Goal: Task Accomplishment & Management: Manage account settings

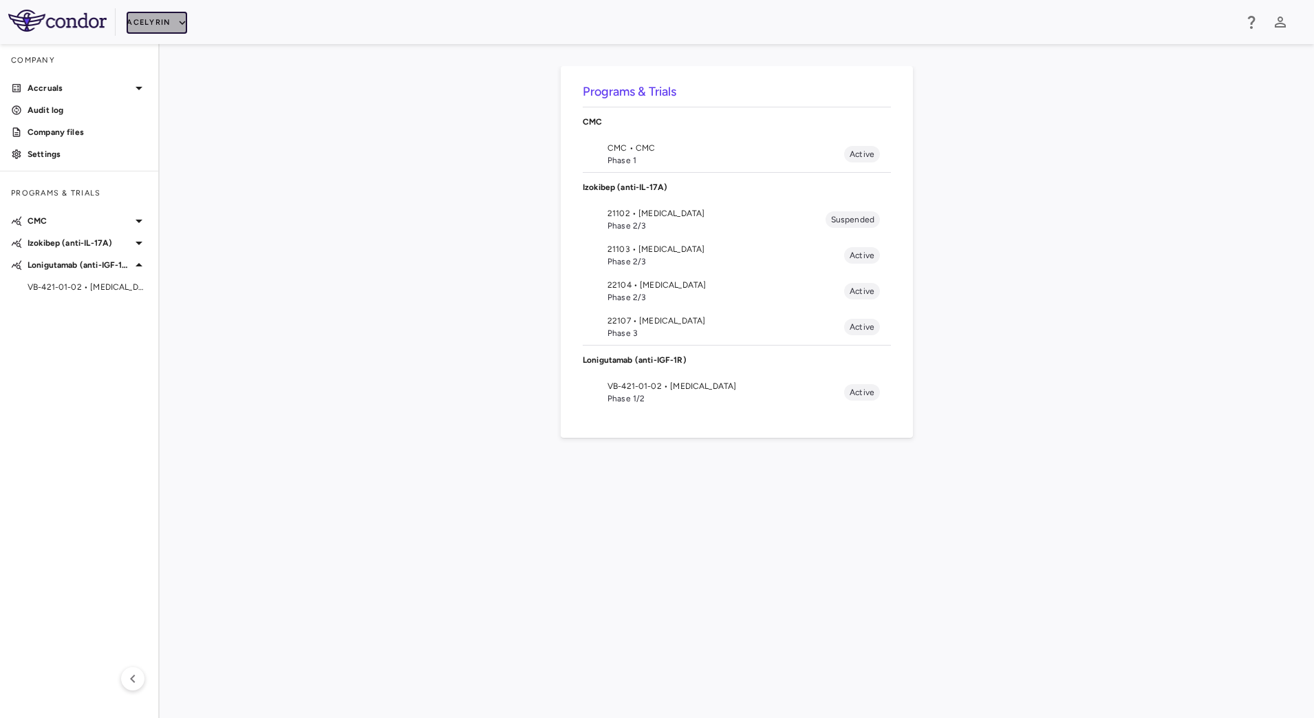
click at [156, 24] on button "Acelyrin" at bounding box center [157, 23] width 61 height 22
click at [191, 128] on li "BridgeBio, Inc." at bounding box center [184, 132] width 115 height 21
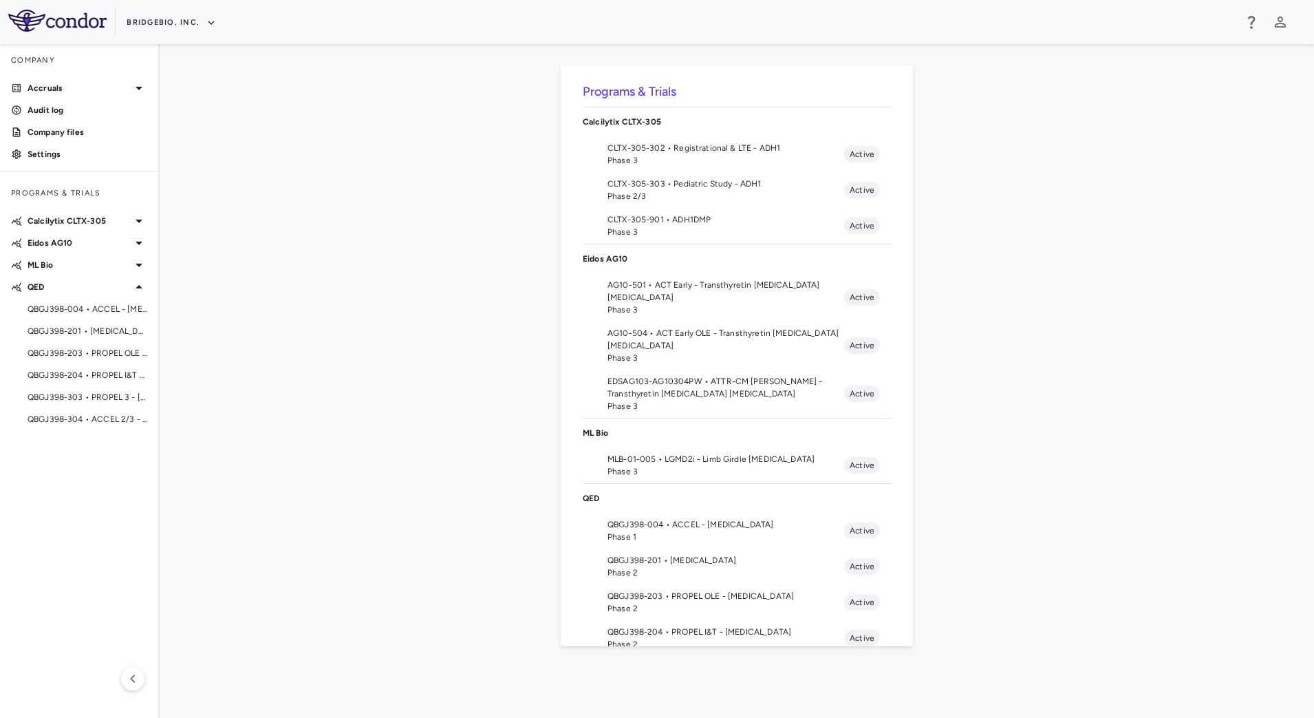
click at [656, 229] on span "Phase 3" at bounding box center [726, 232] width 237 height 12
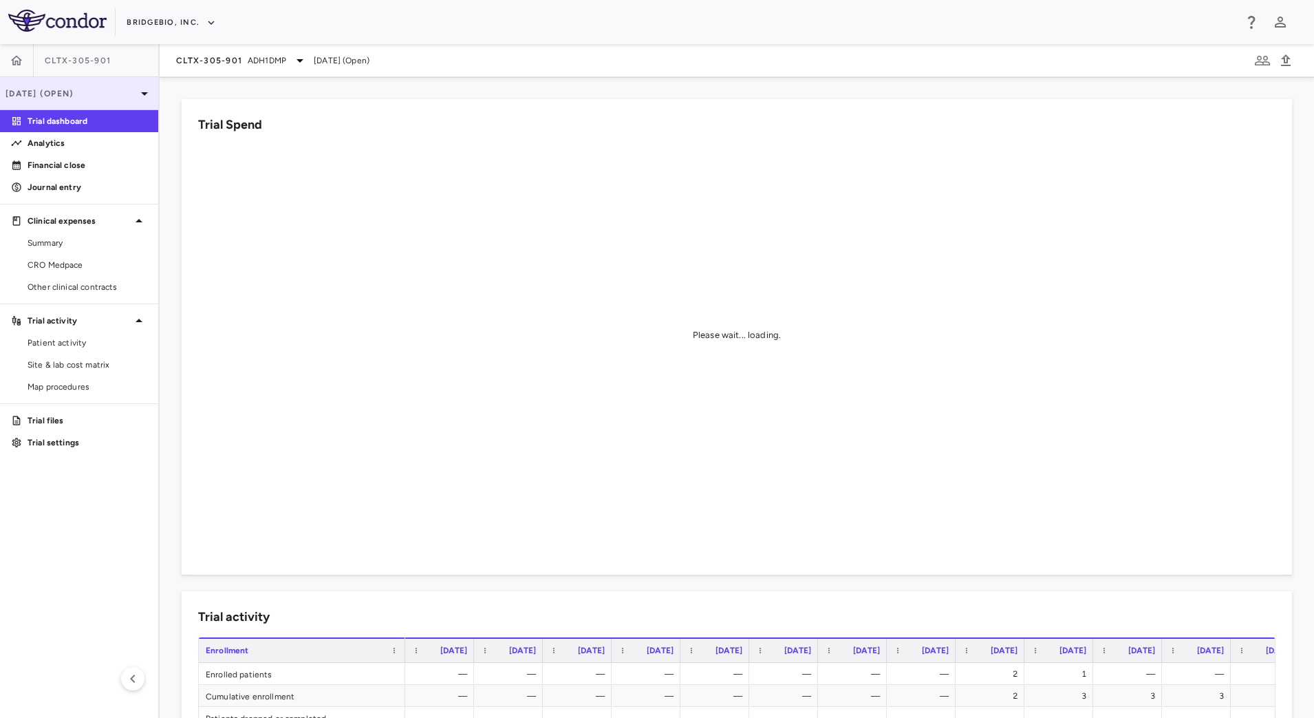
click at [130, 86] on div "[DATE] (Open)" at bounding box center [79, 93] width 158 height 33
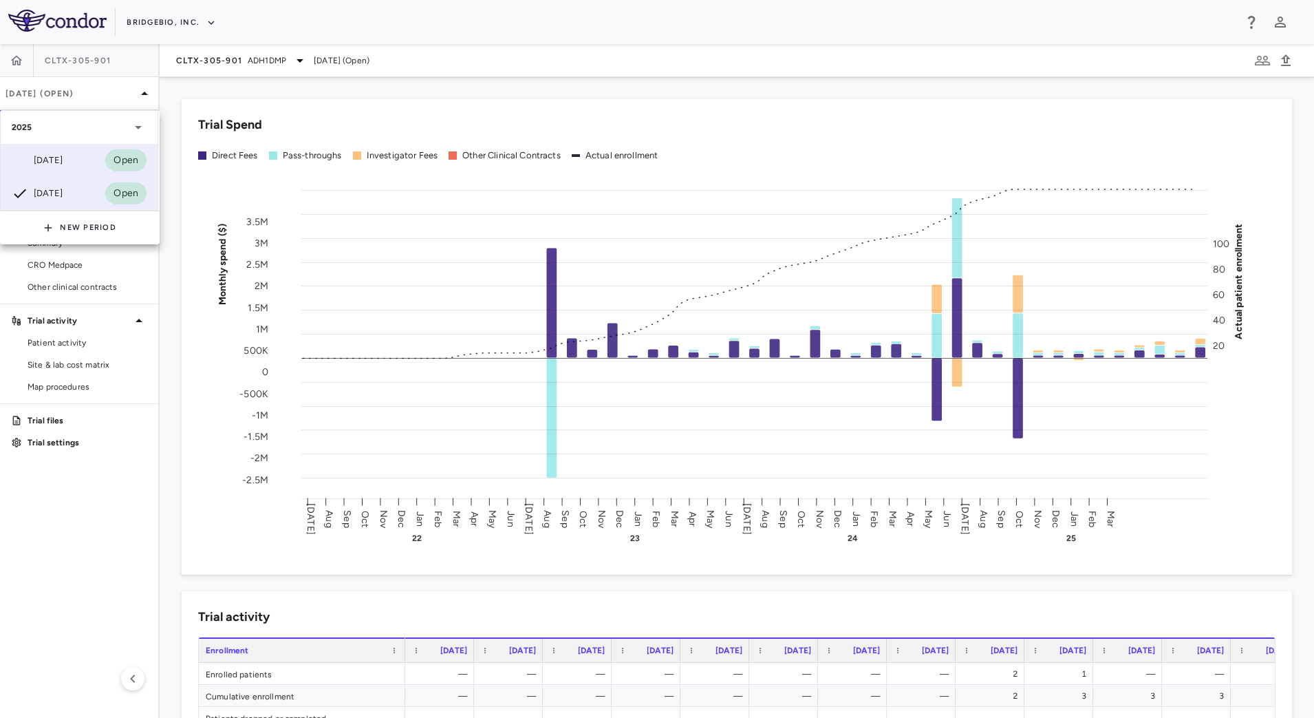
click at [79, 160] on div "Jun 2025 Open" at bounding box center [79, 160] width 157 height 33
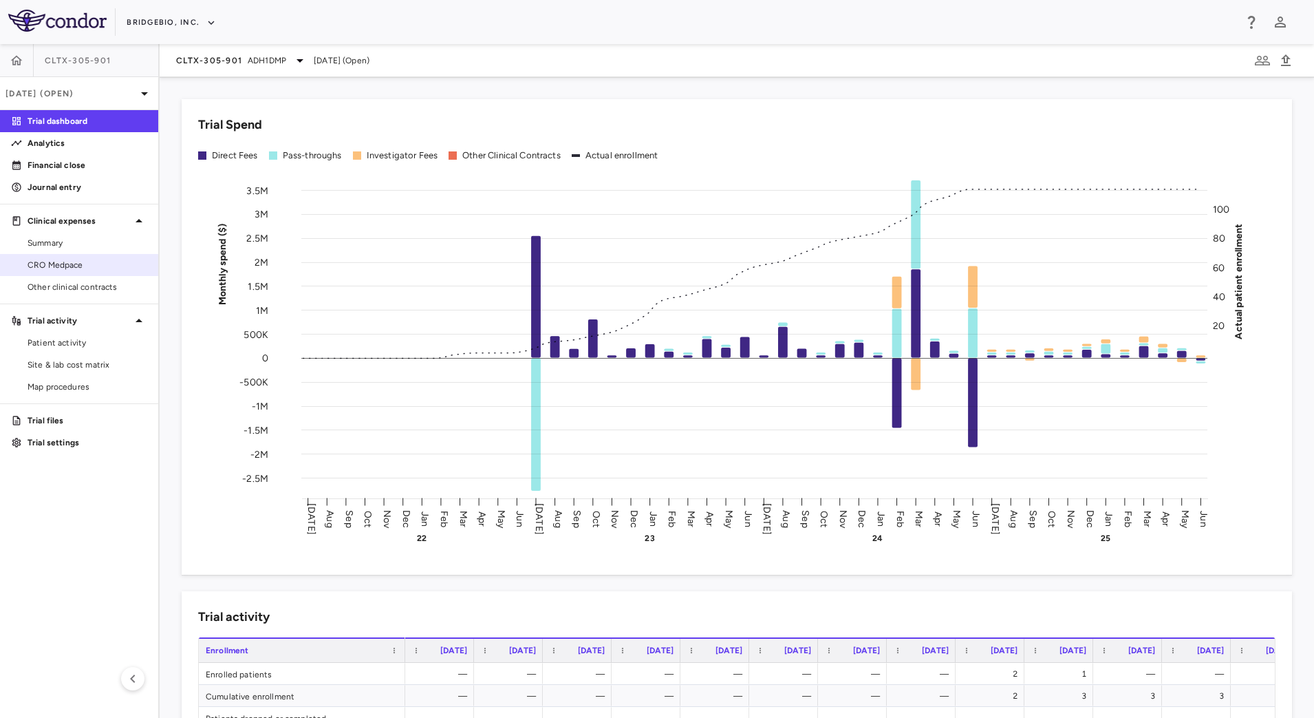
click at [88, 272] on link "CRO Medpace" at bounding box center [79, 265] width 158 height 21
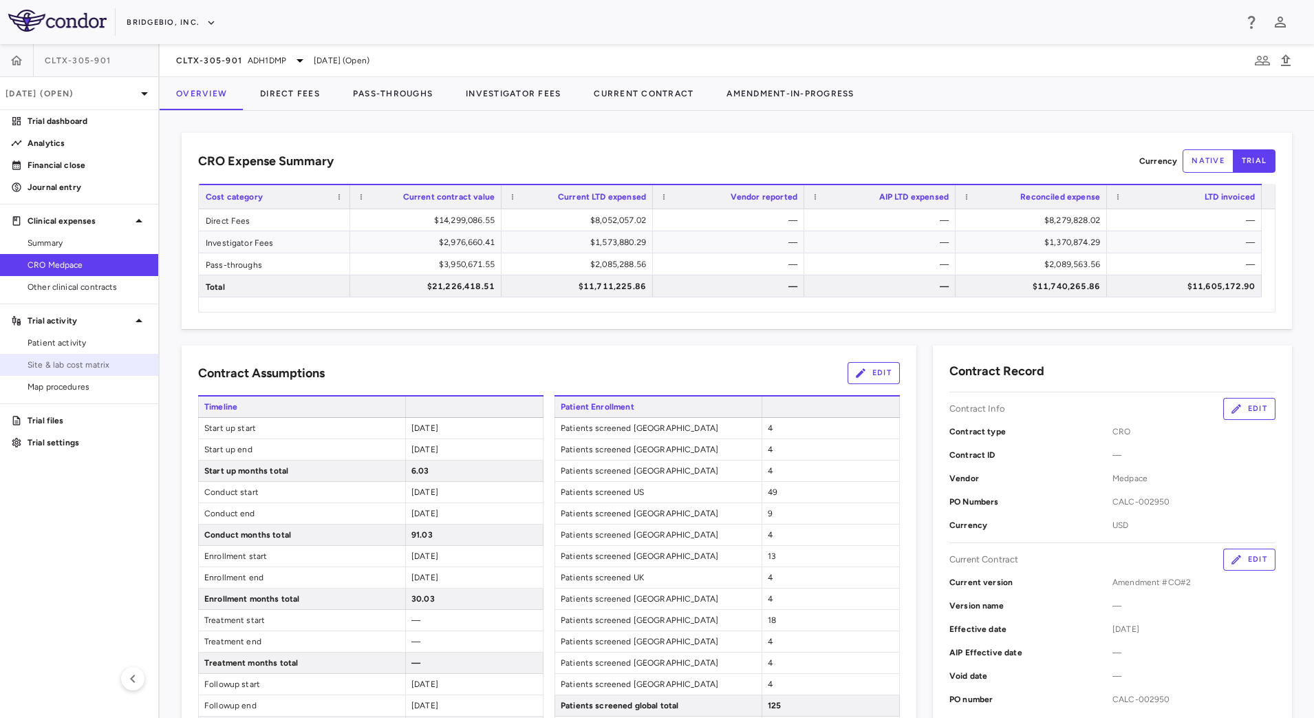
click at [74, 359] on span "Site & lab cost matrix" at bounding box center [88, 365] width 120 height 12
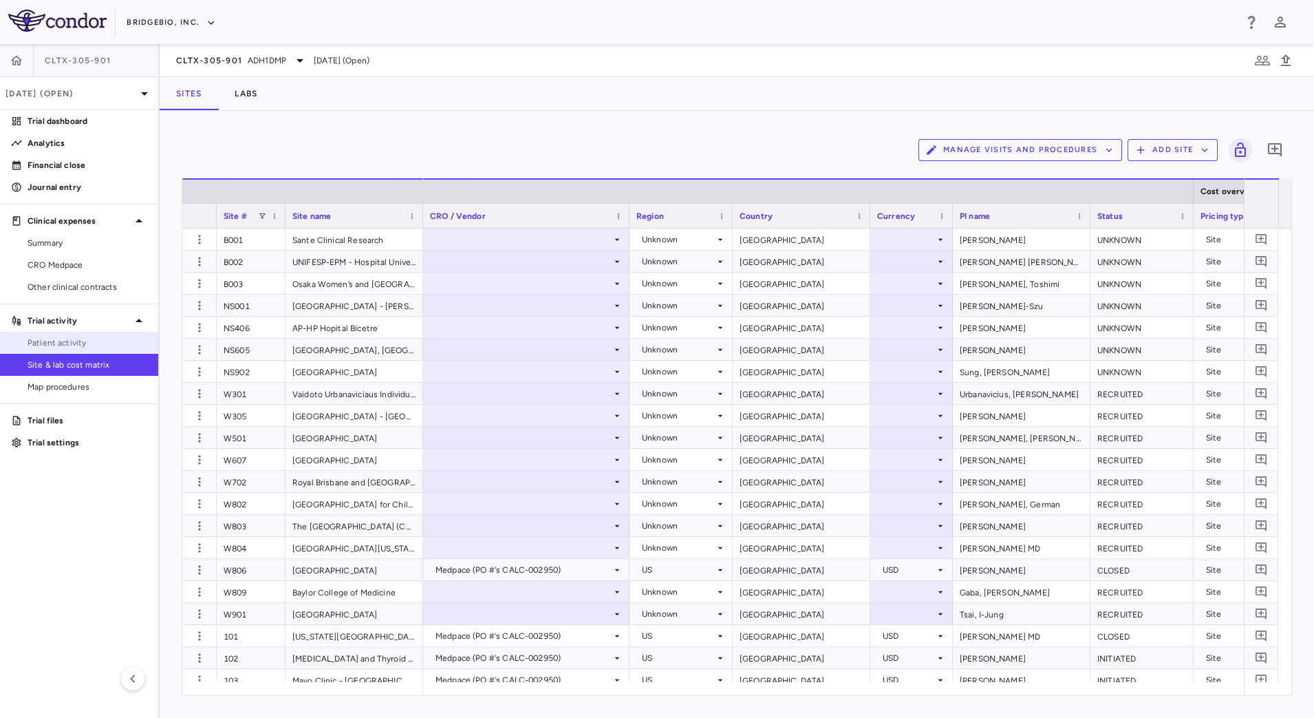
click at [72, 338] on span "Patient activity" at bounding box center [88, 343] width 120 height 12
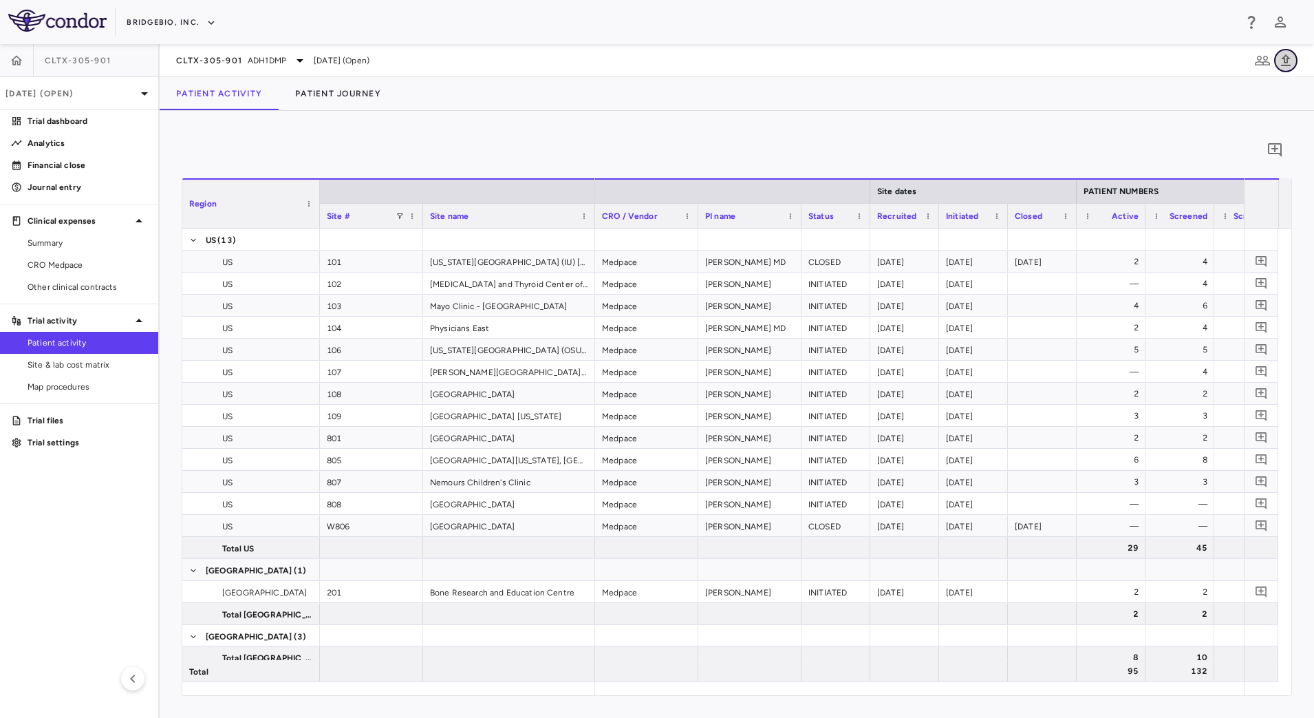
click at [1284, 61] on icon "button" at bounding box center [1286, 60] width 10 height 12
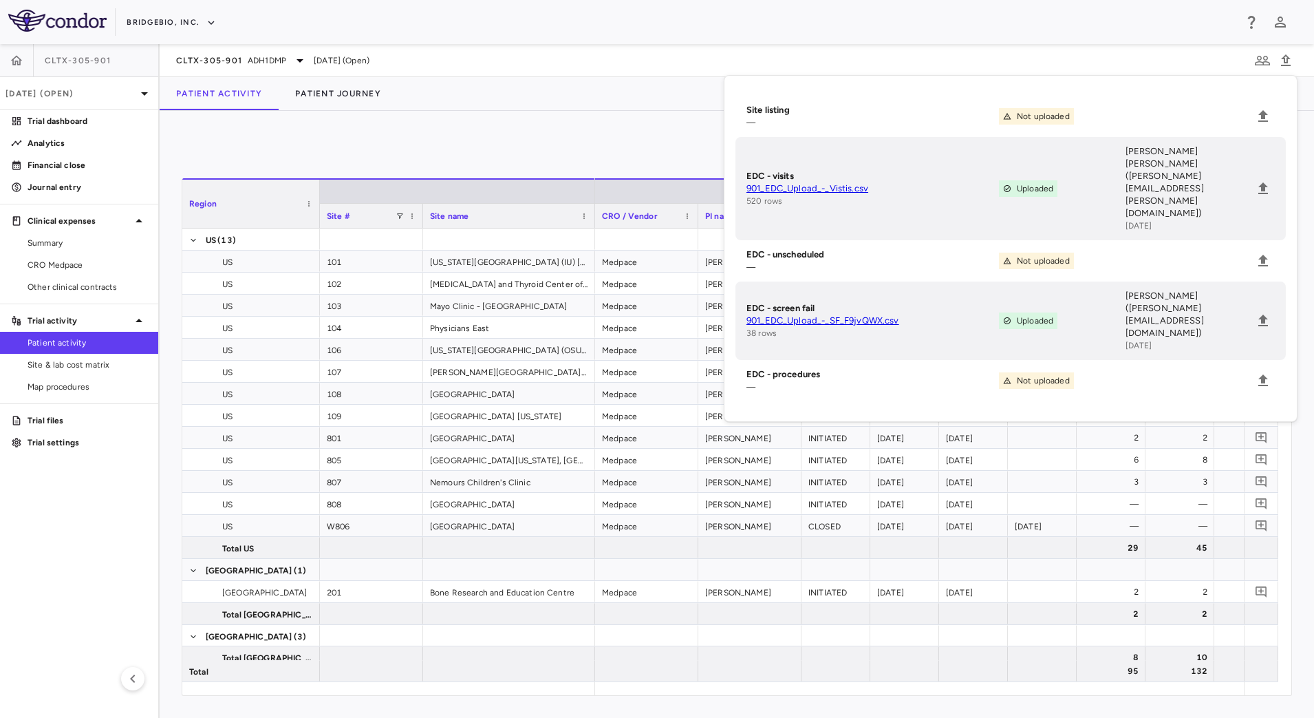
click at [552, 83] on div "Patient Activity Patient Journey" at bounding box center [737, 93] width 1155 height 33
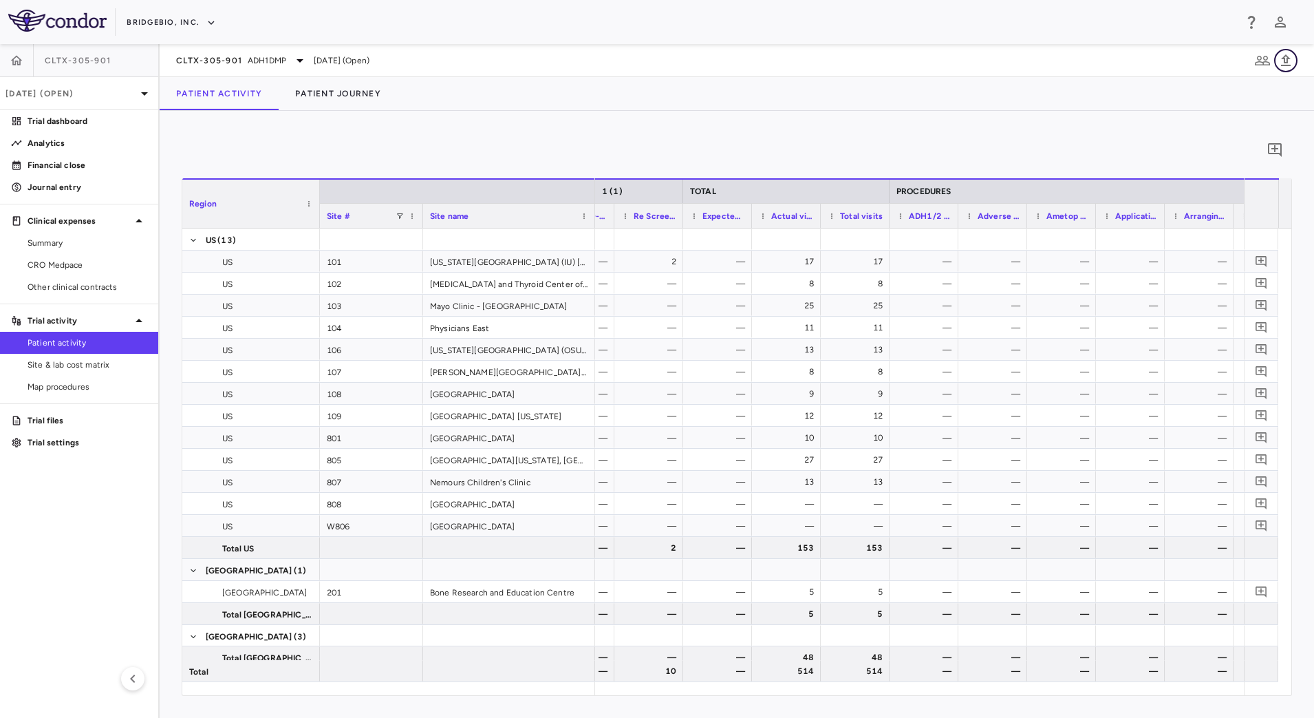
click at [1288, 64] on icon "button" at bounding box center [1286, 60] width 10 height 12
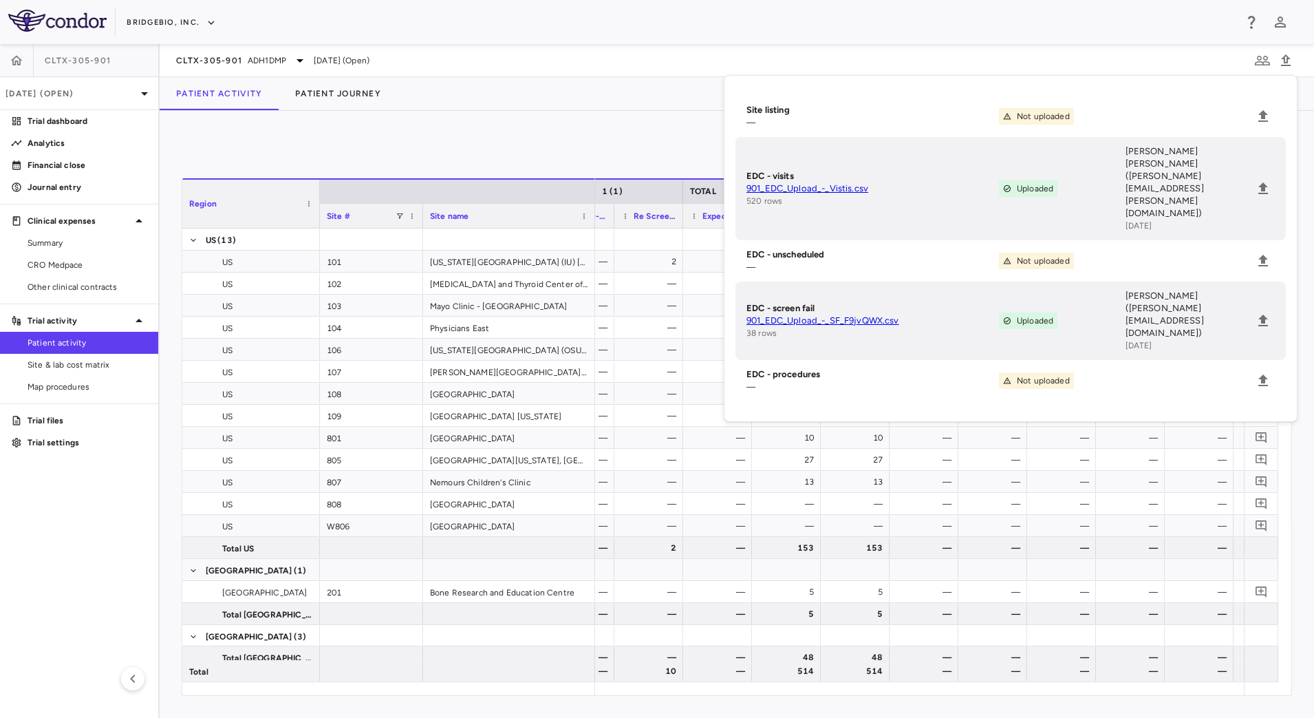
click at [632, 84] on div "Patient Activity Patient Journey" at bounding box center [737, 93] width 1155 height 33
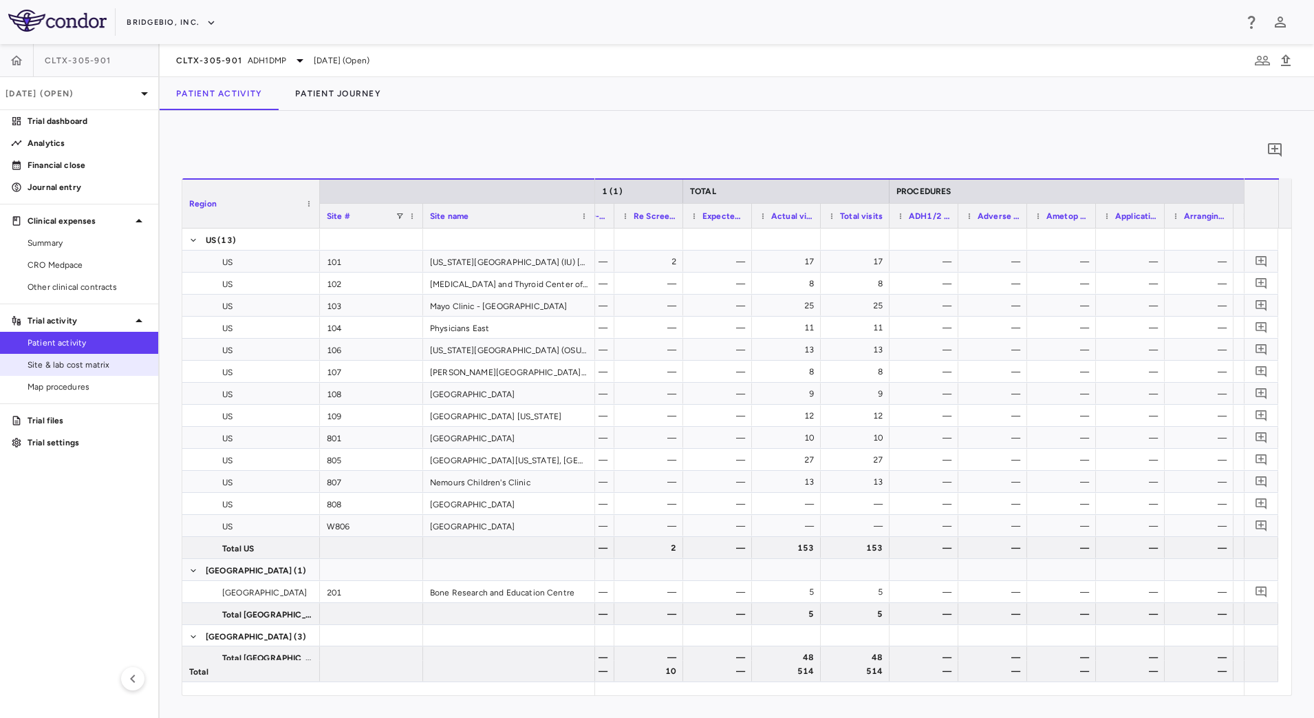
click at [114, 367] on span "Site & lab cost matrix" at bounding box center [88, 365] width 120 height 12
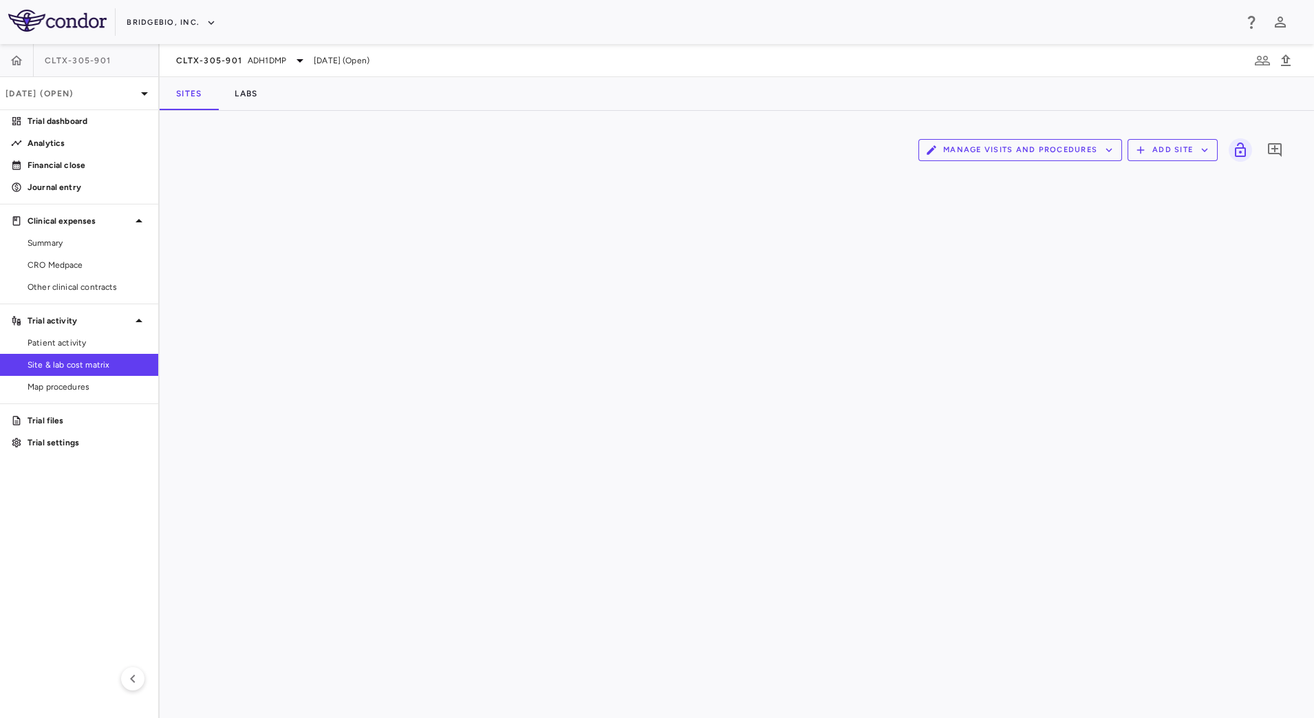
click at [1092, 147] on button "Manage Visits and Procedures" at bounding box center [1021, 150] width 204 height 22
click at [1018, 173] on li "Visit Schedules" at bounding box center [1005, 177] width 147 height 21
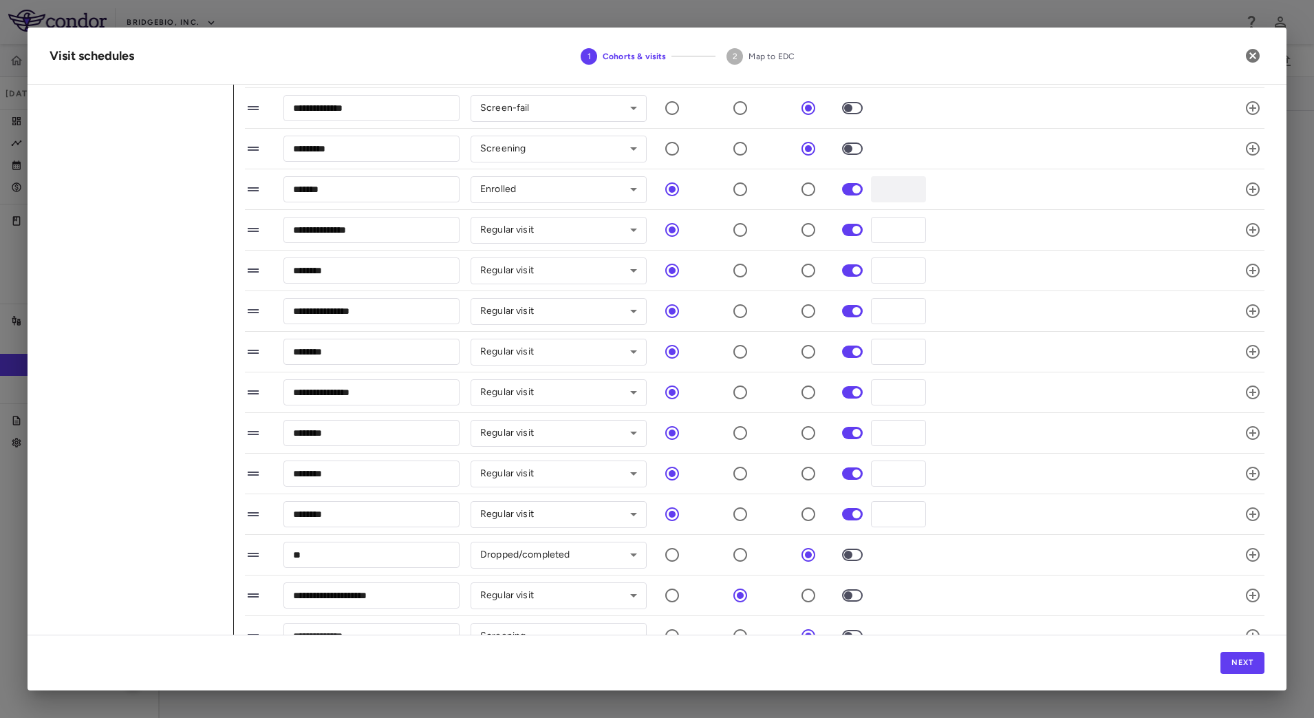
scroll to position [108, 0]
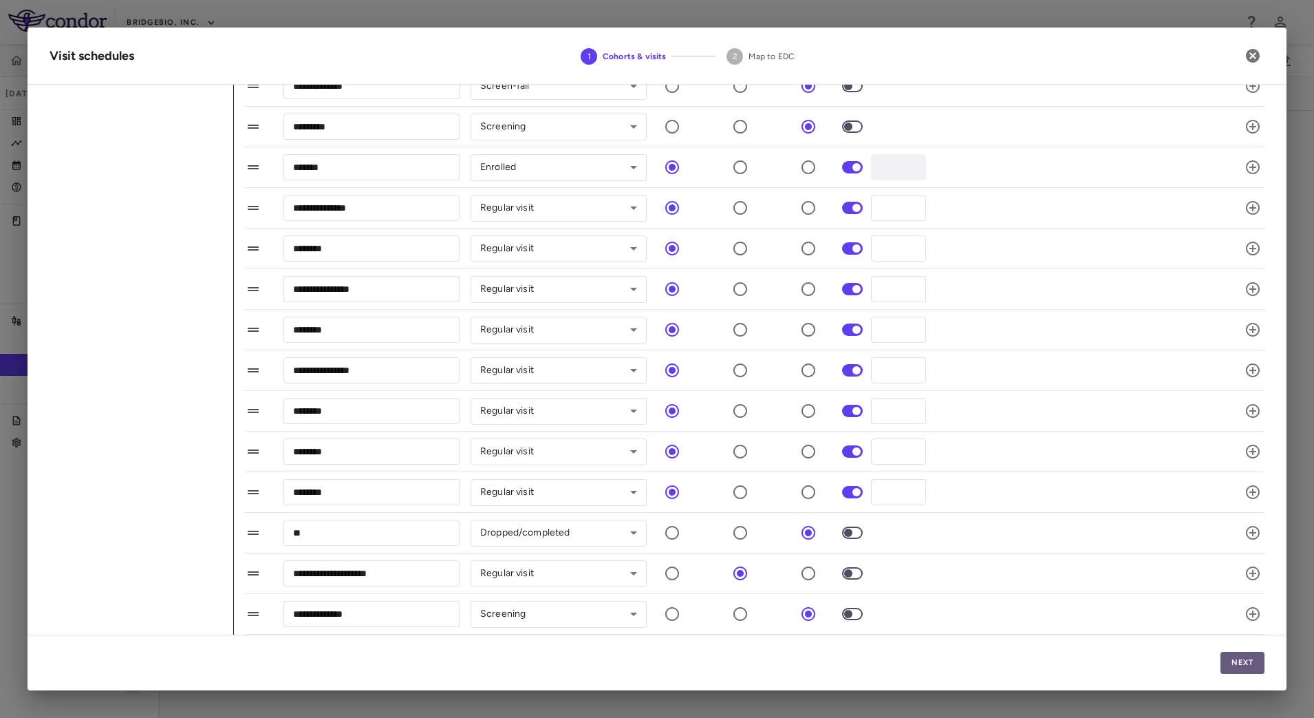
click at [1231, 654] on button "Next" at bounding box center [1243, 663] width 44 height 22
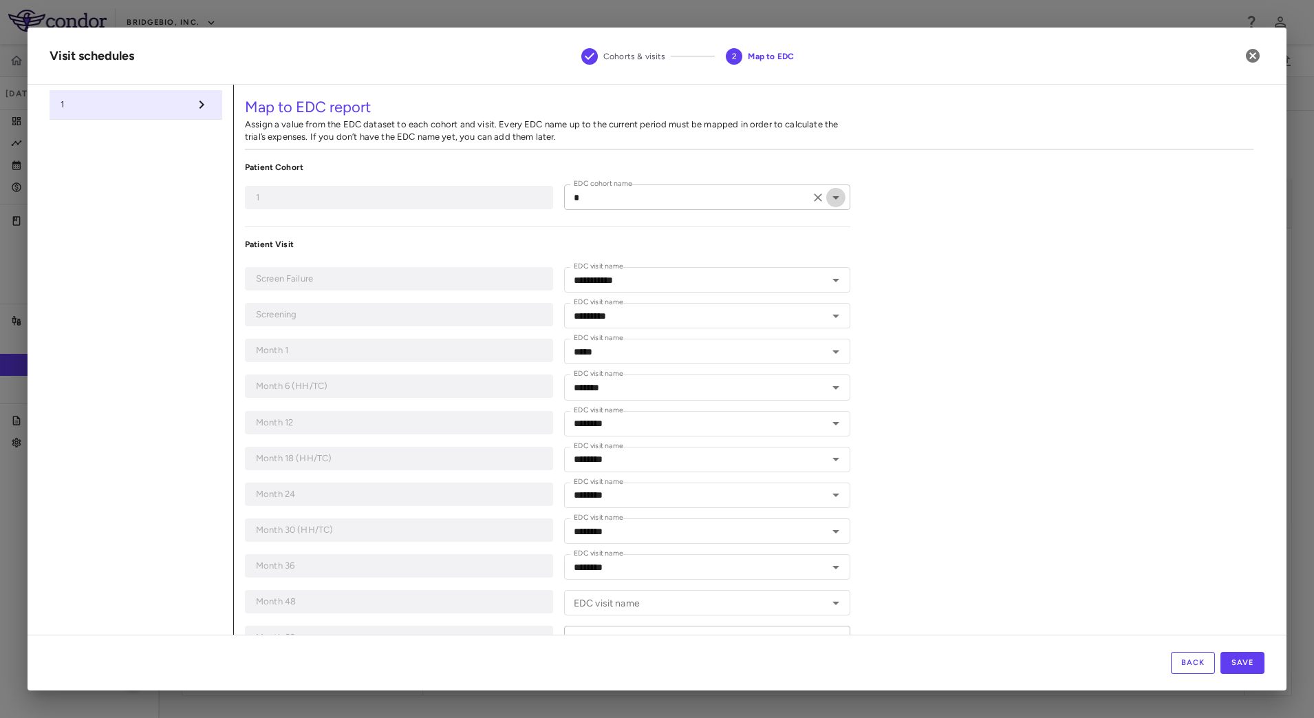
type input "*"
type input "**********"
type input "*********"
type input "*****"
type input "*******"
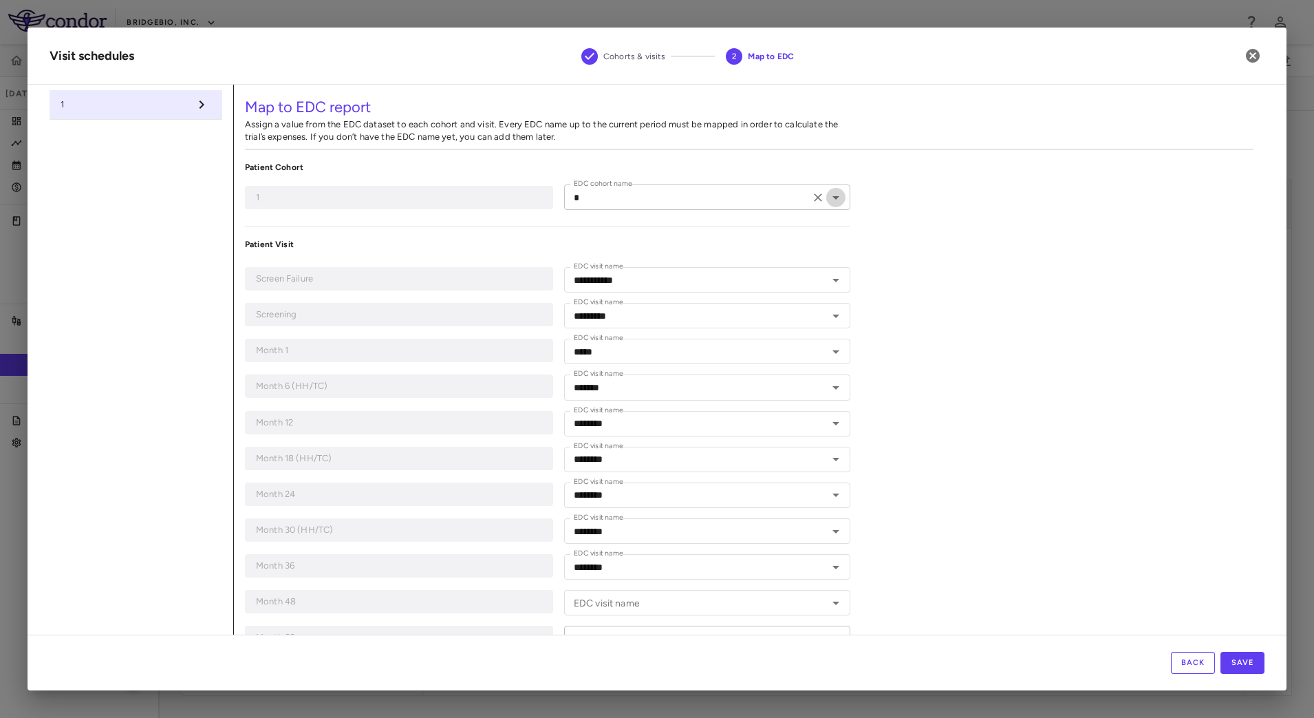
type input "********"
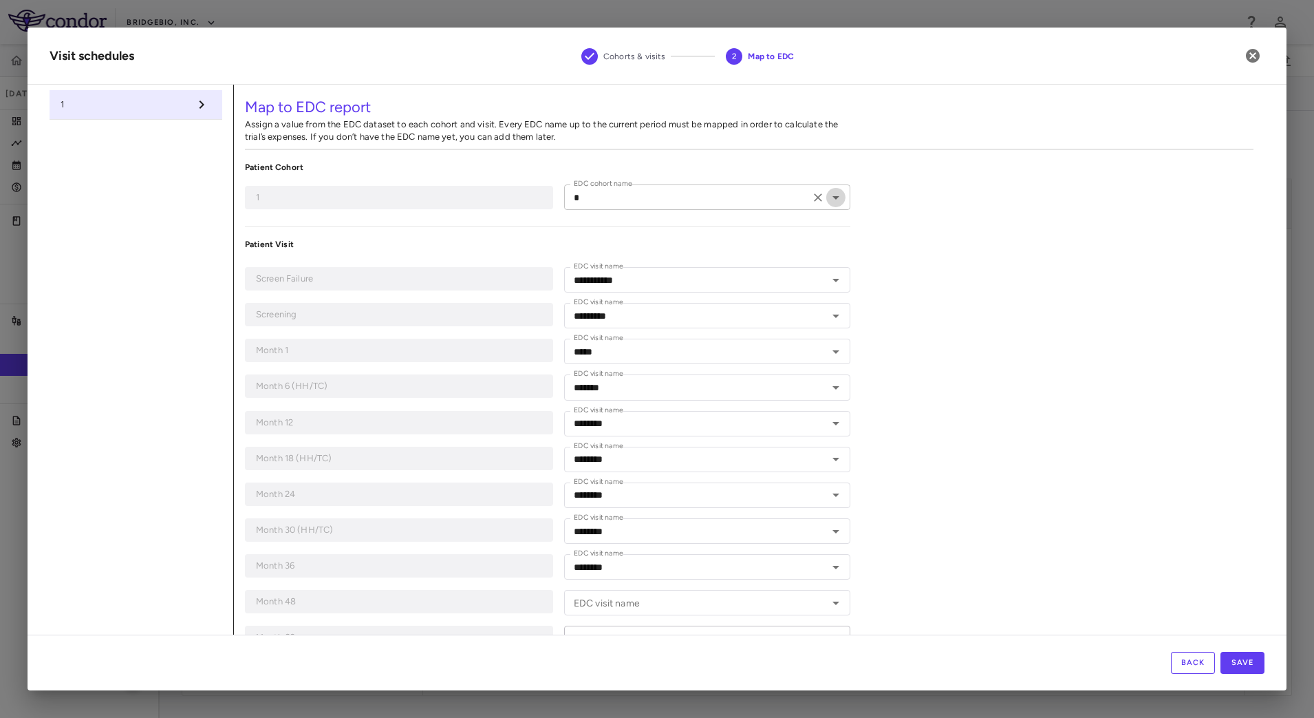
type input "**********"
click at [831, 200] on icon "Open" at bounding box center [836, 197] width 17 height 17
click at [979, 228] on div "**********" at bounding box center [749, 454] width 1031 height 738
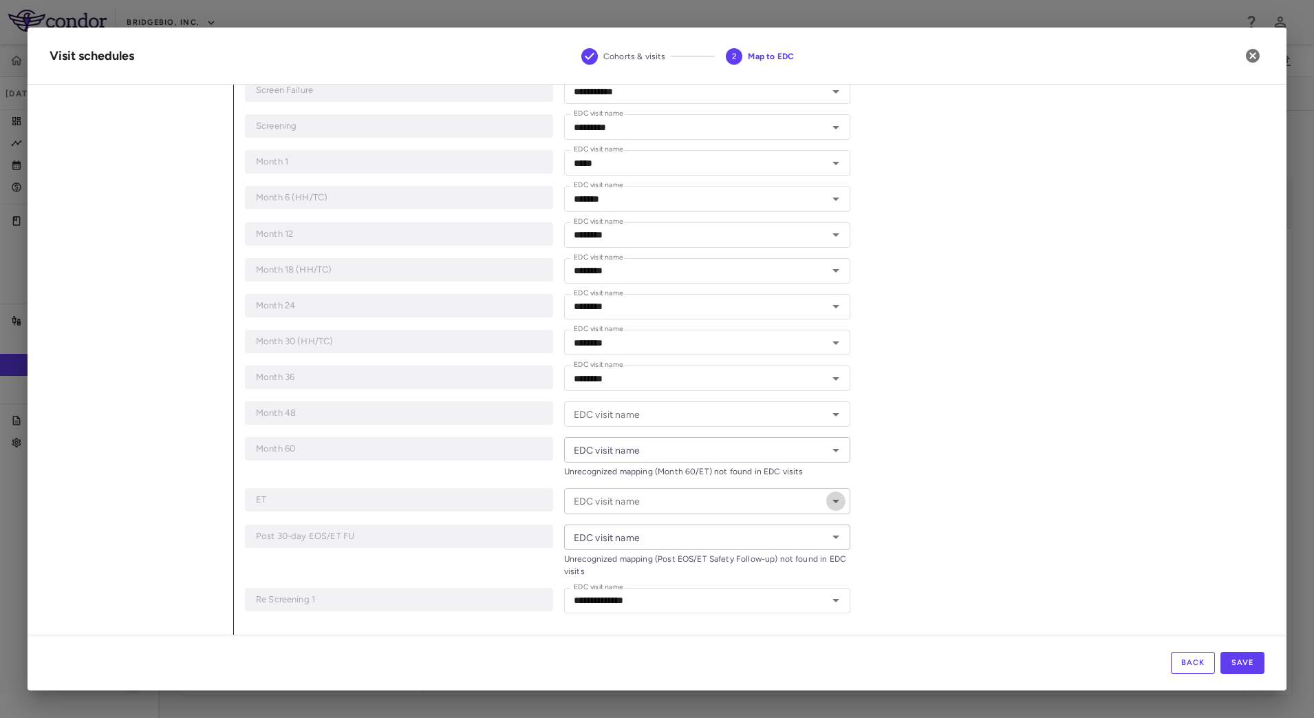
click at [828, 502] on icon "Open" at bounding box center [836, 501] width 17 height 17
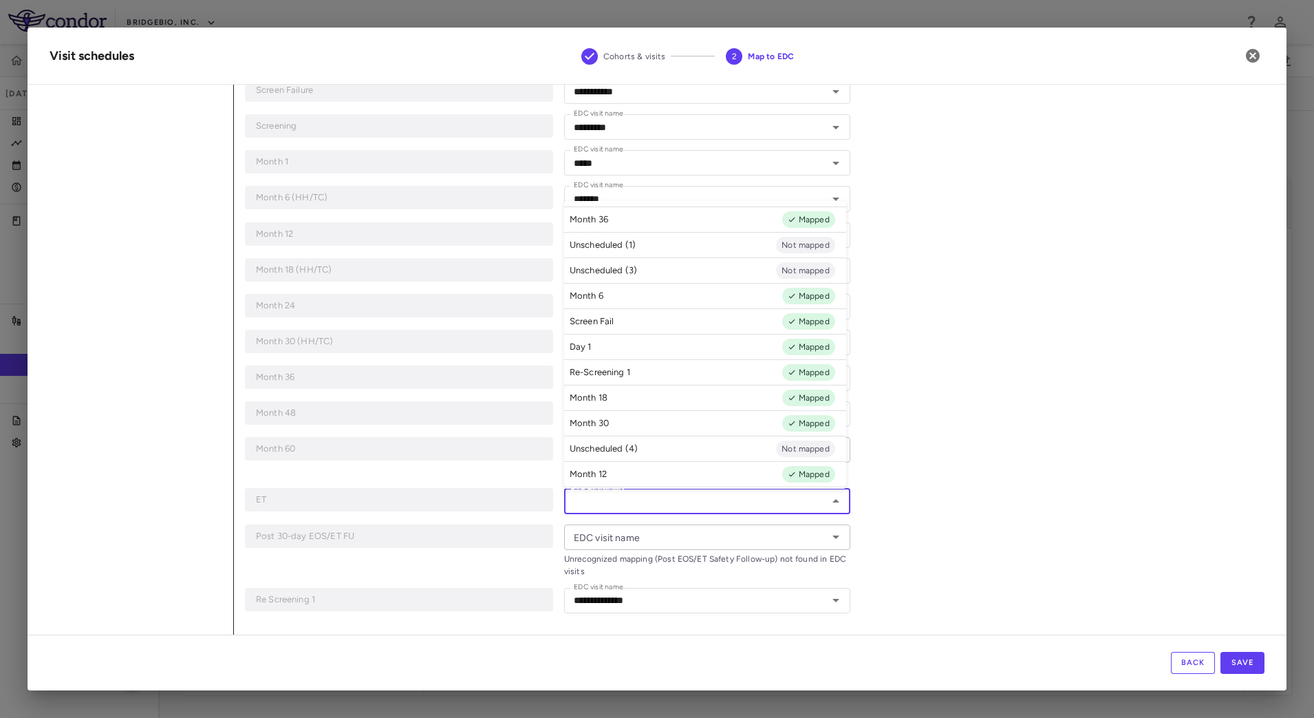
scroll to position [80, 0]
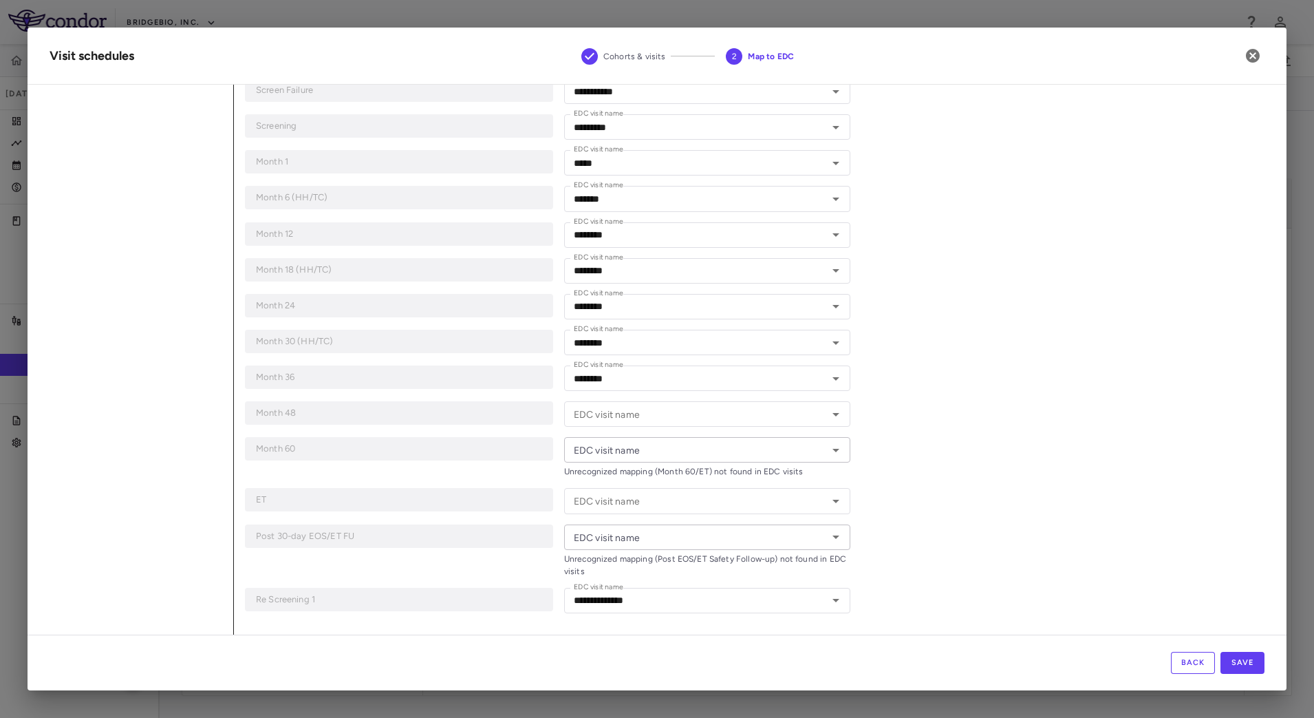
drag, startPoint x: 966, startPoint y: 467, endPoint x: 919, endPoint y: 489, distance: 52.3
click at [967, 467] on div "**********" at bounding box center [749, 265] width 1031 height 738
click at [833, 535] on icon "Open" at bounding box center [836, 536] width 7 height 3
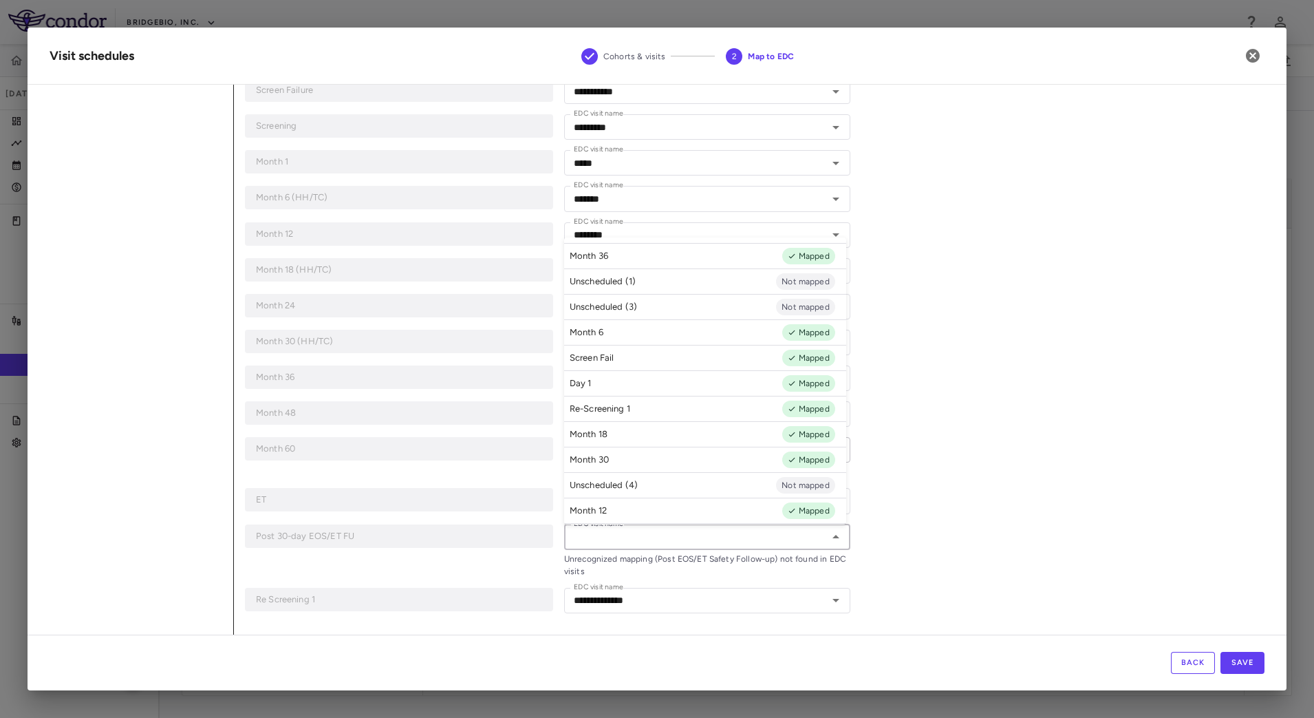
scroll to position [81, 0]
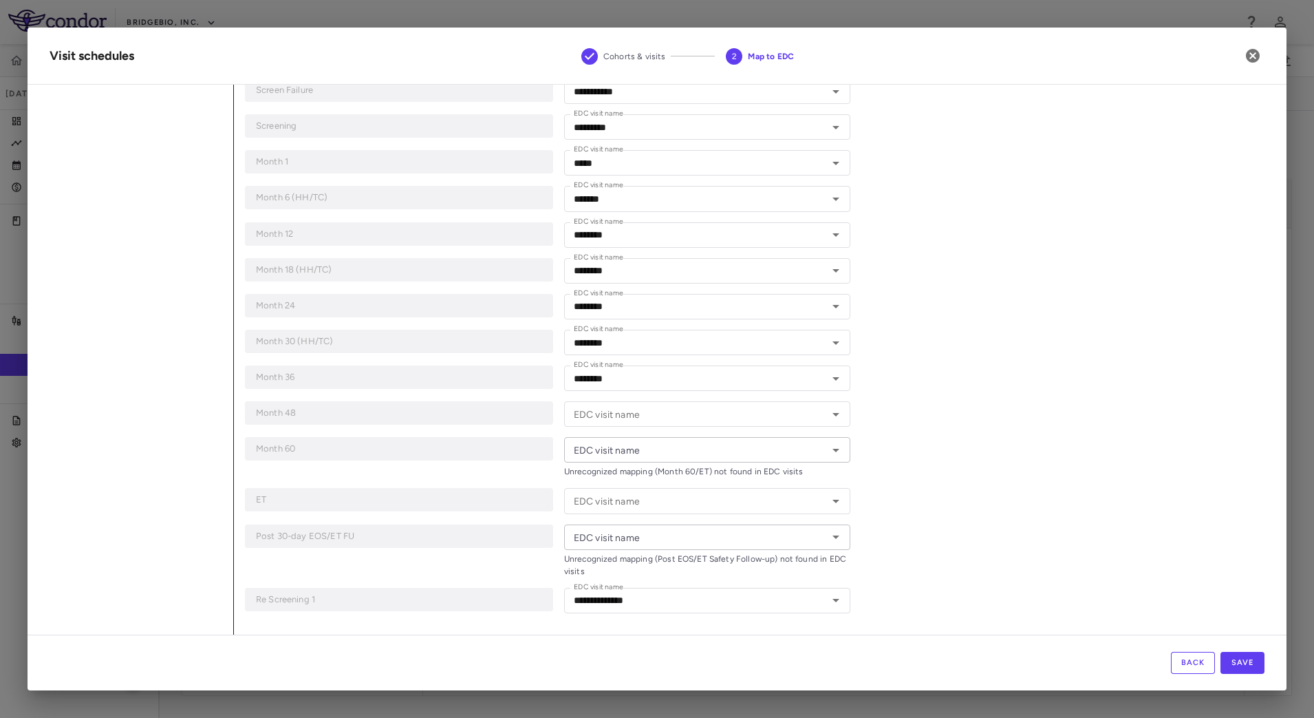
click at [950, 489] on div "**********" at bounding box center [749, 265] width 1031 height 738
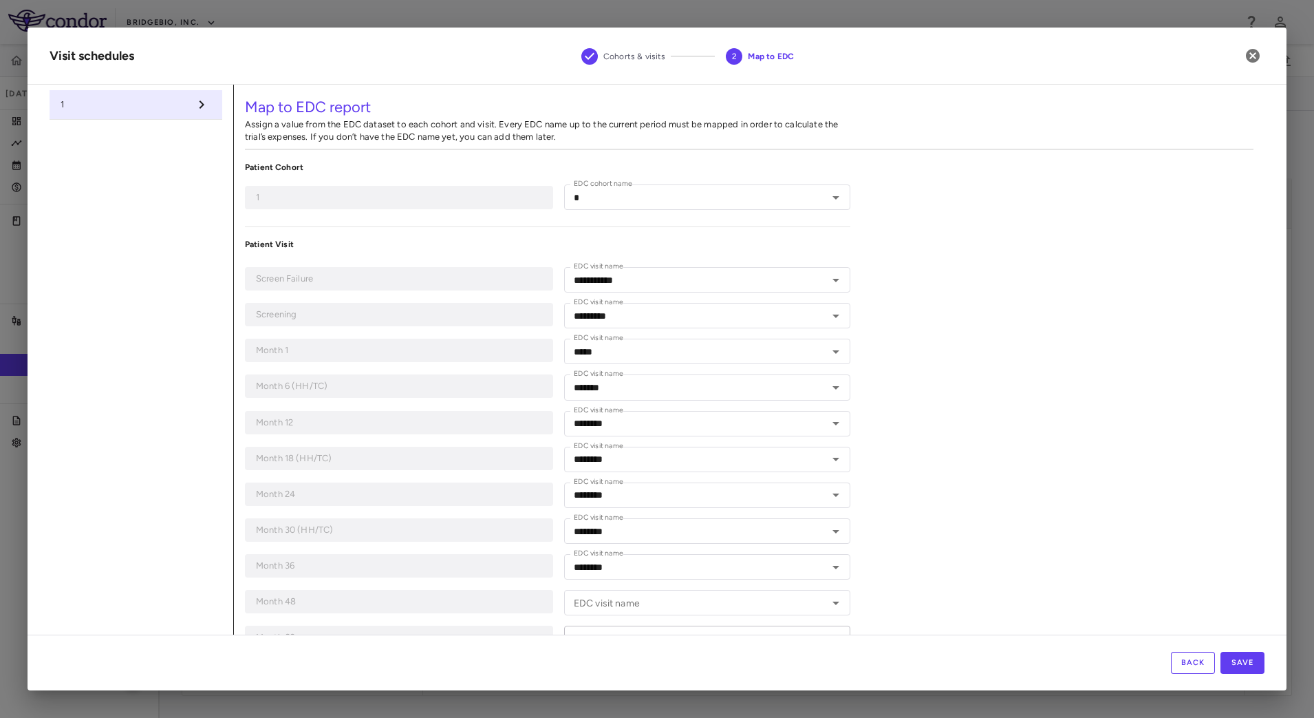
scroll to position [189, 0]
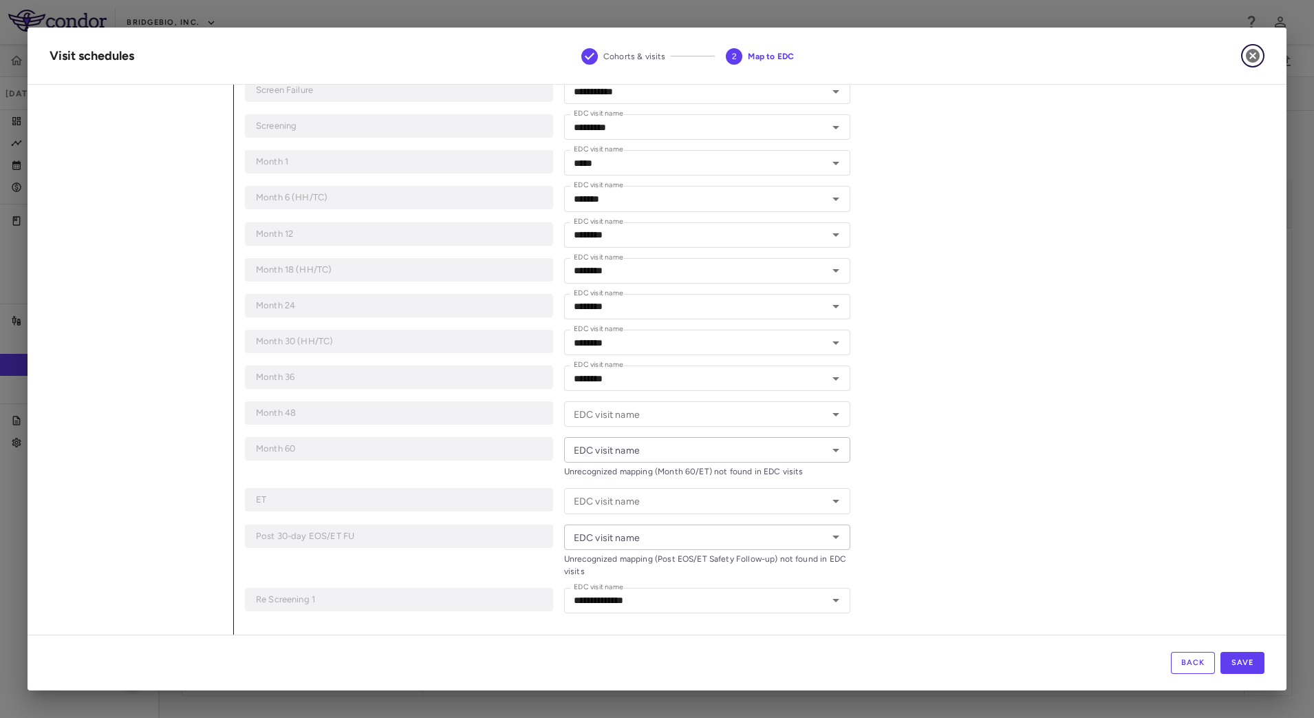
click at [1248, 54] on icon "button" at bounding box center [1253, 56] width 14 height 14
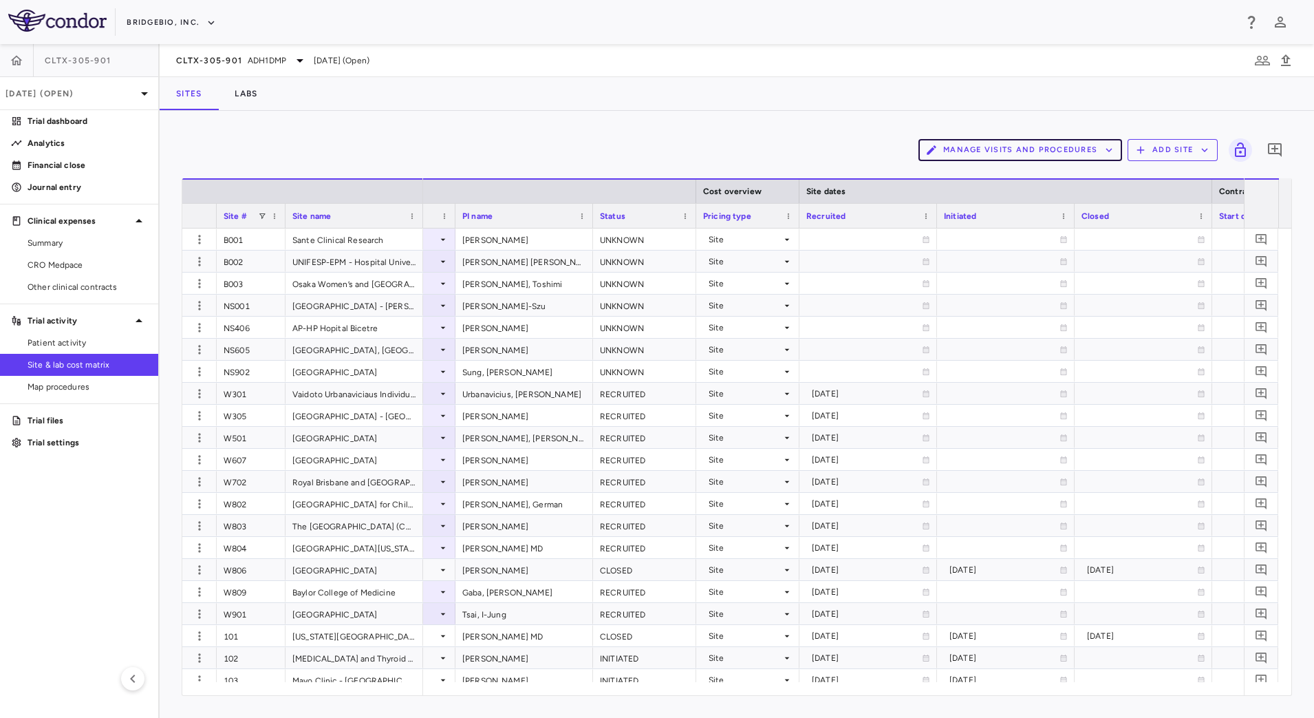
scroll to position [0, 1060]
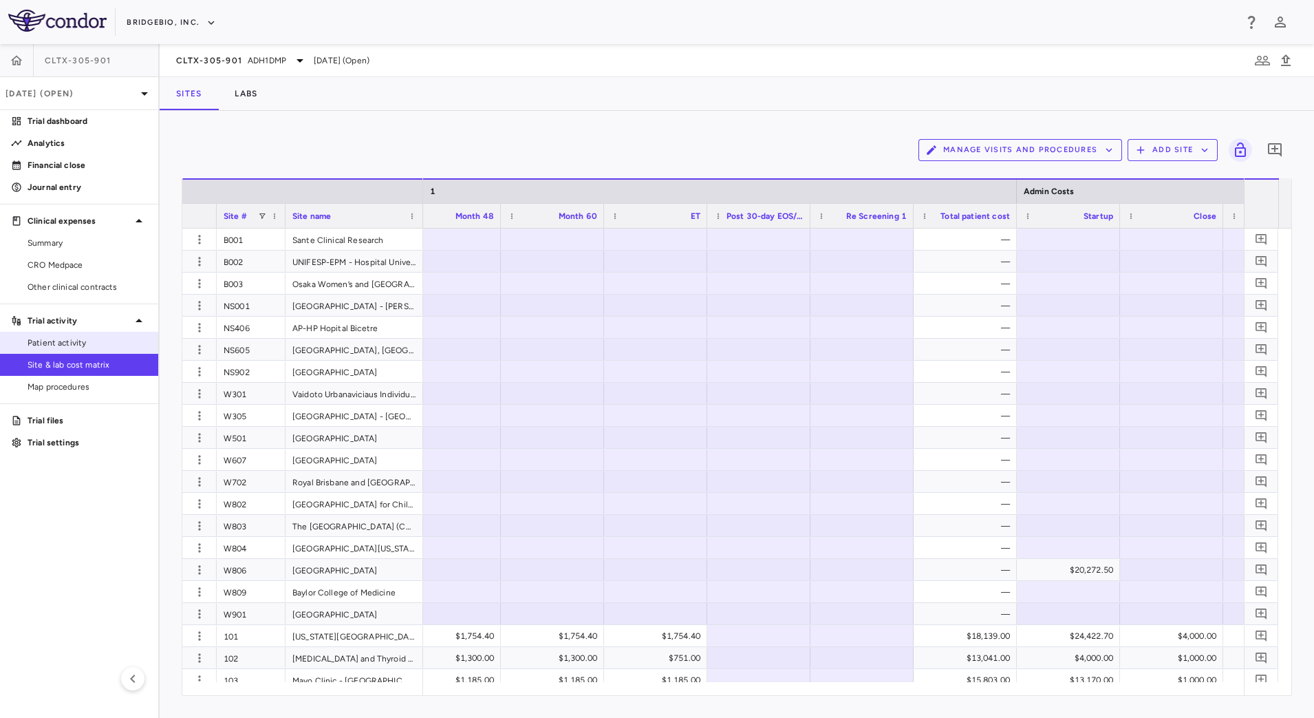
click at [72, 332] on link "Patient activity" at bounding box center [79, 342] width 158 height 21
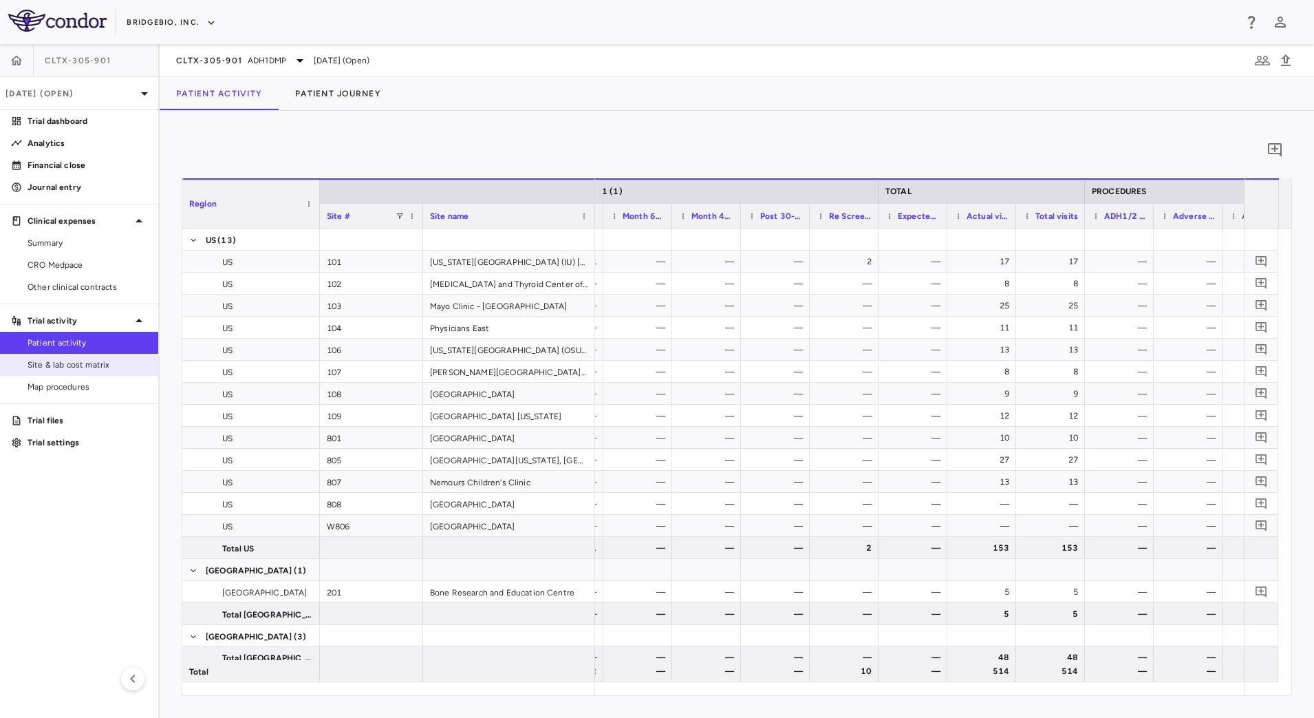
click at [94, 363] on span "Site & lab cost matrix" at bounding box center [88, 365] width 120 height 12
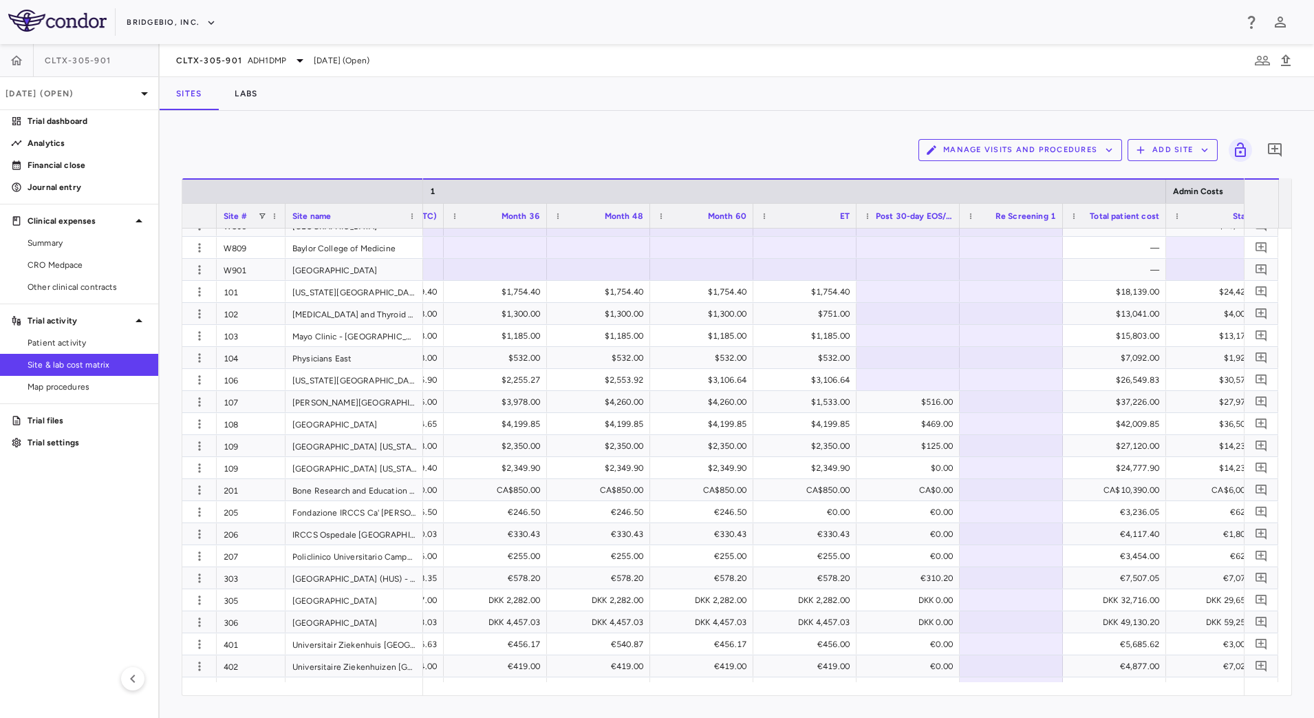
click at [123, 524] on aside "CLTX-305-901 Jun 2025 (Open) Trial dashboard Analytics Financial close Journal …" at bounding box center [80, 381] width 160 height 674
click at [87, 342] on span "Patient activity" at bounding box center [88, 343] width 120 height 12
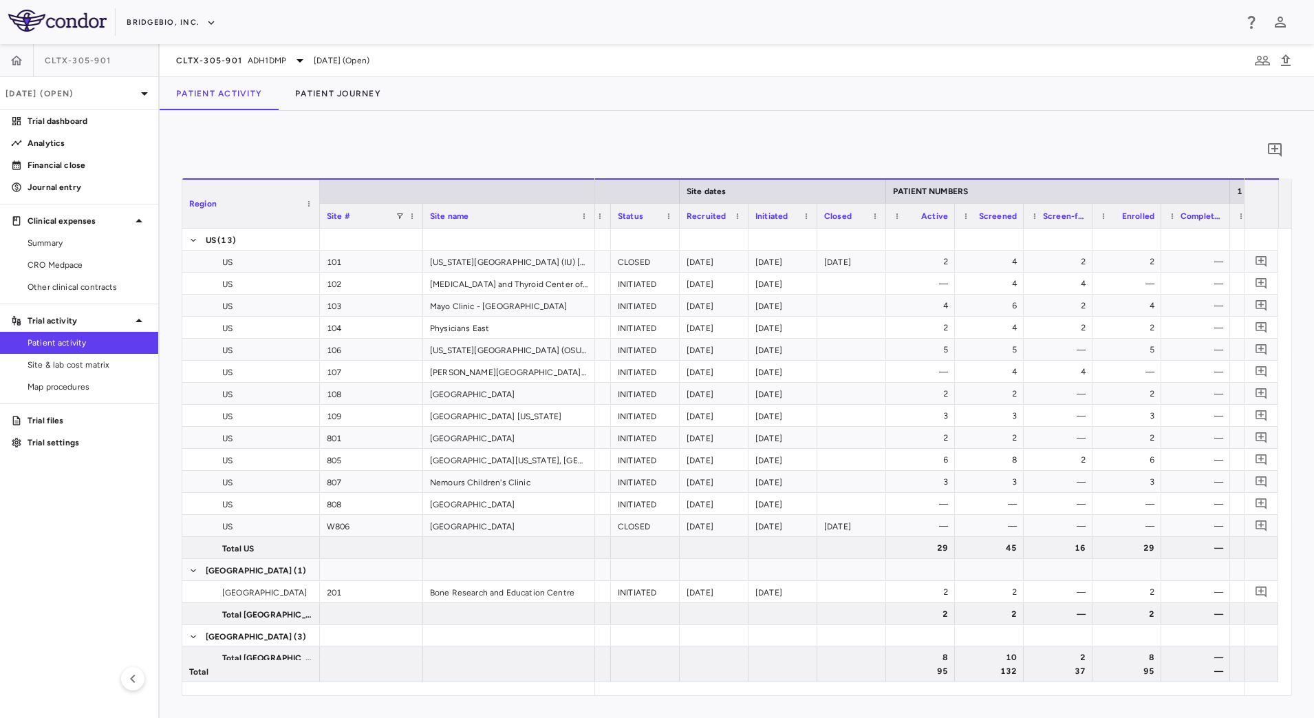
scroll to position [0, 429]
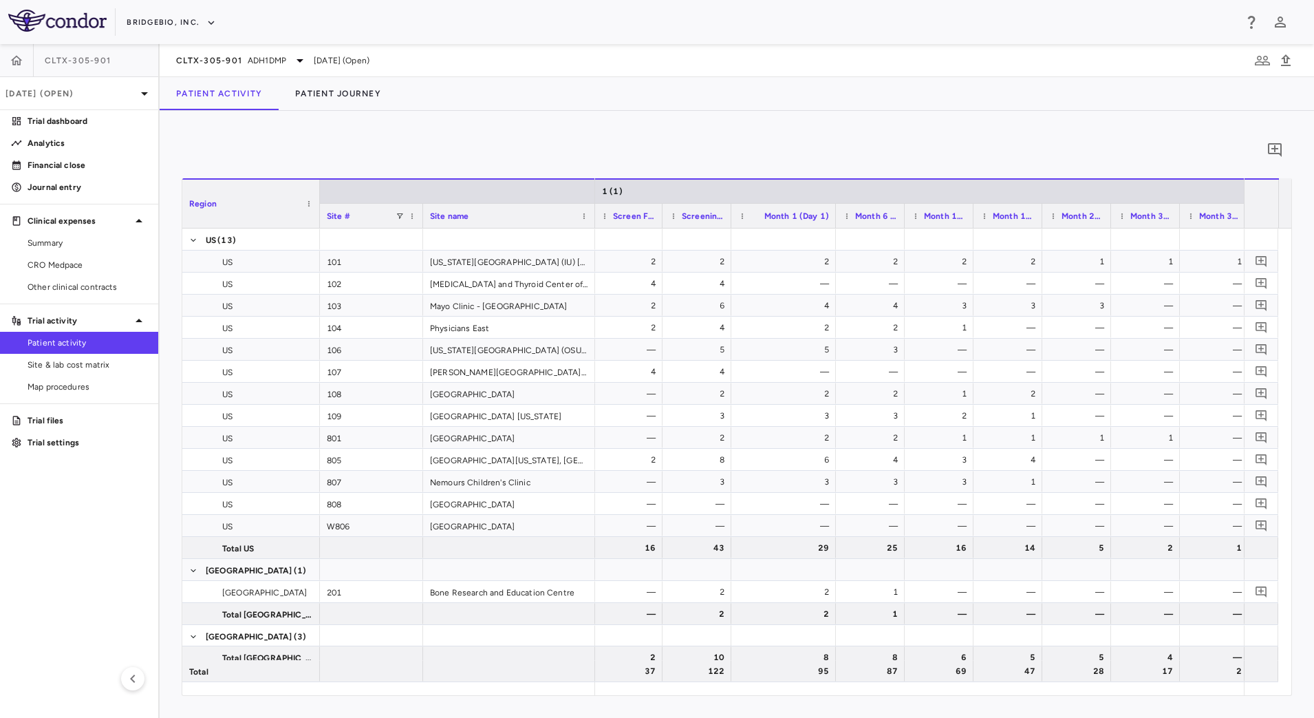
drag, startPoint x: 798, startPoint y: 206, endPoint x: 835, endPoint y: 209, distance: 36.6
click at [835, 209] on div at bounding box center [836, 216] width 6 height 24
drag, startPoint x: 904, startPoint y: 208, endPoint x: 934, endPoint y: 212, distance: 29.9
click at [934, 212] on div at bounding box center [934, 216] width 6 height 24
drag, startPoint x: 1003, startPoint y: 209, endPoint x: 1062, endPoint y: 211, distance: 59.2
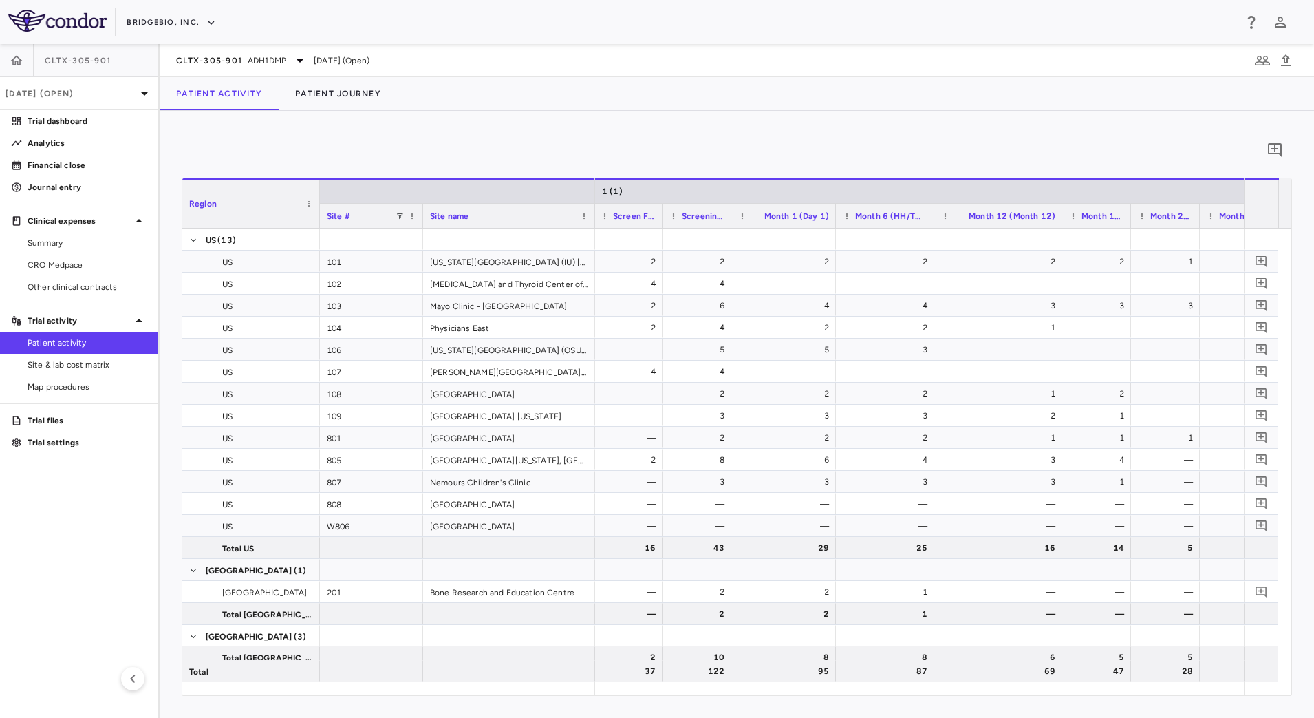
click at [1062, 211] on div at bounding box center [1062, 216] width 6 height 24
drag, startPoint x: 1130, startPoint y: 213, endPoint x: 1184, endPoint y: 220, distance: 54.7
click at [1184, 220] on div at bounding box center [1185, 216] width 6 height 24
drag, startPoint x: 910, startPoint y: 218, endPoint x: 954, endPoint y: 224, distance: 43.7
click at [954, 224] on div at bounding box center [956, 216] width 6 height 24
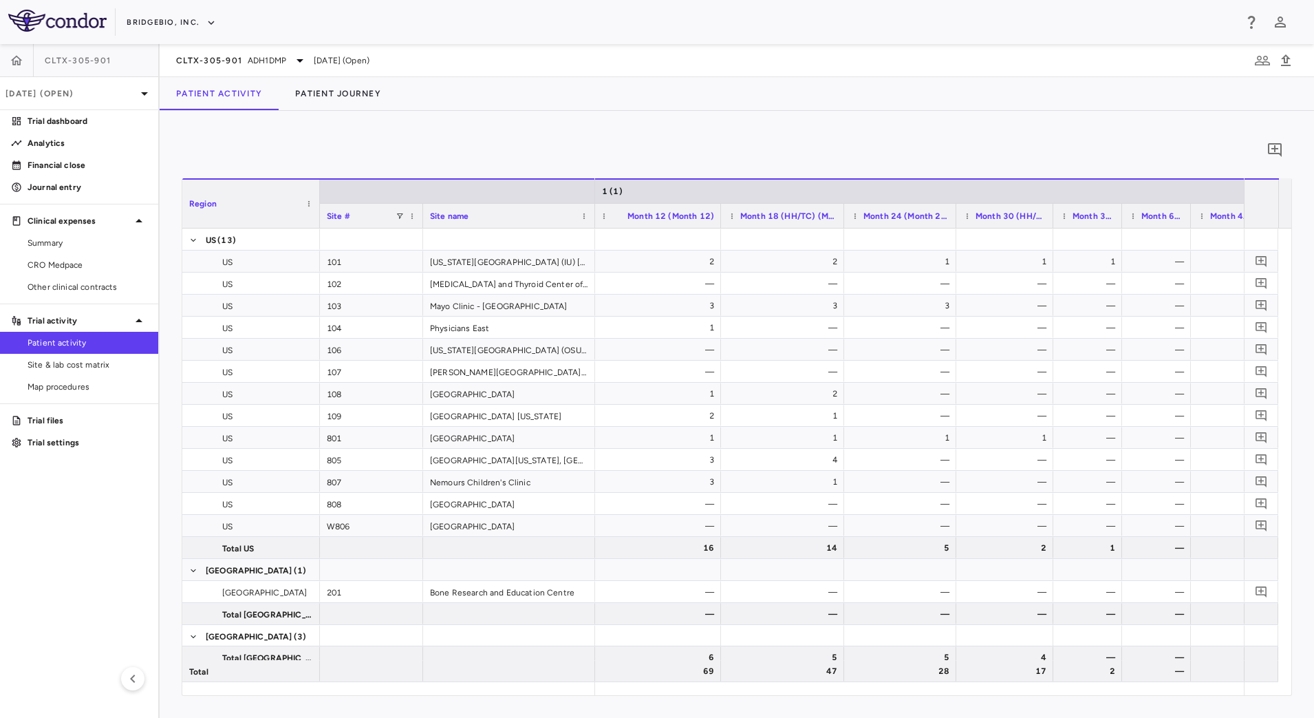
drag, startPoint x: 1023, startPoint y: 219, endPoint x: 1051, endPoint y: 220, distance: 28.2
click at [1051, 220] on div at bounding box center [1053, 216] width 6 height 24
drag, startPoint x: 1121, startPoint y: 220, endPoint x: 1171, endPoint y: 228, distance: 50.2
click at [1171, 228] on div "Region Site # Site name 1 (1) US" at bounding box center [736, 436] width 1109 height 517
drag, startPoint x: 863, startPoint y: 217, endPoint x: 902, endPoint y: 224, distance: 39.7
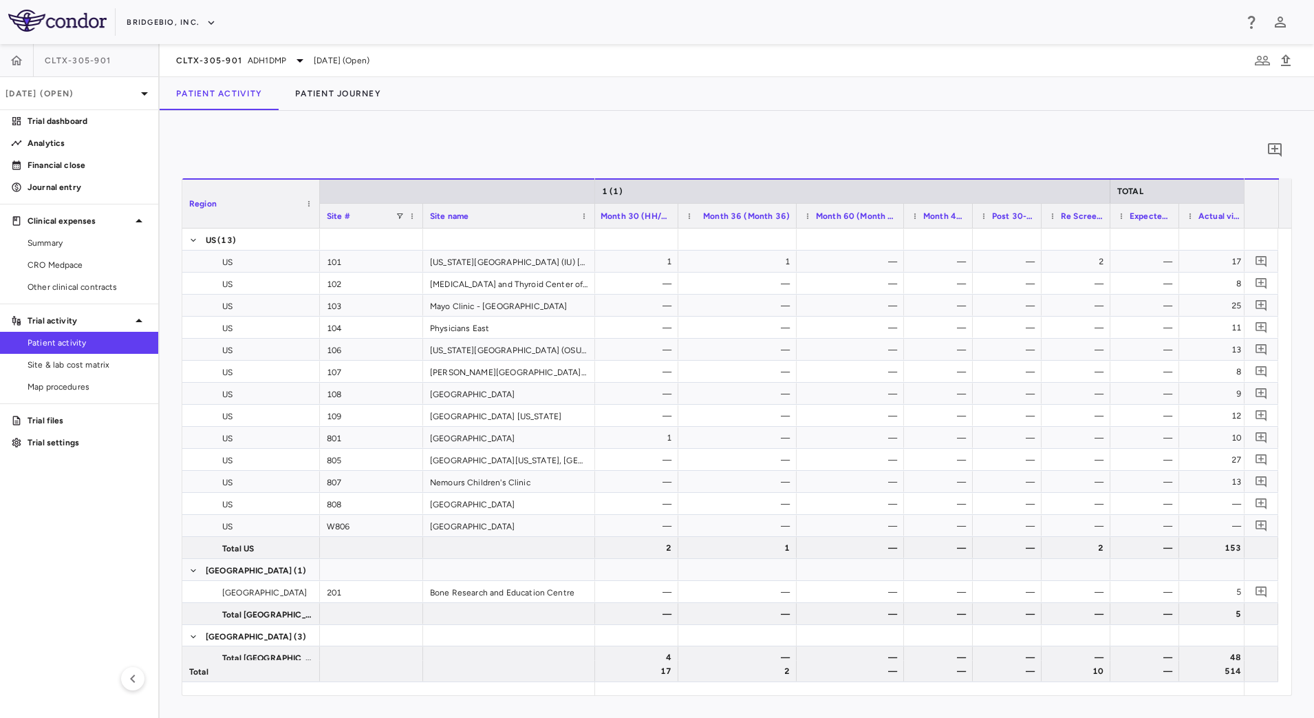
click at [902, 224] on div at bounding box center [904, 216] width 6 height 24
click at [83, 359] on span "Site & lab cost matrix" at bounding box center [88, 365] width 120 height 12
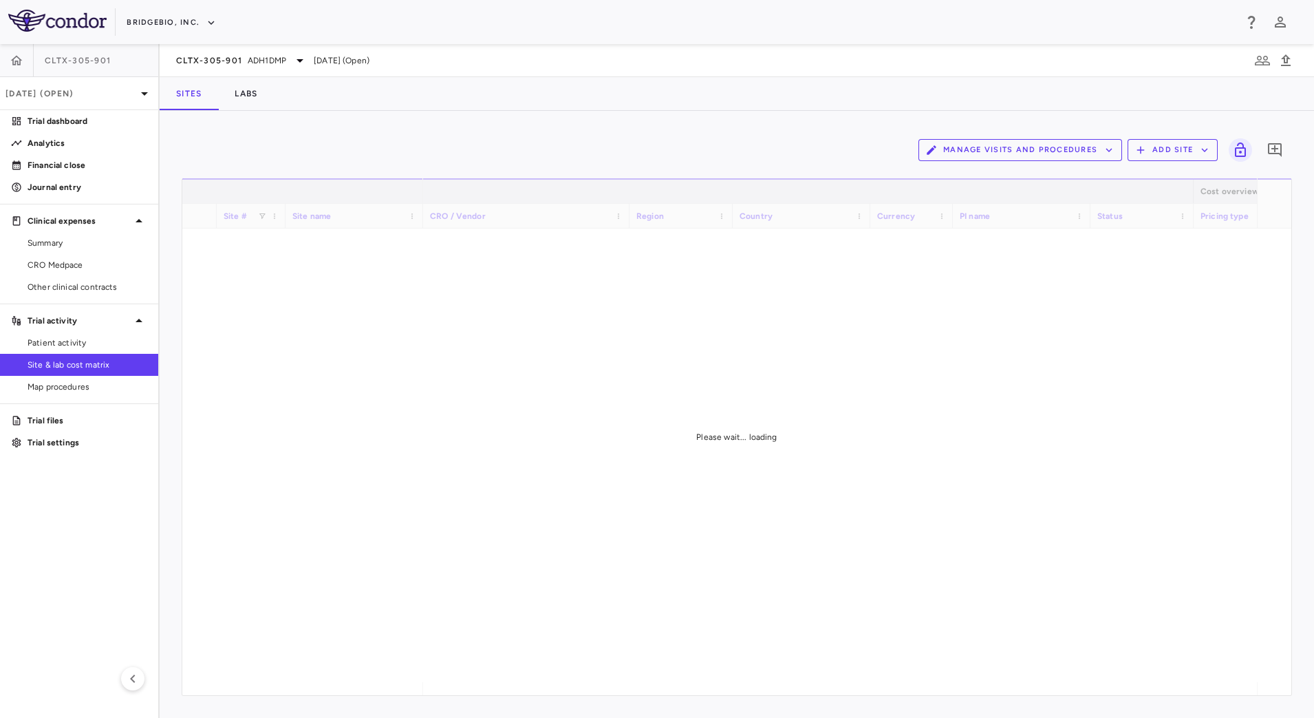
click at [1076, 147] on button "Manage Visits and Procedures" at bounding box center [1021, 150] width 204 height 22
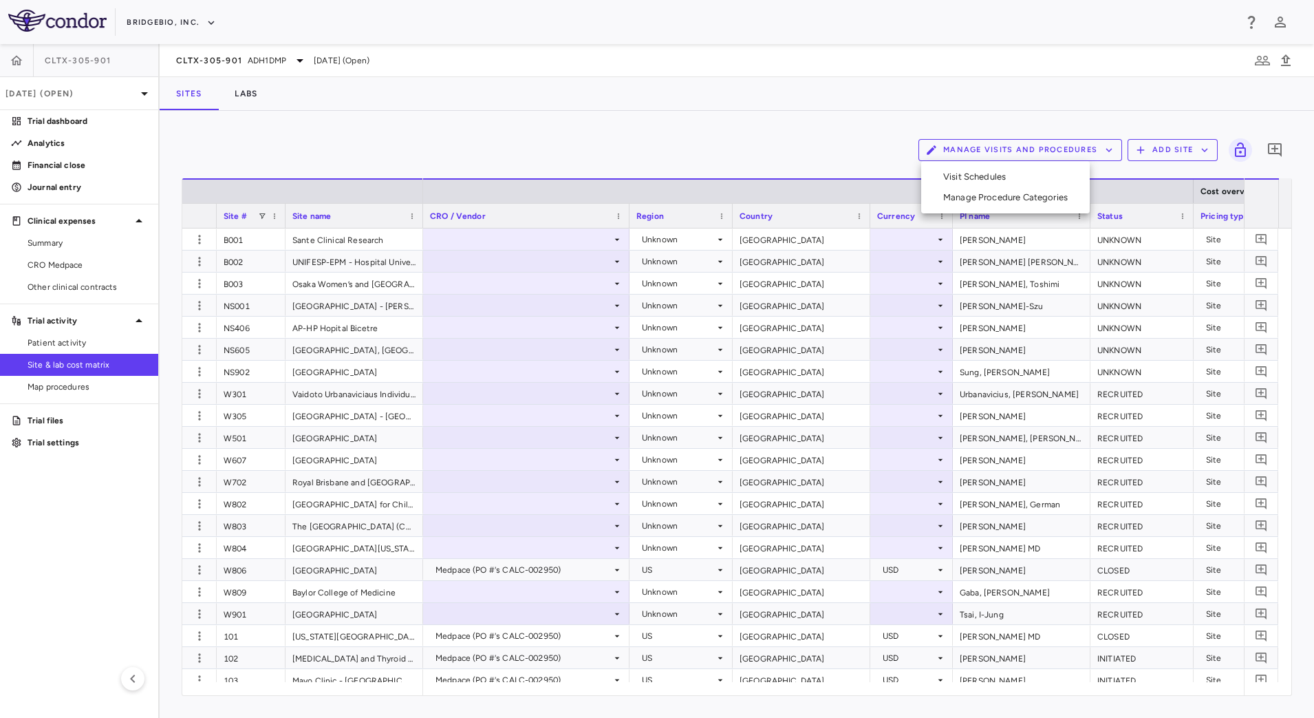
click at [1013, 175] on li "Visit Schedules" at bounding box center [1005, 177] width 147 height 21
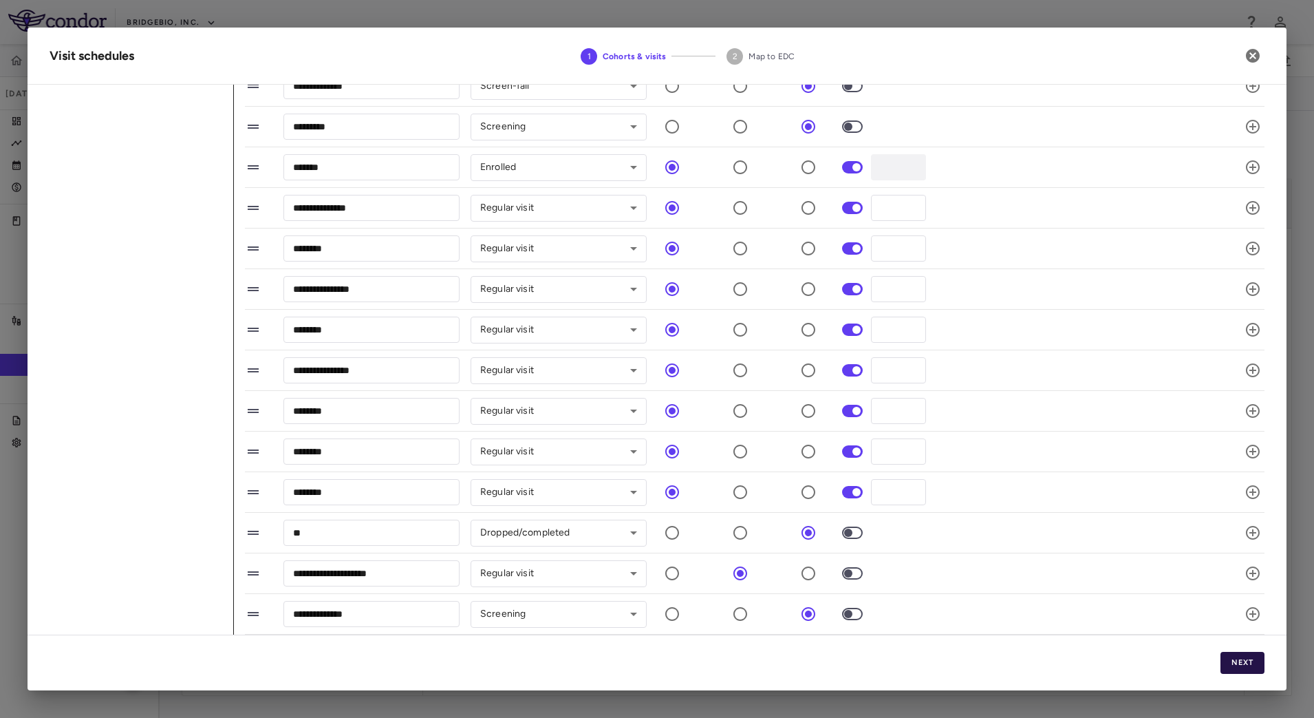
click at [1237, 656] on button "Next" at bounding box center [1243, 663] width 44 height 22
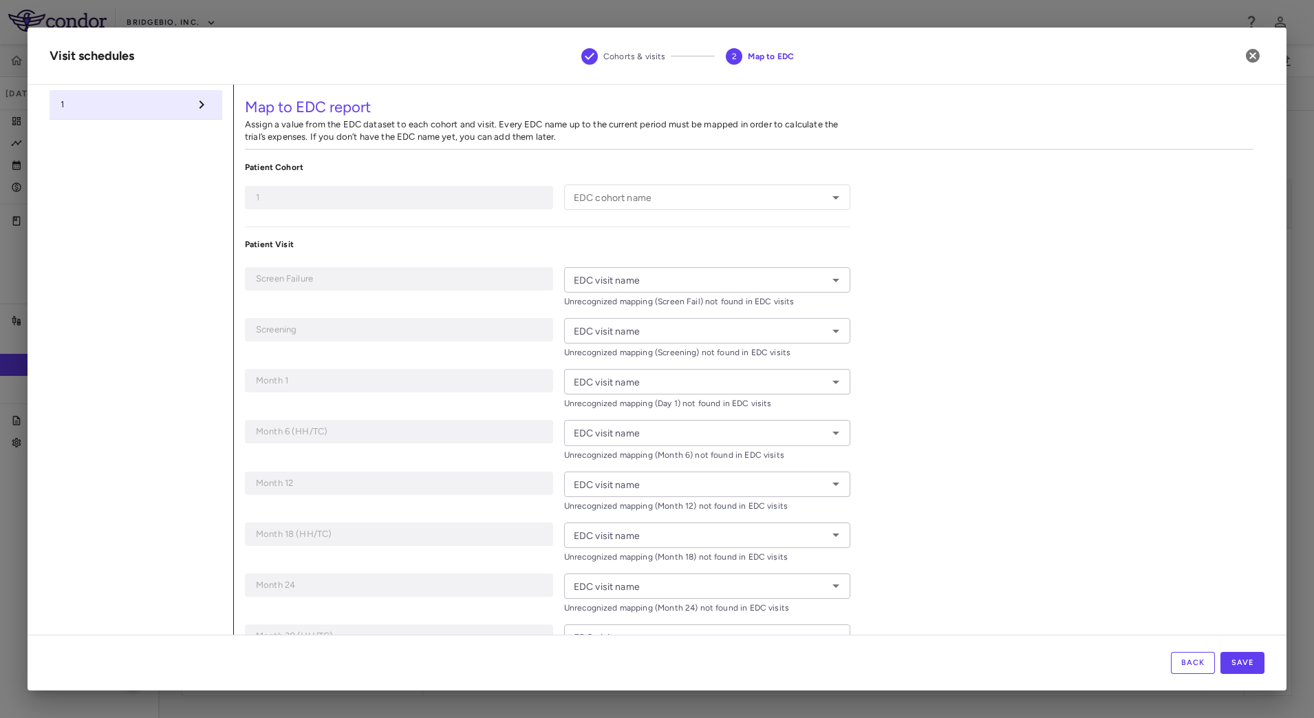
type input "*"
type input "**********"
type input "*********"
type input "*****"
type input "*******"
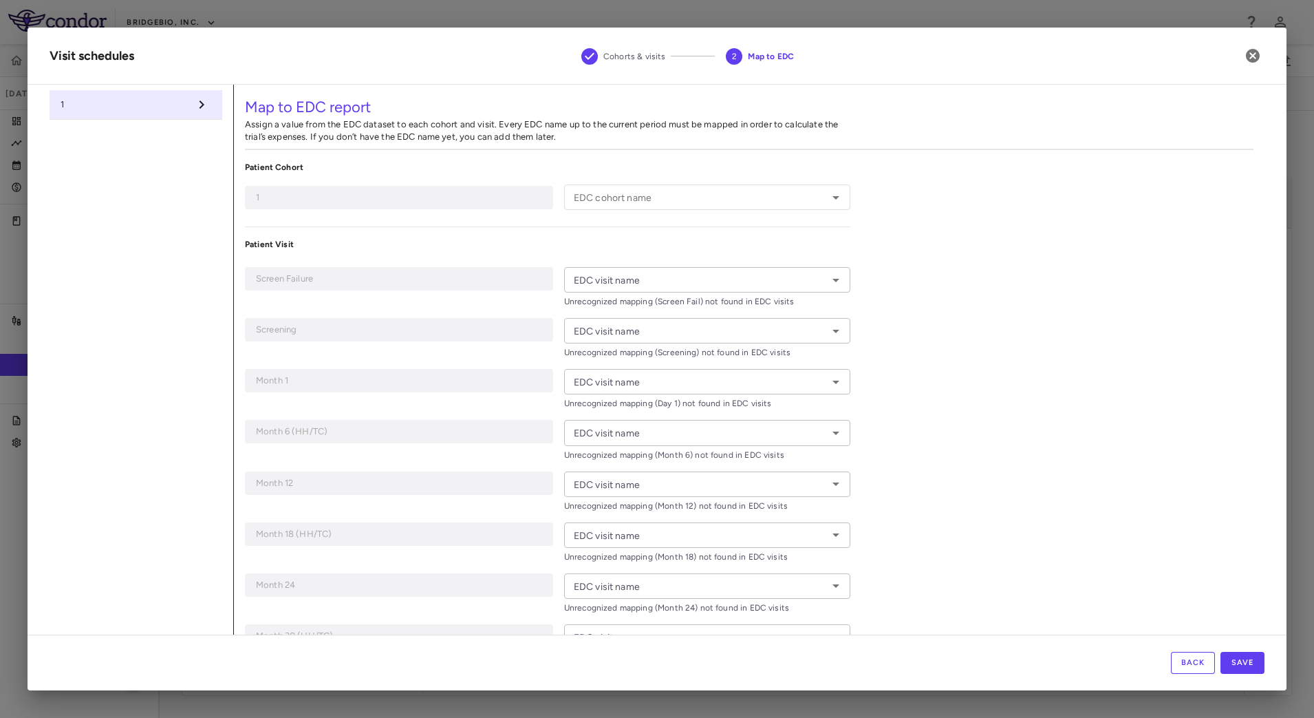
type input "********"
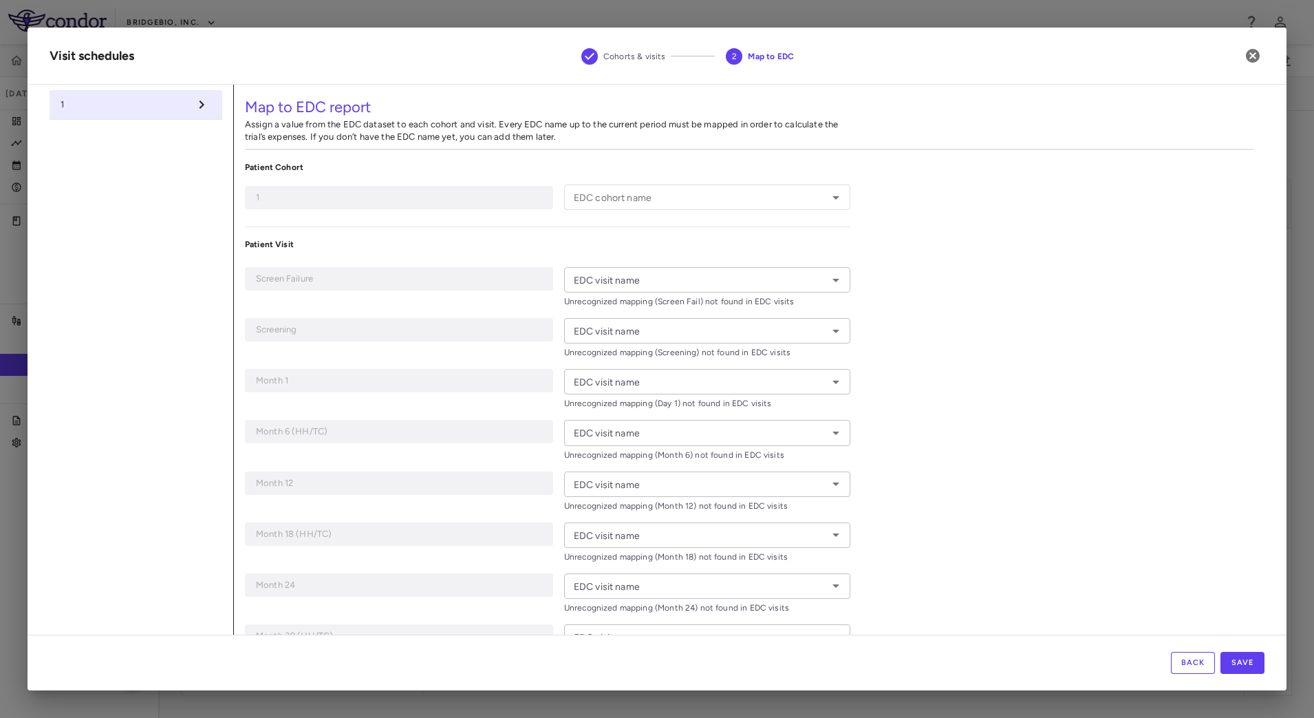
type input "**********"
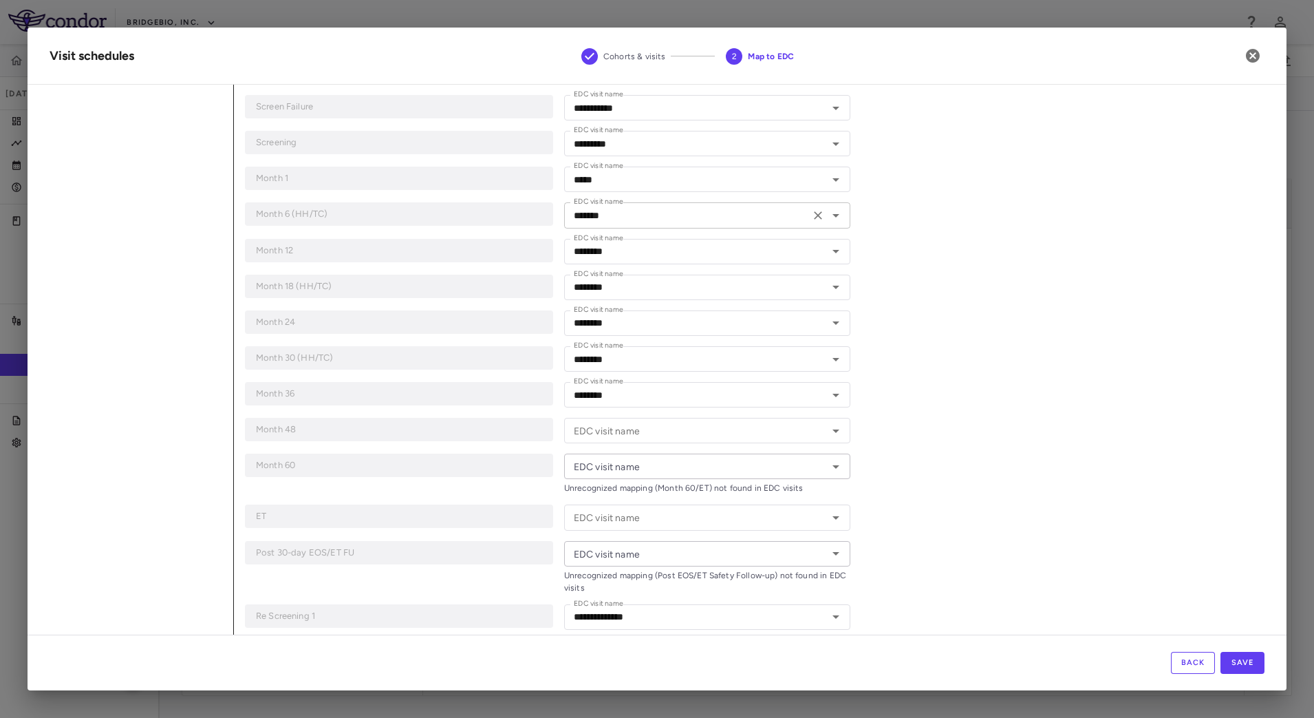
click at [833, 215] on icon "Open" at bounding box center [836, 215] width 17 height 17
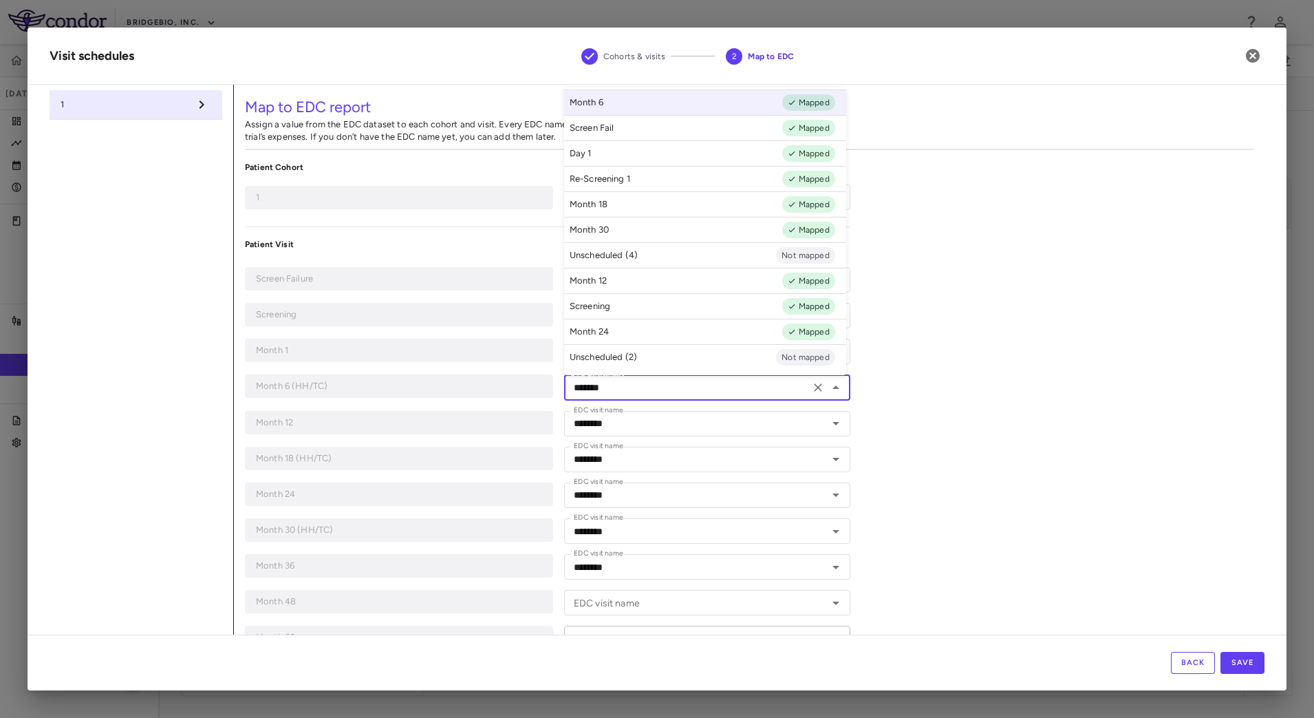
click at [1080, 357] on div "**********" at bounding box center [749, 454] width 1031 height 738
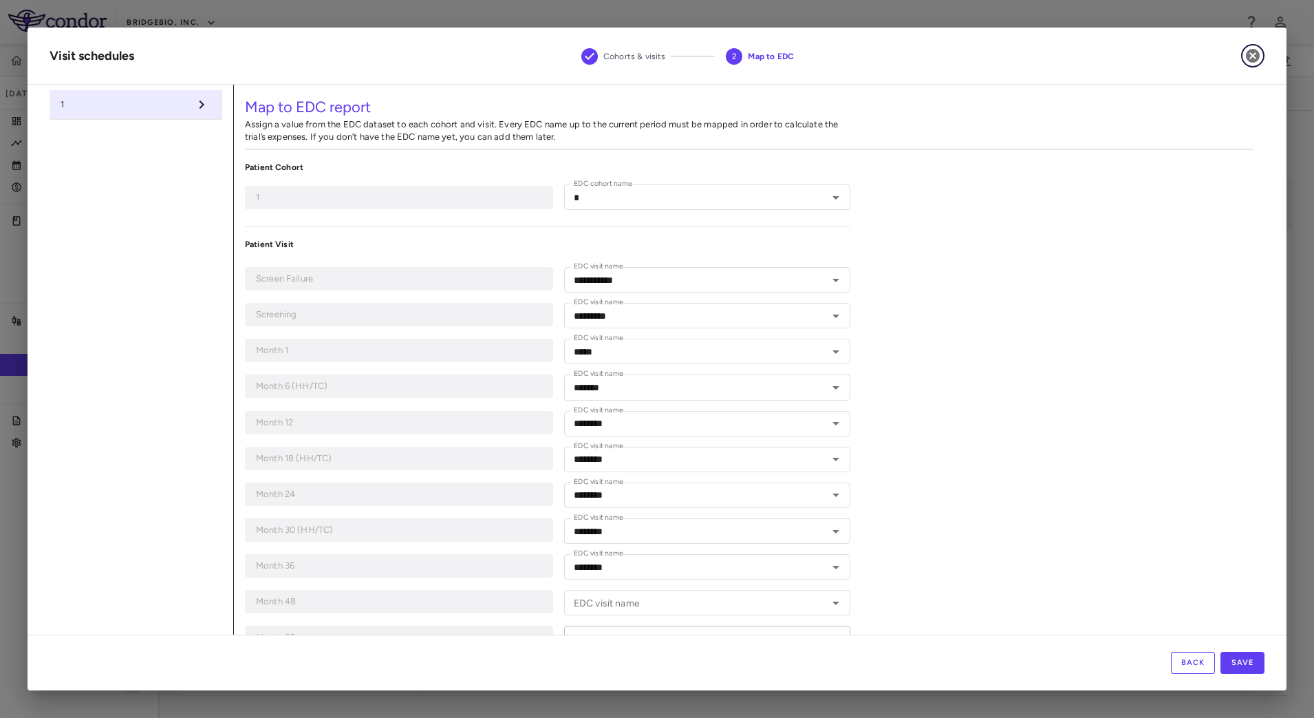
click at [1252, 55] on icon "button" at bounding box center [1253, 56] width 14 height 14
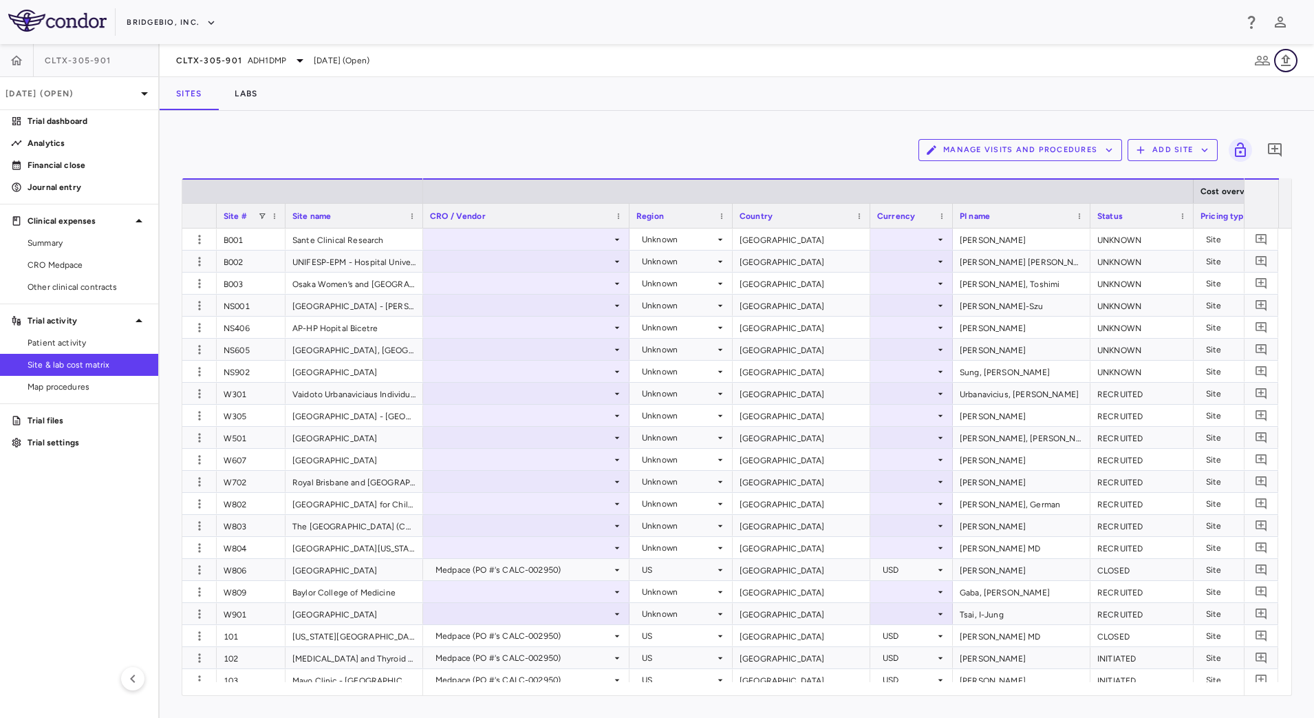
click at [1292, 64] on icon "button" at bounding box center [1286, 60] width 17 height 17
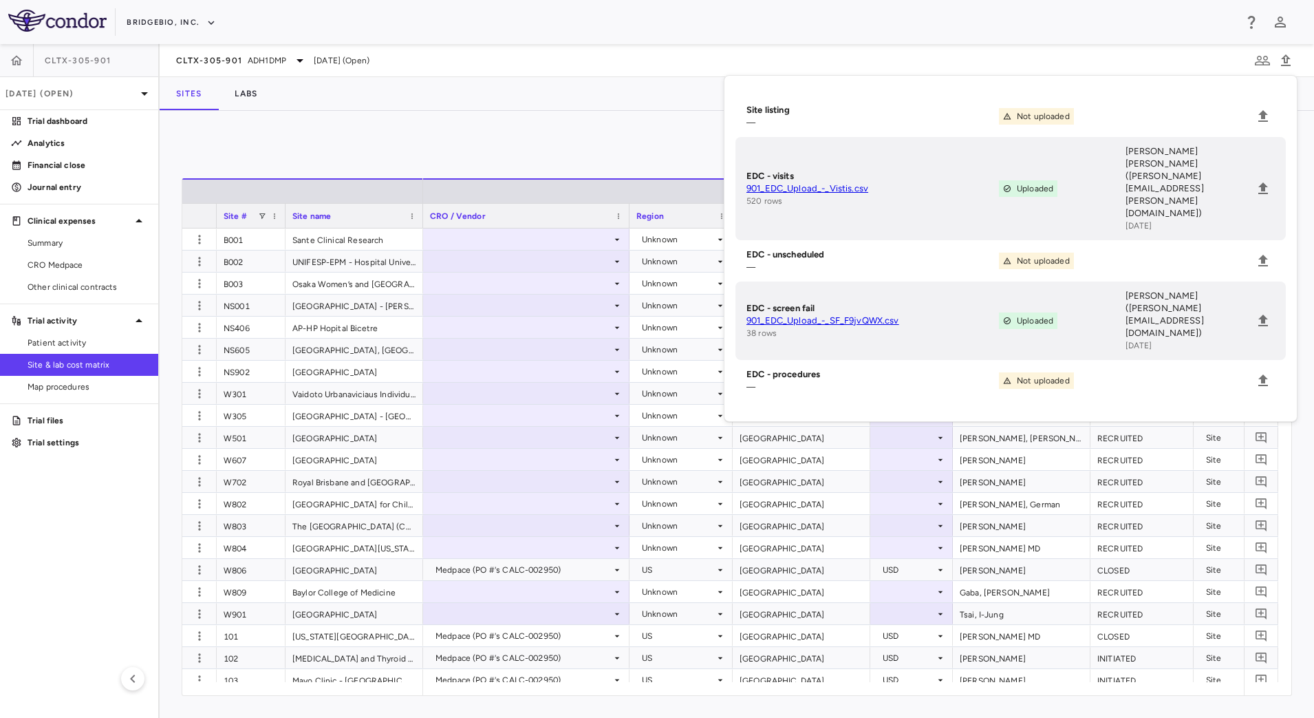
click at [616, 94] on div "Sites Labs" at bounding box center [737, 93] width 1155 height 33
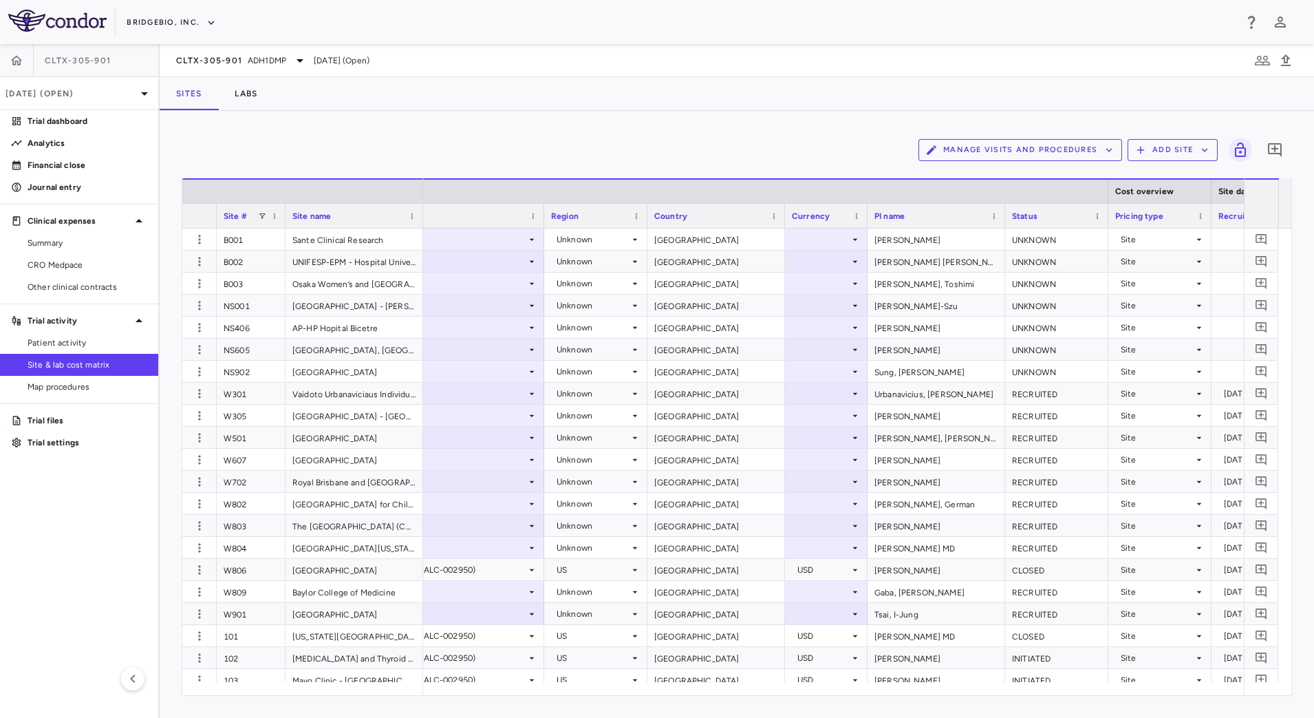
scroll to position [0, 178]
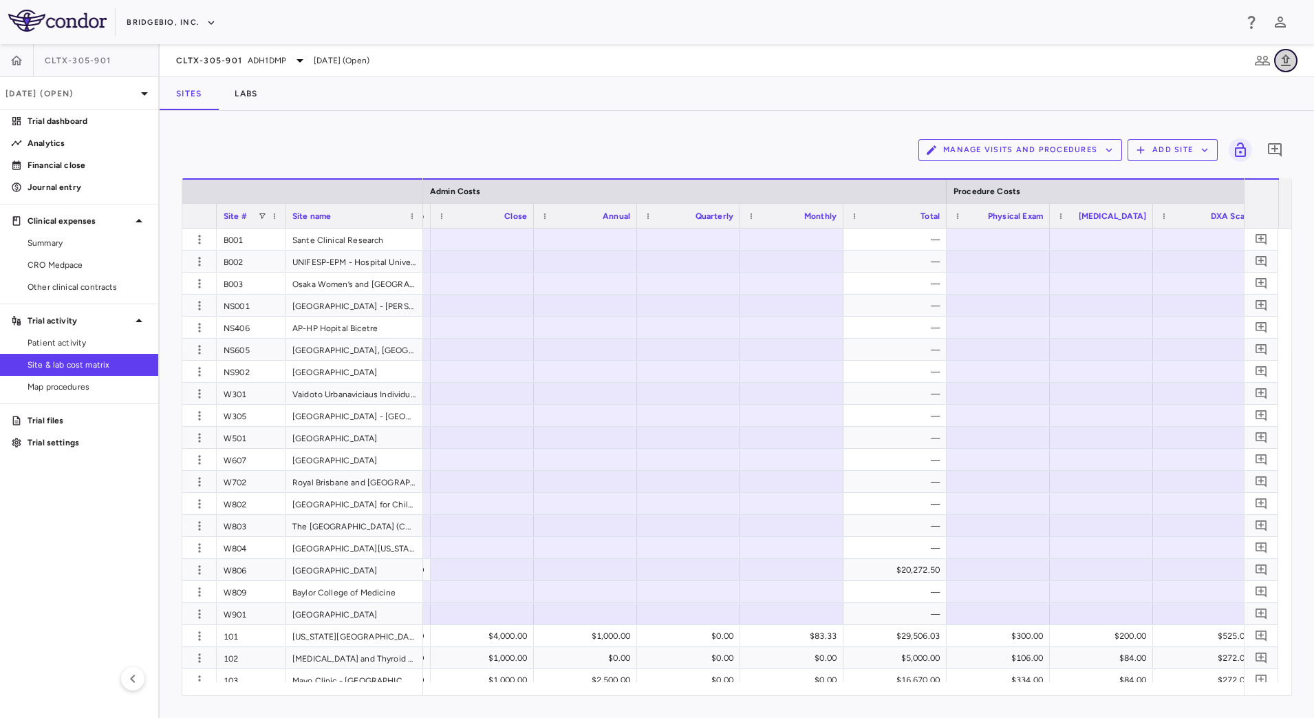
click at [1281, 65] on icon "button" at bounding box center [1286, 60] width 17 height 17
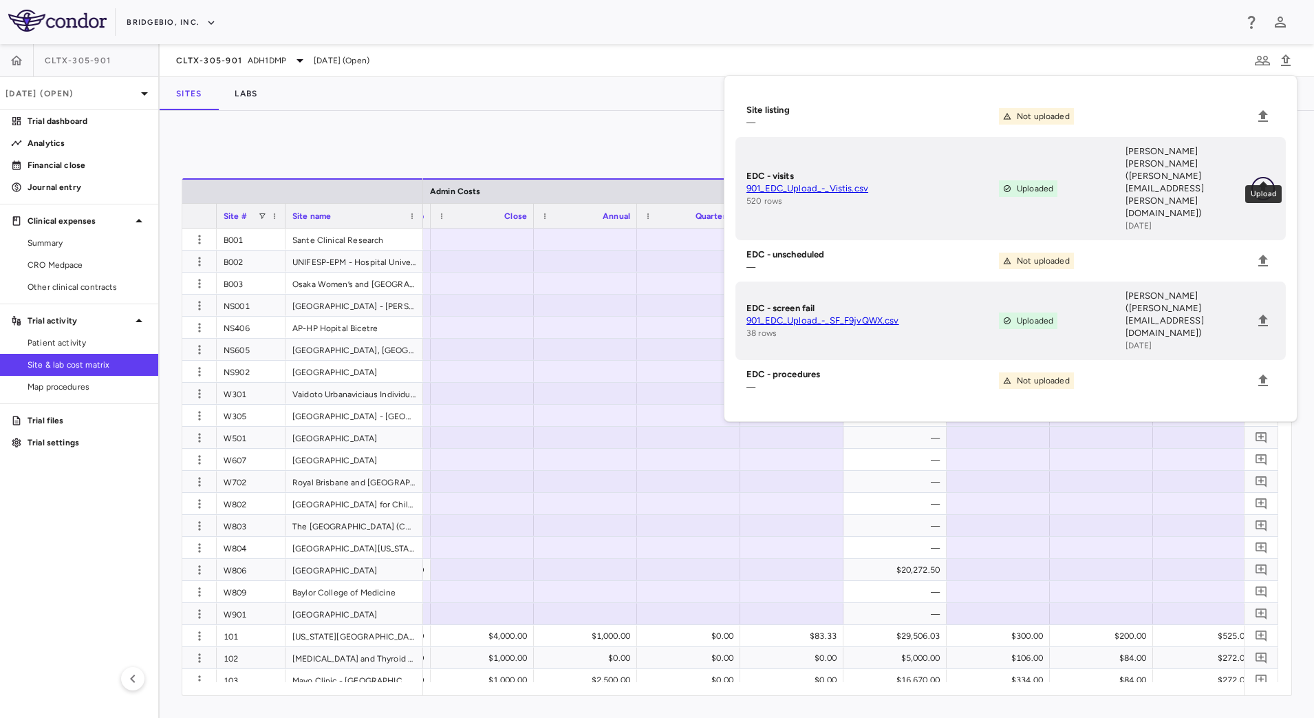
click at [1263, 182] on icon "Upload" at bounding box center [1264, 188] width 10 height 12
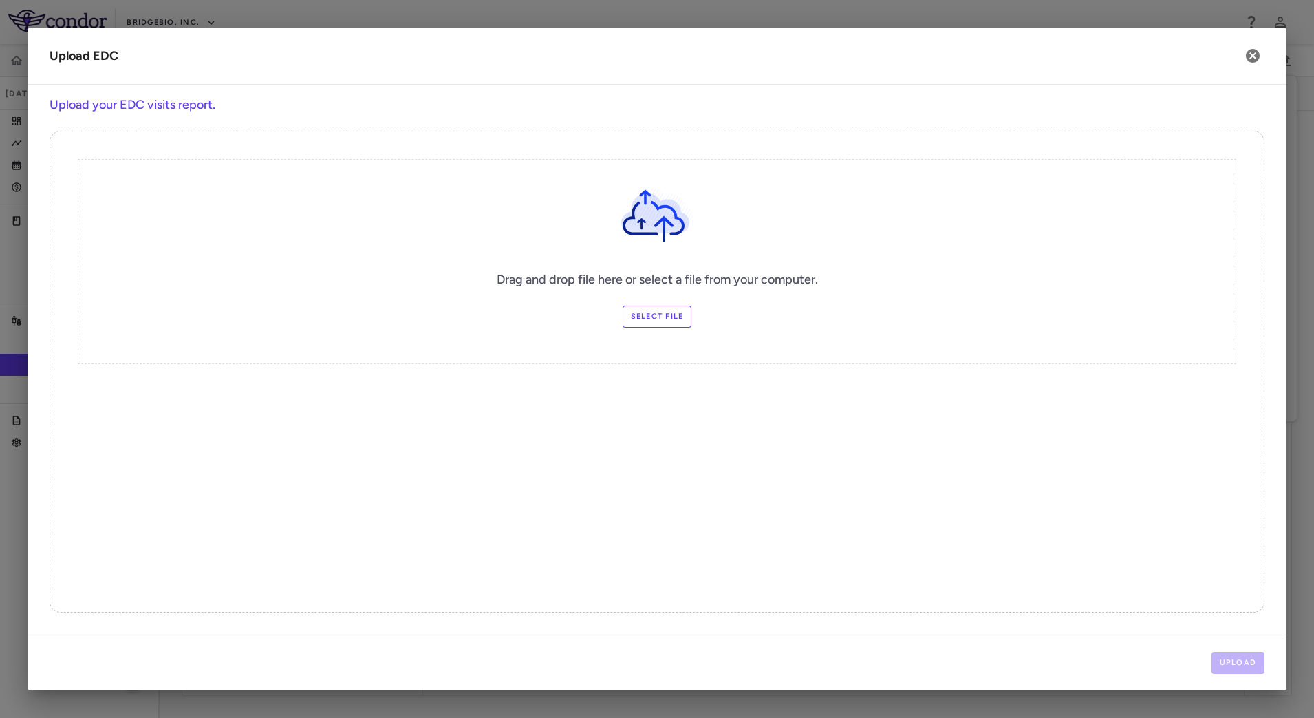
click at [667, 312] on label "Select file" at bounding box center [658, 317] width 70 height 22
click at [0, 0] on input "Select file" at bounding box center [0, 0] width 0 height 0
click at [1239, 656] on button "Upload" at bounding box center [1239, 663] width 54 height 22
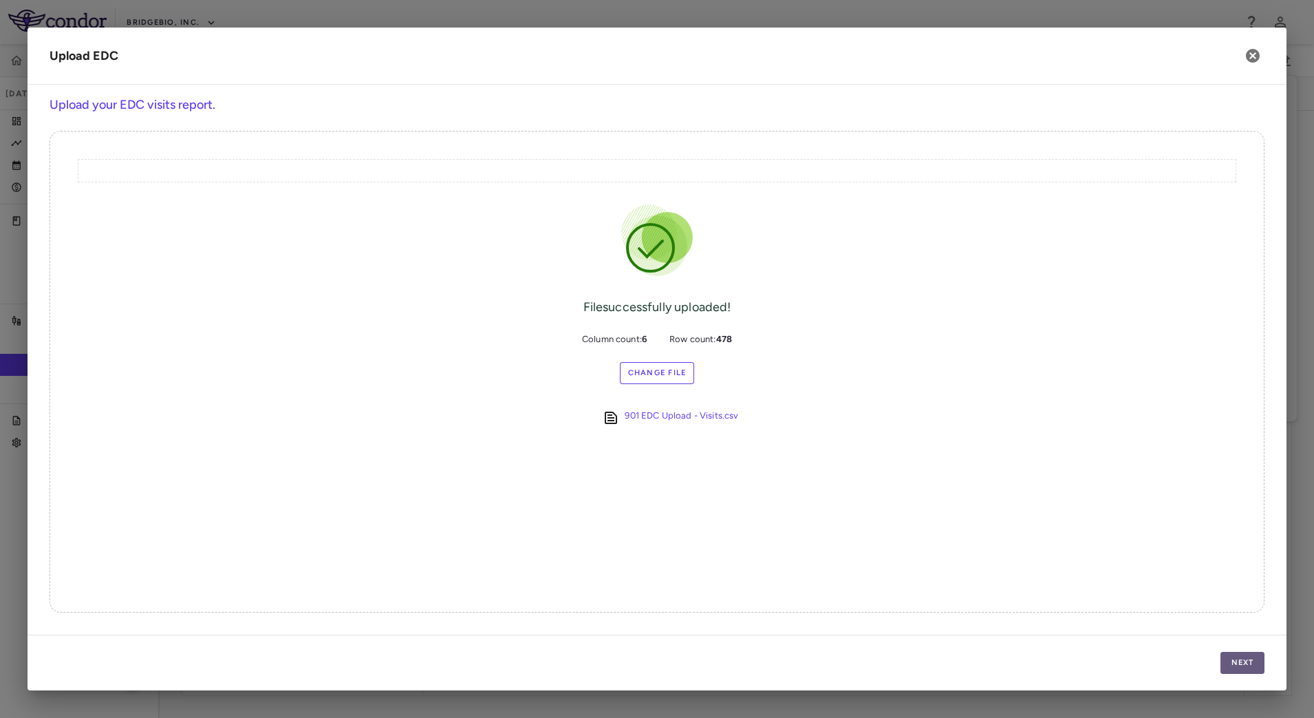
click at [1263, 664] on button "Next" at bounding box center [1243, 663] width 44 height 22
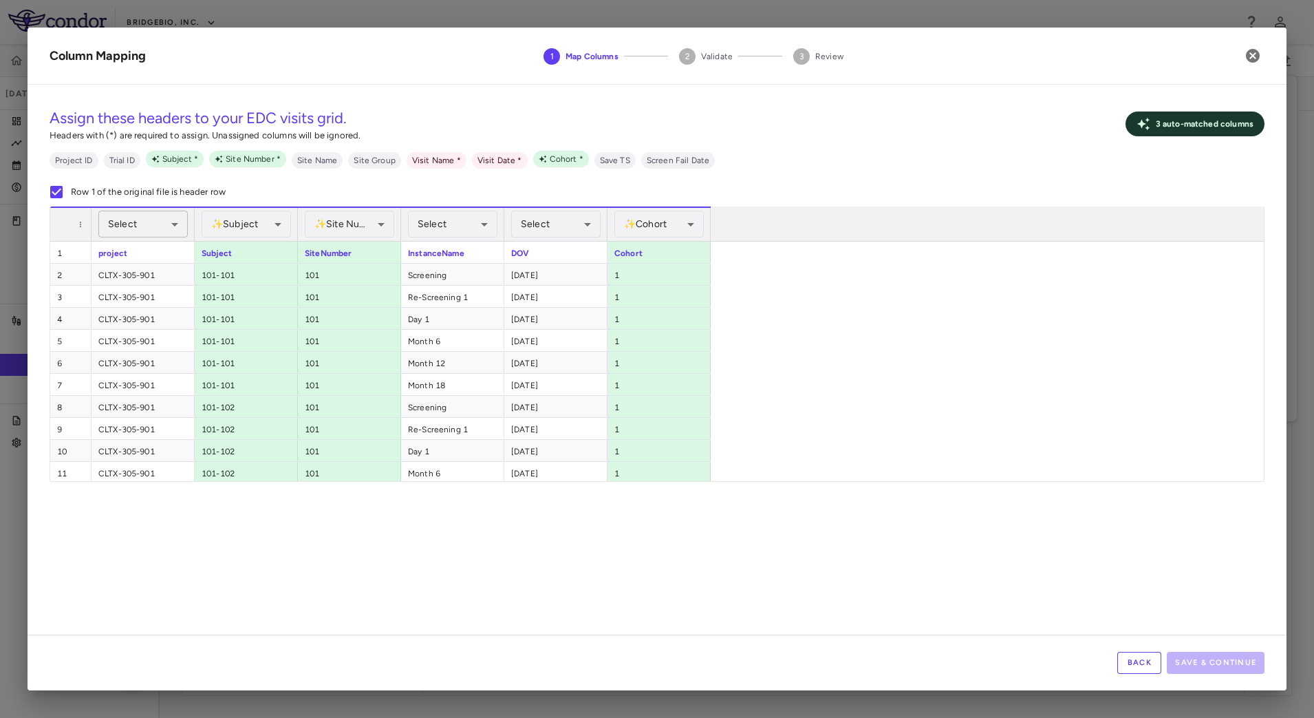
click at [166, 224] on body "Skip to sidebar Skip to main content BridgeBio, Inc. CLTX-305-901 [DATE] (Open)…" at bounding box center [657, 359] width 1314 height 718
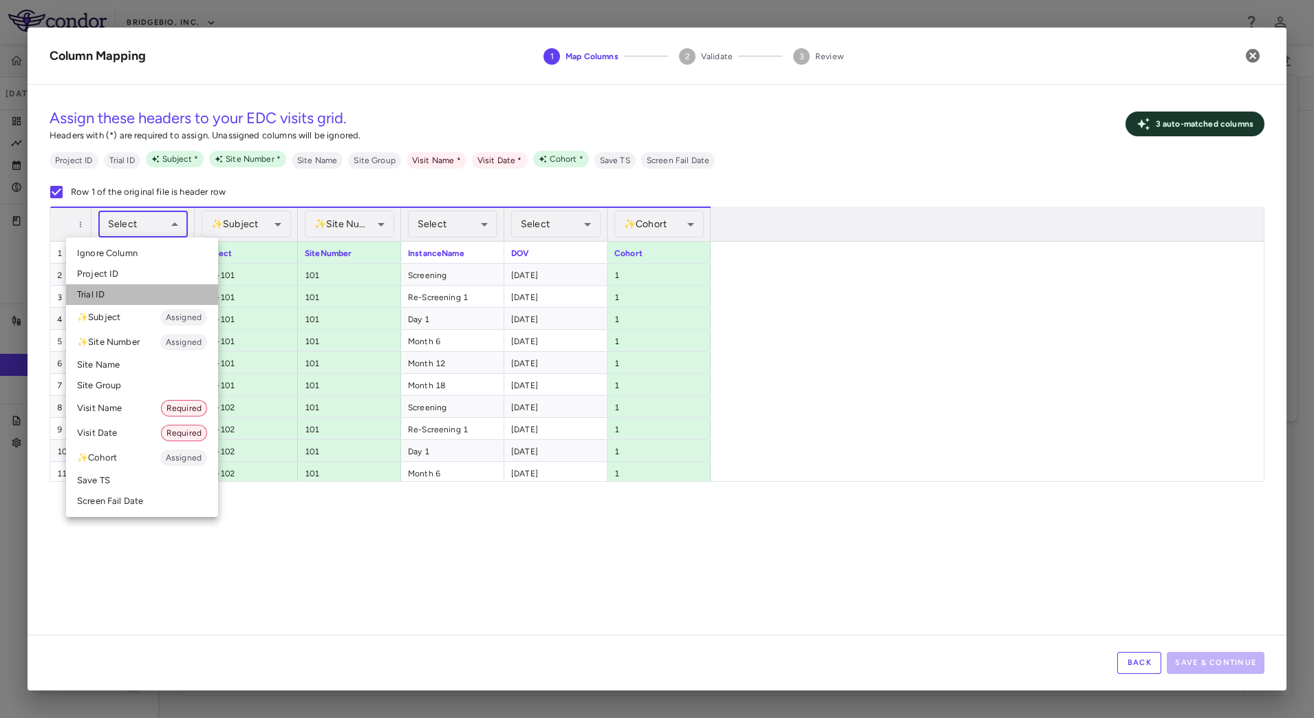
click at [137, 287] on li "Trial ID" at bounding box center [142, 294] width 152 height 21
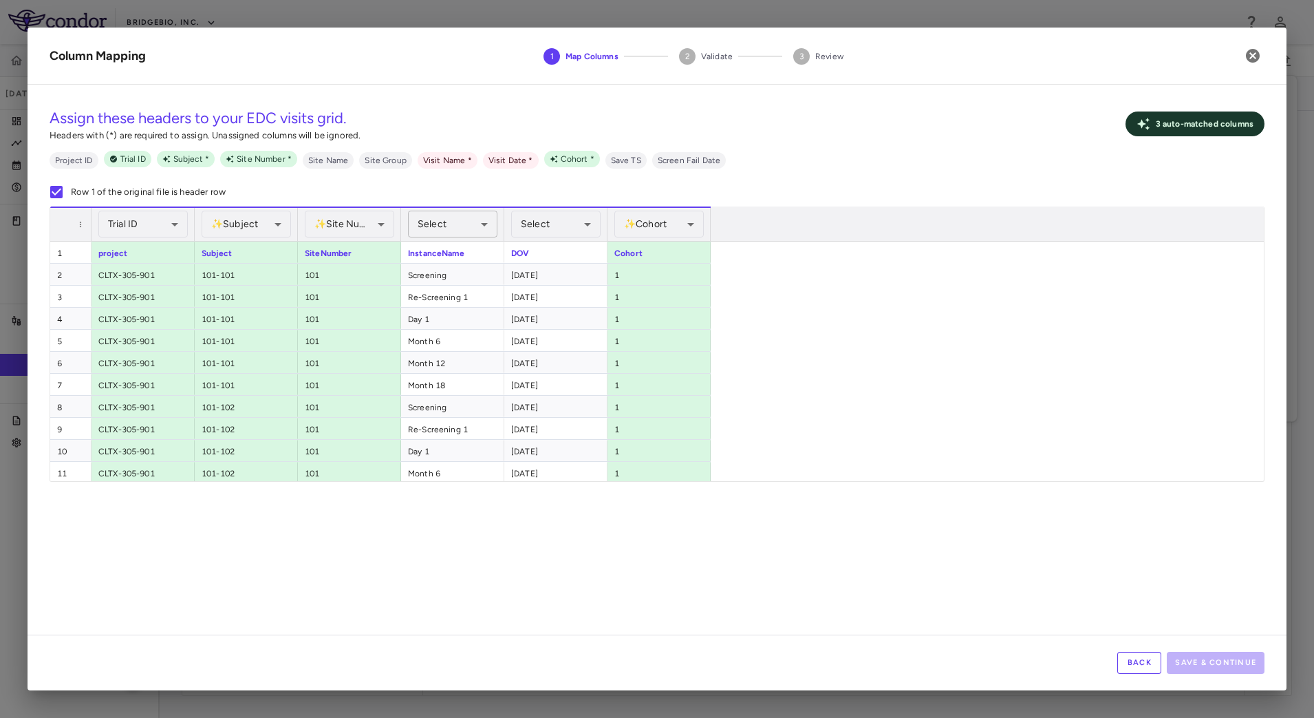
click at [438, 226] on body "Skip to sidebar Skip to main content BridgeBio, Inc. CLTX-305-901 [DATE] (Open)…" at bounding box center [657, 359] width 1314 height 718
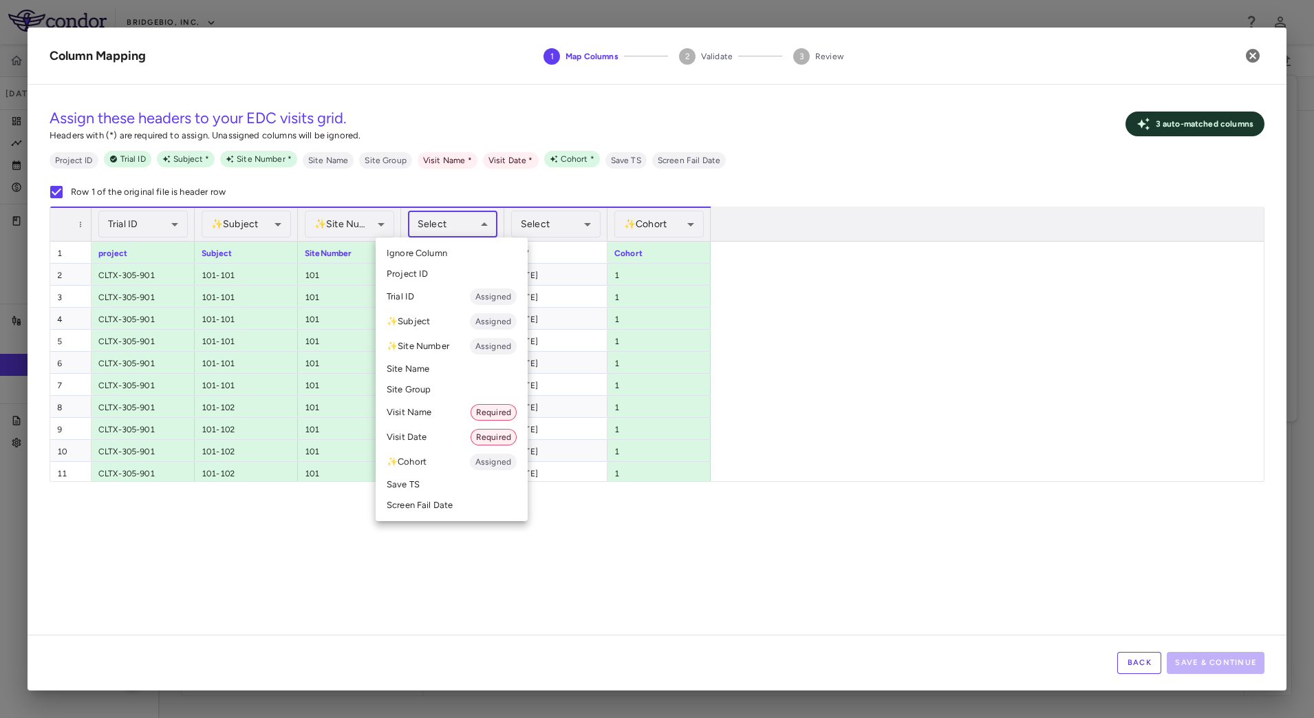
click at [451, 420] on li "Visit Name Required" at bounding box center [452, 412] width 152 height 25
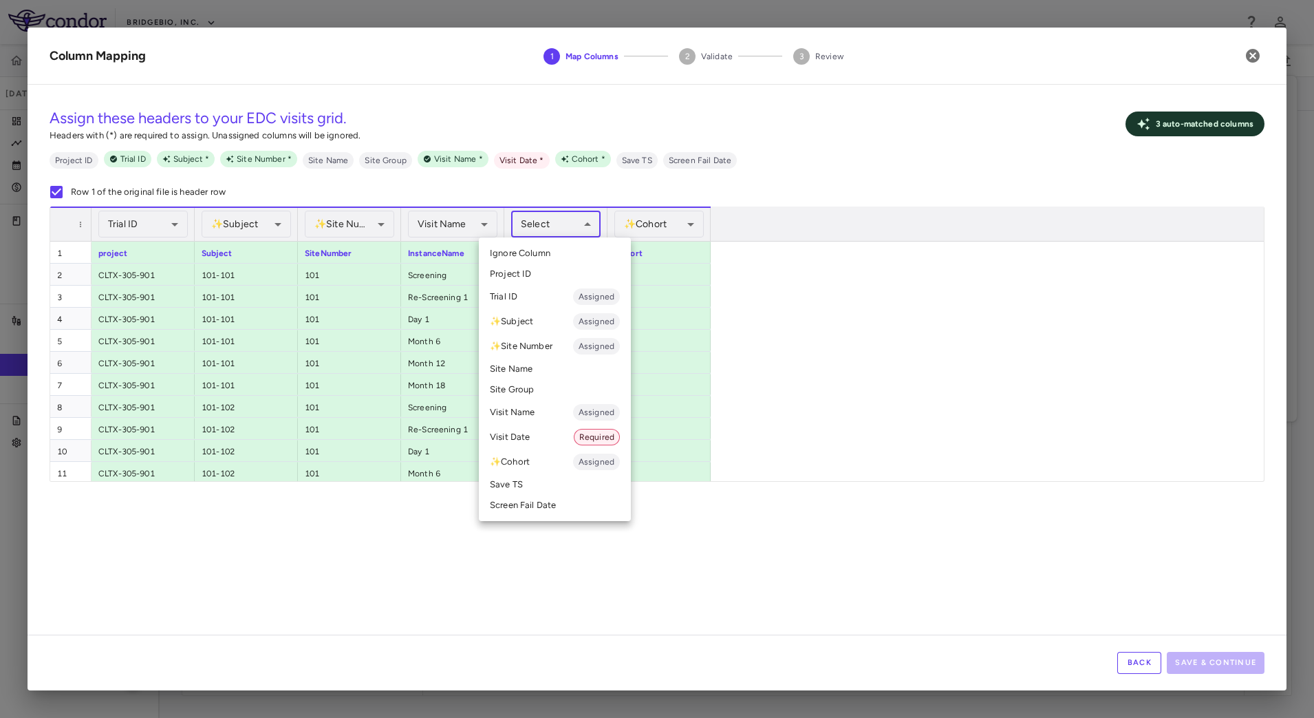
click at [574, 221] on body "Skip to sidebar Skip to main content BridgeBio, Inc. CLTX-305-901 [DATE] (Open)…" at bounding box center [657, 359] width 1314 height 718
click at [528, 436] on li "Visit Date Required" at bounding box center [555, 437] width 152 height 25
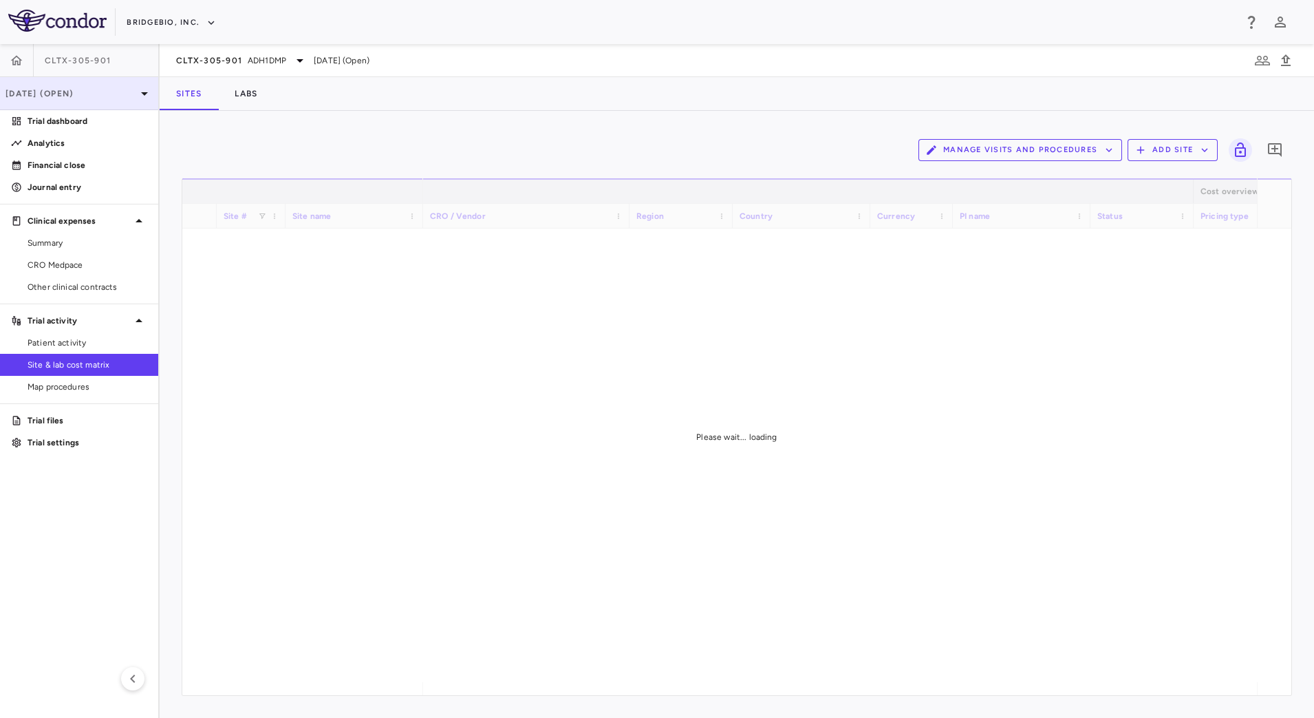
click at [127, 100] on div "[DATE] (Open)" at bounding box center [79, 93] width 158 height 33
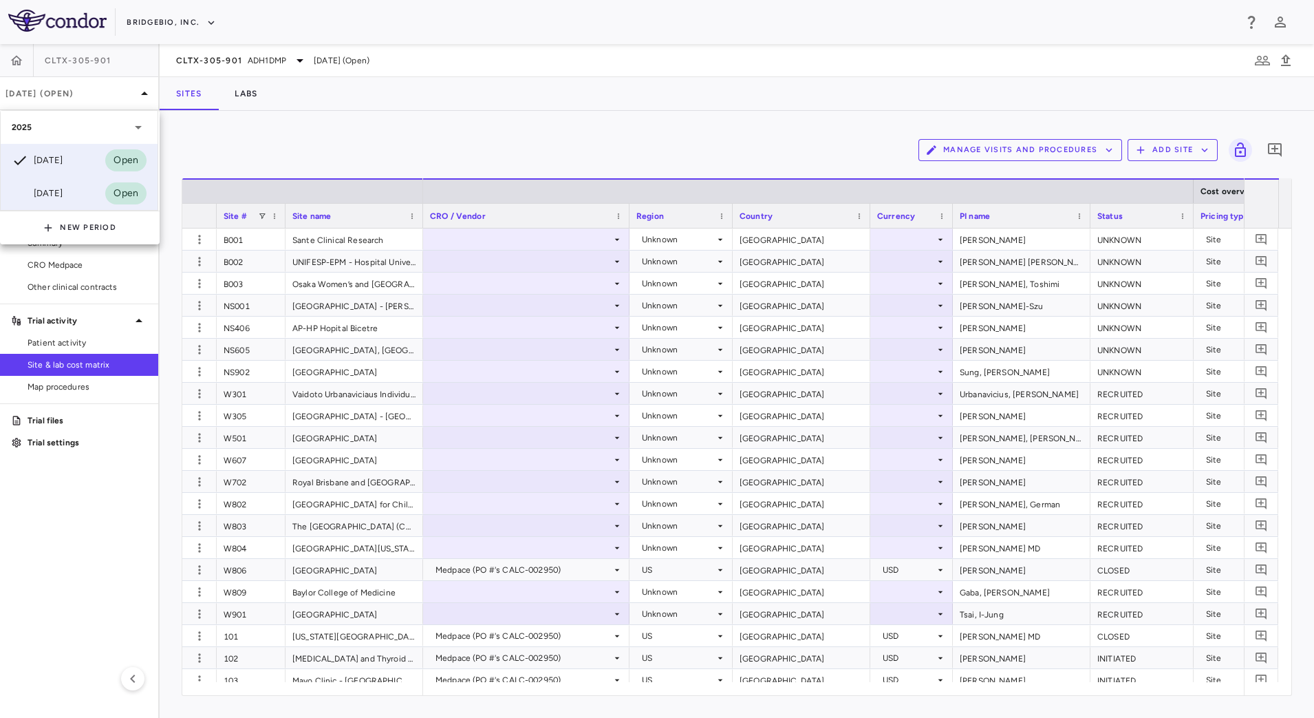
click at [61, 191] on div "Mar 2025" at bounding box center [37, 193] width 51 height 17
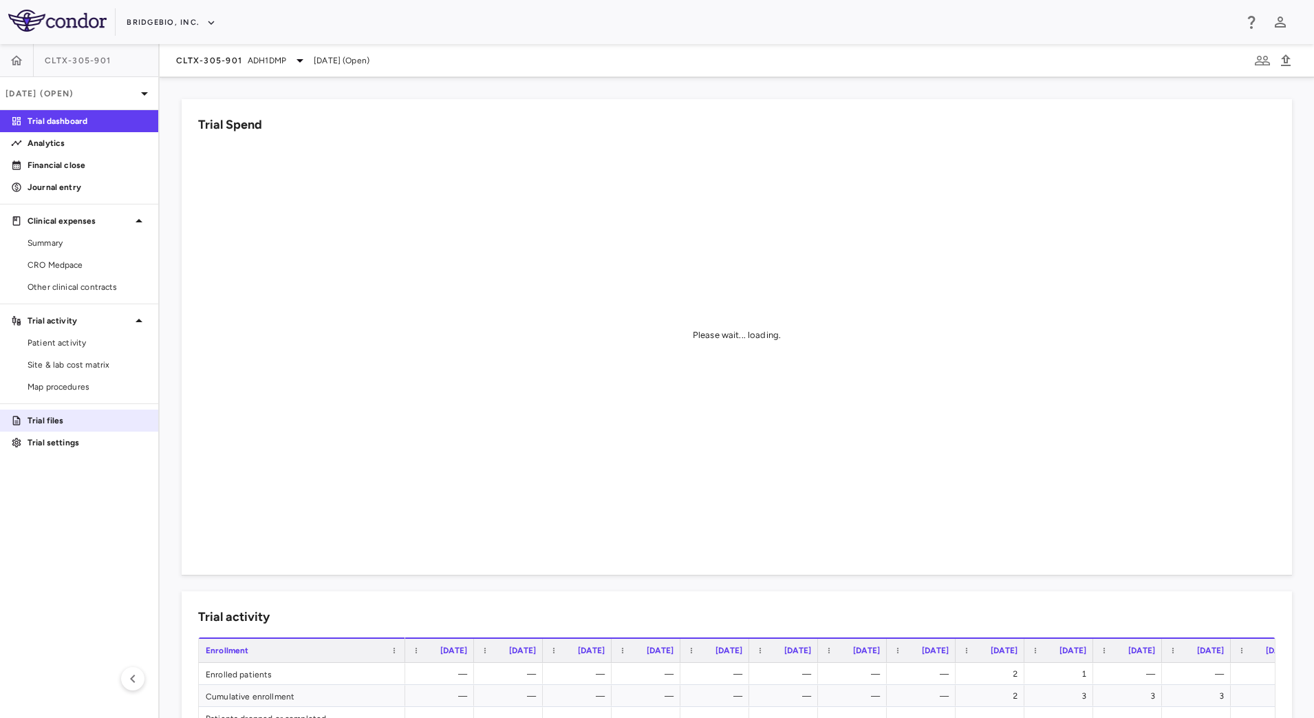
click at [63, 420] on p "Trial files" at bounding box center [88, 420] width 120 height 12
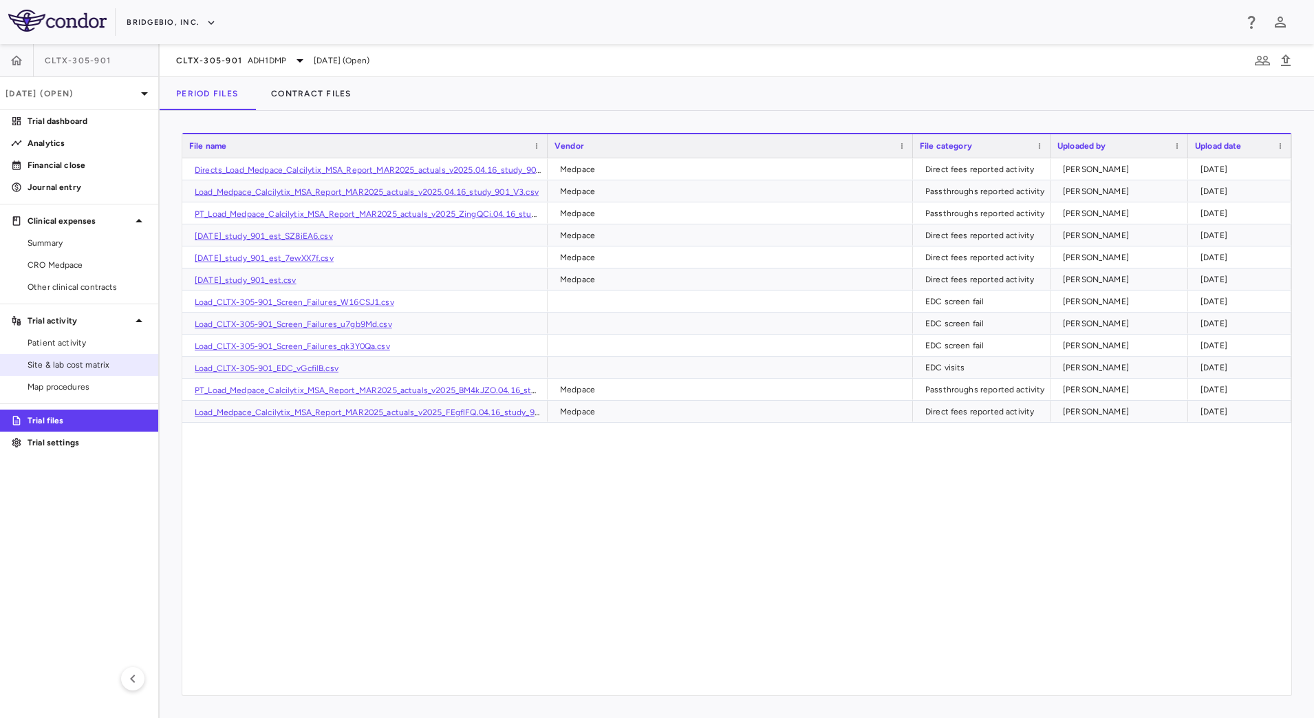
drag, startPoint x: 67, startPoint y: 359, endPoint x: 76, endPoint y: 360, distance: 8.3
click at [67, 359] on span "Site & lab cost matrix" at bounding box center [88, 365] width 120 height 12
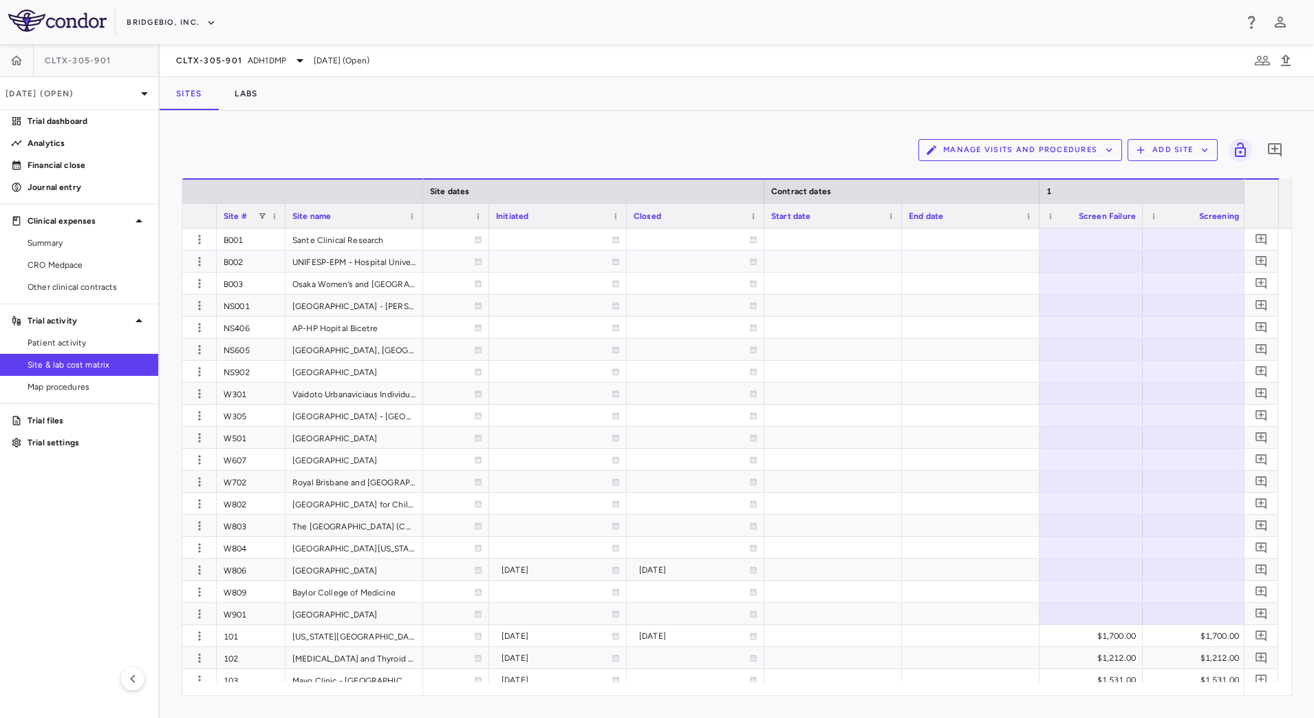
scroll to position [0, 1208]
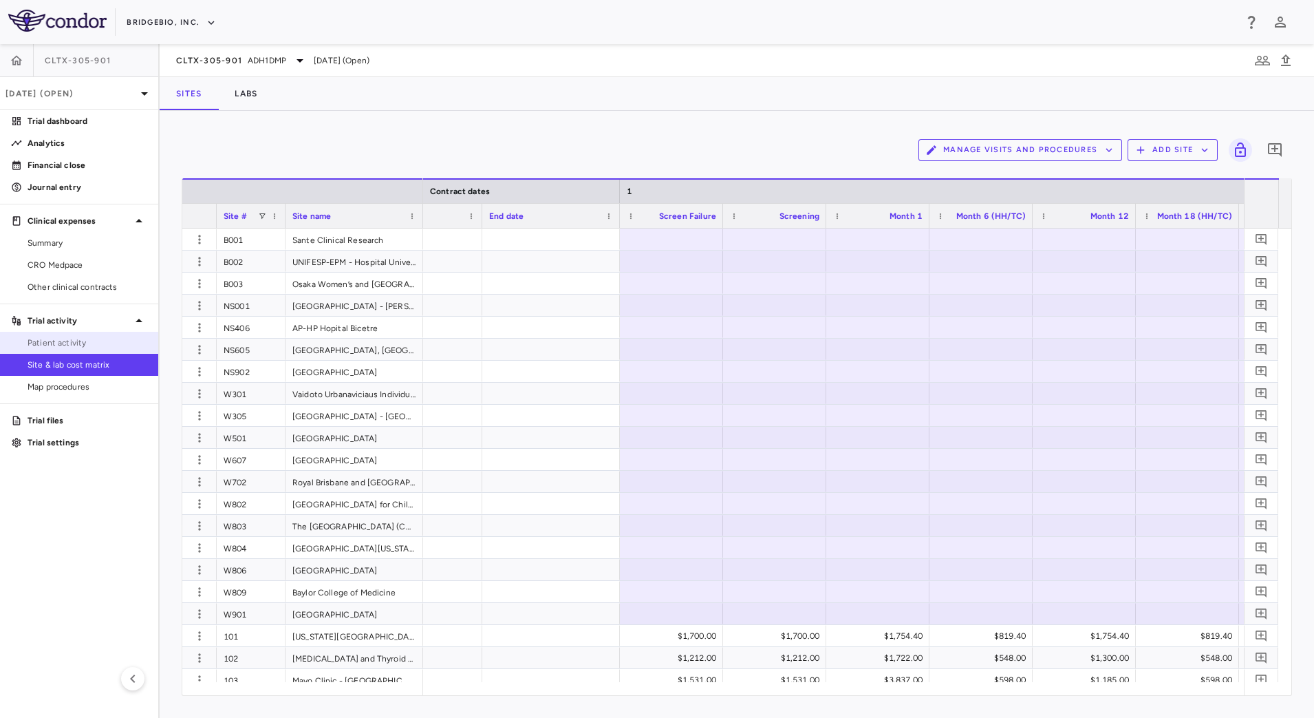
click at [69, 343] on span "Patient activity" at bounding box center [88, 343] width 120 height 12
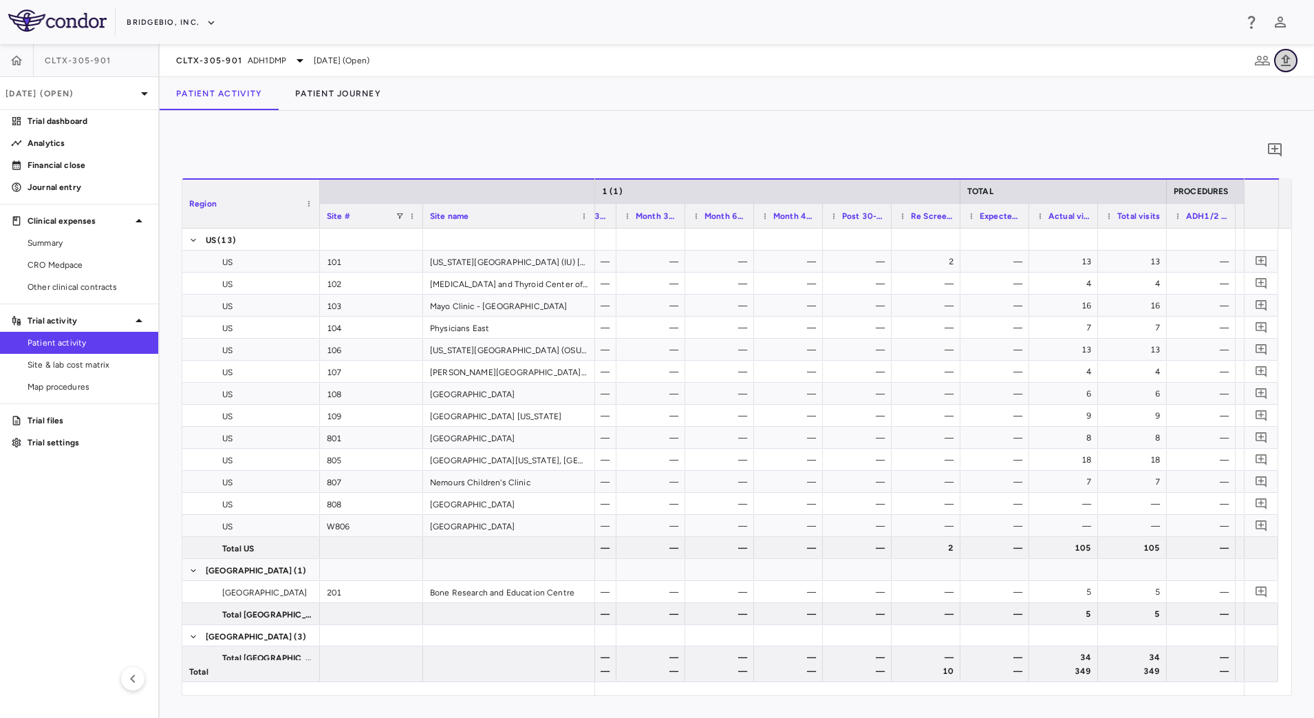
click at [1292, 65] on icon "button" at bounding box center [1286, 60] width 17 height 17
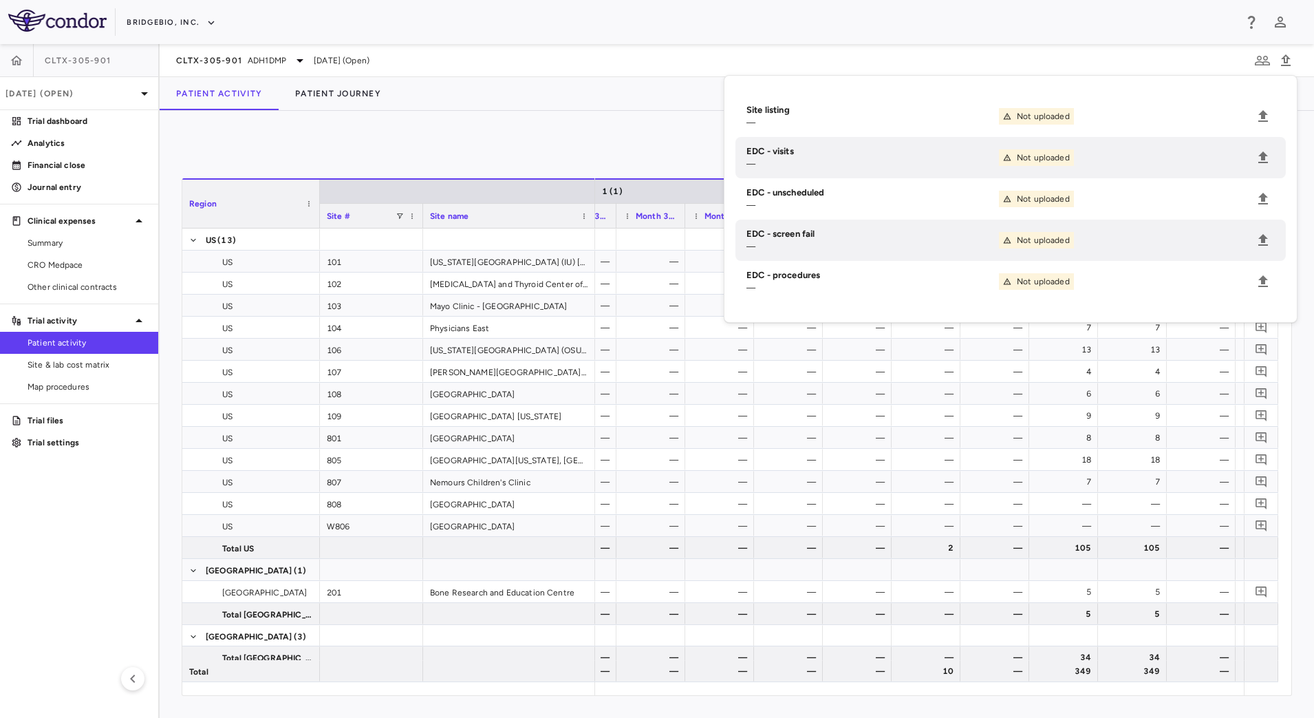
click at [640, 93] on div "Patient Activity Patient Journey" at bounding box center [737, 93] width 1155 height 33
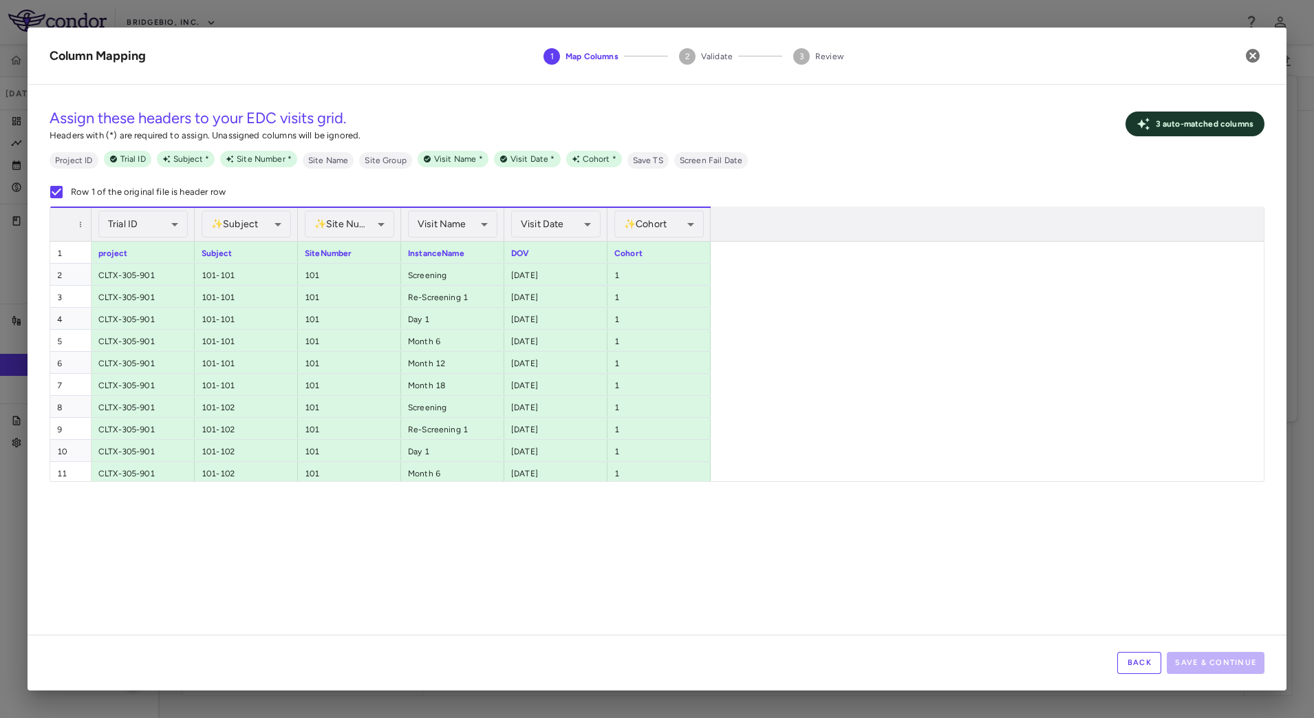
click at [1134, 660] on button "Back" at bounding box center [1140, 663] width 44 height 22
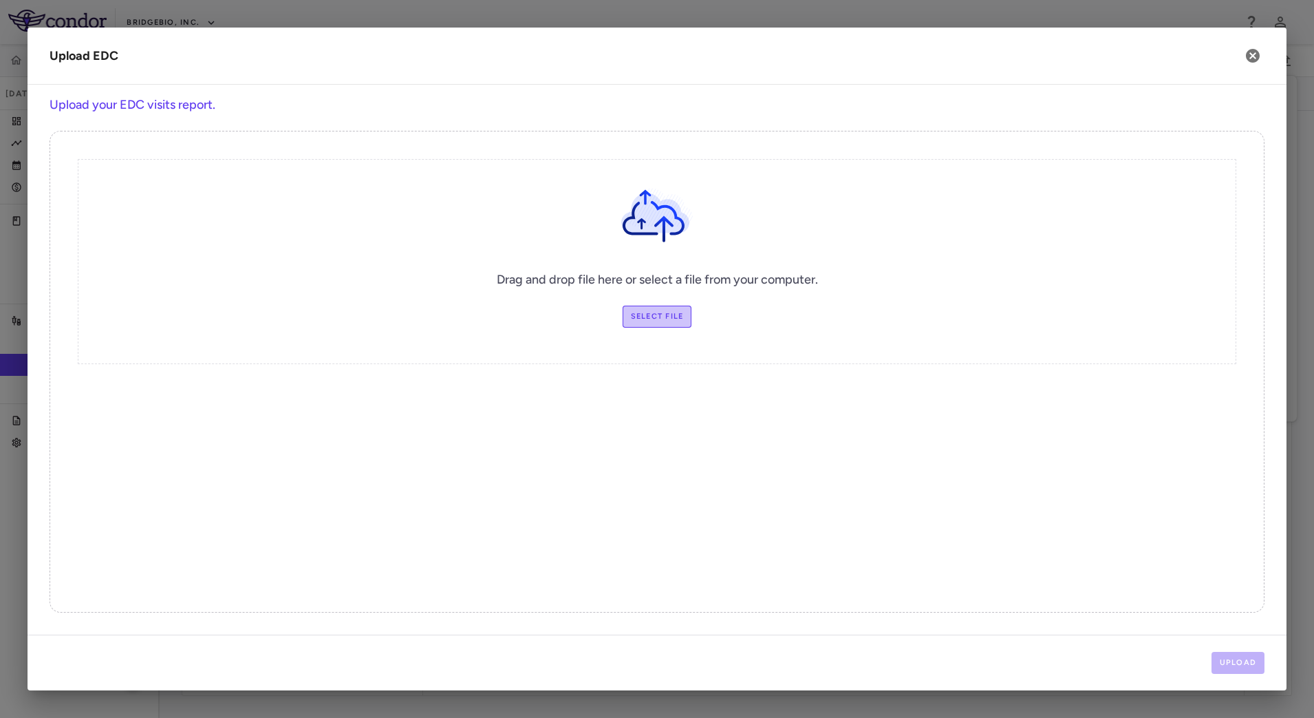
click at [645, 312] on label "Select file" at bounding box center [658, 317] width 70 height 22
click at [0, 0] on input "Select file" at bounding box center [0, 0] width 0 height 0
click at [1245, 655] on button "Upload" at bounding box center [1239, 663] width 54 height 22
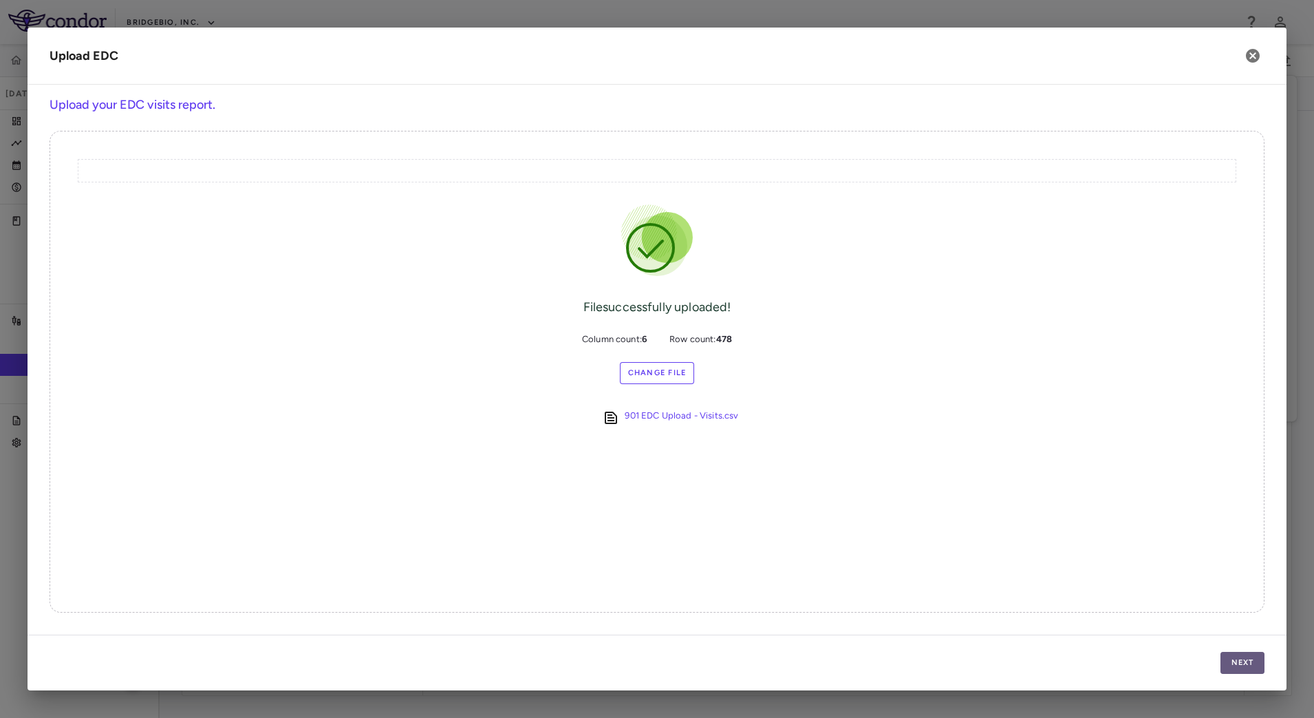
click at [1256, 658] on button "Next" at bounding box center [1243, 663] width 44 height 22
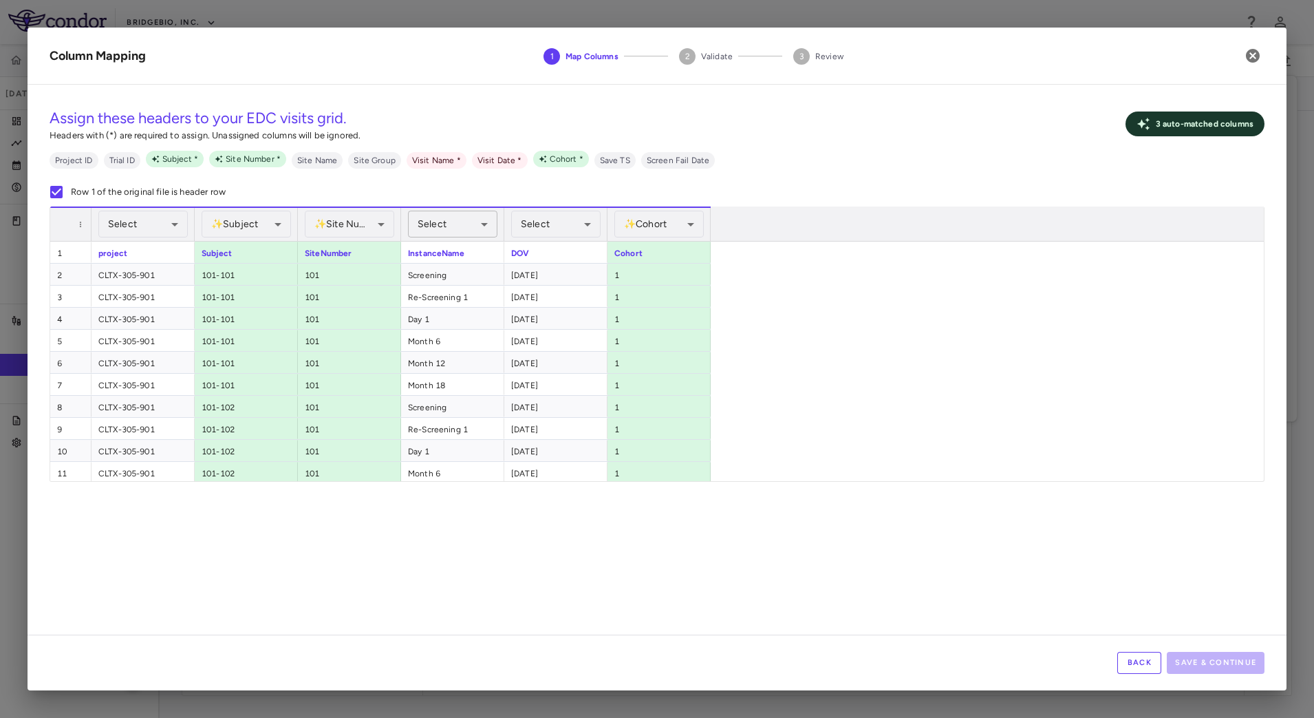
click at [466, 232] on body "Skip to sidebar Skip to main content BridgeBio, Inc. CLTX-305-901 [DATE] (Open)…" at bounding box center [657, 359] width 1314 height 718
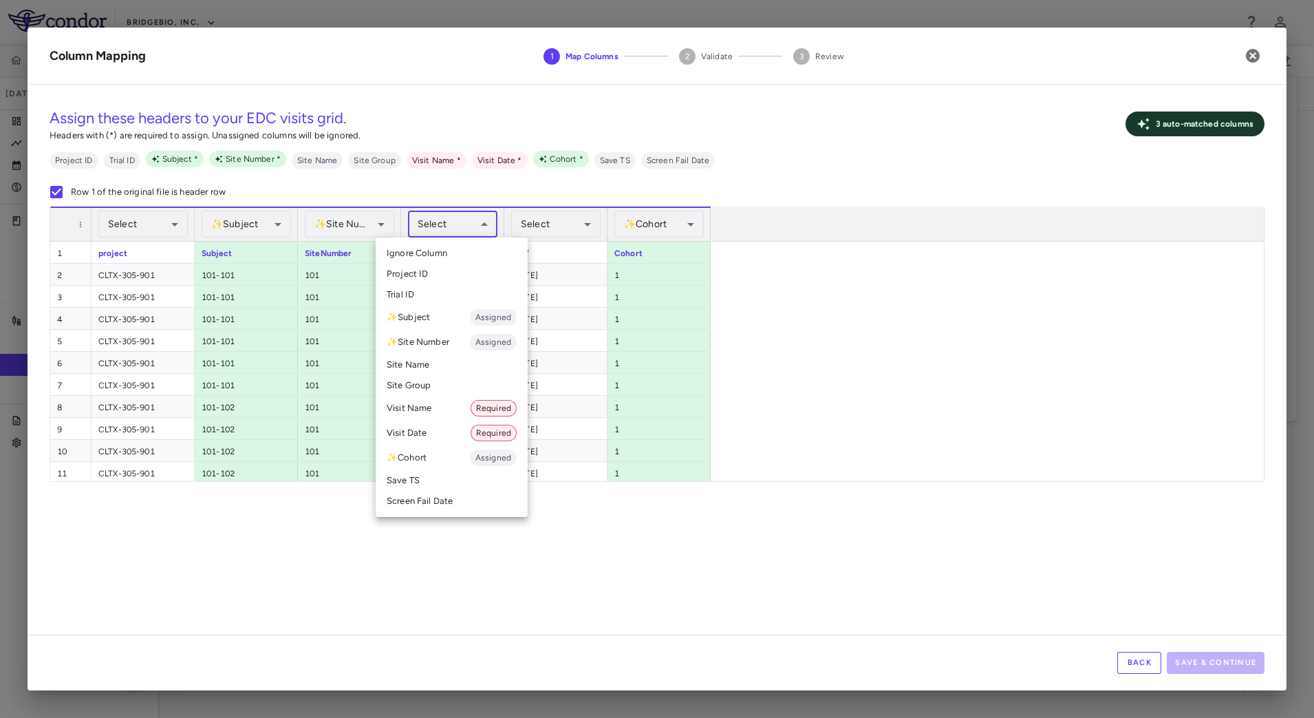
click at [426, 403] on li "Visit Name Required" at bounding box center [452, 408] width 152 height 25
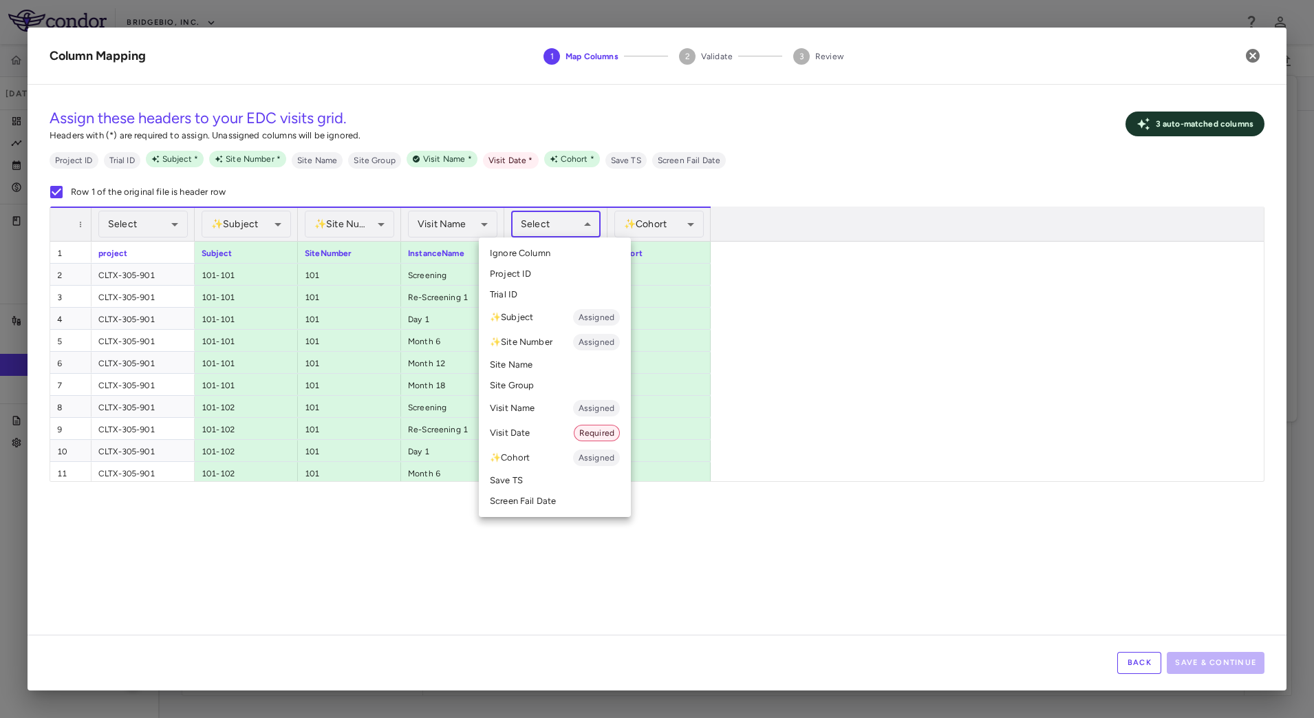
click at [531, 224] on body "Skip to sidebar Skip to main content BridgeBio, Inc. CLTX-305-901 [DATE] (Open)…" at bounding box center [657, 359] width 1314 height 718
click at [535, 436] on li "Visit Date Required" at bounding box center [555, 432] width 152 height 25
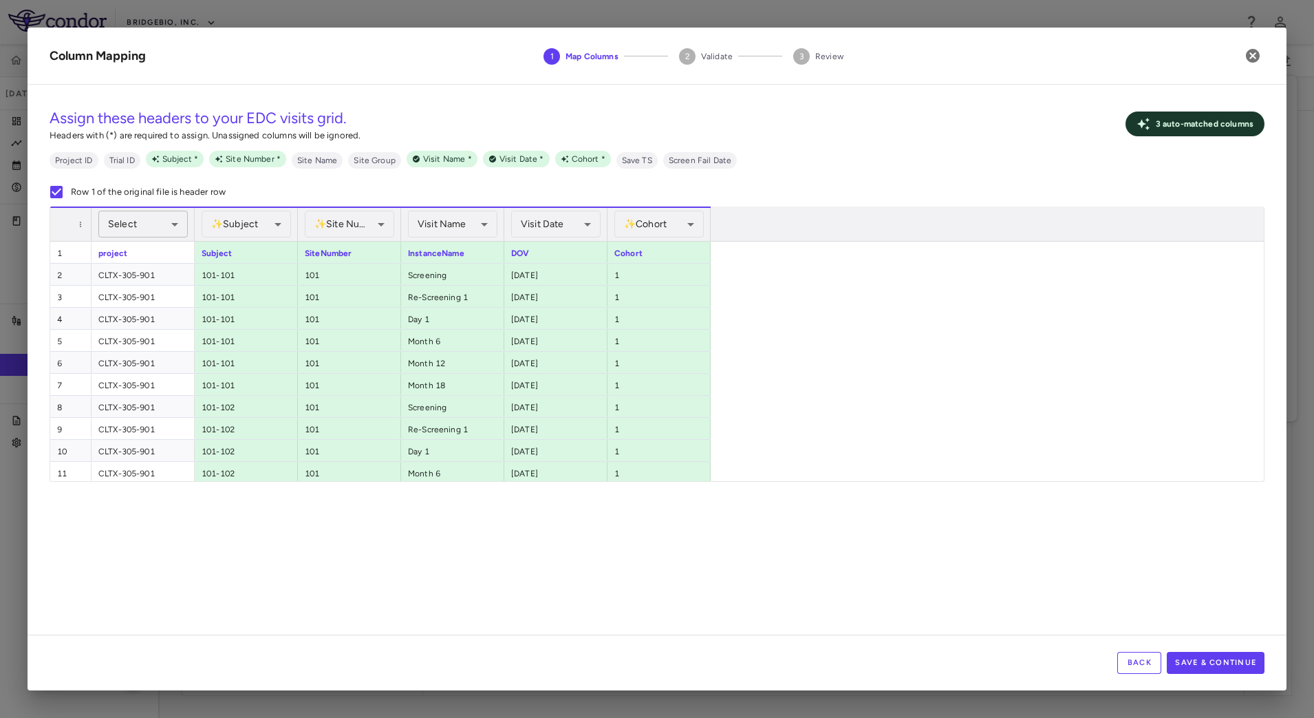
click at [160, 211] on body "Skip to sidebar Skip to main content BridgeBio, Inc. CLTX-305-901 [DATE] (Open)…" at bounding box center [657, 359] width 1314 height 718
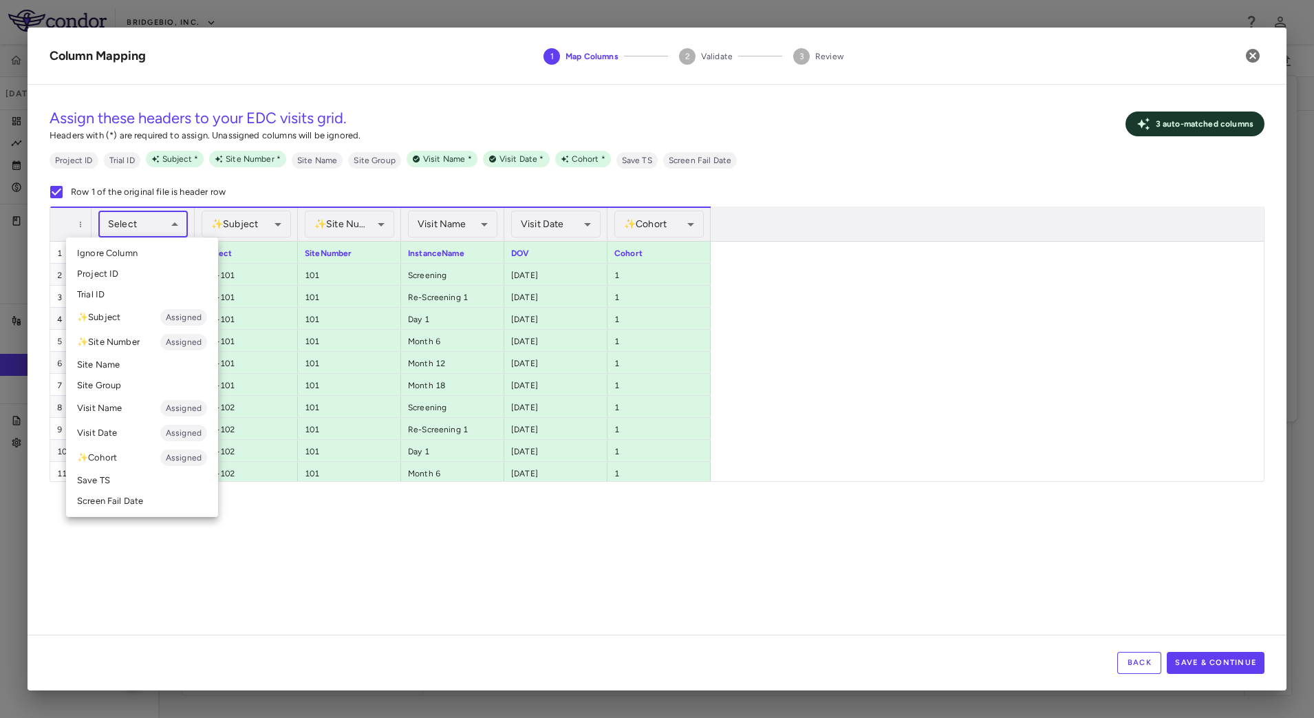
click at [125, 294] on li "Trial ID" at bounding box center [142, 294] width 152 height 21
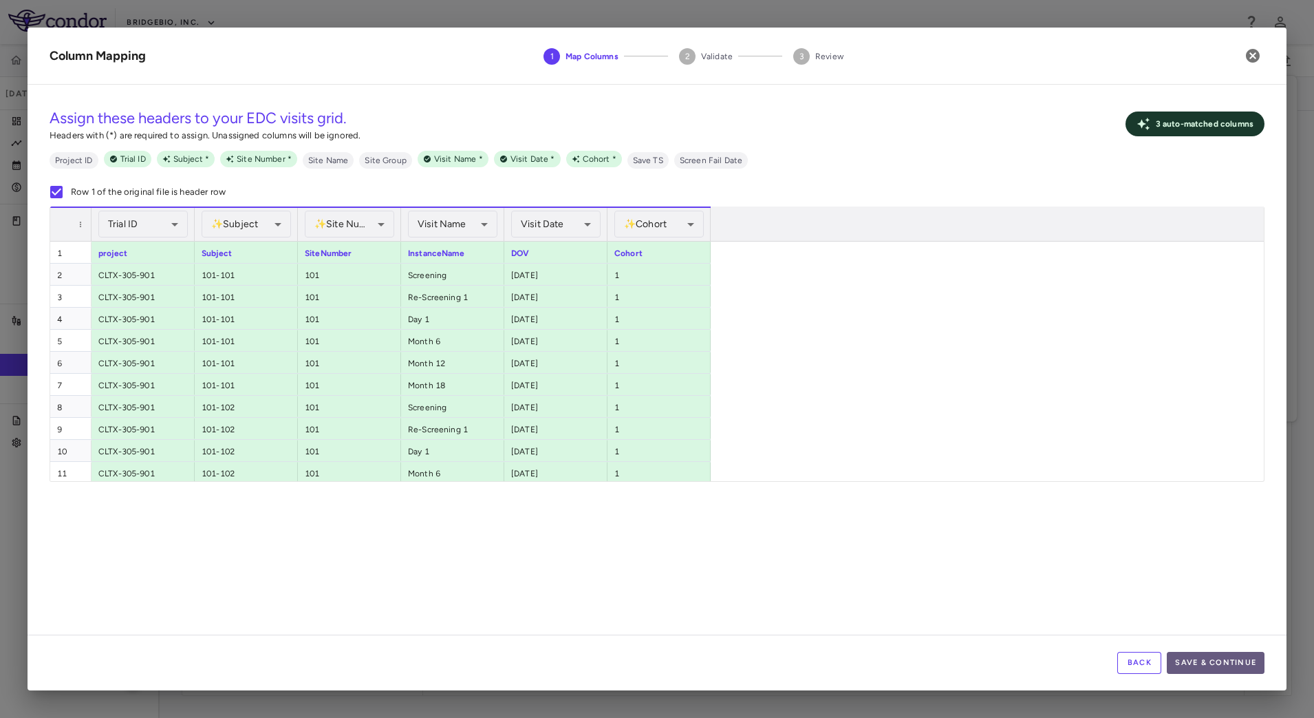
click at [1184, 655] on button "Save & Continue" at bounding box center [1216, 663] width 98 height 22
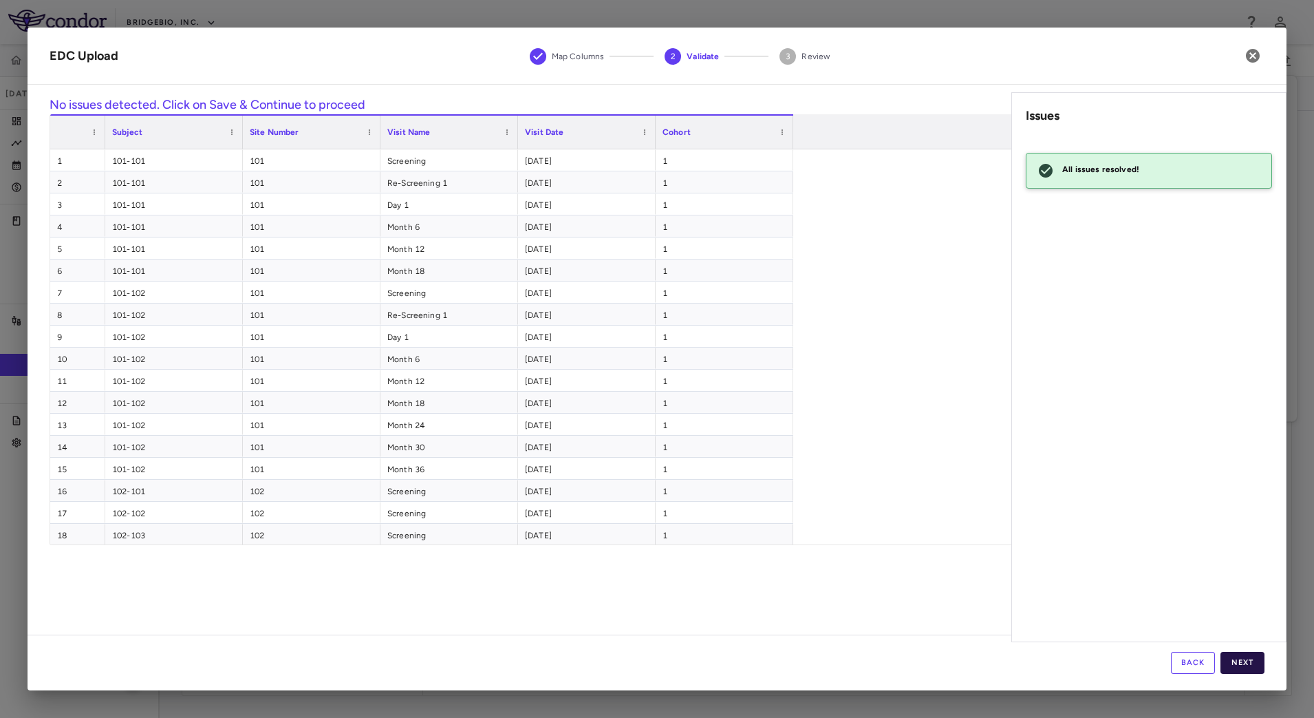
click at [1248, 661] on button "Next" at bounding box center [1243, 663] width 44 height 22
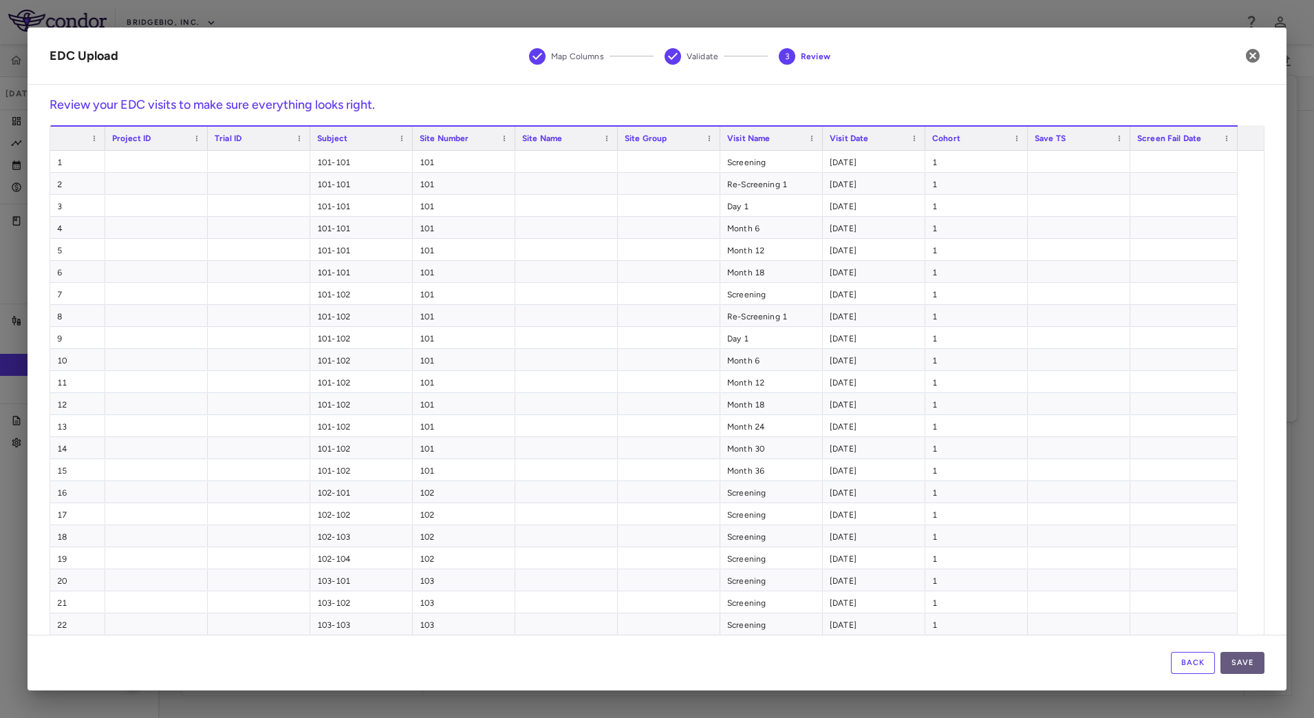
click at [1241, 661] on button "Save" at bounding box center [1243, 663] width 44 height 22
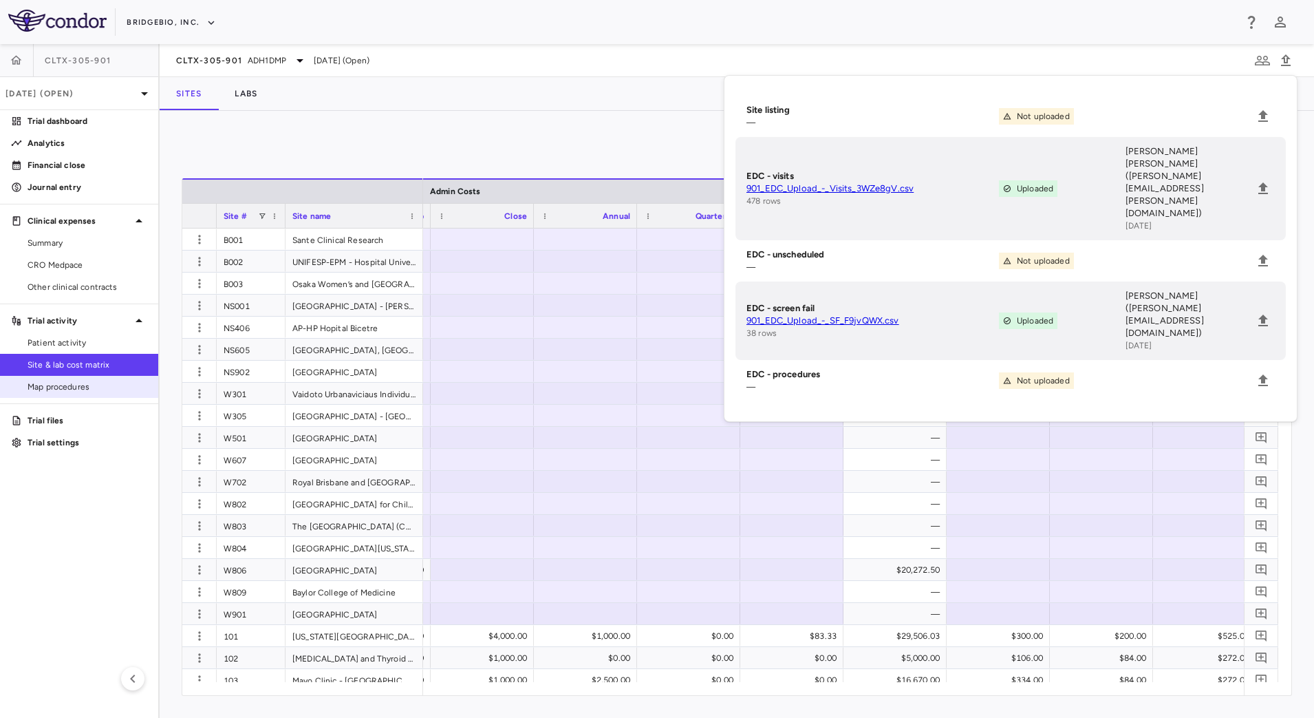
drag, startPoint x: 55, startPoint y: 339, endPoint x: 107, endPoint y: 376, distance: 63.2
click at [55, 340] on span "Patient activity" at bounding box center [88, 343] width 120 height 12
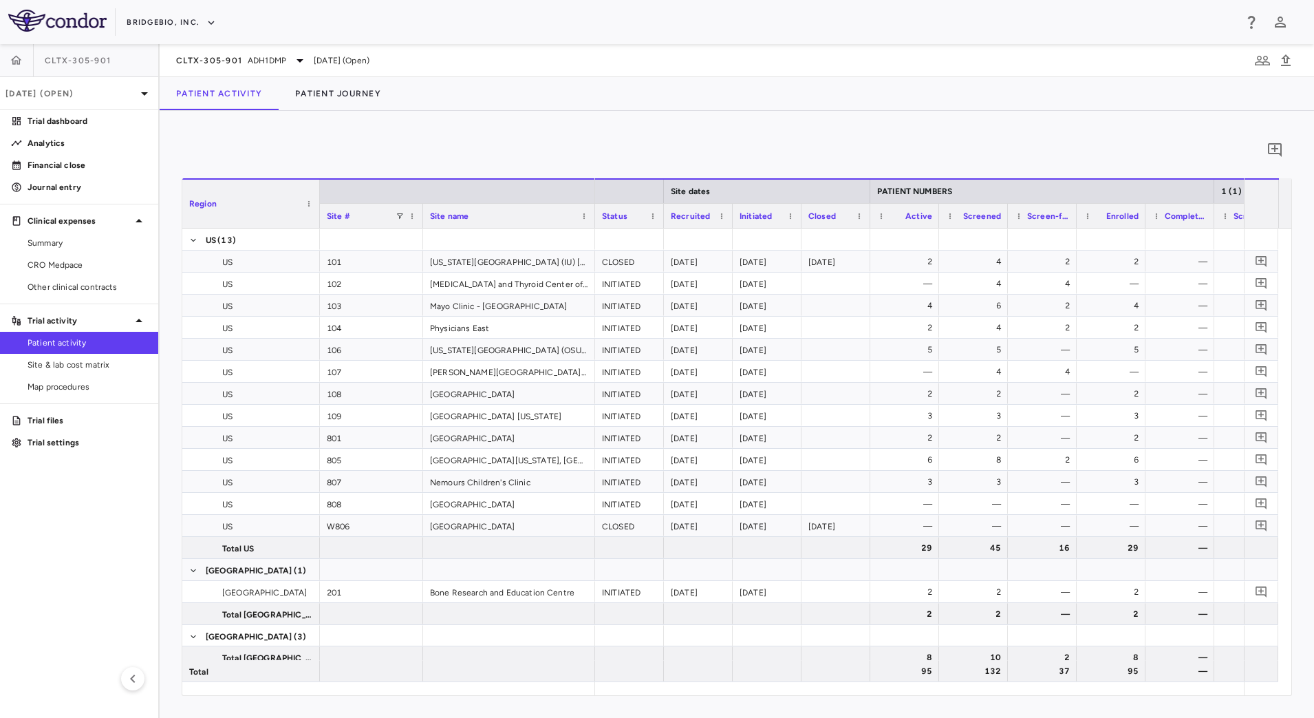
scroll to position [0, 273]
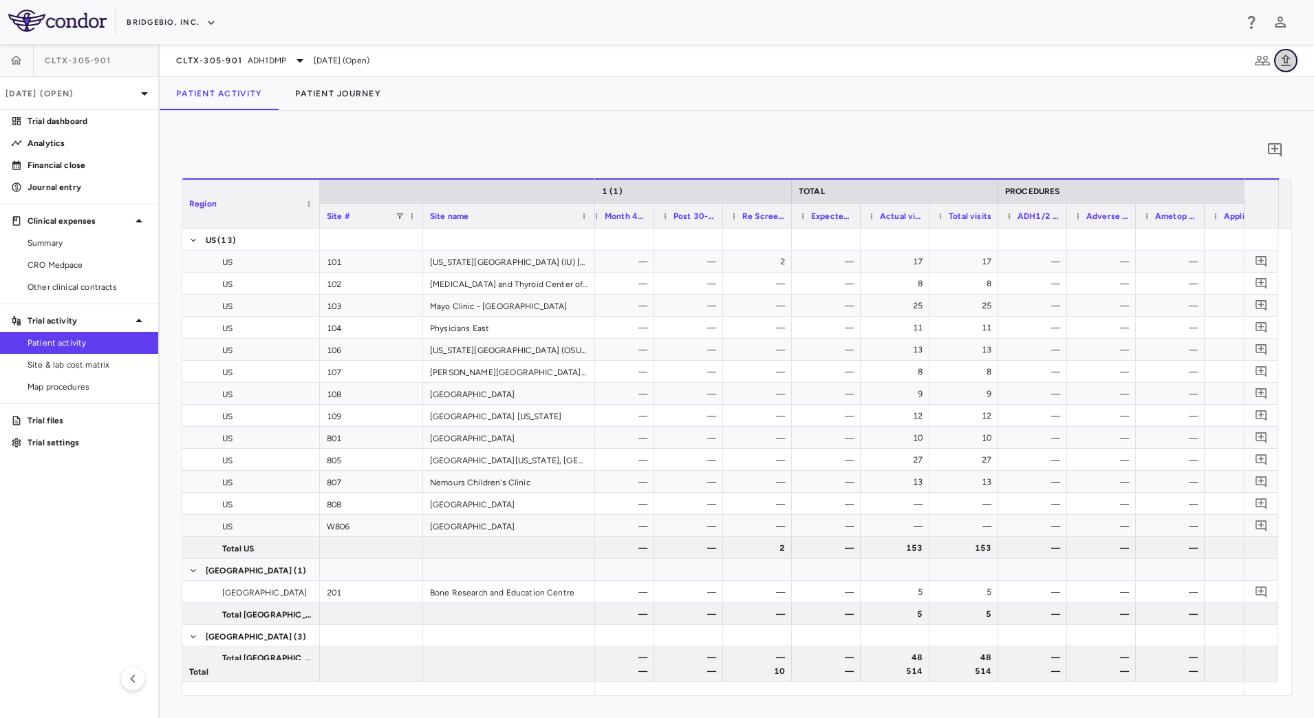
click at [1287, 66] on icon "button" at bounding box center [1286, 60] width 17 height 17
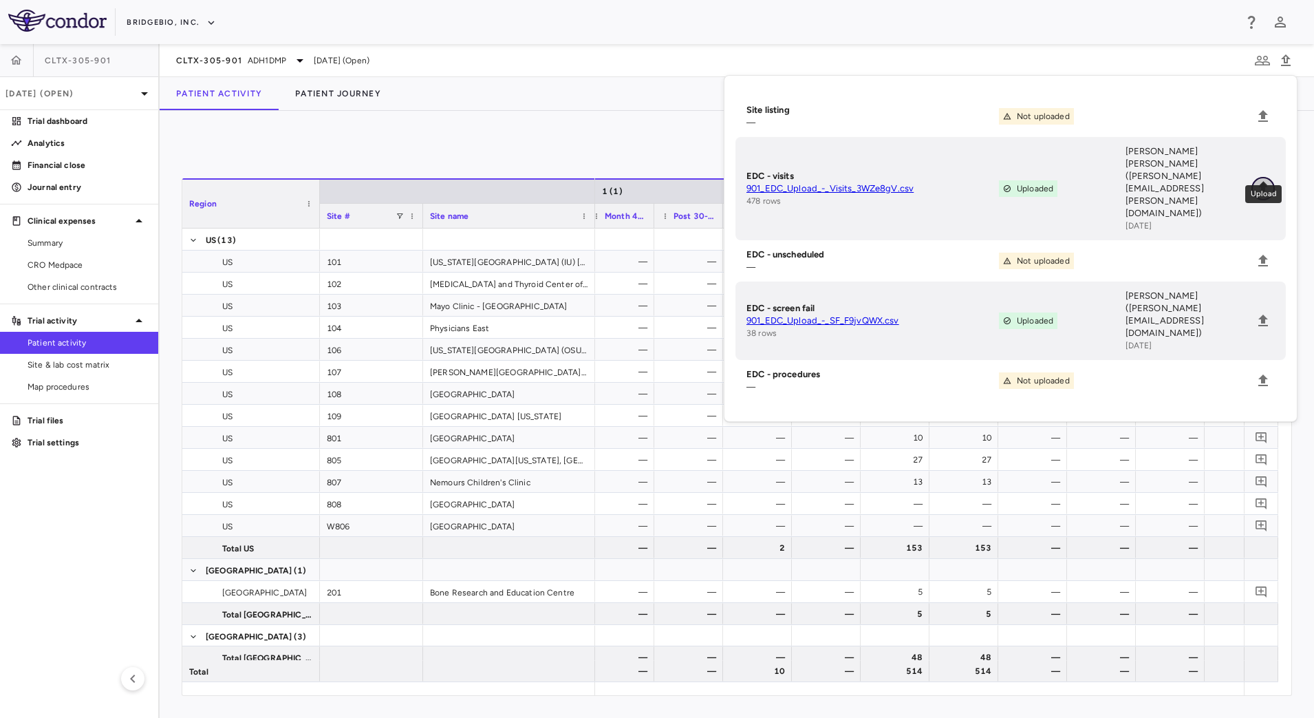
click at [1269, 180] on icon "Upload" at bounding box center [1263, 188] width 17 height 17
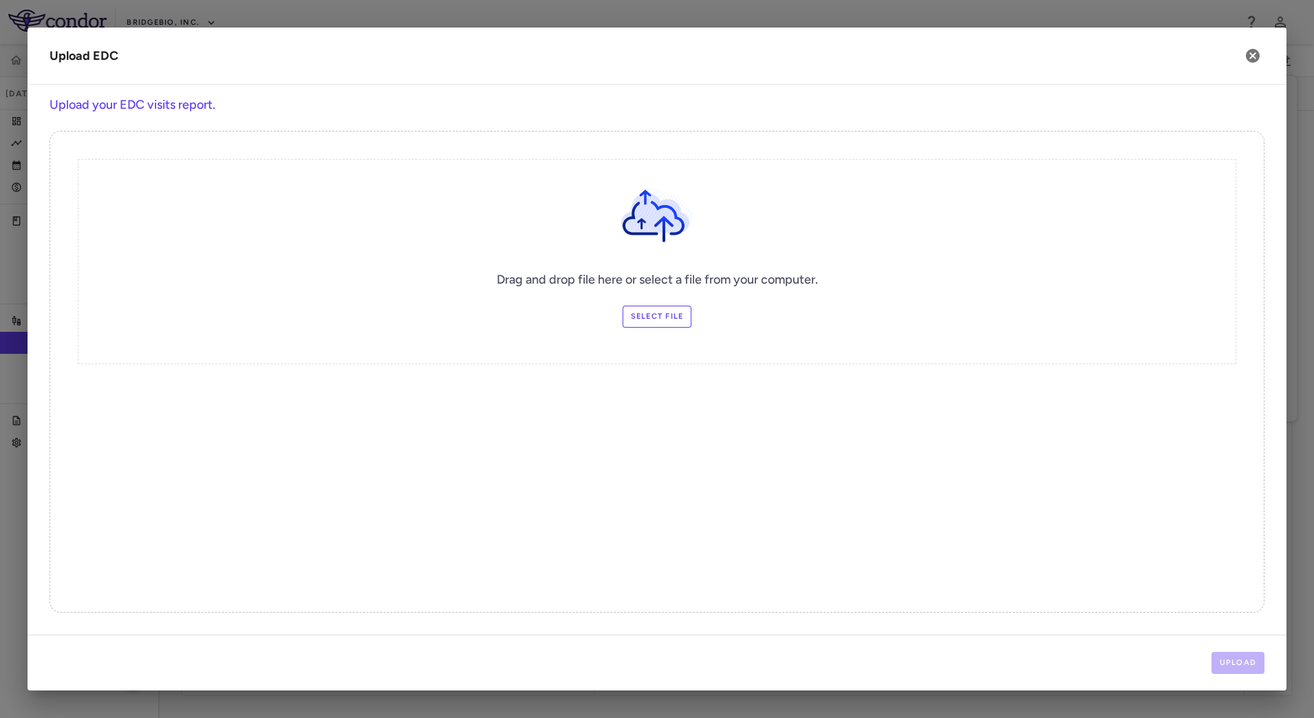
click at [650, 312] on label "Select file" at bounding box center [658, 317] width 70 height 22
click at [0, 0] on input "Select file" at bounding box center [0, 0] width 0 height 0
click at [1253, 659] on button "Upload" at bounding box center [1239, 663] width 54 height 22
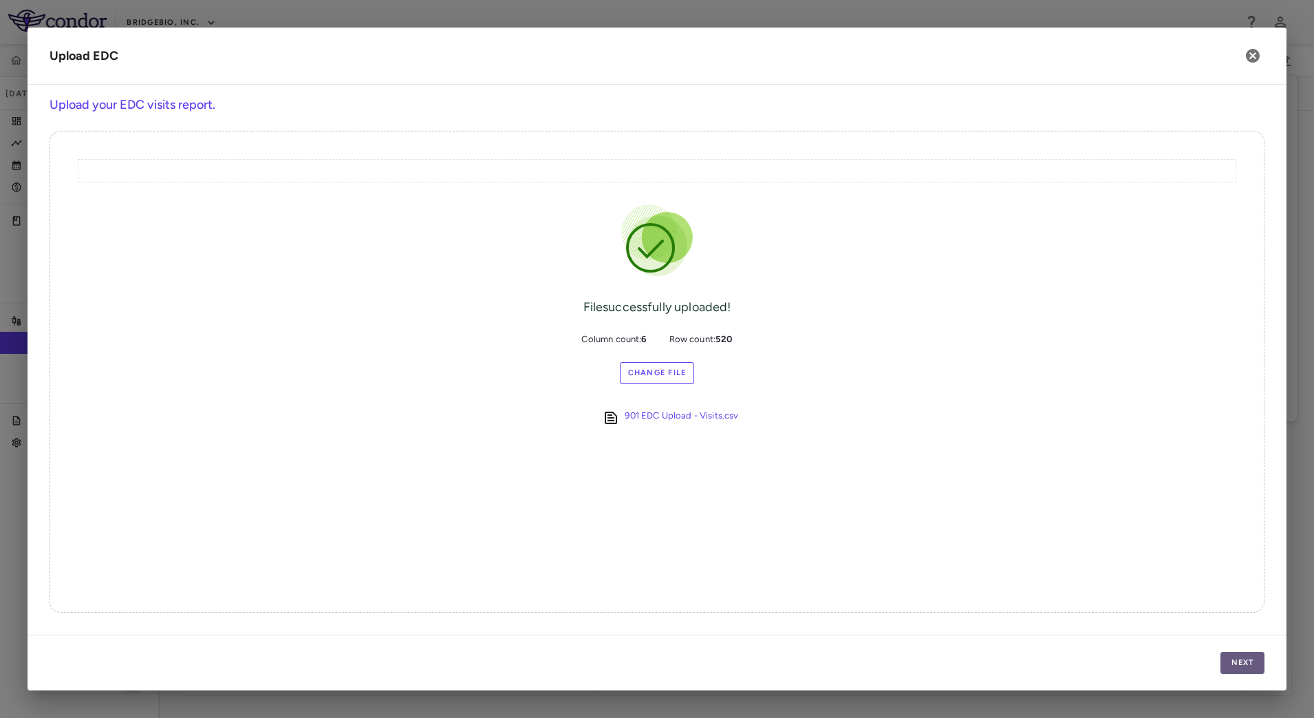
click at [1250, 654] on button "Next" at bounding box center [1243, 663] width 44 height 22
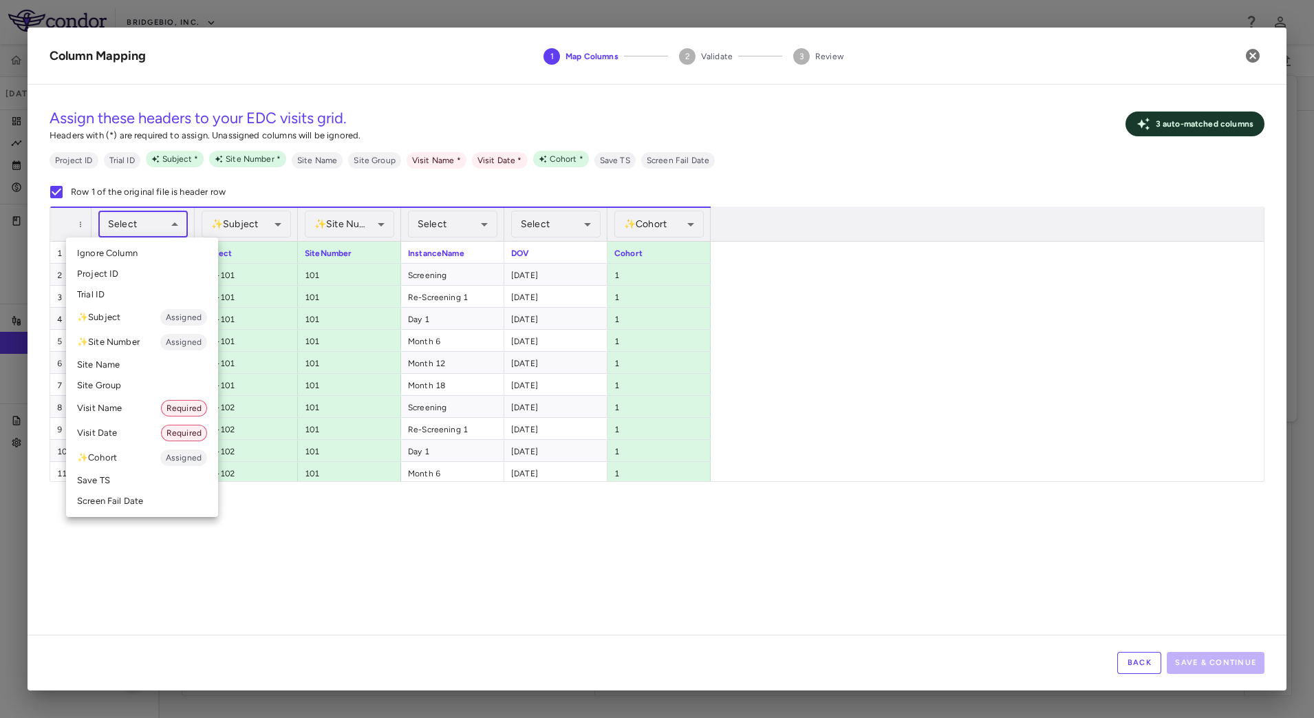
click at [164, 231] on body "Skip to sidebar Skip to main content BridgeBio, Inc. CLTX-305-901 [DATE] (Open)…" at bounding box center [657, 359] width 1314 height 718
click at [139, 299] on li "Trial ID" at bounding box center [142, 294] width 152 height 21
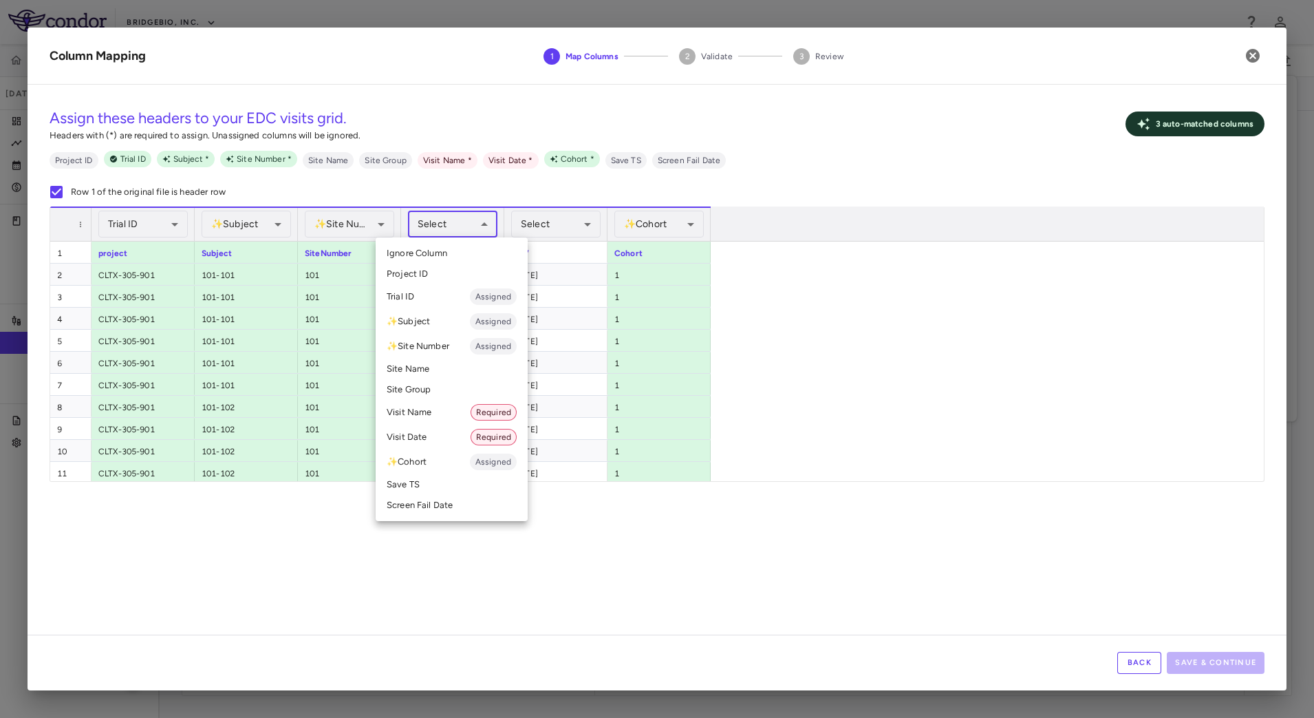
click at [473, 215] on body "Skip to sidebar Skip to main content BridgeBio, Inc. CLTX-305-901 [DATE] (Open)…" at bounding box center [657, 359] width 1314 height 718
drag, startPoint x: 429, startPoint y: 407, endPoint x: 451, endPoint y: 394, distance: 25.0
click at [429, 409] on li "Visit Name Required" at bounding box center [452, 412] width 152 height 25
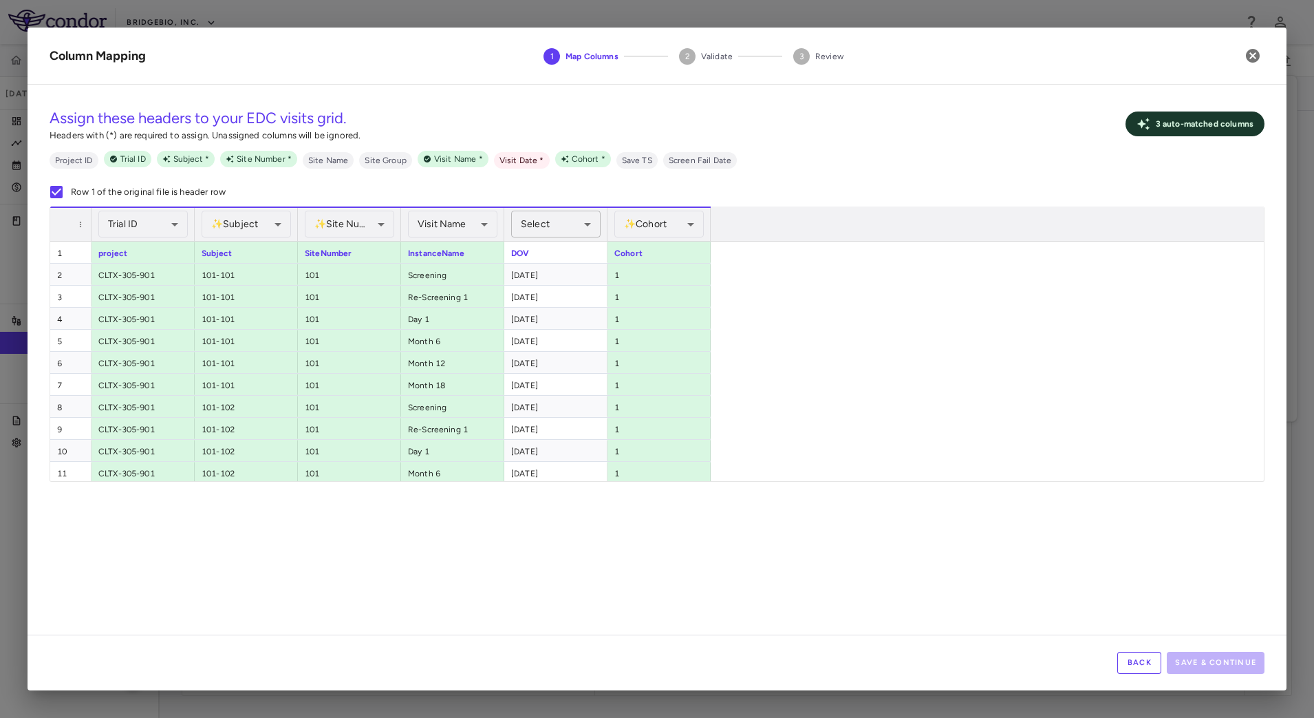
click at [580, 218] on body "Skip to sidebar Skip to main content BridgeBio, Inc. CLTX-305-901 [DATE] (Open)…" at bounding box center [657, 359] width 1314 height 718
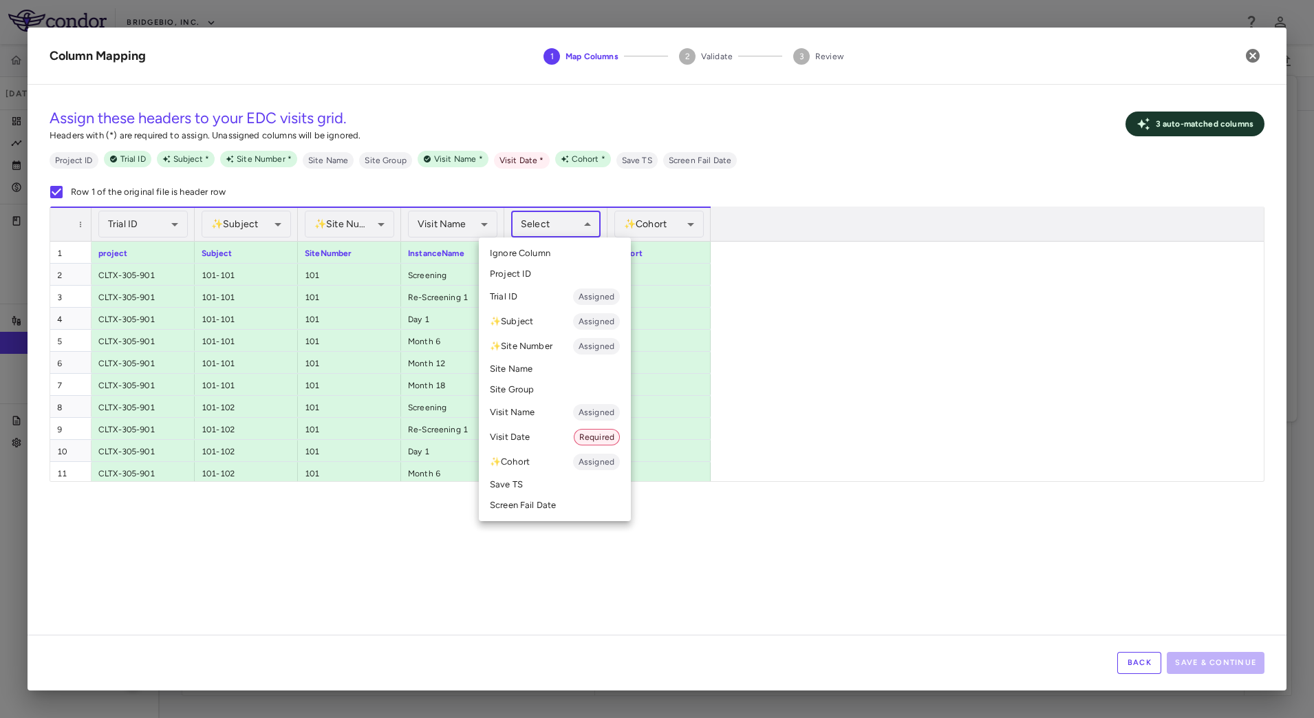
click at [542, 436] on li "Visit Date Required" at bounding box center [555, 437] width 152 height 25
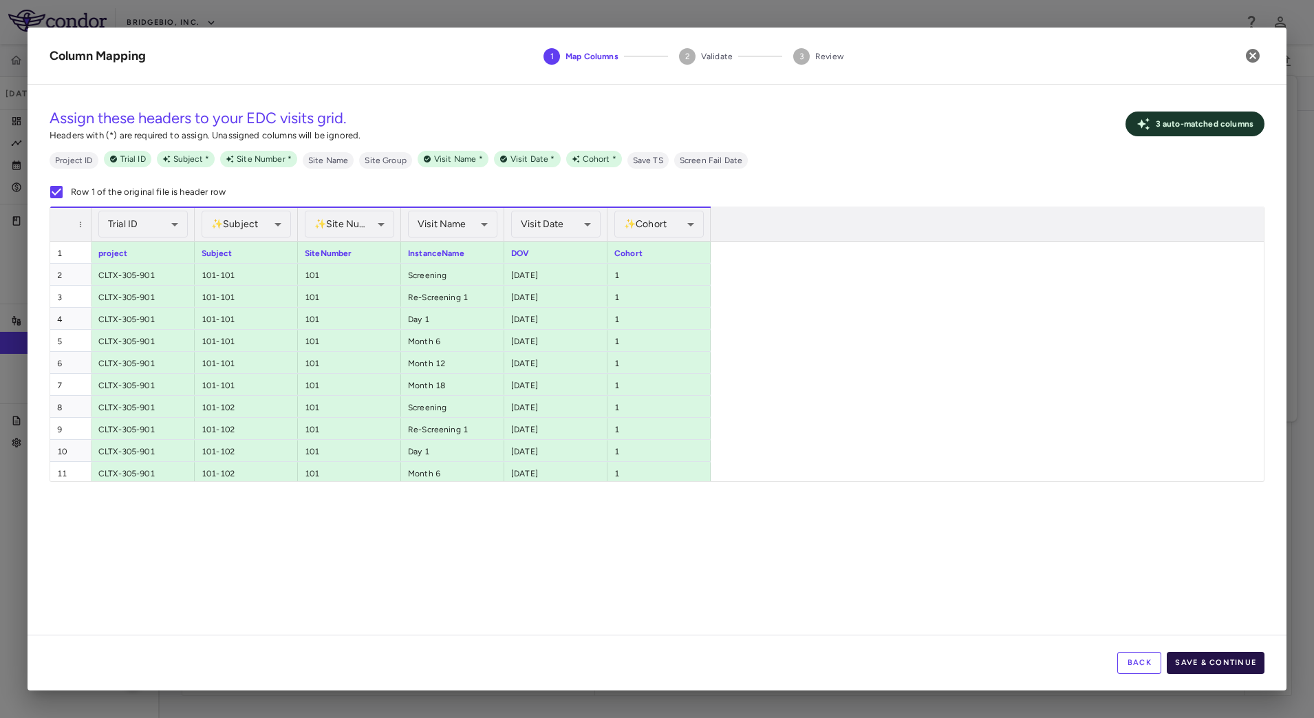
click at [1210, 656] on button "Save & Continue" at bounding box center [1216, 663] width 98 height 22
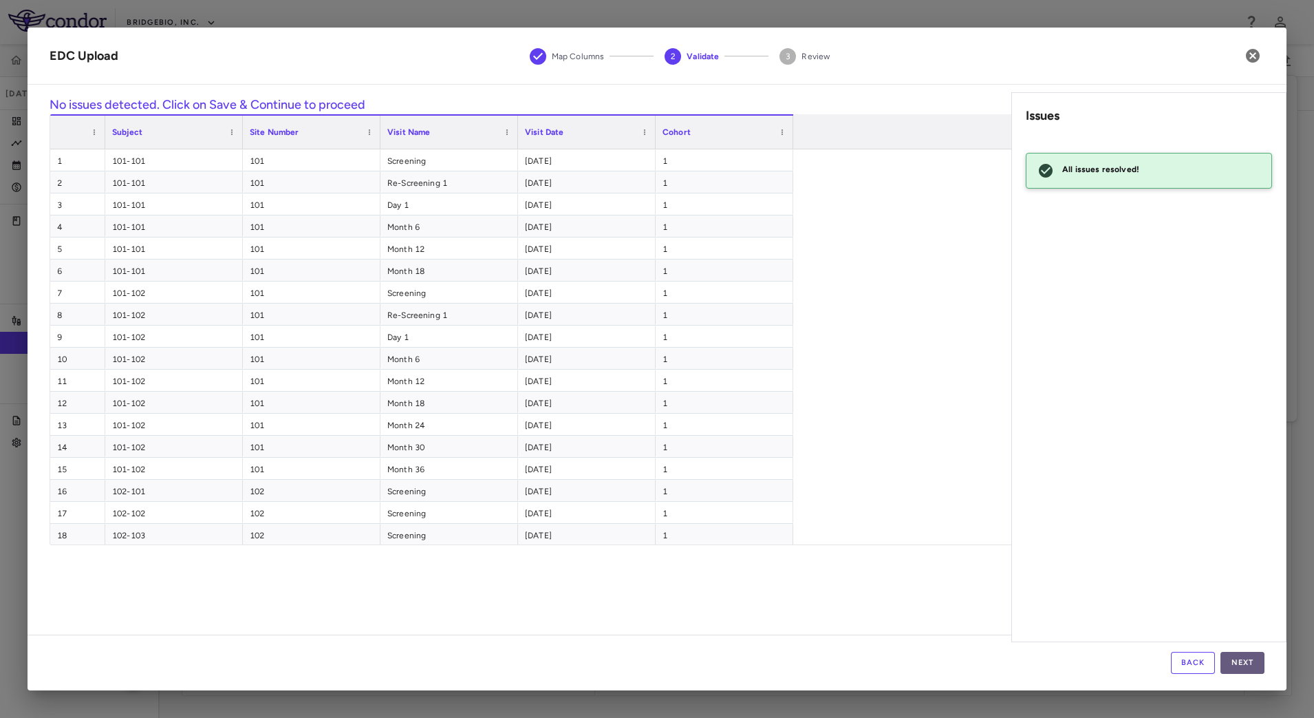
click at [1260, 659] on button "Next" at bounding box center [1243, 663] width 44 height 22
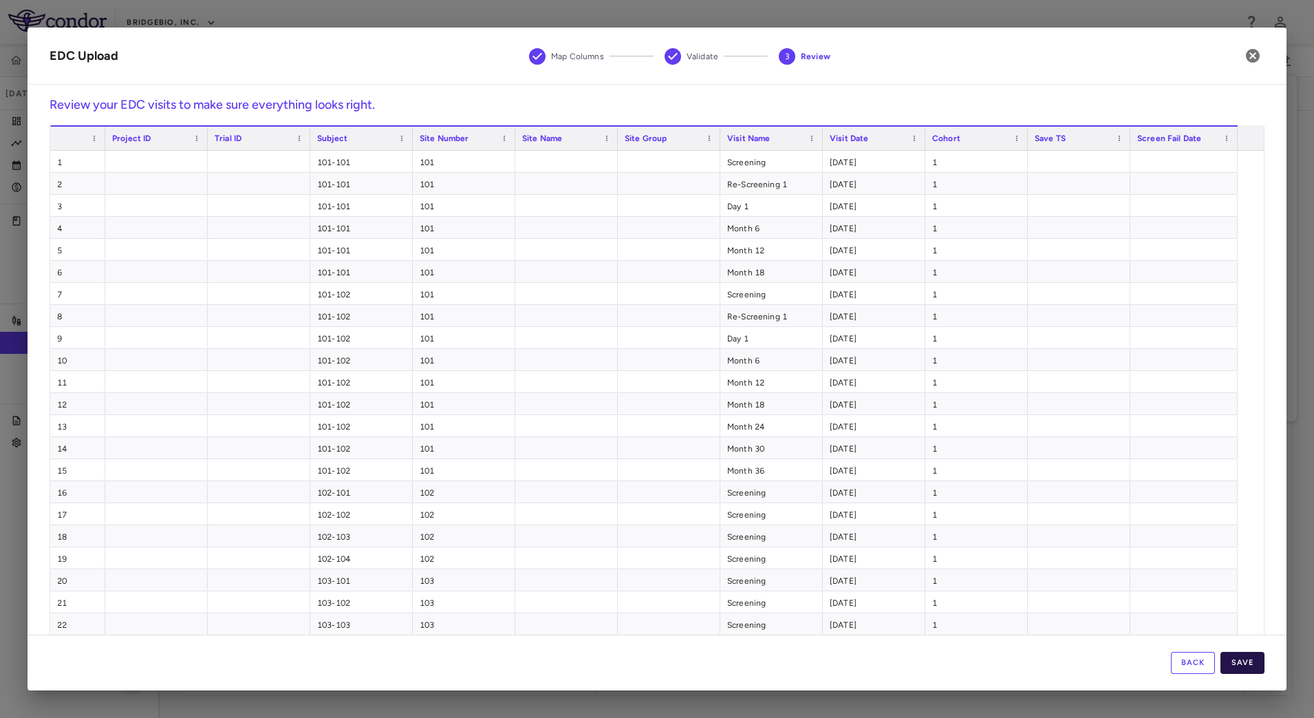
click at [1251, 666] on button "Save" at bounding box center [1243, 663] width 44 height 22
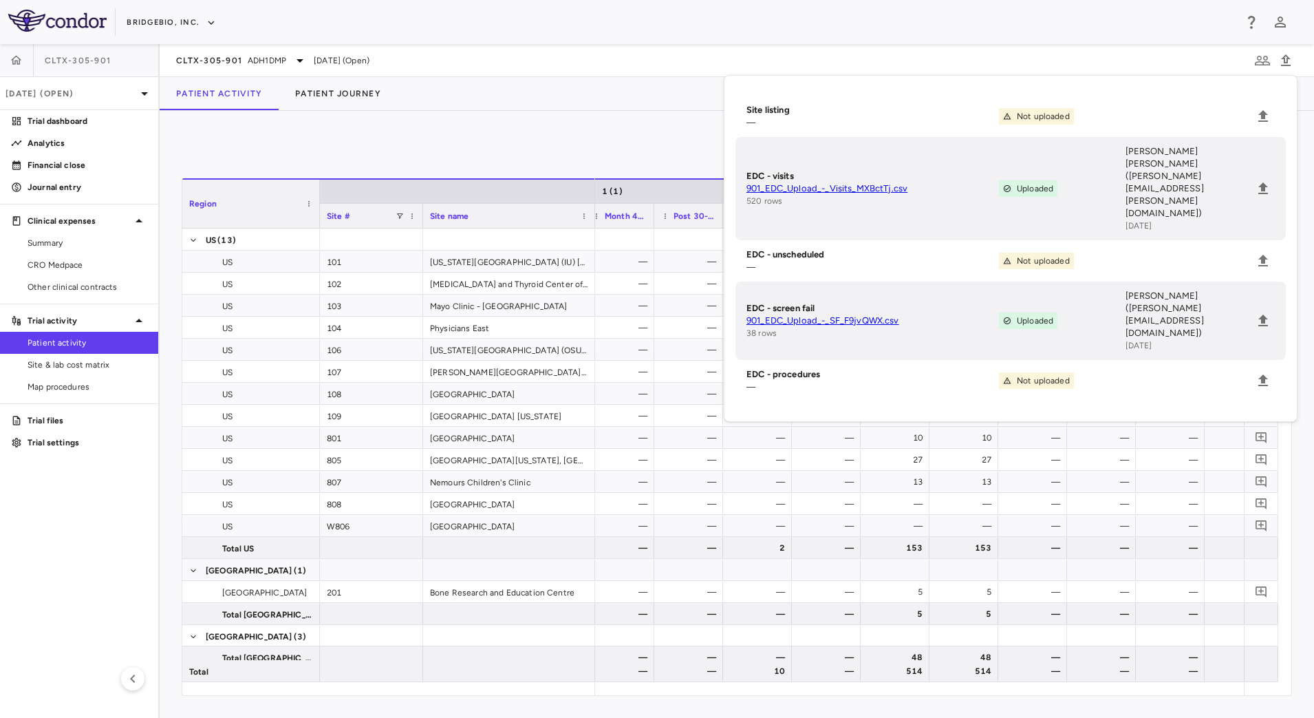
click at [604, 121] on div "0 Region Drag here to set column labels Region Site # Site name [GEOGRAPHIC_DAT…" at bounding box center [737, 414] width 1155 height 607
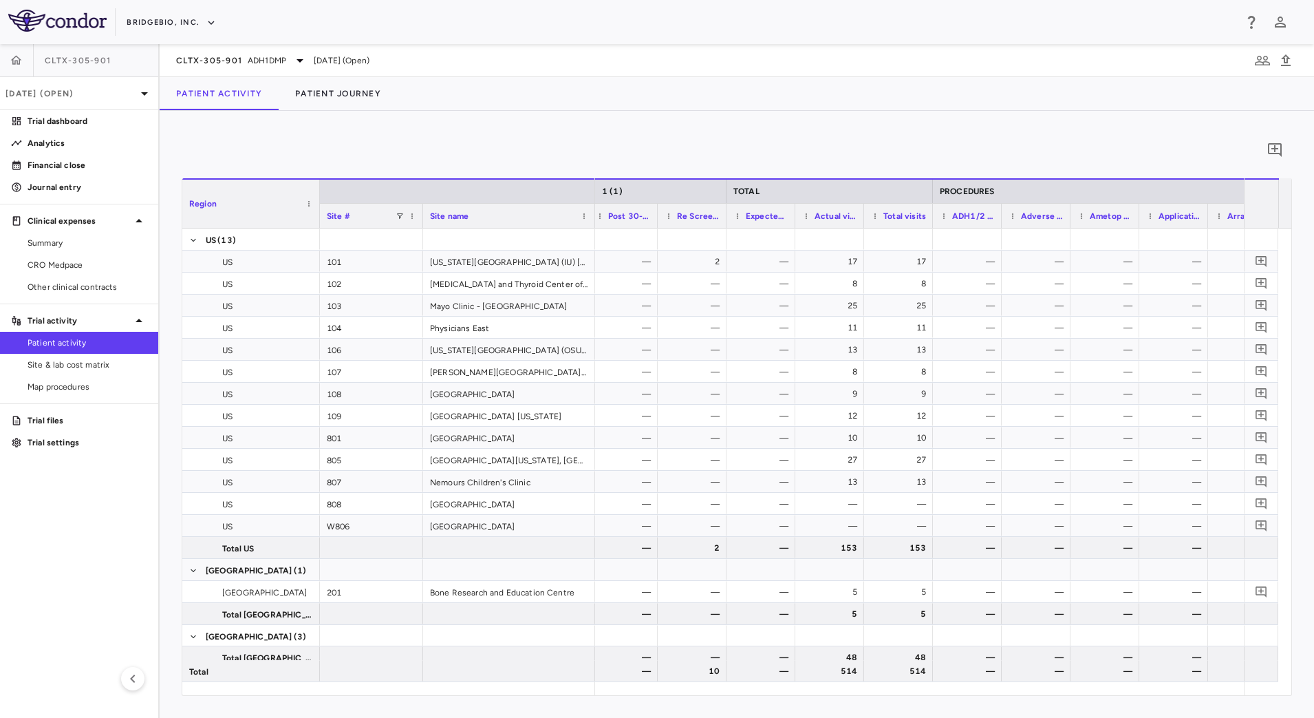
scroll to position [0, 1654]
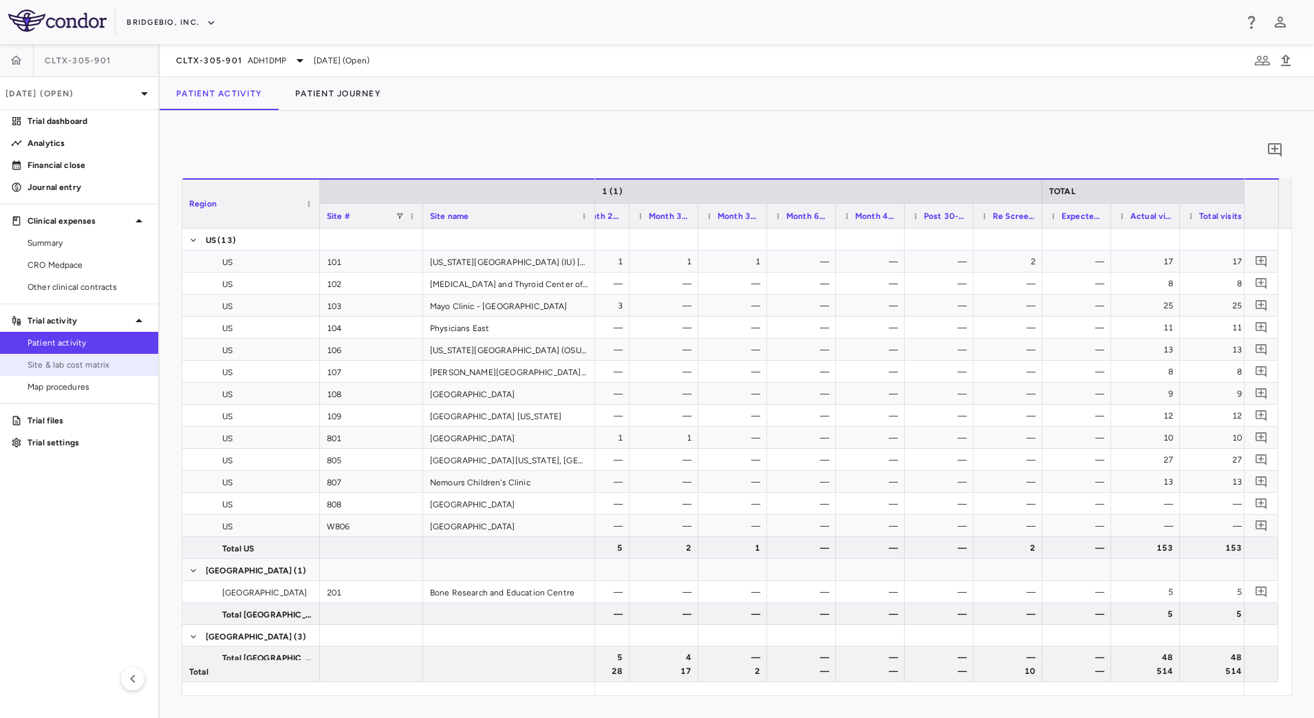
click at [94, 361] on span "Site & lab cost matrix" at bounding box center [88, 365] width 120 height 12
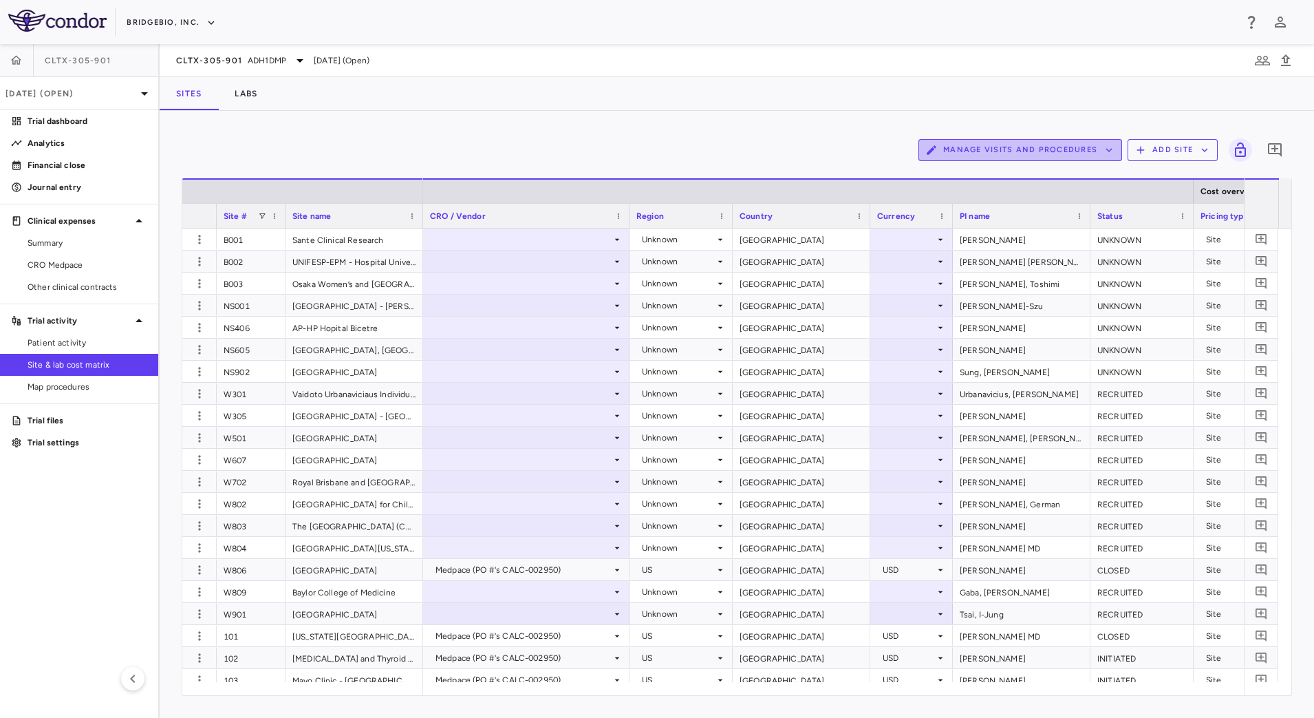
click at [1089, 142] on button "Manage Visits and Procedures" at bounding box center [1021, 150] width 204 height 22
click at [1016, 173] on li "Visit Schedules" at bounding box center [1005, 177] width 147 height 21
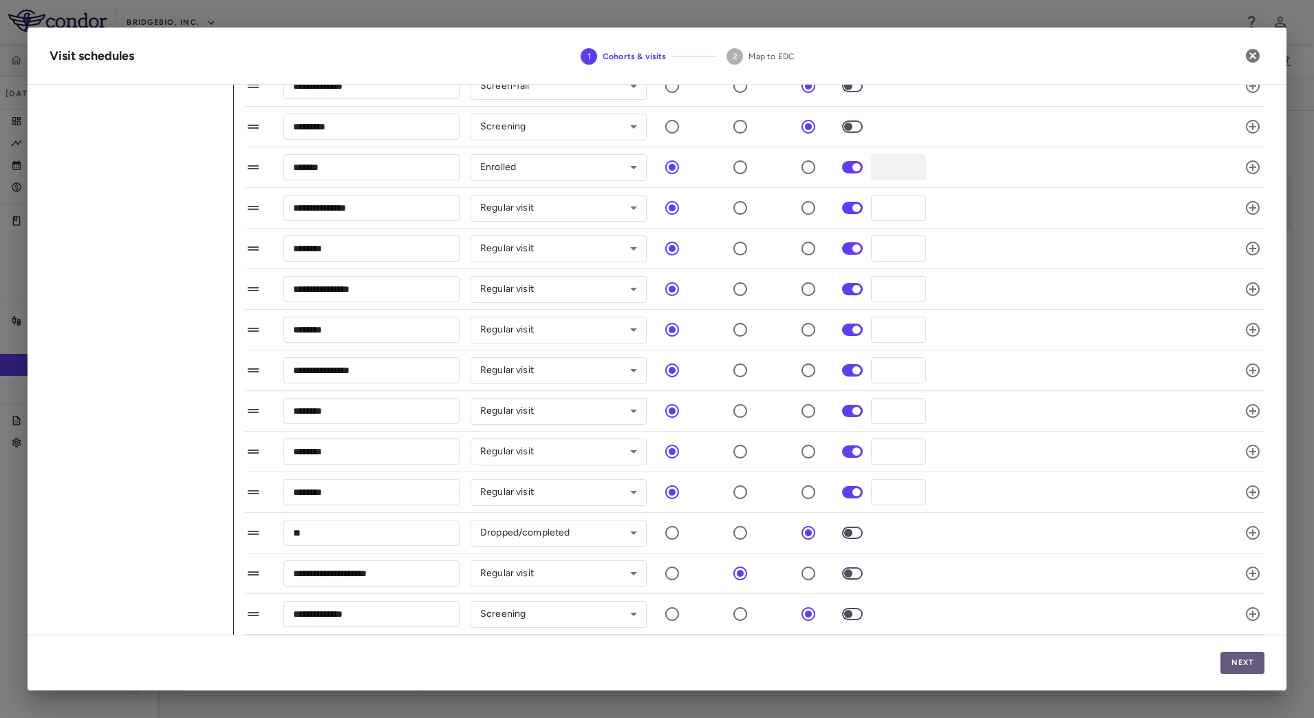
click at [1230, 668] on button "Next" at bounding box center [1243, 663] width 44 height 22
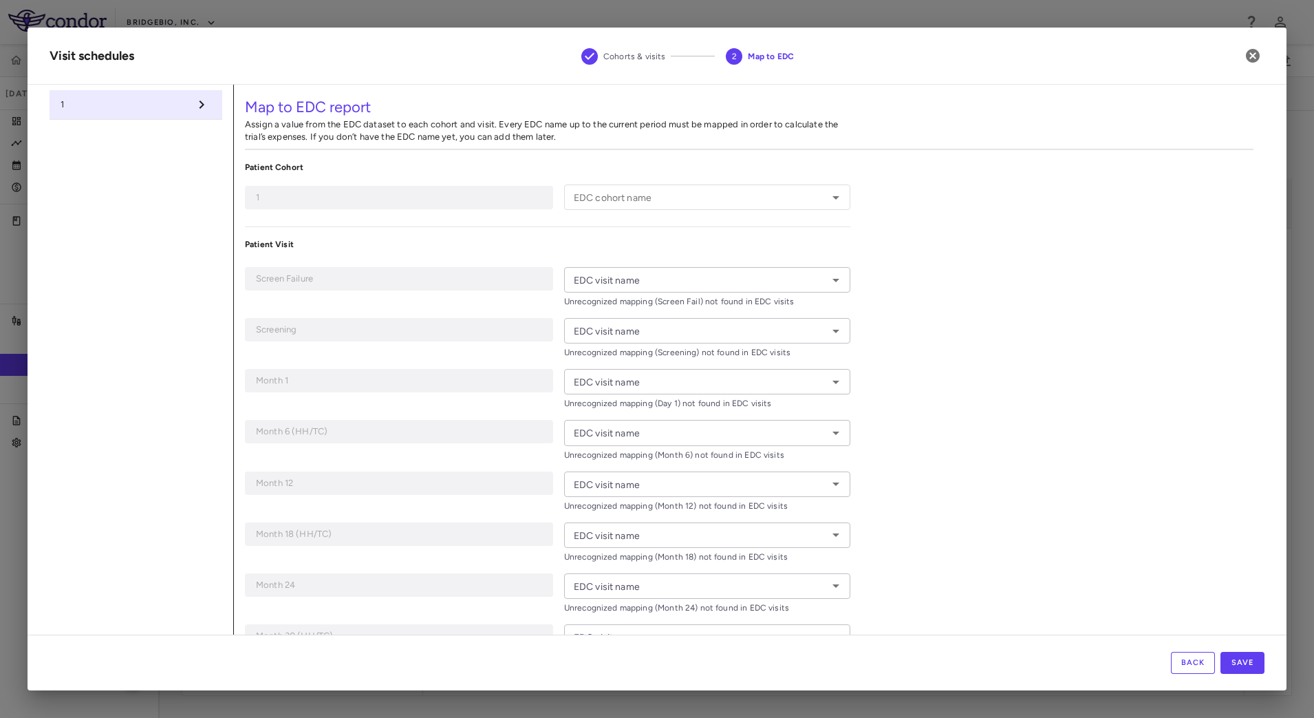
type input "*"
type input "**********"
type input "*********"
type input "*****"
type input "*******"
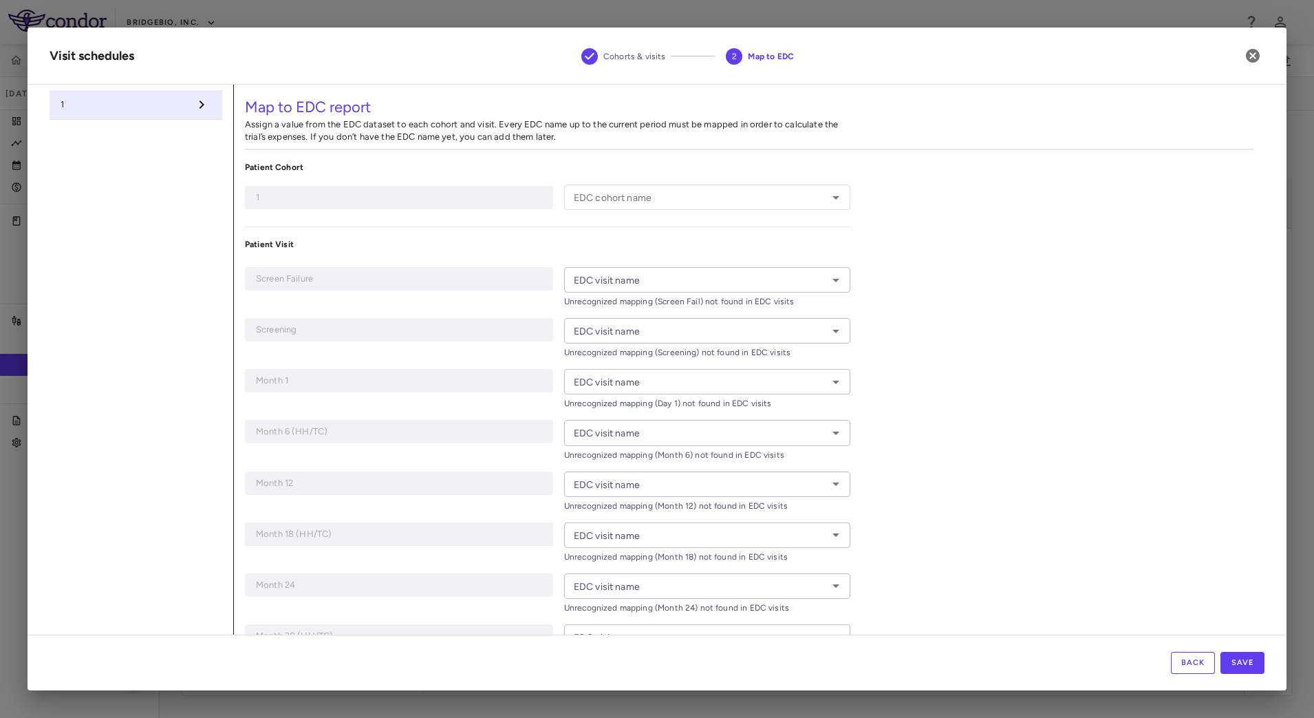
type input "********"
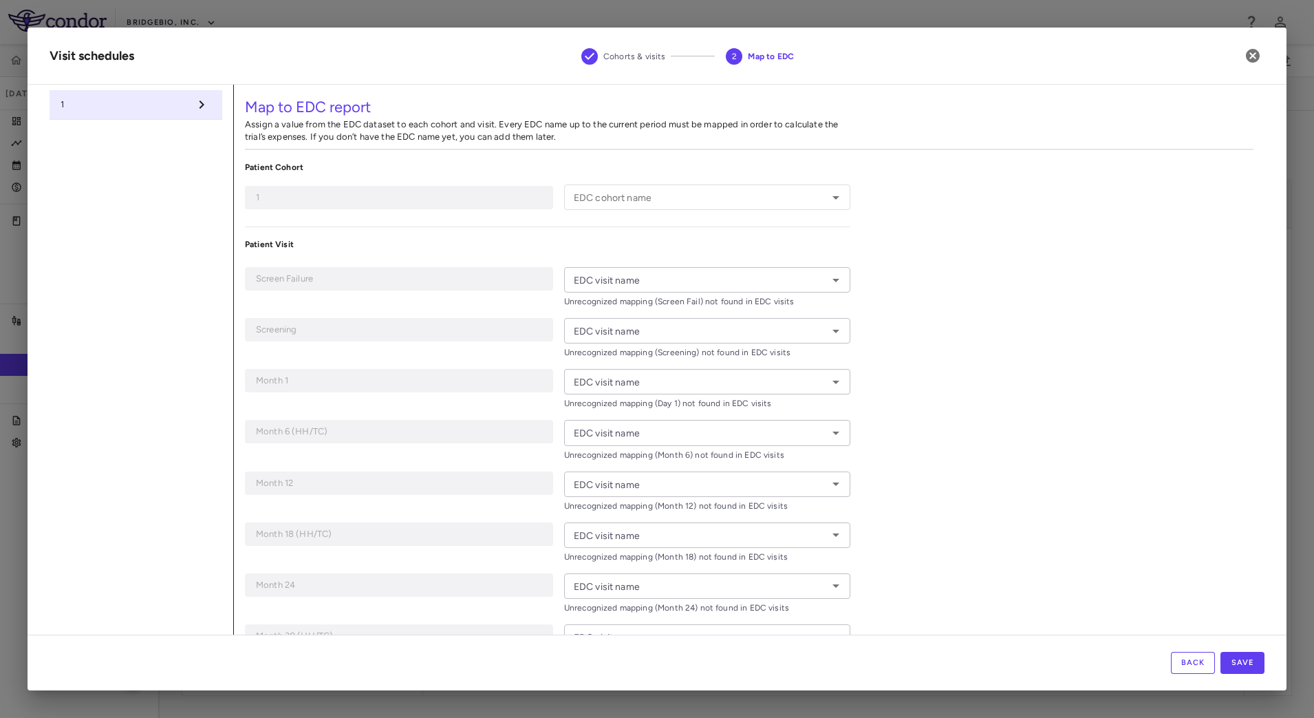
type input "**********"
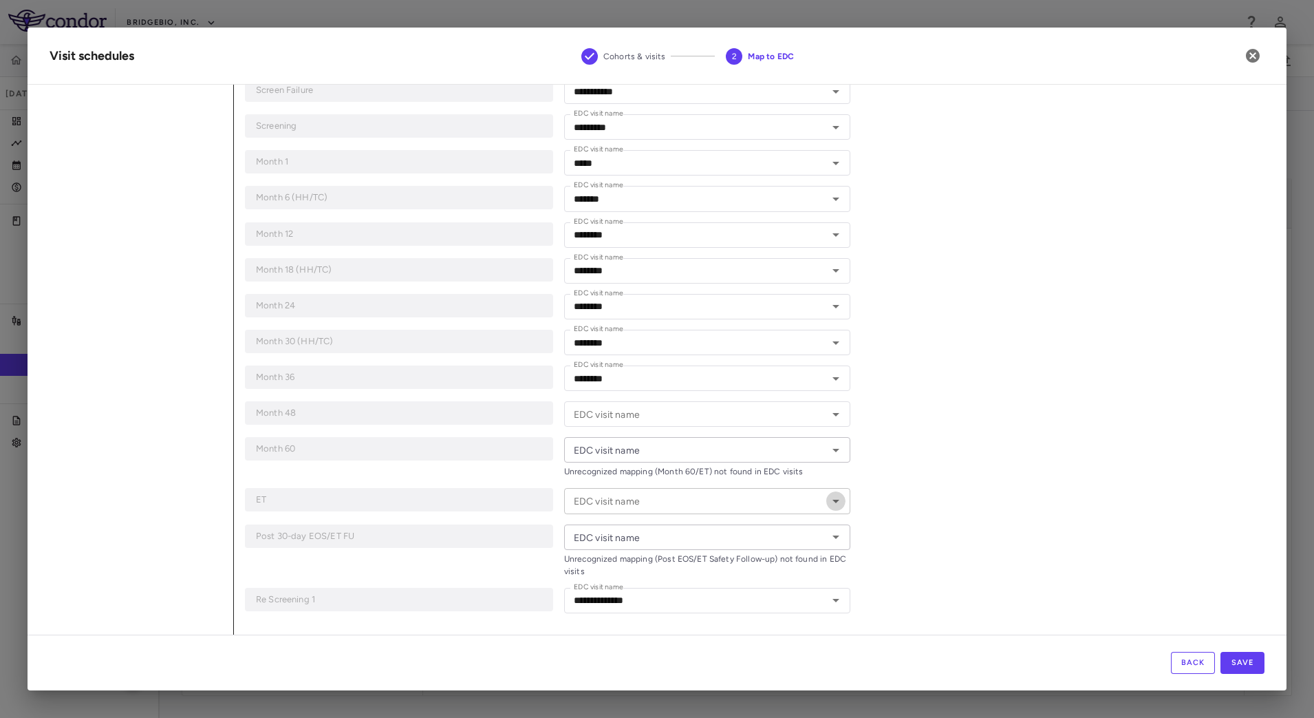
click at [830, 504] on icon "Open" at bounding box center [836, 501] width 17 height 17
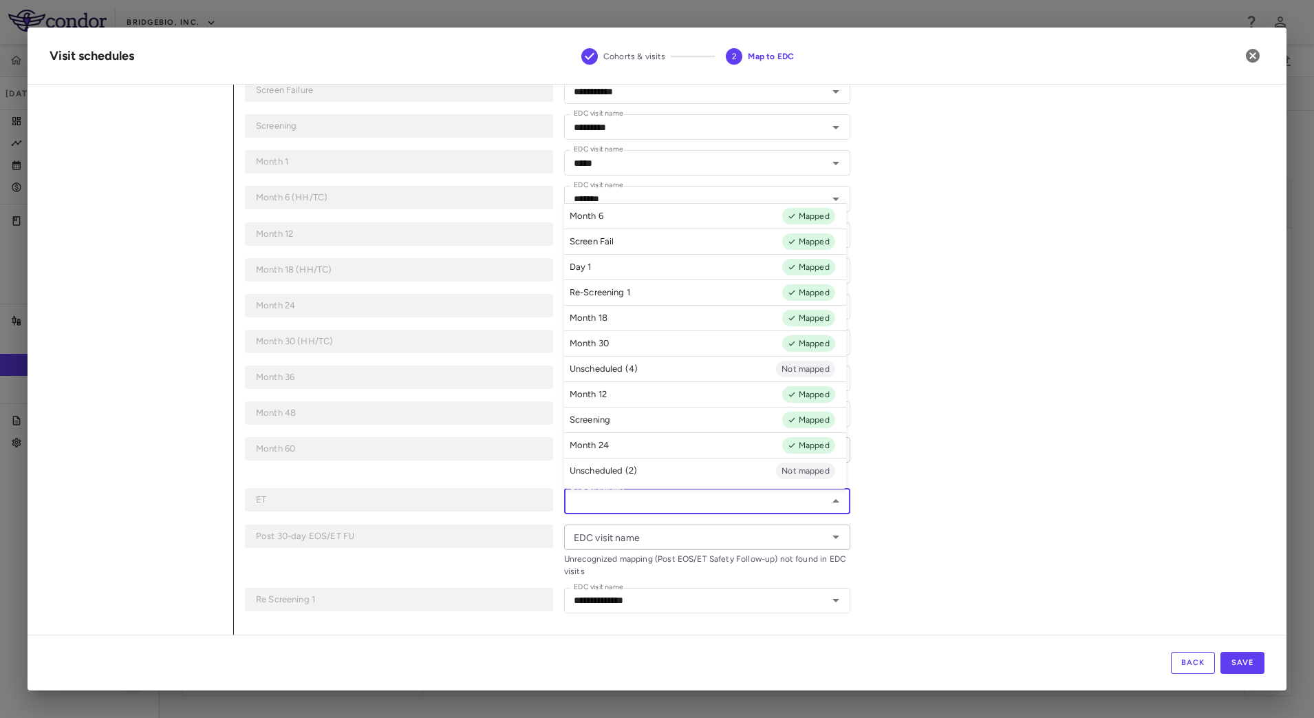
click at [1007, 429] on div "**********" at bounding box center [749, 265] width 1031 height 738
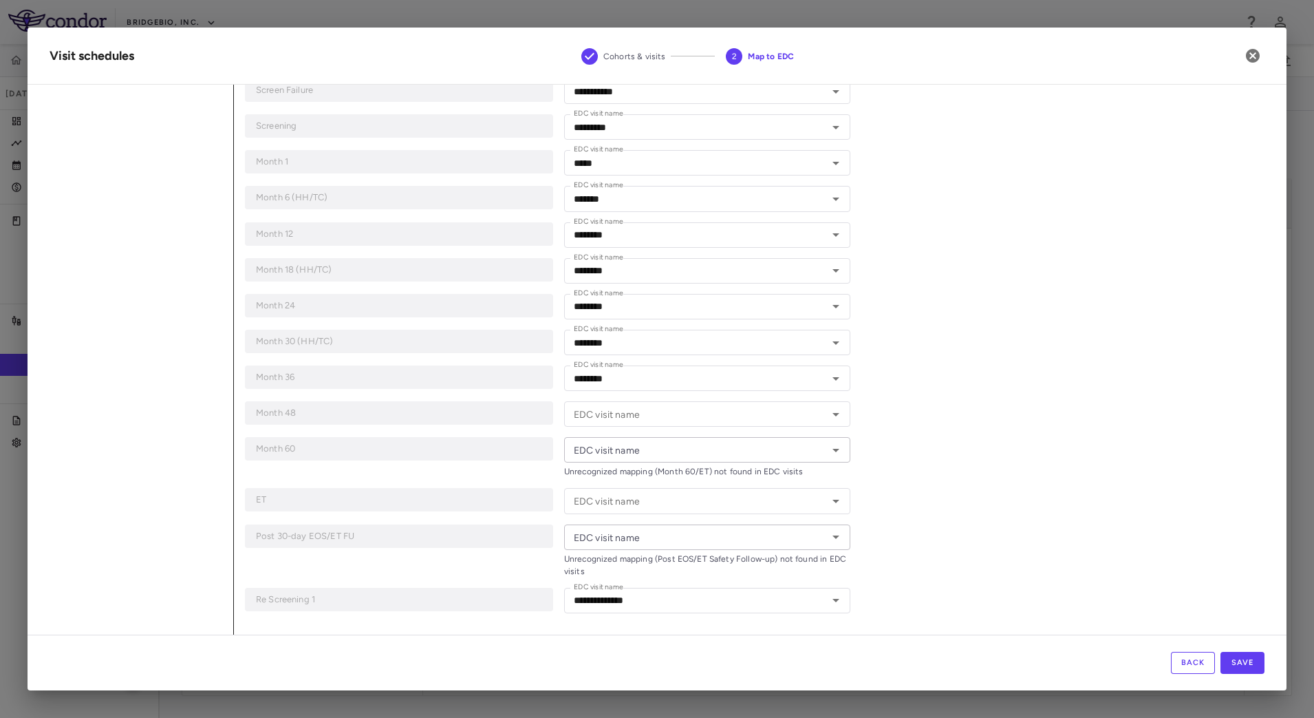
click at [1180, 670] on button "Back" at bounding box center [1193, 663] width 44 height 22
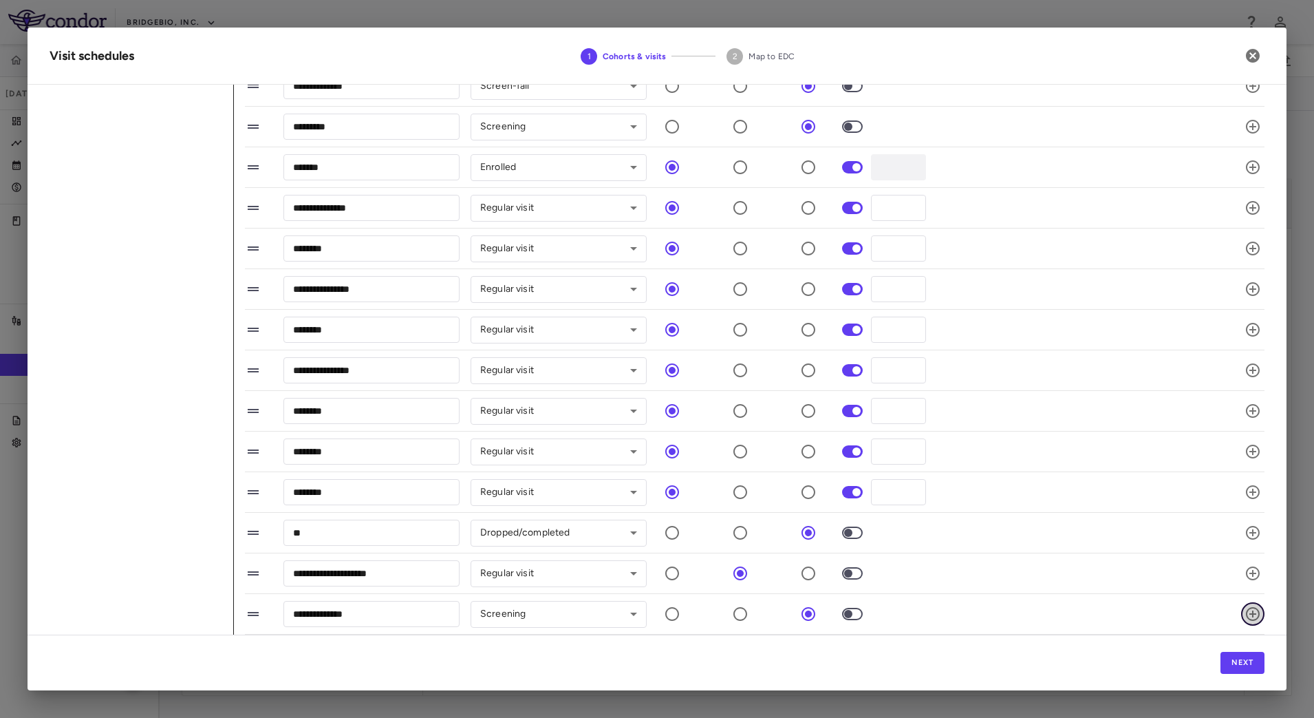
click at [1245, 615] on icon "button" at bounding box center [1253, 614] width 17 height 17
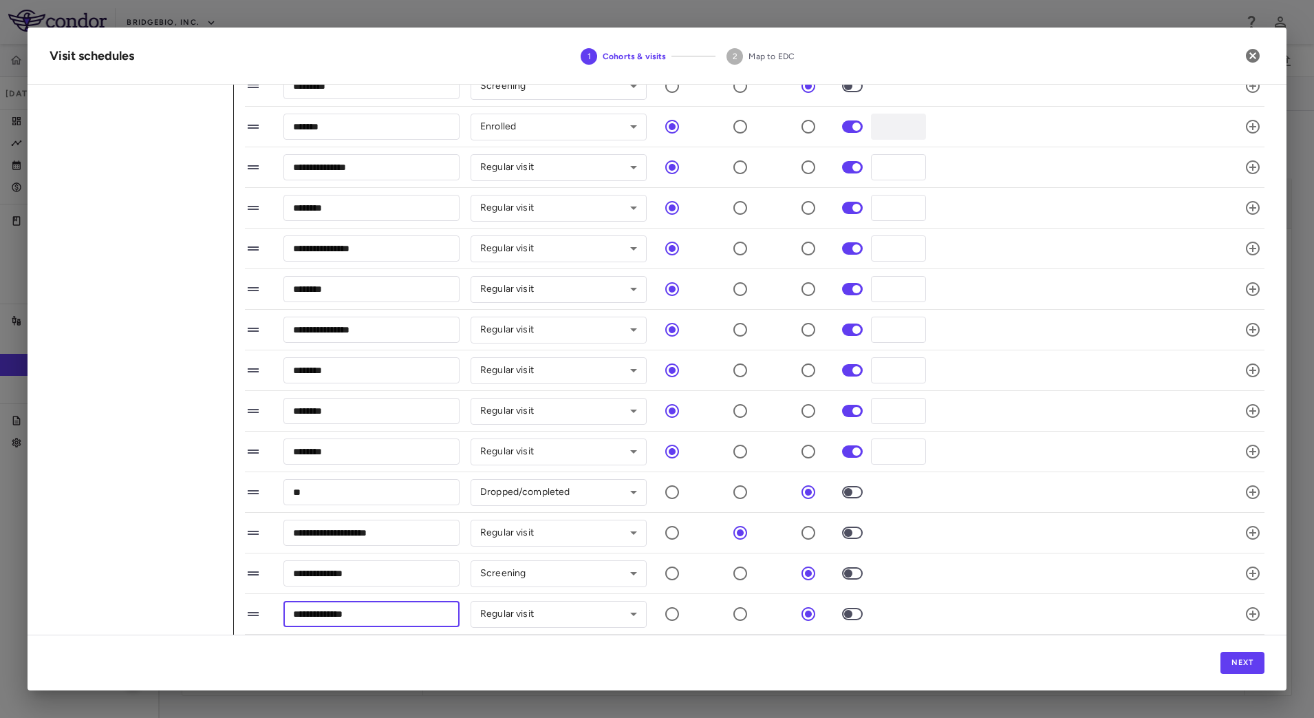
drag, startPoint x: 377, startPoint y: 617, endPoint x: 266, endPoint y: 603, distance: 112.3
click at [266, 603] on div "**********" at bounding box center [738, 613] width 987 height 29
drag, startPoint x: 332, startPoint y: 610, endPoint x: 261, endPoint y: 615, distance: 71.0
click at [261, 615] on div "*** ​ Regular visit ********* ​" at bounding box center [738, 613] width 987 height 29
paste input "**********"
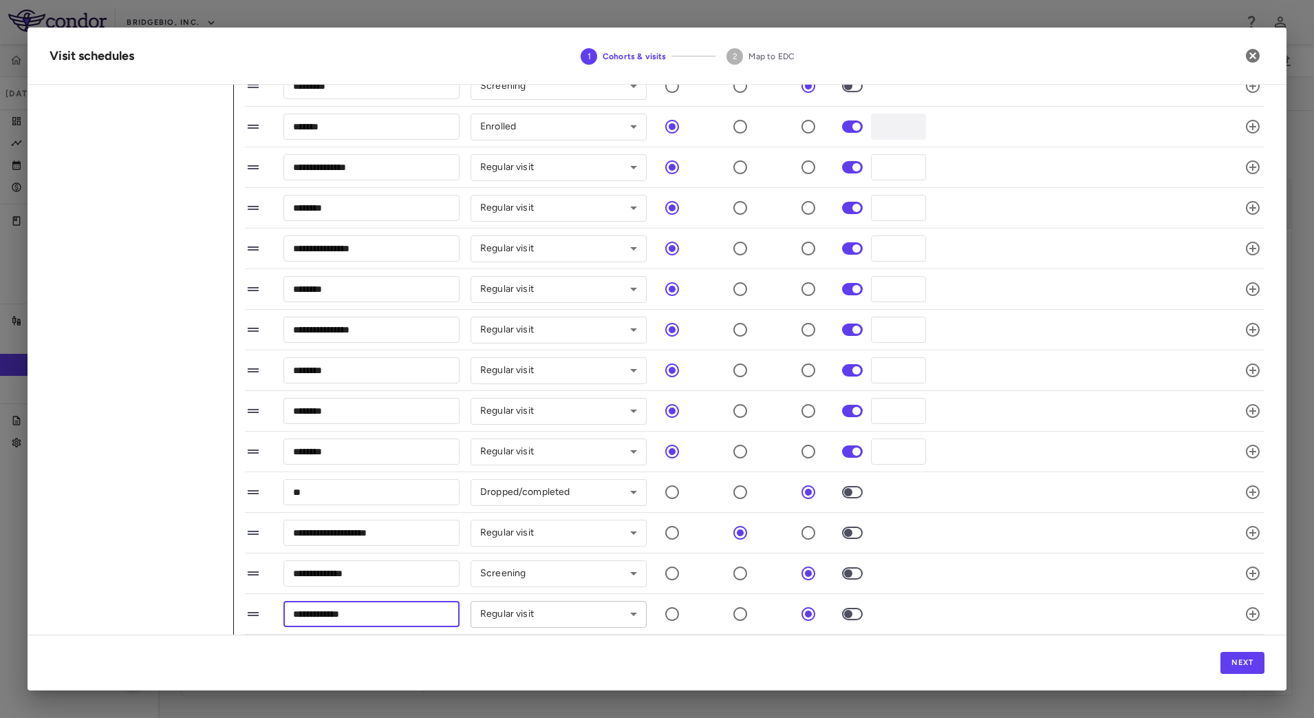
type input "**********"
click at [638, 615] on body "Skip to sidebar Skip to main content BridgeBio, Inc. CLTX-305-901 [DATE] (Open)…" at bounding box center [657, 359] width 1314 height 718
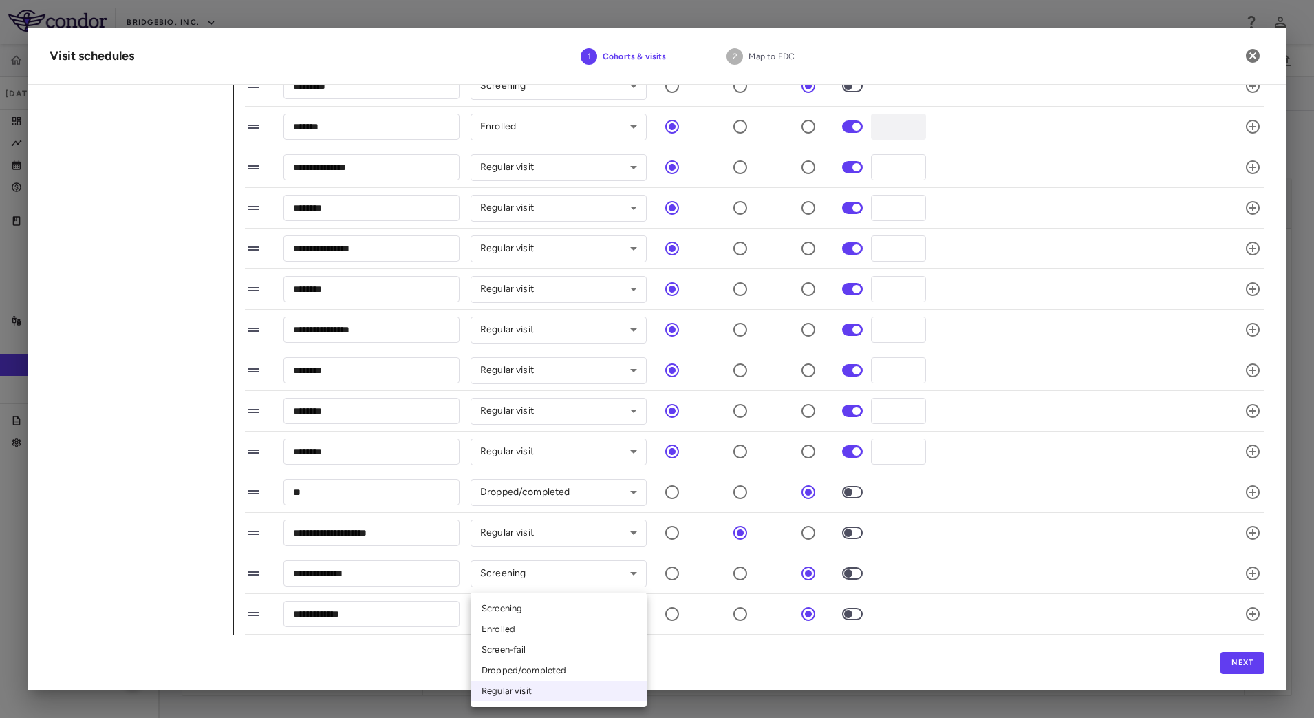
click at [691, 651] on div at bounding box center [657, 359] width 1314 height 718
click at [1245, 617] on icon "button" at bounding box center [1253, 614] width 17 height 17
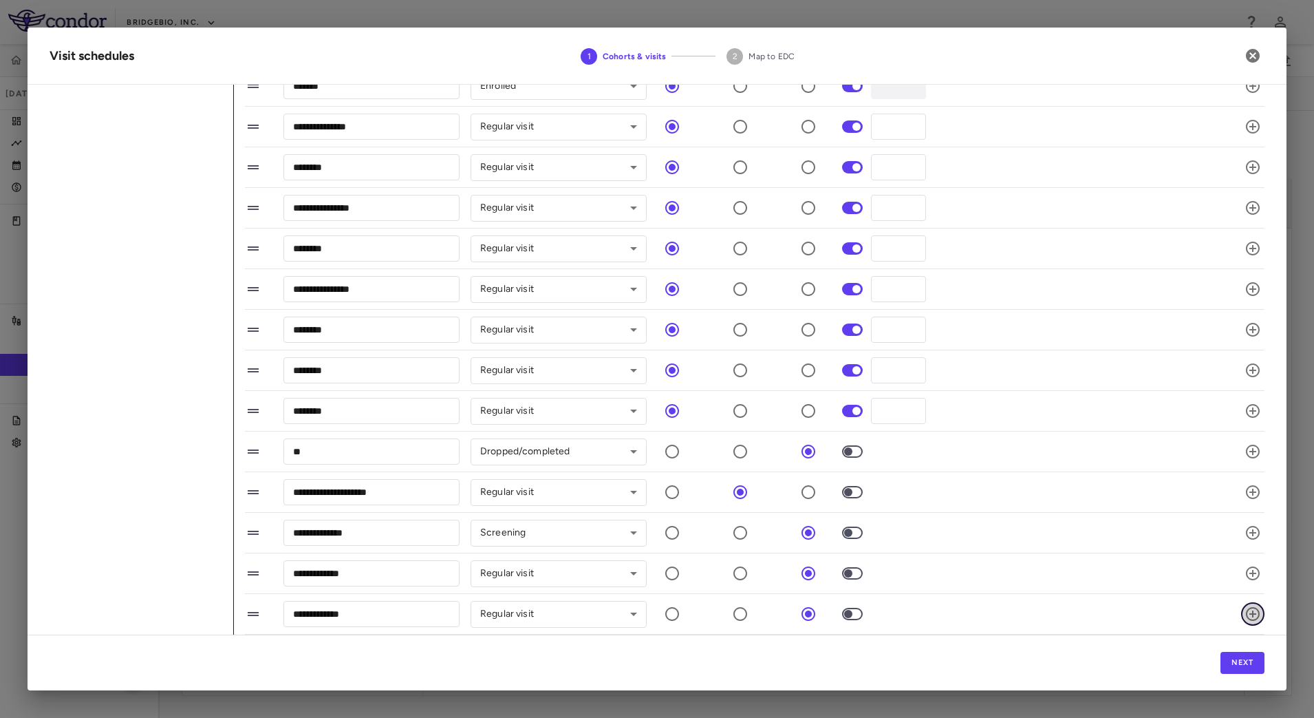
click at [1245, 617] on icon "button" at bounding box center [1253, 614] width 17 height 17
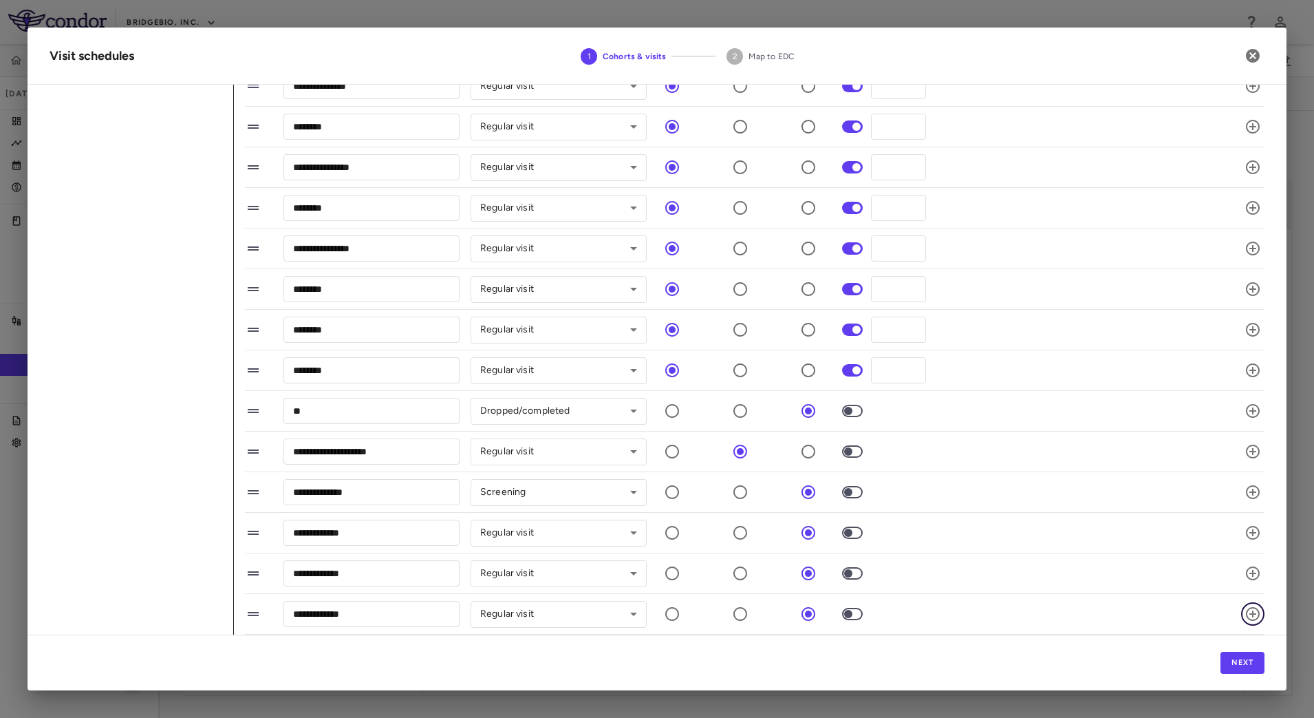
click at [1246, 614] on icon "button" at bounding box center [1253, 614] width 14 height 14
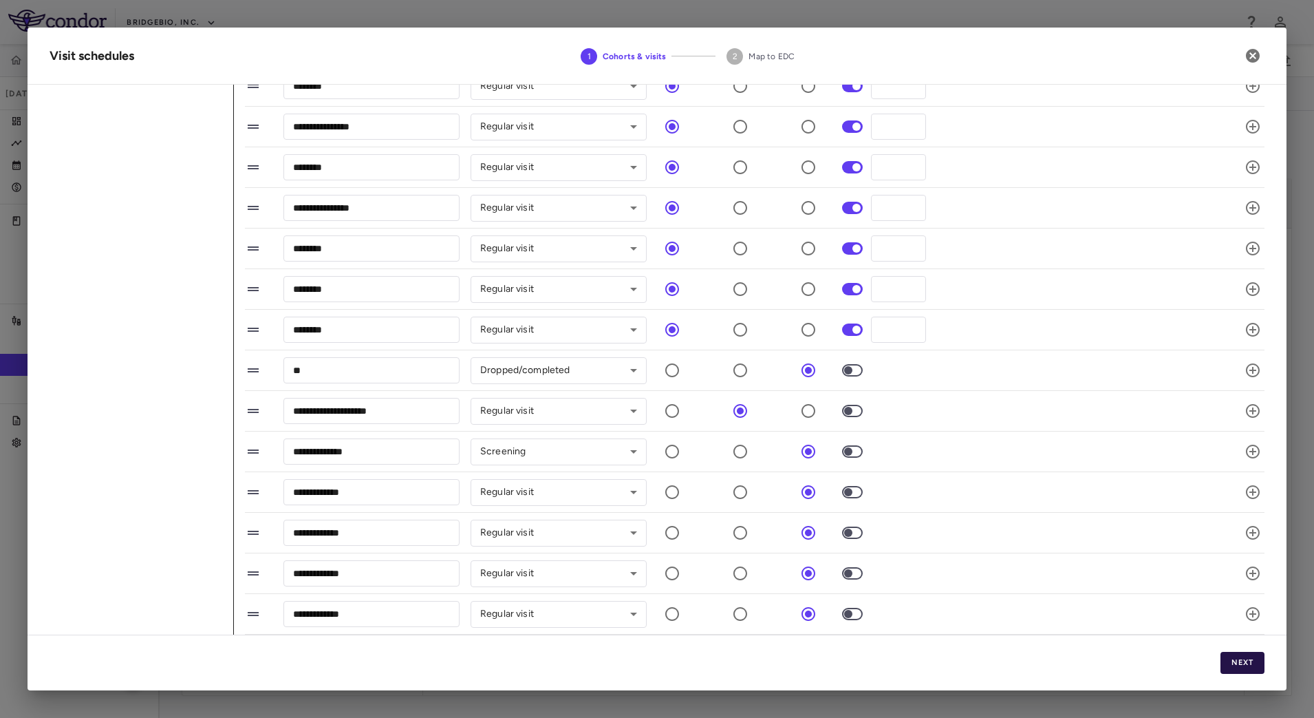
click at [1246, 665] on button "Next" at bounding box center [1243, 663] width 44 height 22
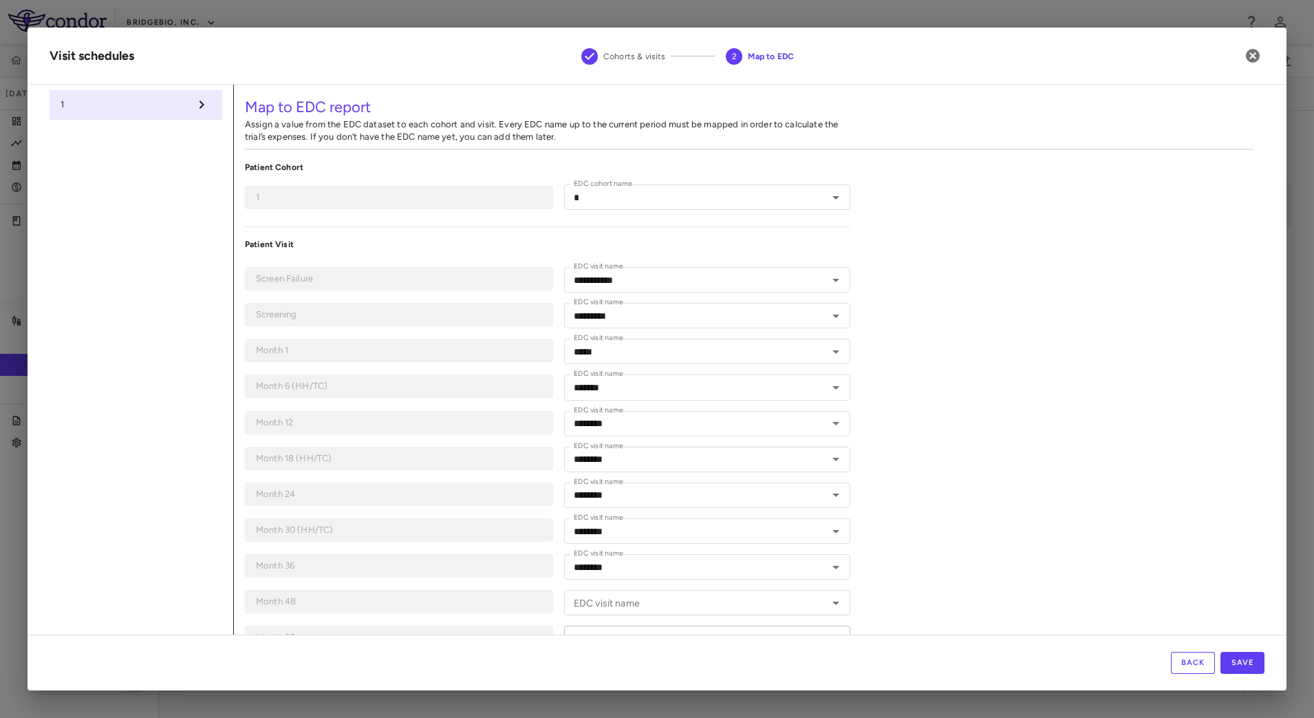
scroll to position [332, 0]
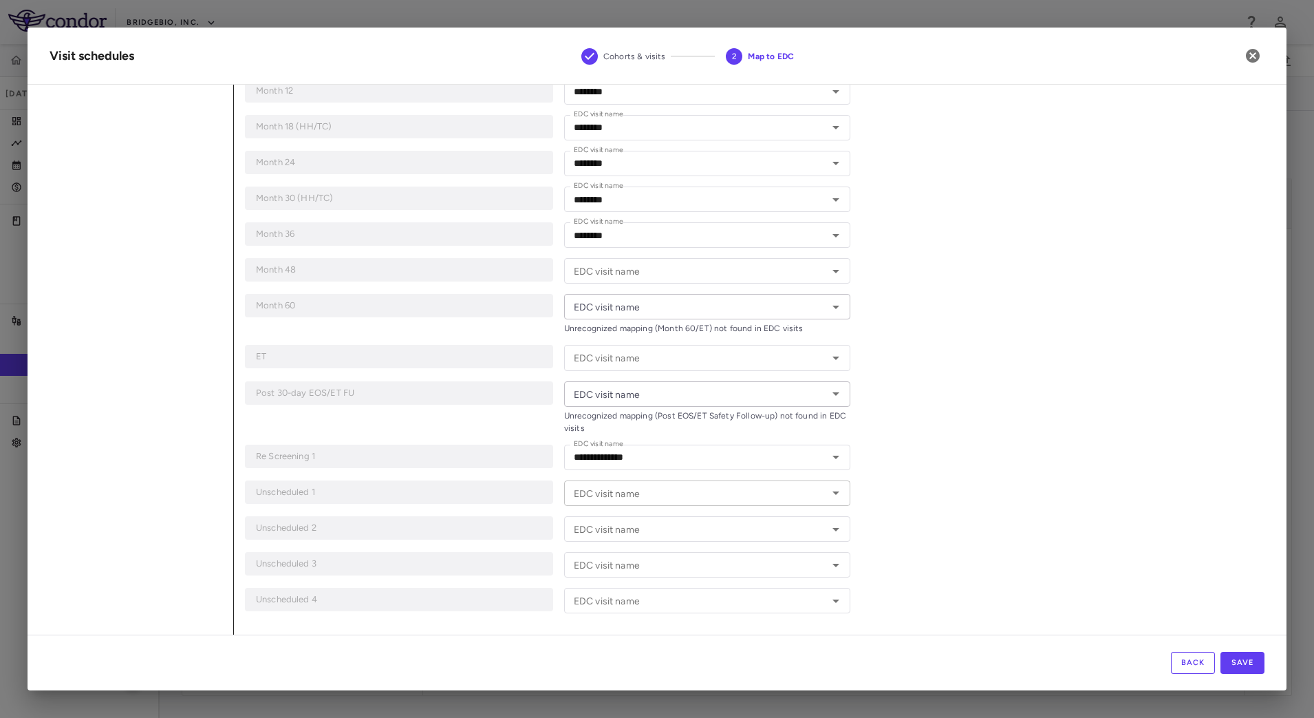
click at [828, 493] on icon "Open" at bounding box center [836, 492] width 17 height 17
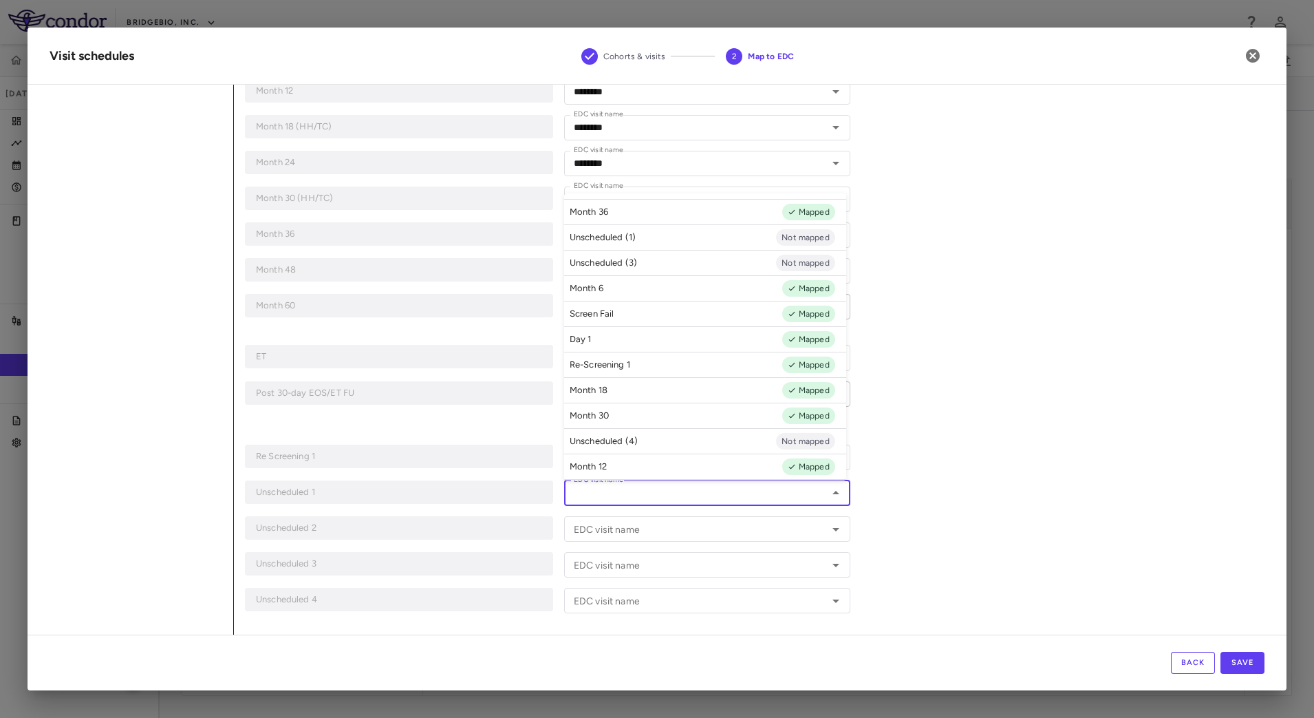
click at [703, 233] on li "Unscheduled (1) Not mapped" at bounding box center [705, 236] width 282 height 25
type input "**********"
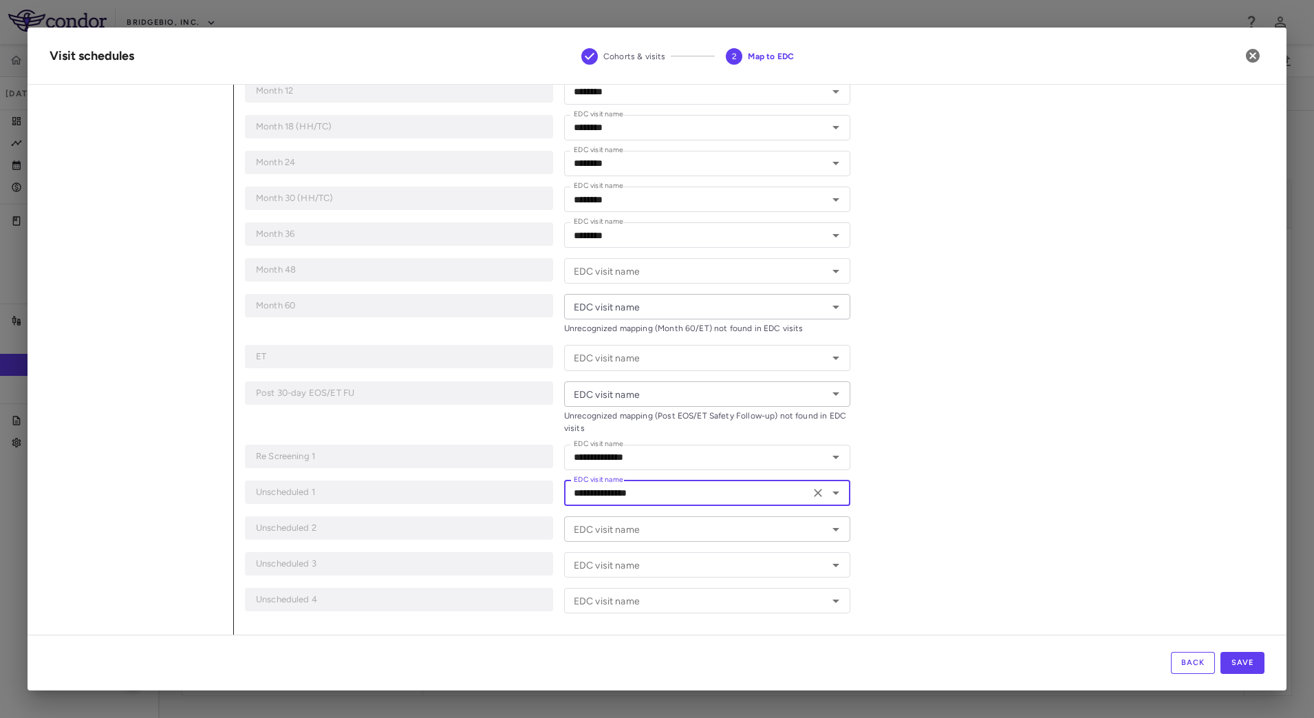
click at [833, 531] on icon "Open" at bounding box center [836, 529] width 17 height 17
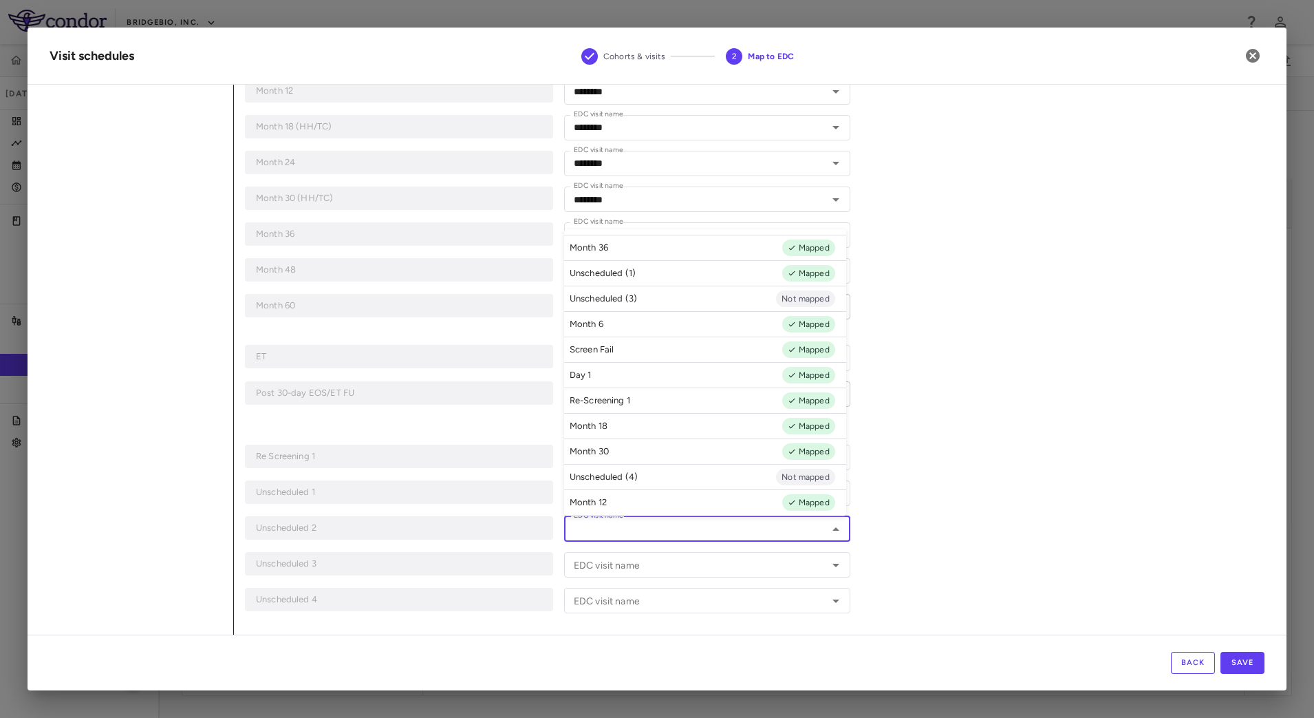
scroll to position [81, 0]
click at [667, 488] on li "Unscheduled (2) Not mapped" at bounding box center [705, 497] width 282 height 25
type input "**********"
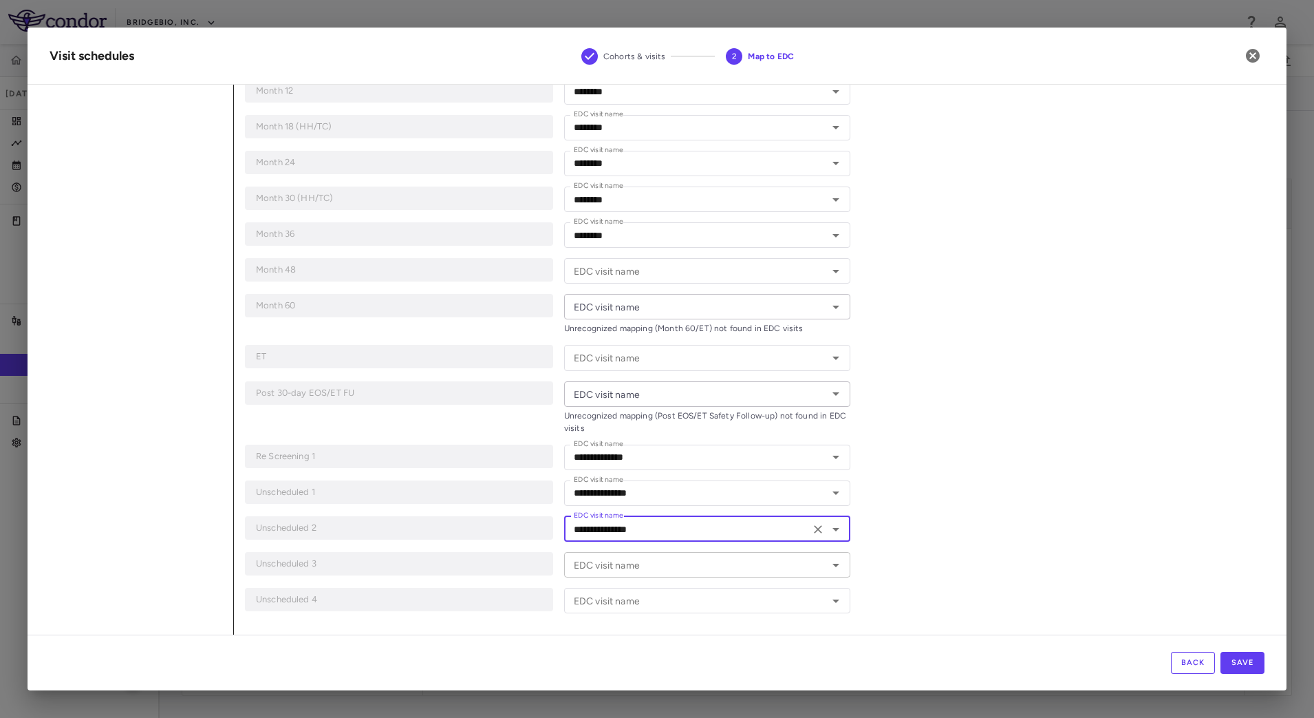
click at [829, 568] on icon "Open" at bounding box center [836, 565] width 17 height 17
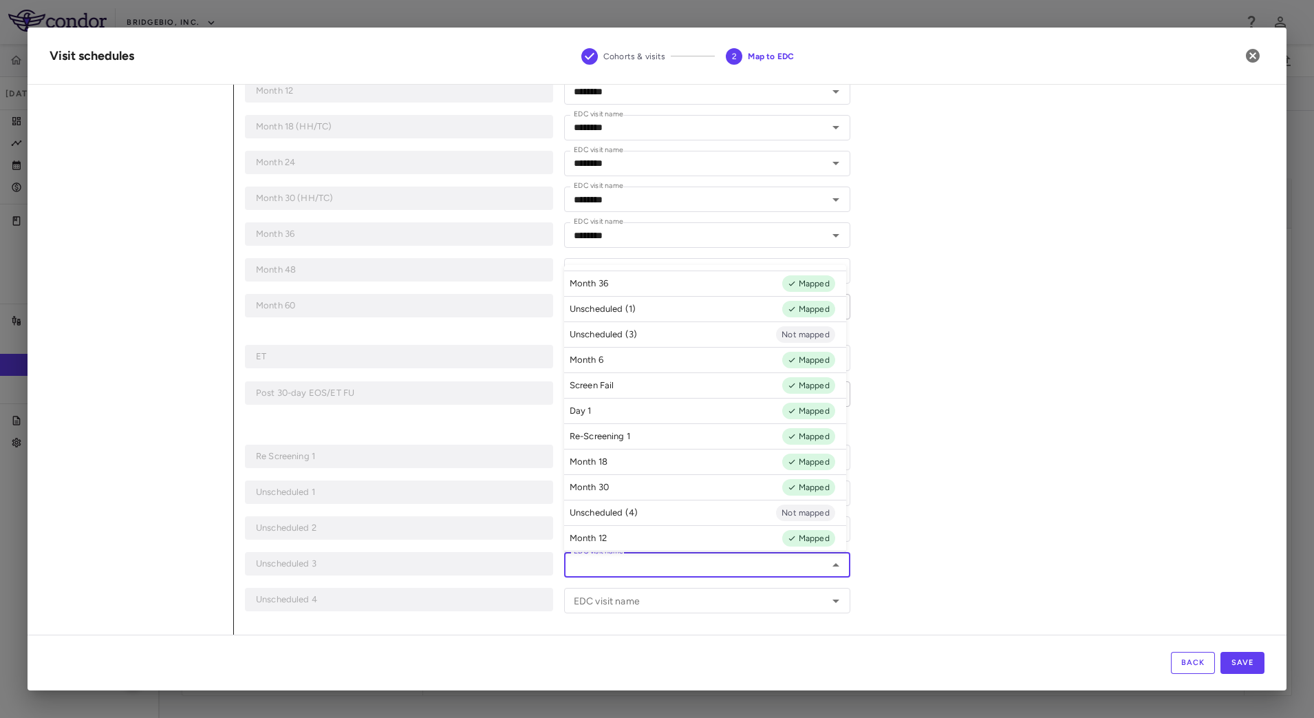
click at [666, 333] on li "Unscheduled (3) Not mapped" at bounding box center [705, 333] width 282 height 25
type input "**********"
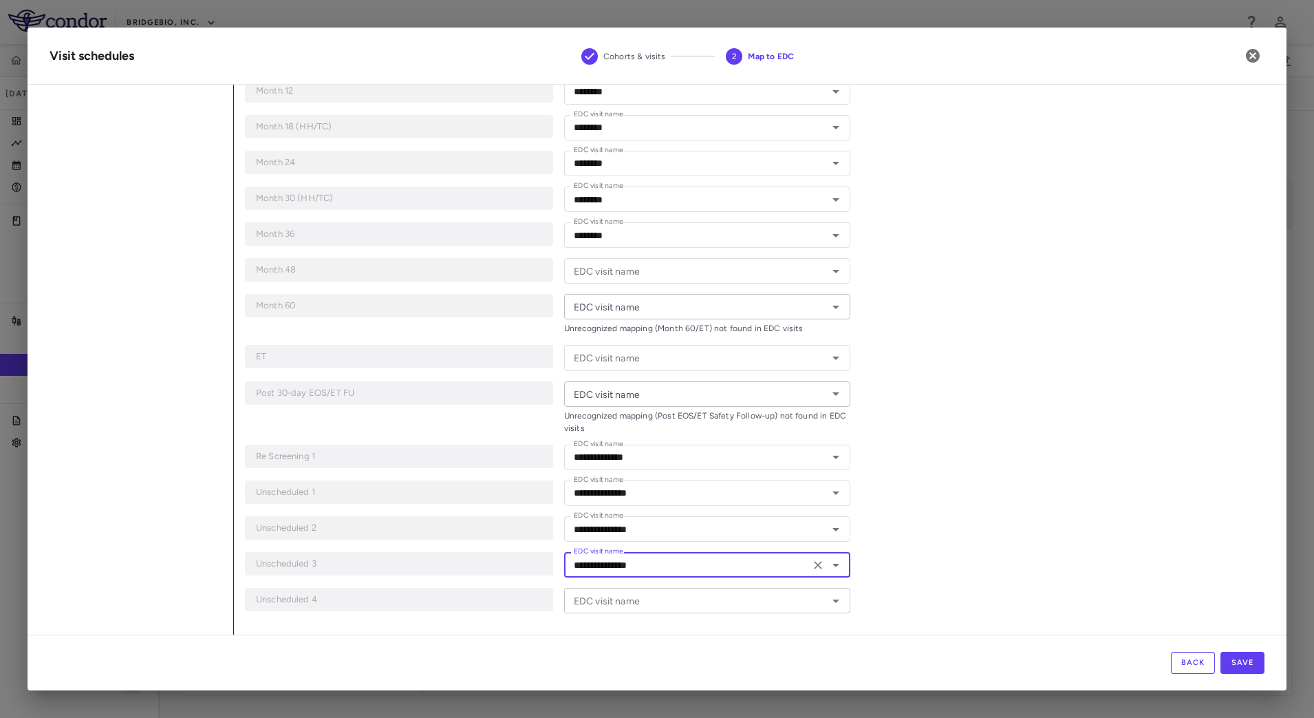
click at [831, 602] on icon "Open" at bounding box center [836, 600] width 17 height 17
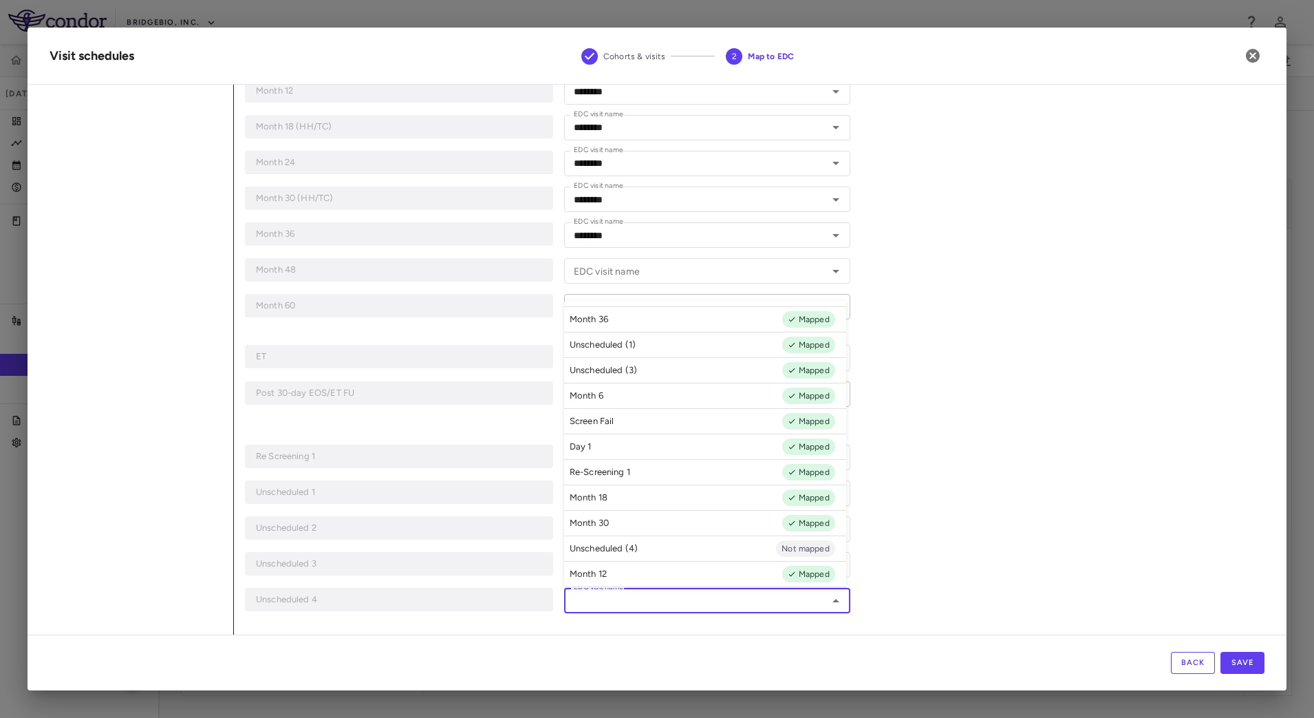
click at [667, 542] on li "Unscheduled (4) Not mapped" at bounding box center [705, 547] width 282 height 25
type input "**********"
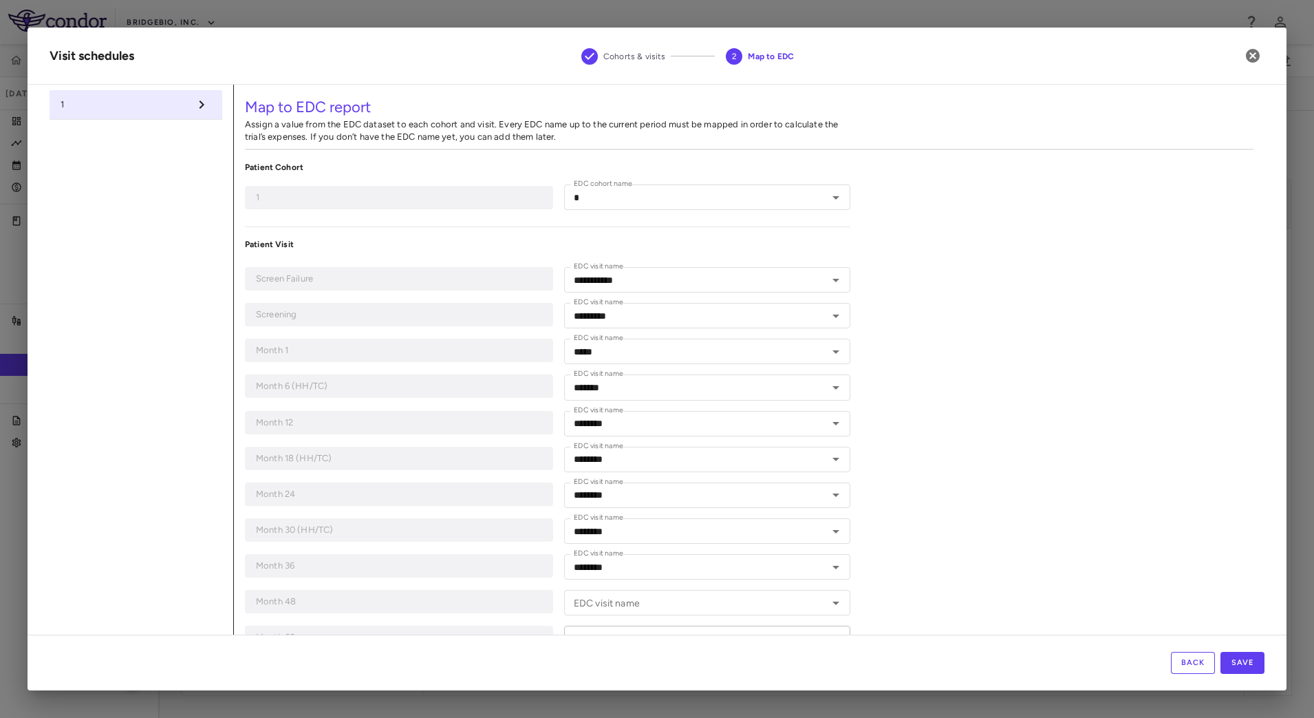
scroll to position [332, 0]
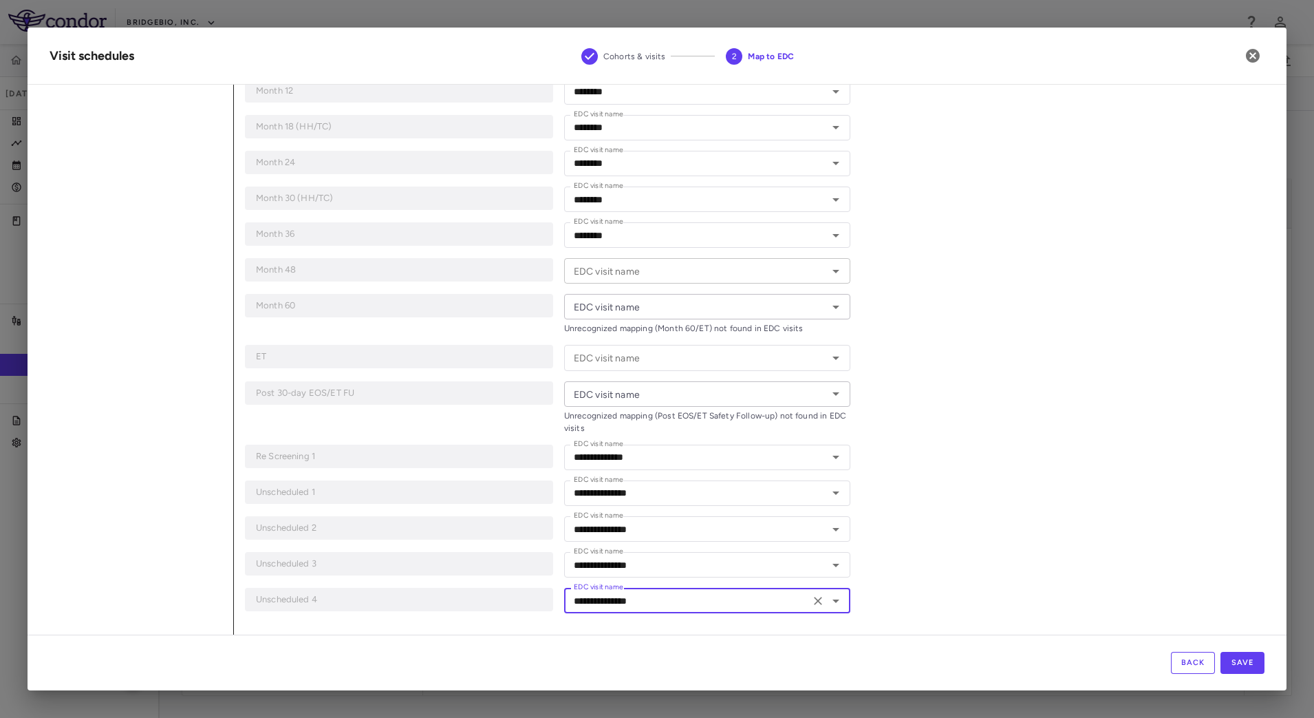
click at [829, 266] on icon "Open" at bounding box center [836, 271] width 17 height 17
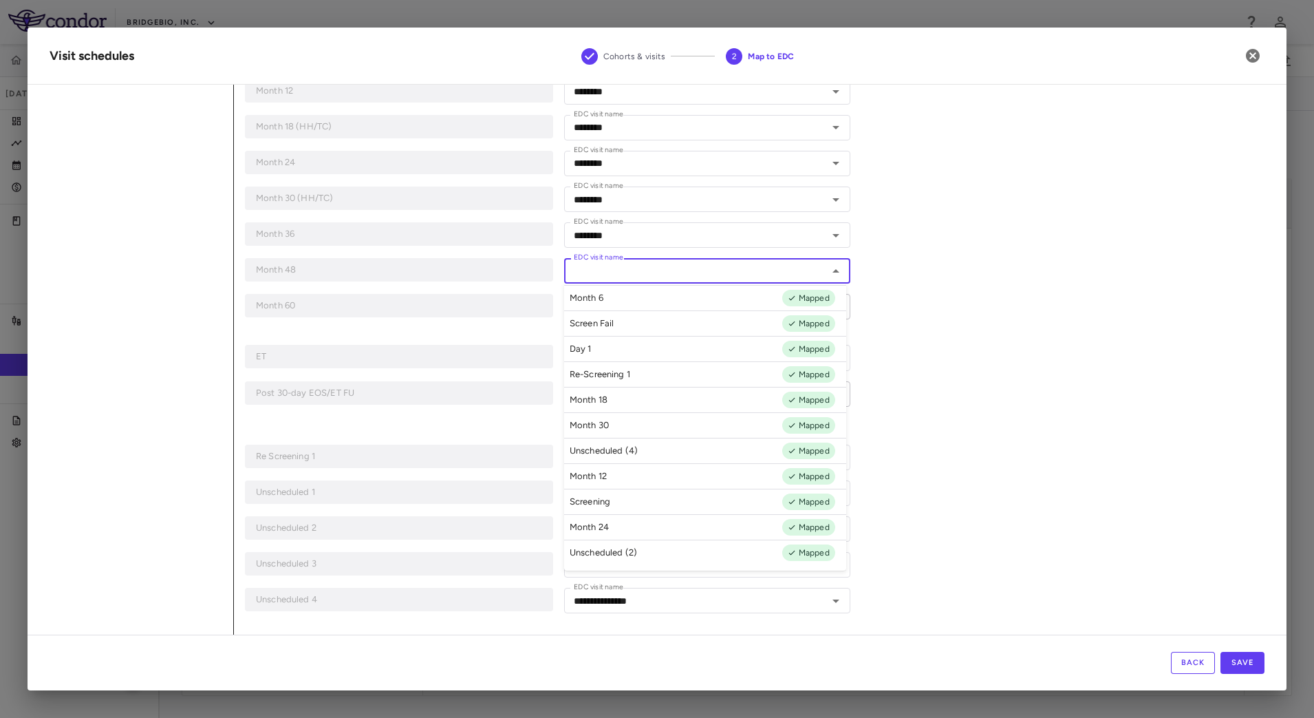
scroll to position [0, 0]
click at [1018, 447] on div "**********" at bounding box center [749, 194] width 1031 height 882
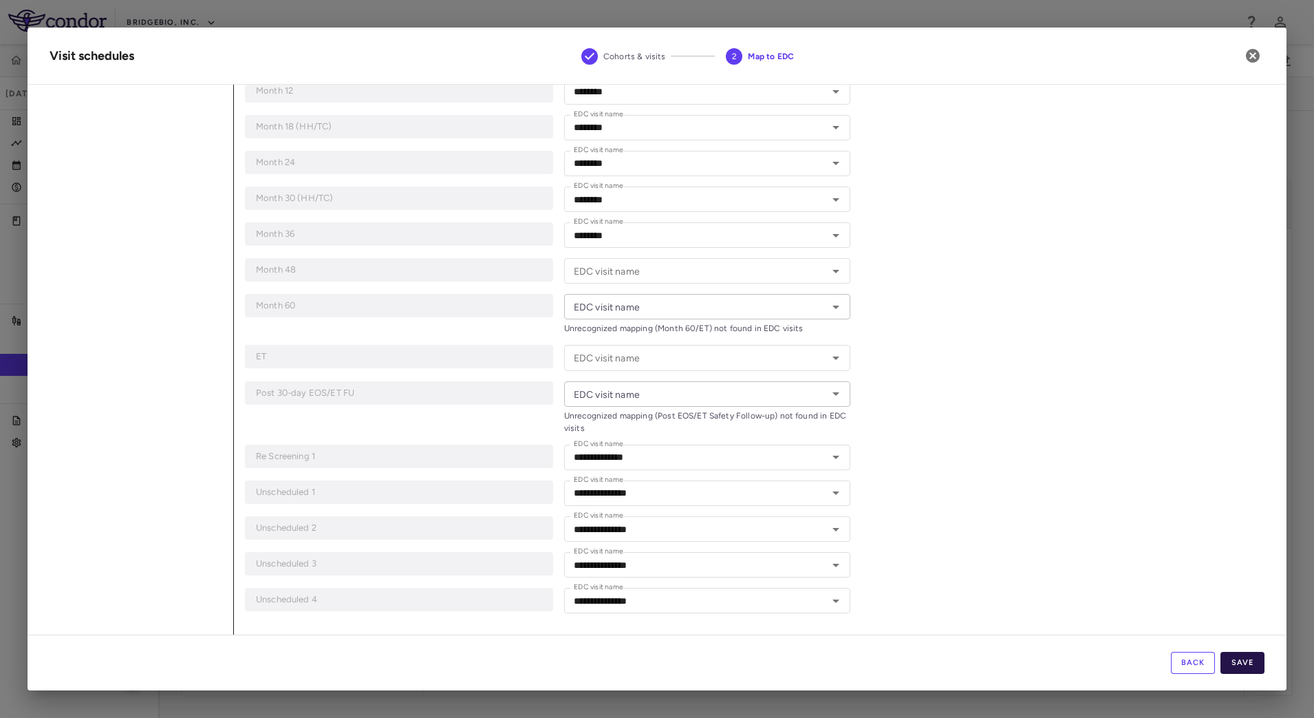
click at [1243, 655] on button "Save" at bounding box center [1243, 663] width 44 height 22
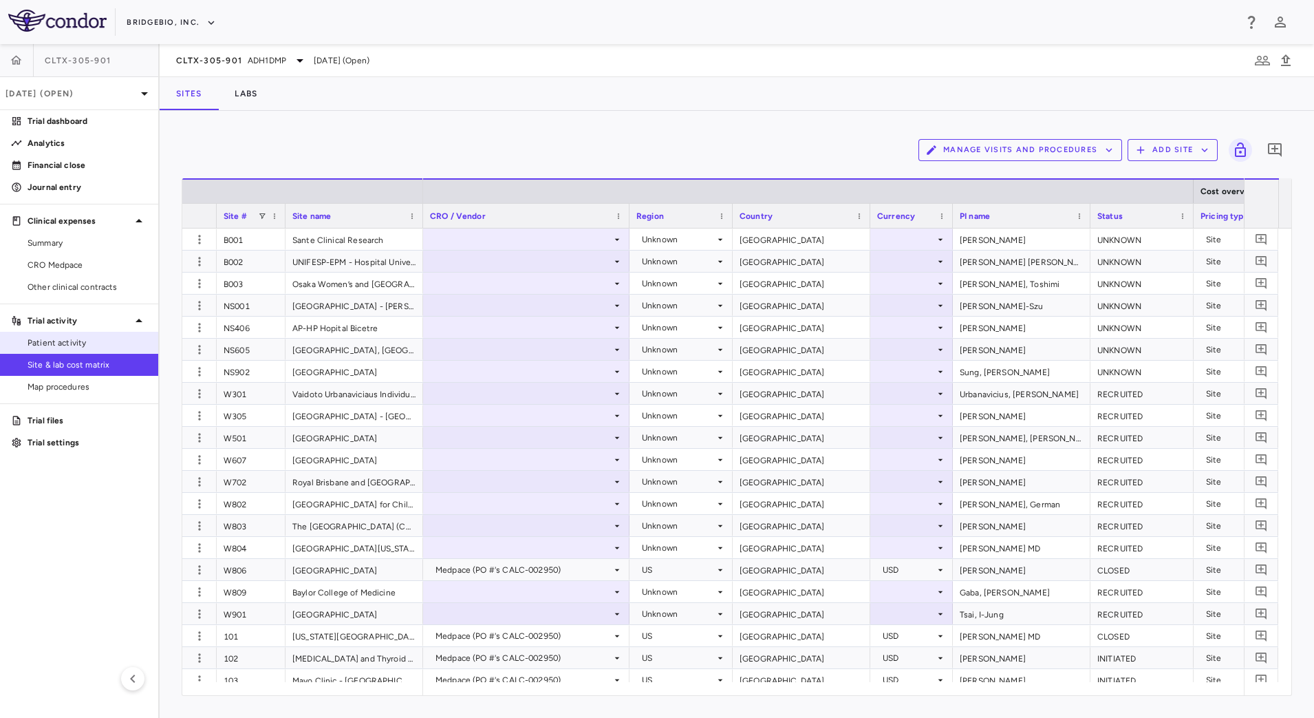
click at [73, 339] on span "Patient activity" at bounding box center [88, 343] width 120 height 12
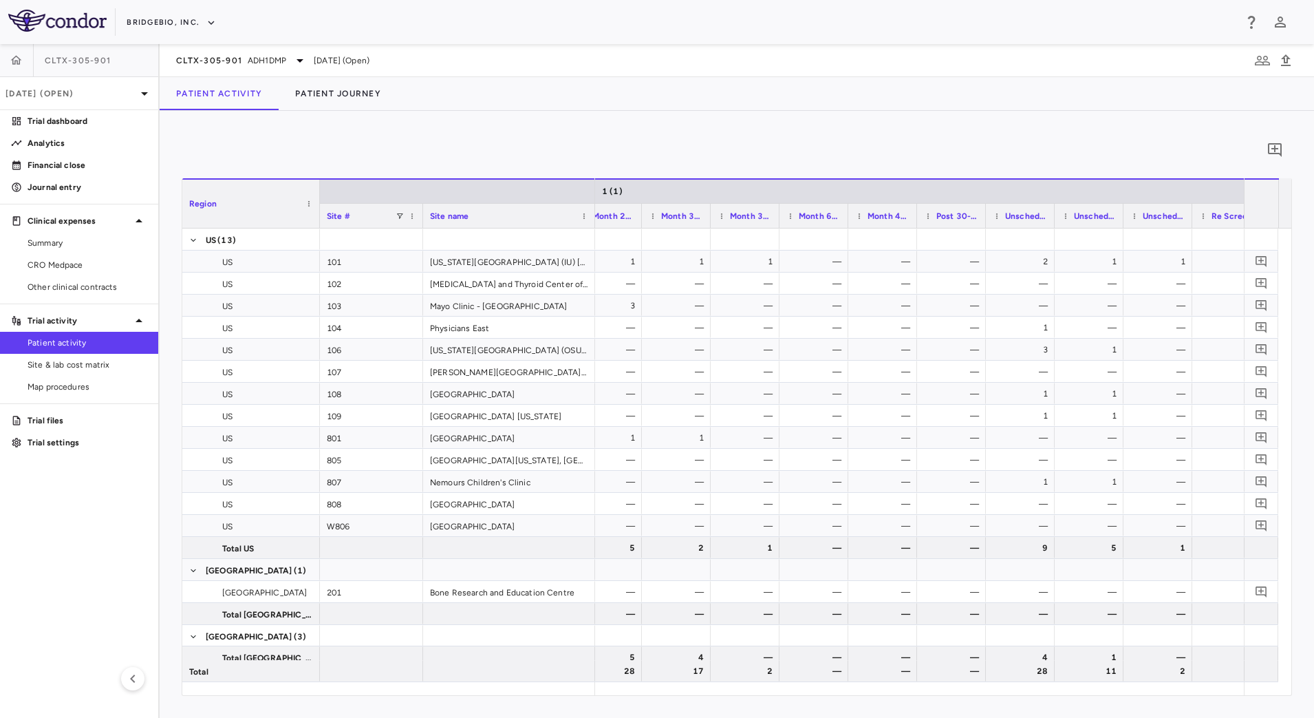
scroll to position [0, 1848]
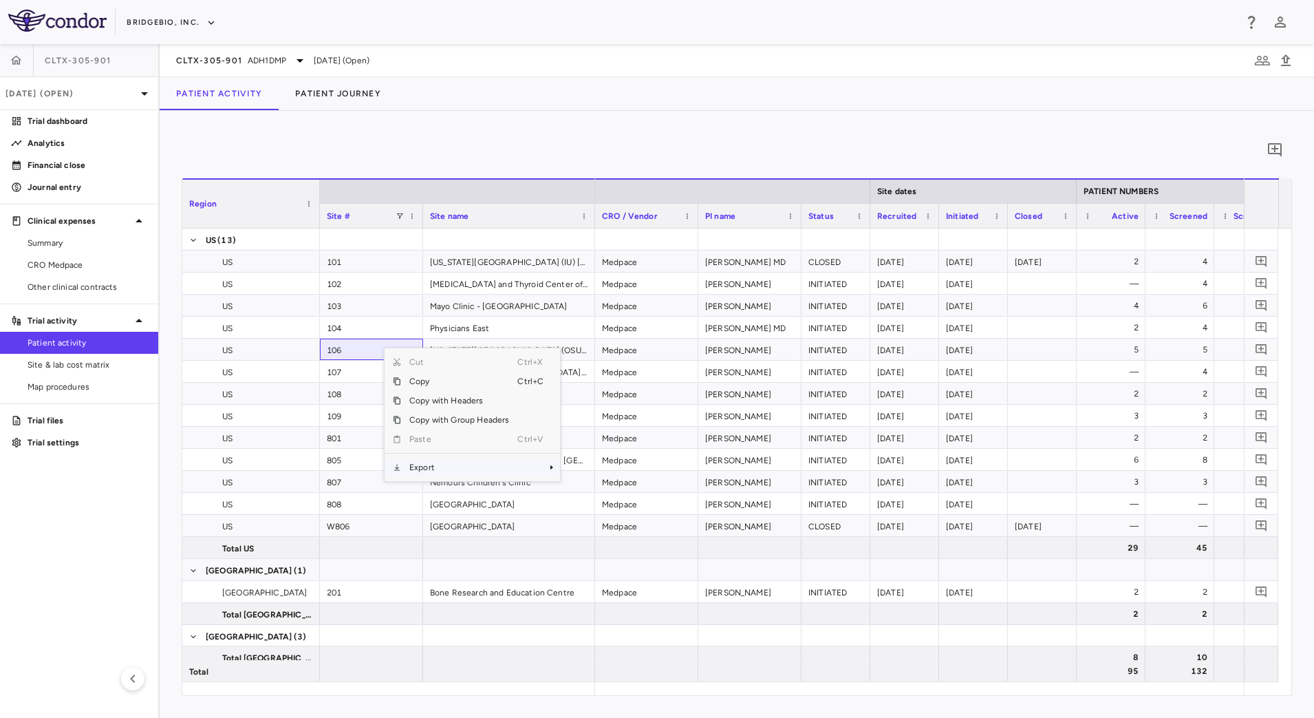
click at [464, 469] on span "Export" at bounding box center [459, 467] width 116 height 19
click at [619, 471] on span "CSV Export" at bounding box center [606, 471] width 65 height 19
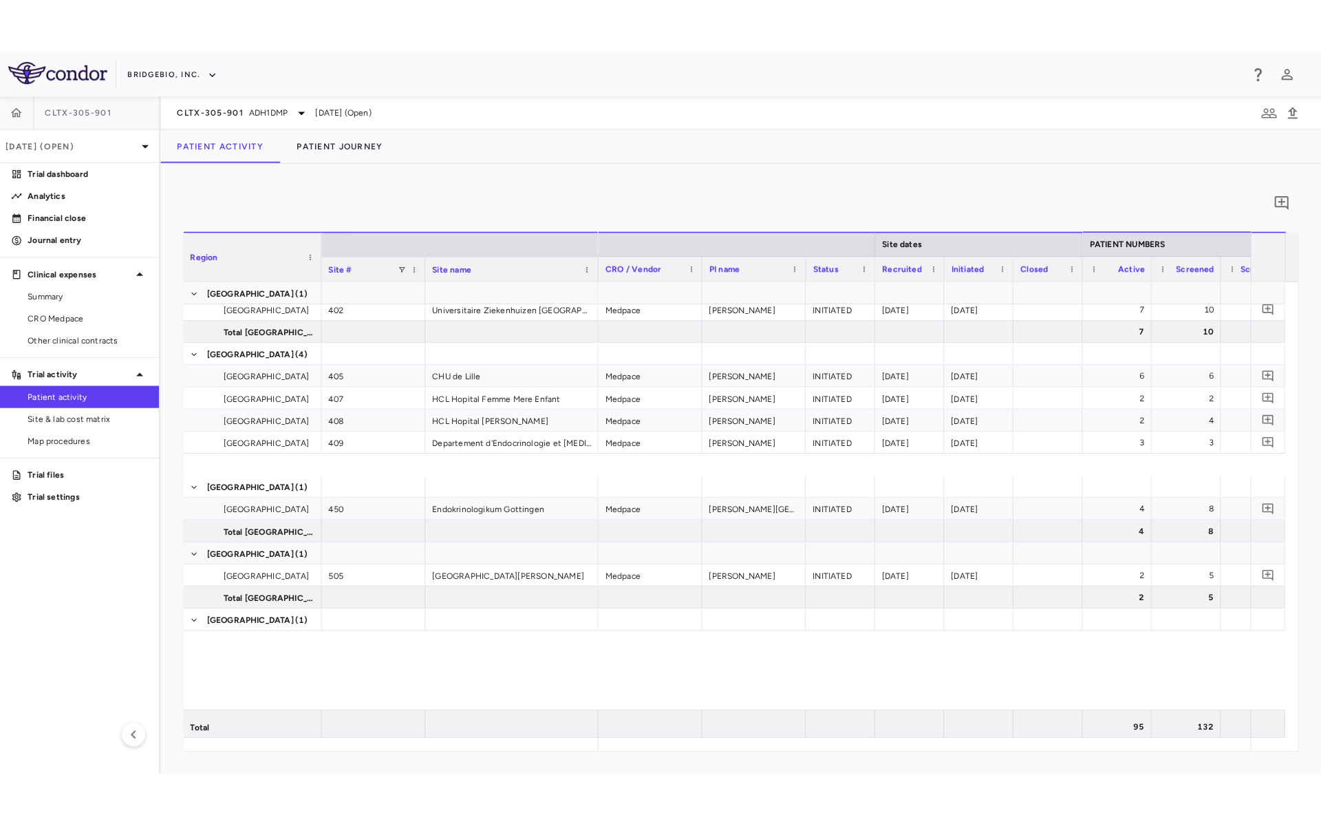
scroll to position [86, 0]
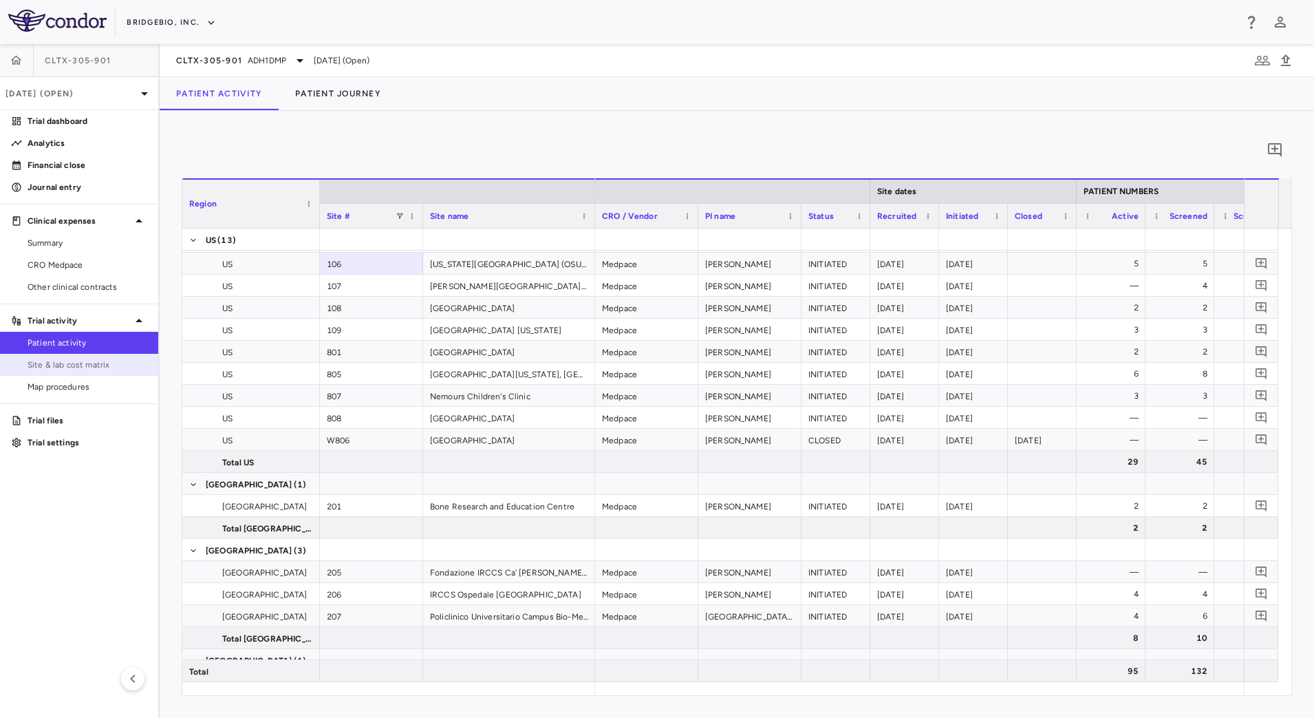
click at [40, 367] on span "Site & lab cost matrix" at bounding box center [88, 365] width 120 height 12
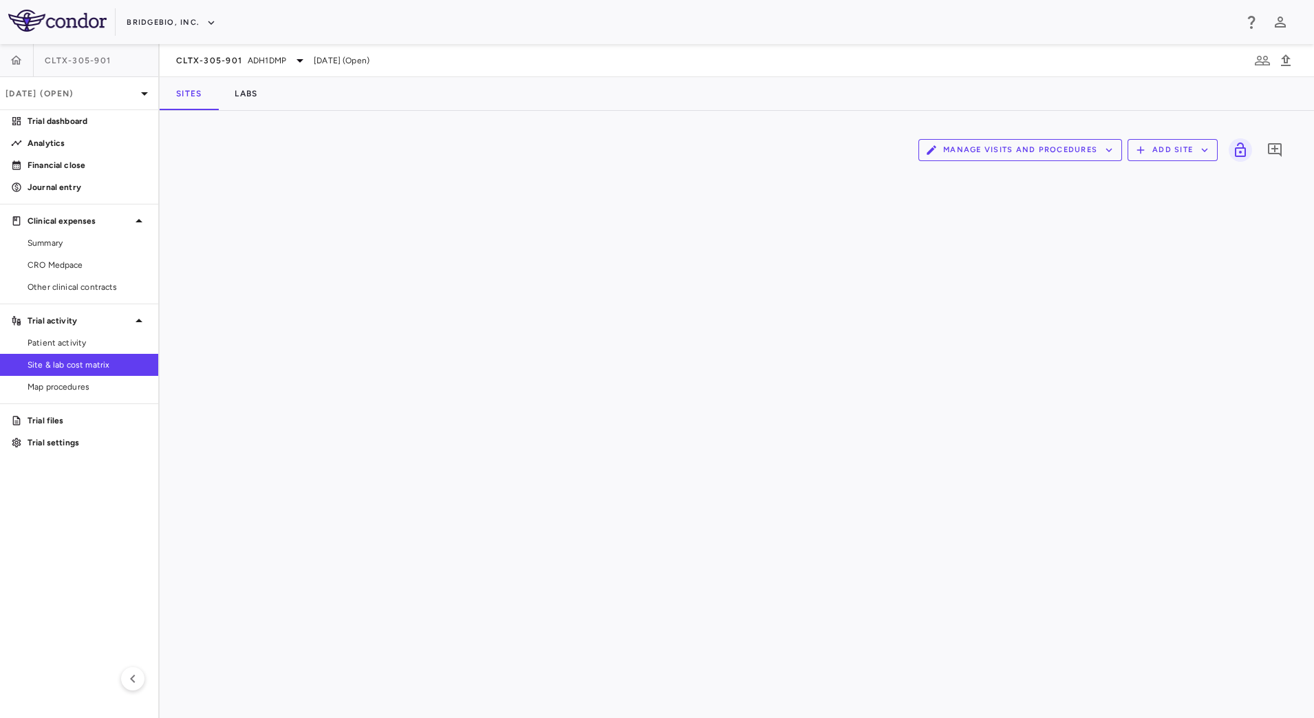
click at [1112, 148] on icon "button" at bounding box center [1109, 150] width 12 height 12
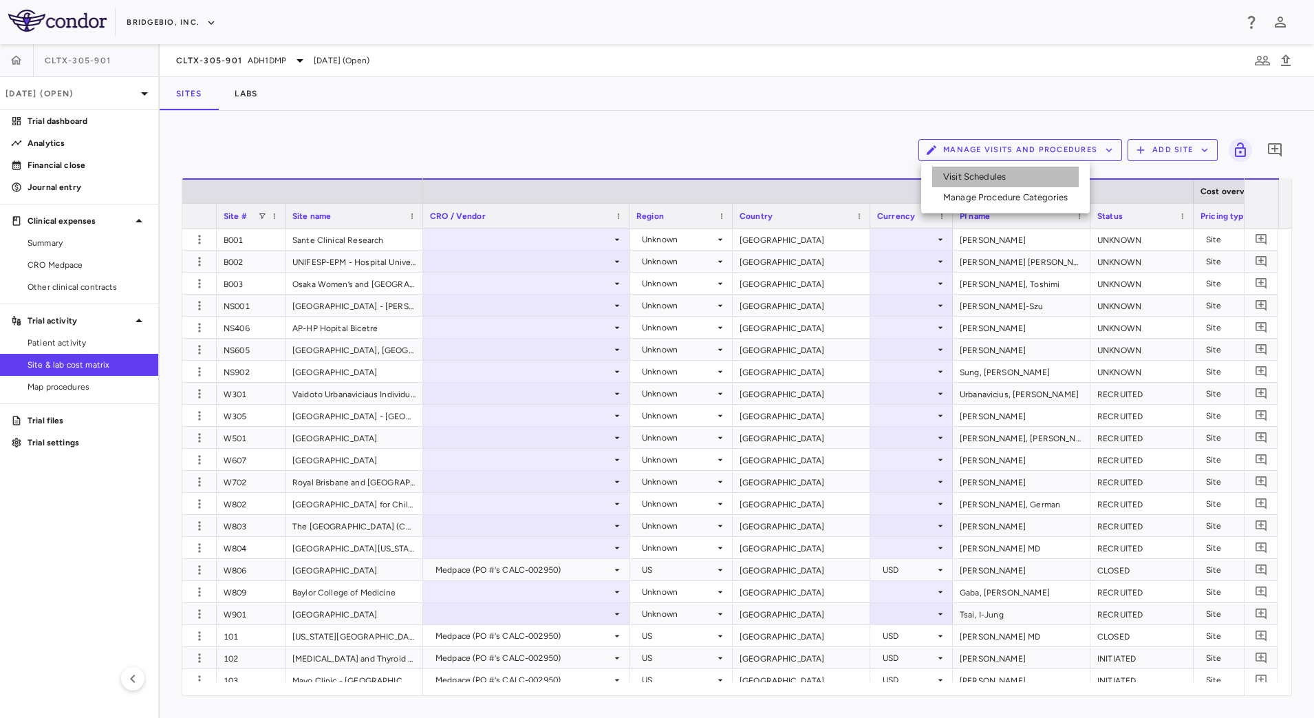
click at [1012, 177] on li "Visit Schedules" at bounding box center [1005, 177] width 147 height 21
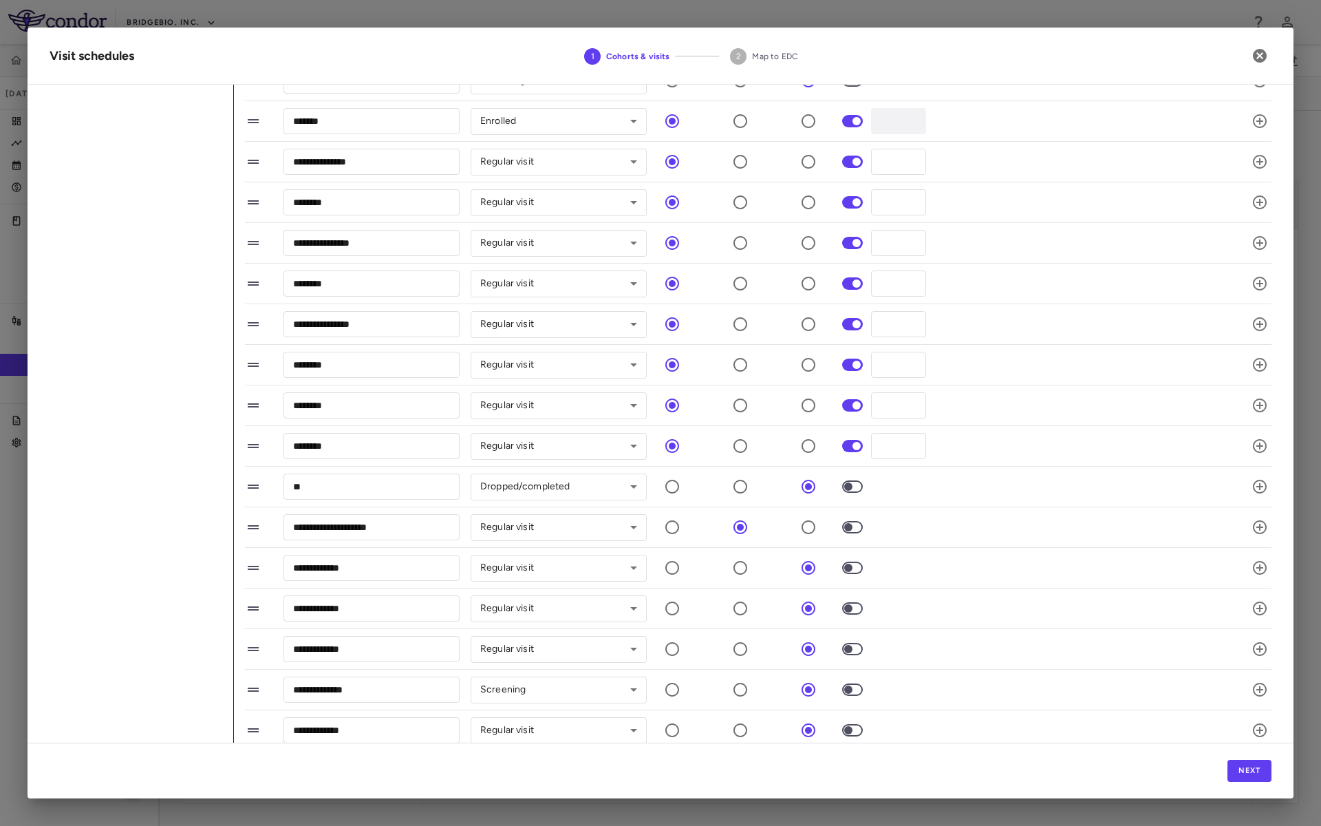
scroll to position [162, 0]
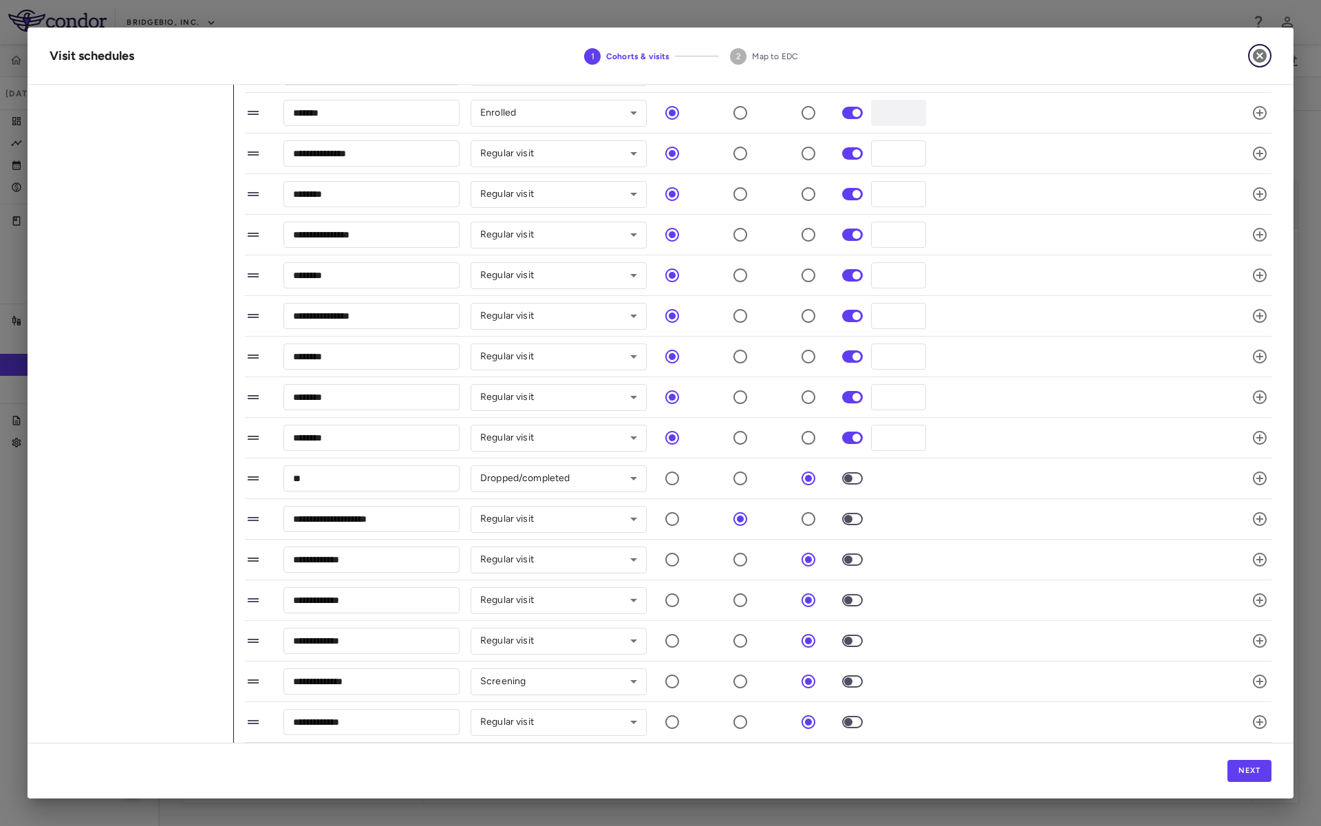
click at [1265, 53] on icon "button" at bounding box center [1260, 56] width 14 height 14
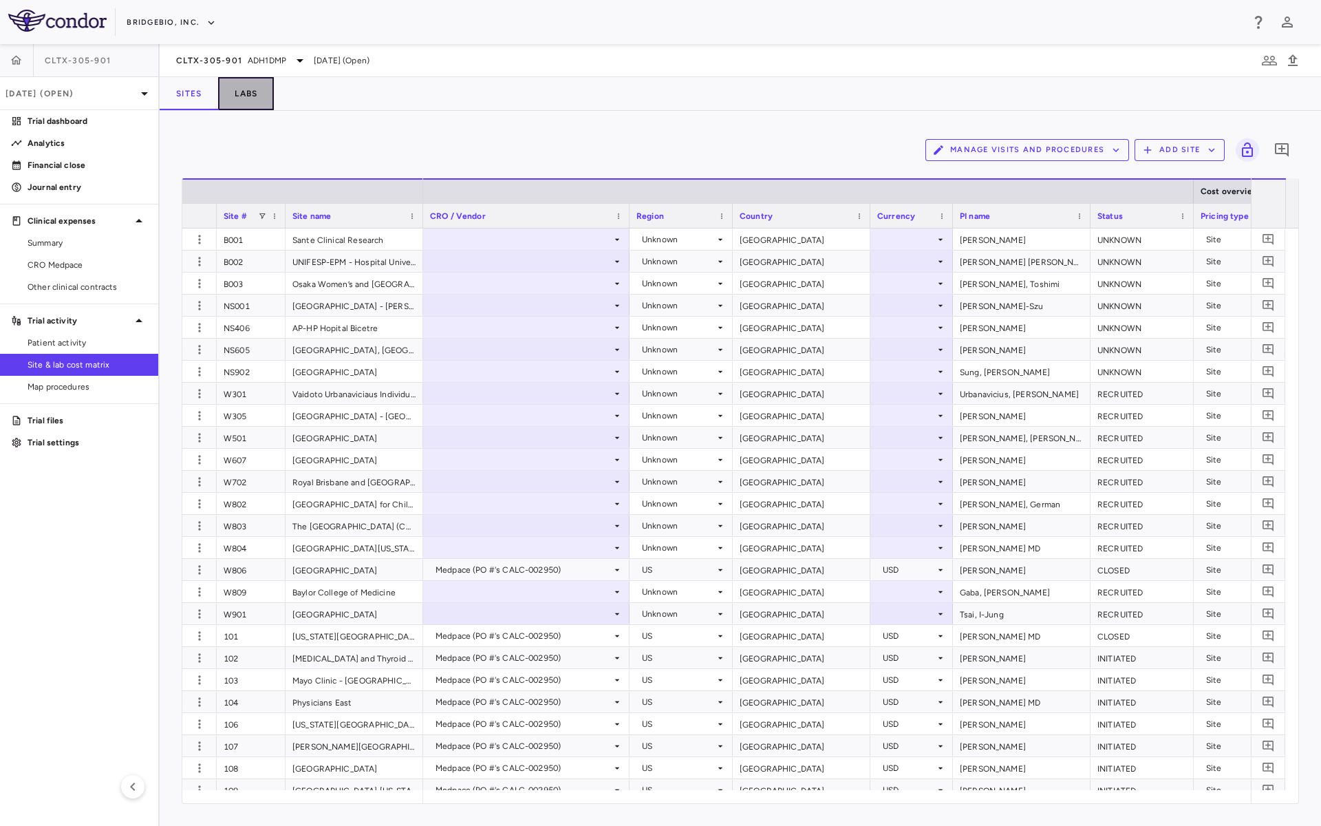
click at [240, 92] on button "Labs" at bounding box center [246, 93] width 56 height 33
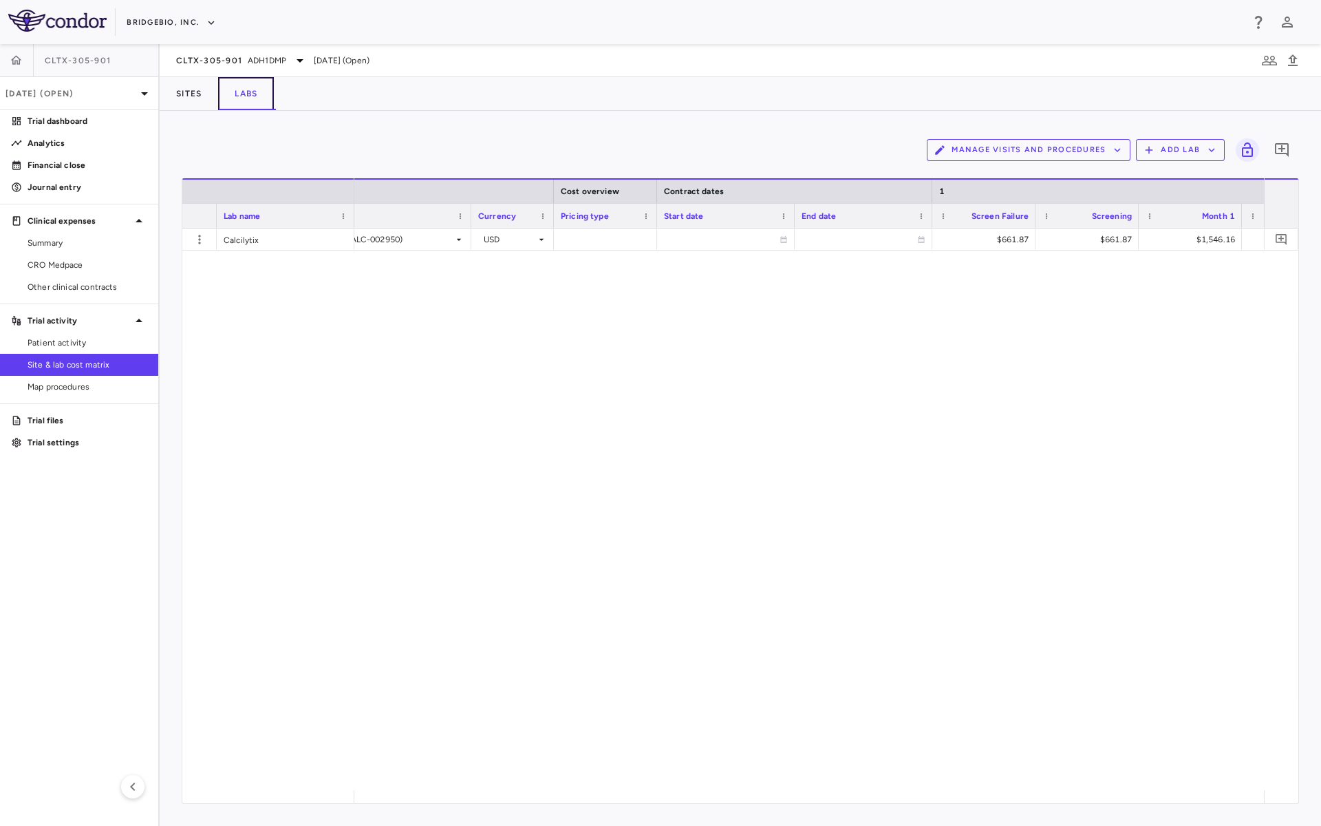
scroll to position [0, 98]
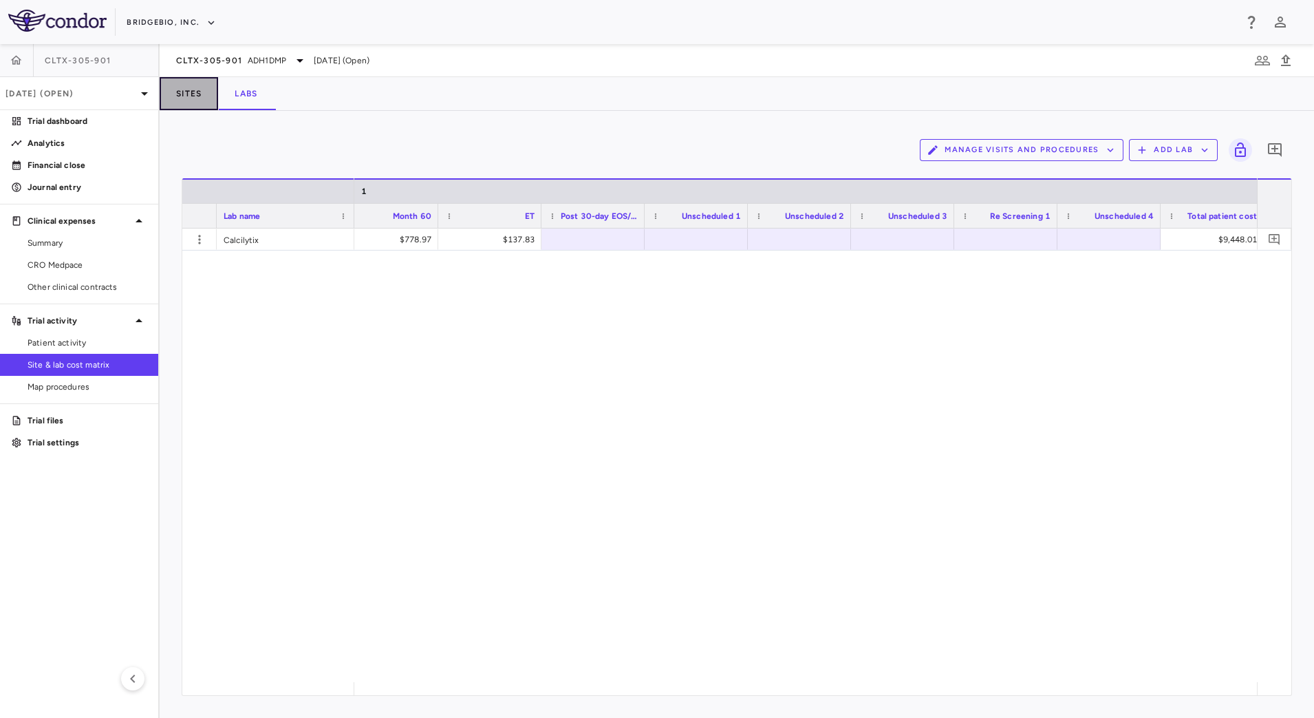
click at [193, 104] on button "Sites" at bounding box center [189, 93] width 58 height 33
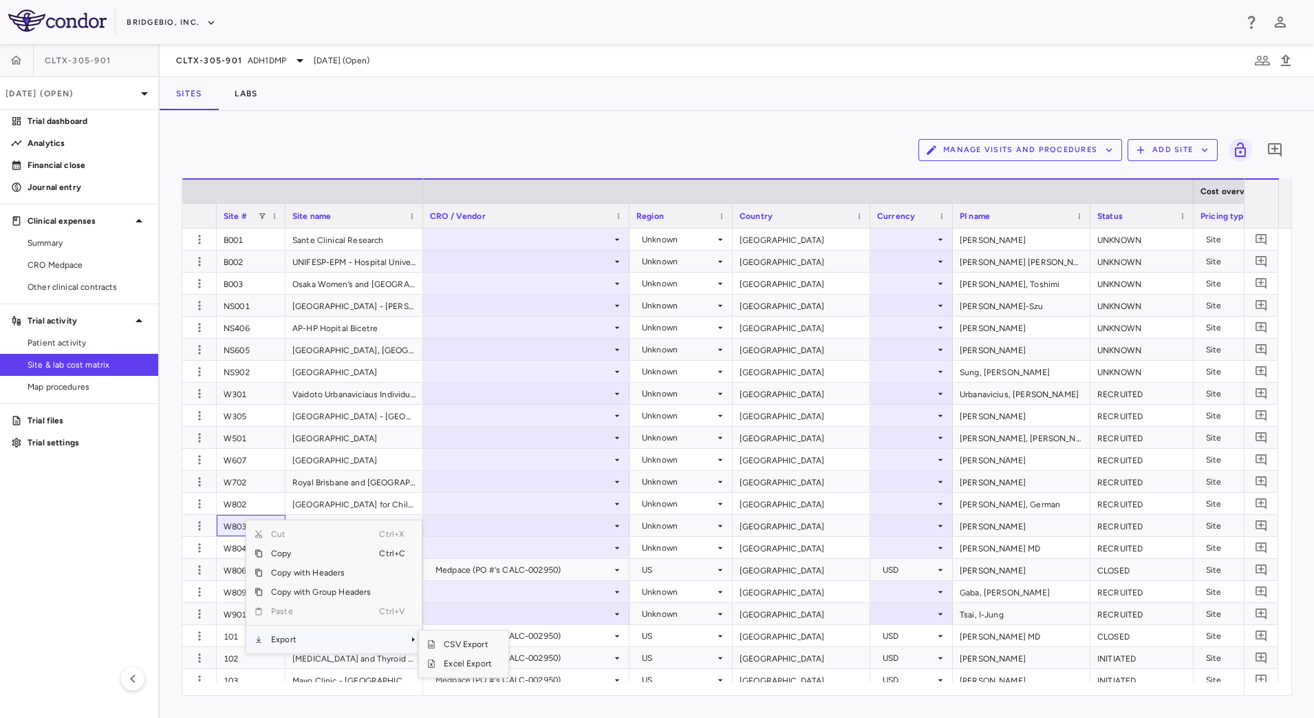
click at [299, 637] on span "Export" at bounding box center [321, 639] width 116 height 19
click at [451, 641] on span "CSV Export" at bounding box center [468, 643] width 65 height 19
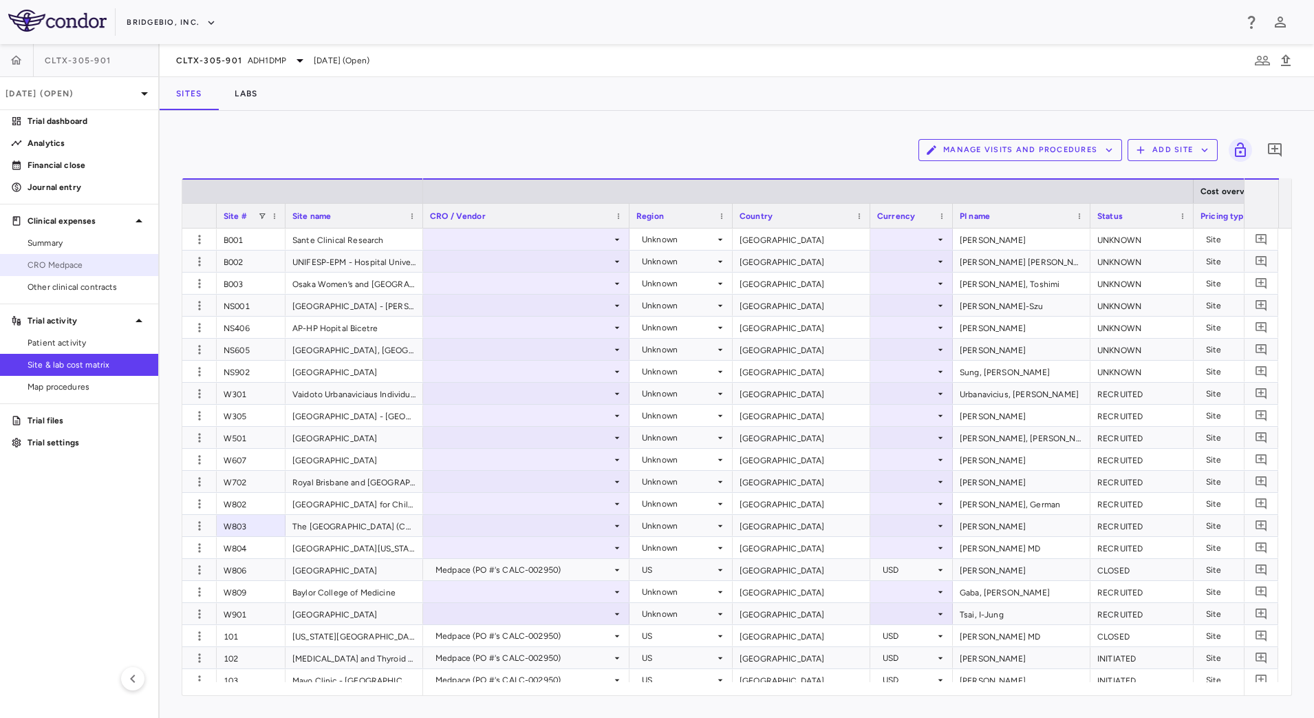
click at [85, 264] on span "CRO Medpace" at bounding box center [88, 265] width 120 height 12
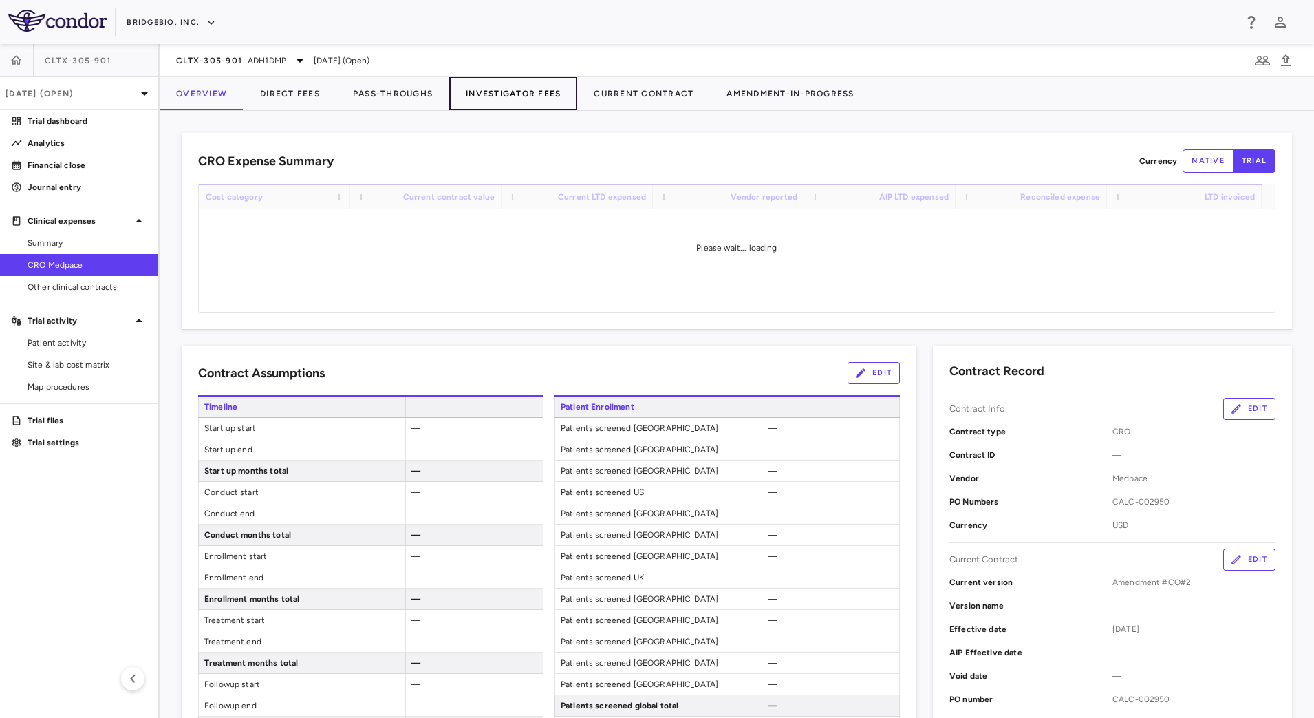
click at [509, 96] on button "Investigator Fees" at bounding box center [513, 93] width 128 height 33
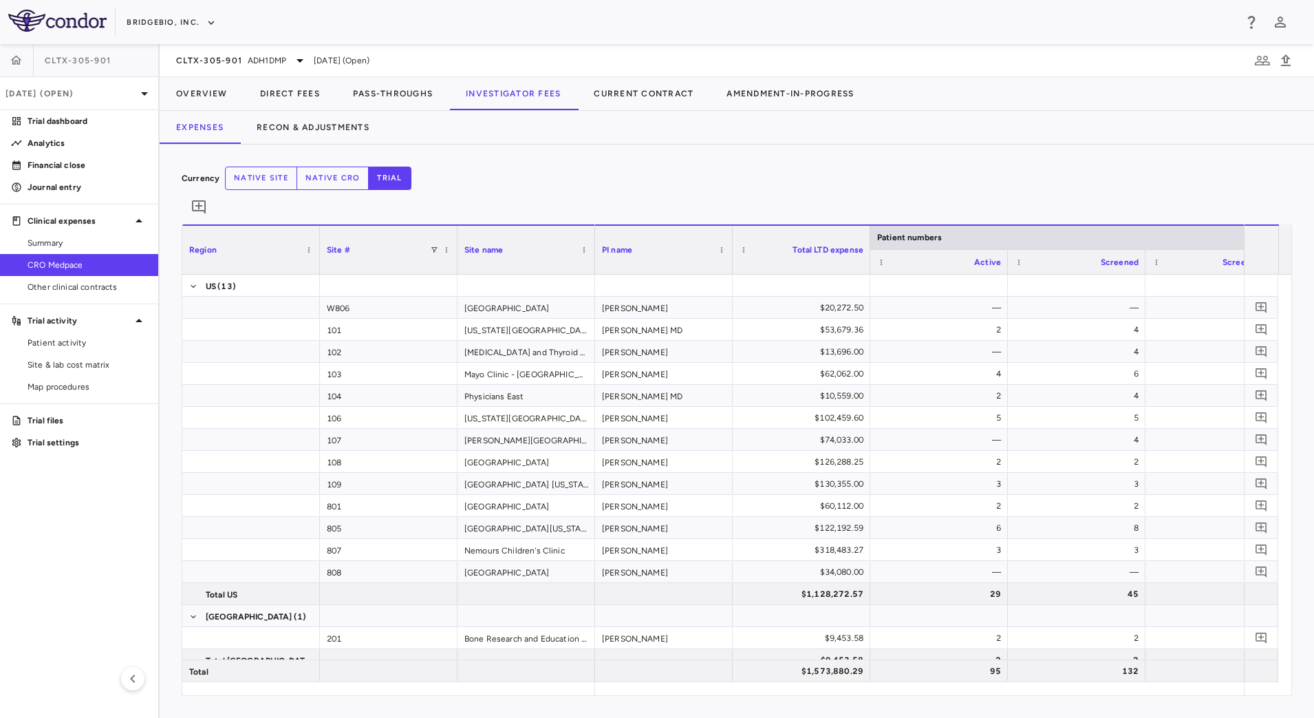
click at [1003, 121] on div "Expenses Recon & Adjustments" at bounding box center [737, 127] width 1155 height 33
click at [71, 339] on span "Patient activity" at bounding box center [88, 343] width 120 height 12
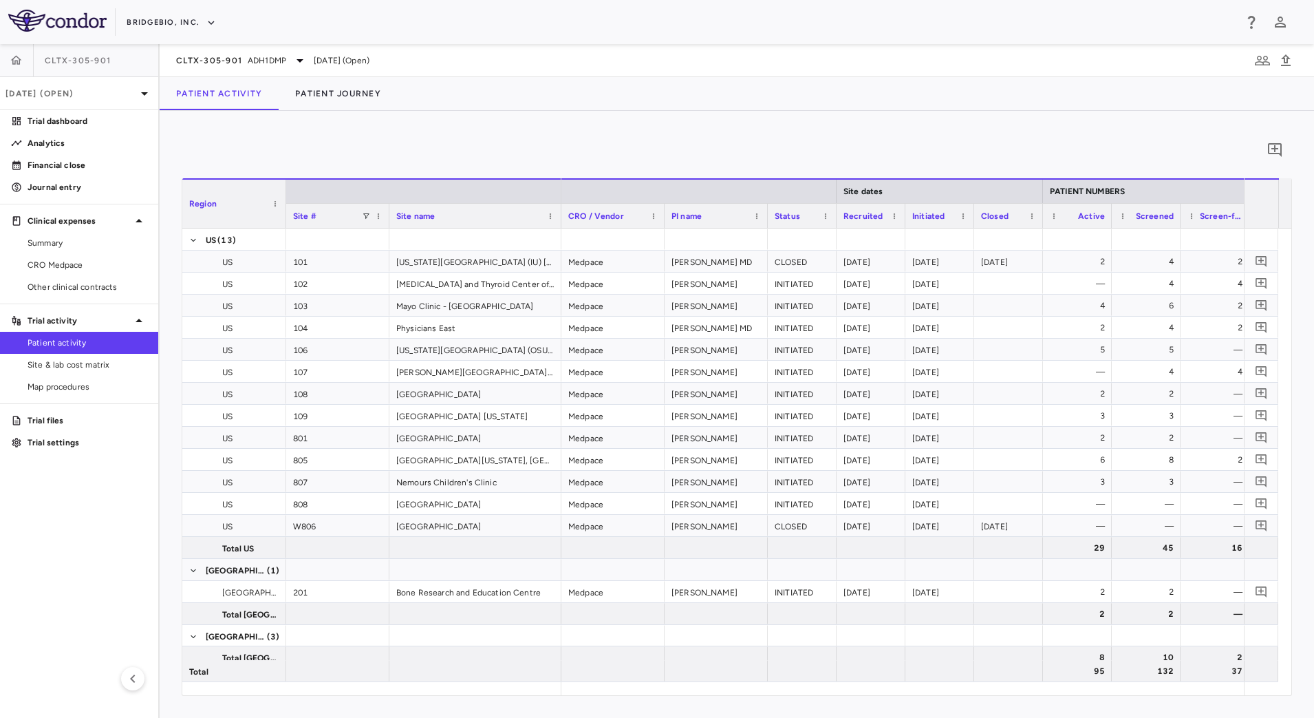
drag, startPoint x: 317, startPoint y: 189, endPoint x: 283, endPoint y: 192, distance: 33.9
click at [283, 192] on div at bounding box center [286, 204] width 6 height 48
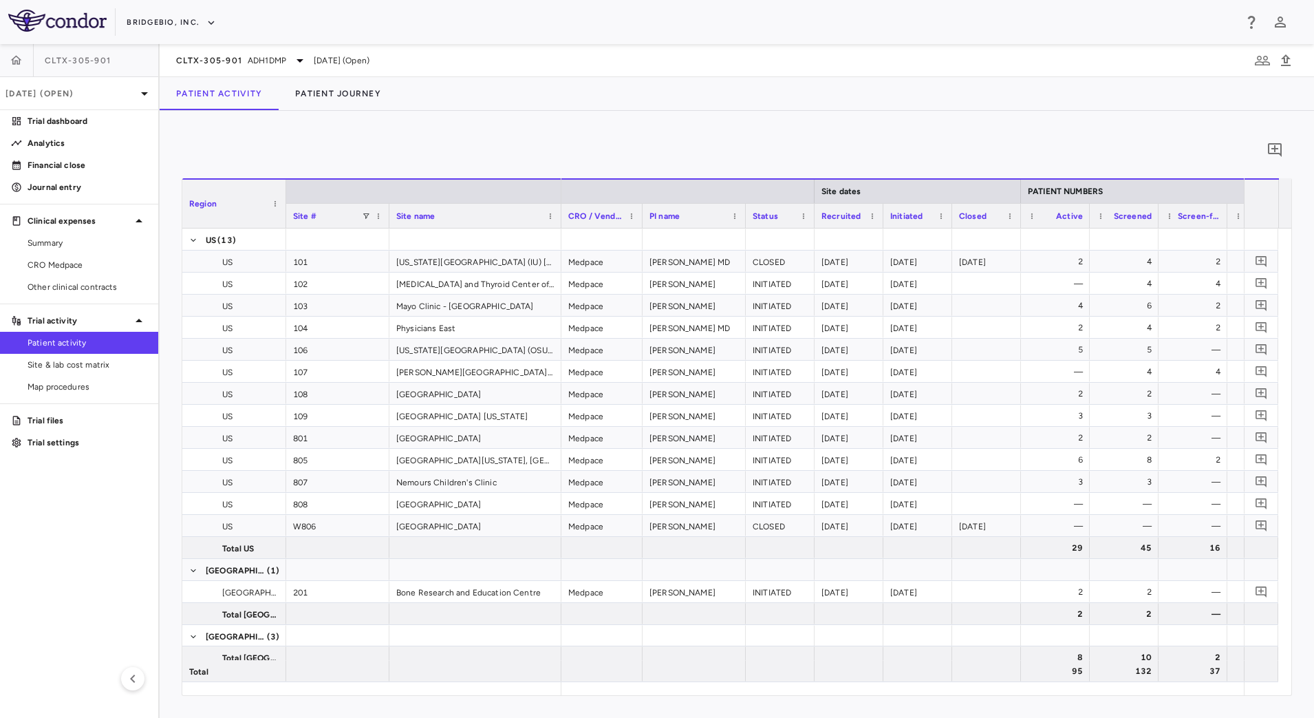
drag, startPoint x: 663, startPoint y: 209, endPoint x: 641, endPoint y: 204, distance: 22.5
click at [641, 204] on div at bounding box center [642, 216] width 6 height 24
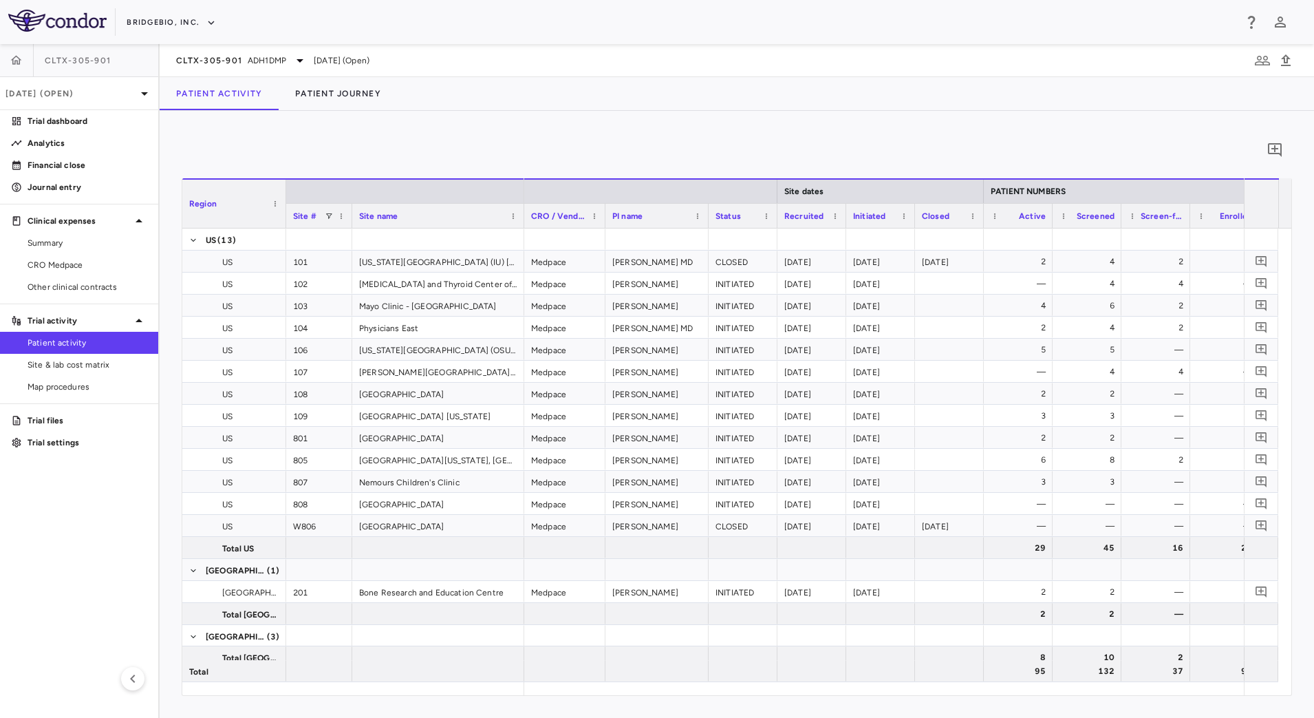
drag, startPoint x: 387, startPoint y: 226, endPoint x: 350, endPoint y: 230, distance: 37.3
click at [350, 230] on div "Region Site # Site name Site dates PATIENT NUMBERS 1 (1)" at bounding box center [736, 436] width 1109 height 517
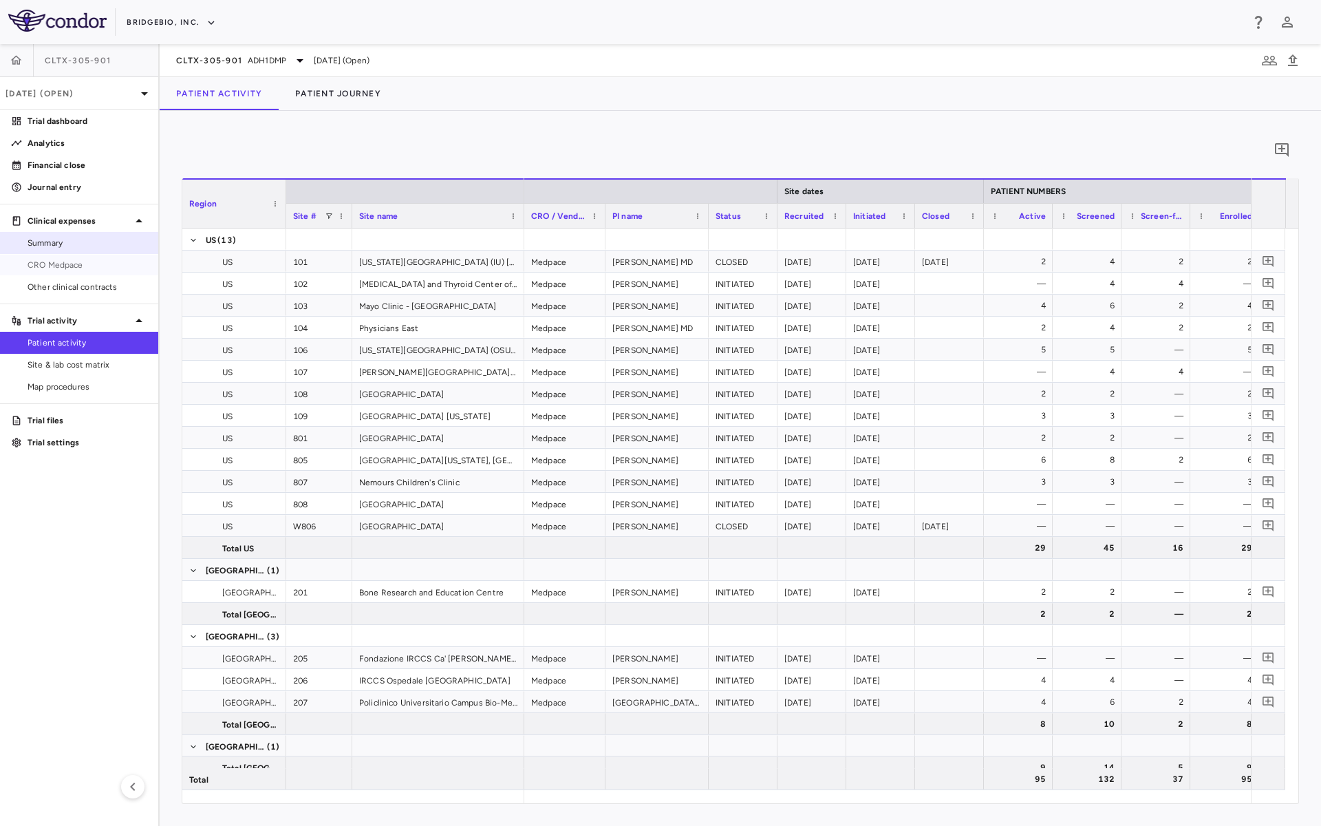
drag, startPoint x: 74, startPoint y: 268, endPoint x: 114, endPoint y: 253, distance: 42.7
click at [74, 268] on span "CRO Medpace" at bounding box center [88, 265] width 120 height 12
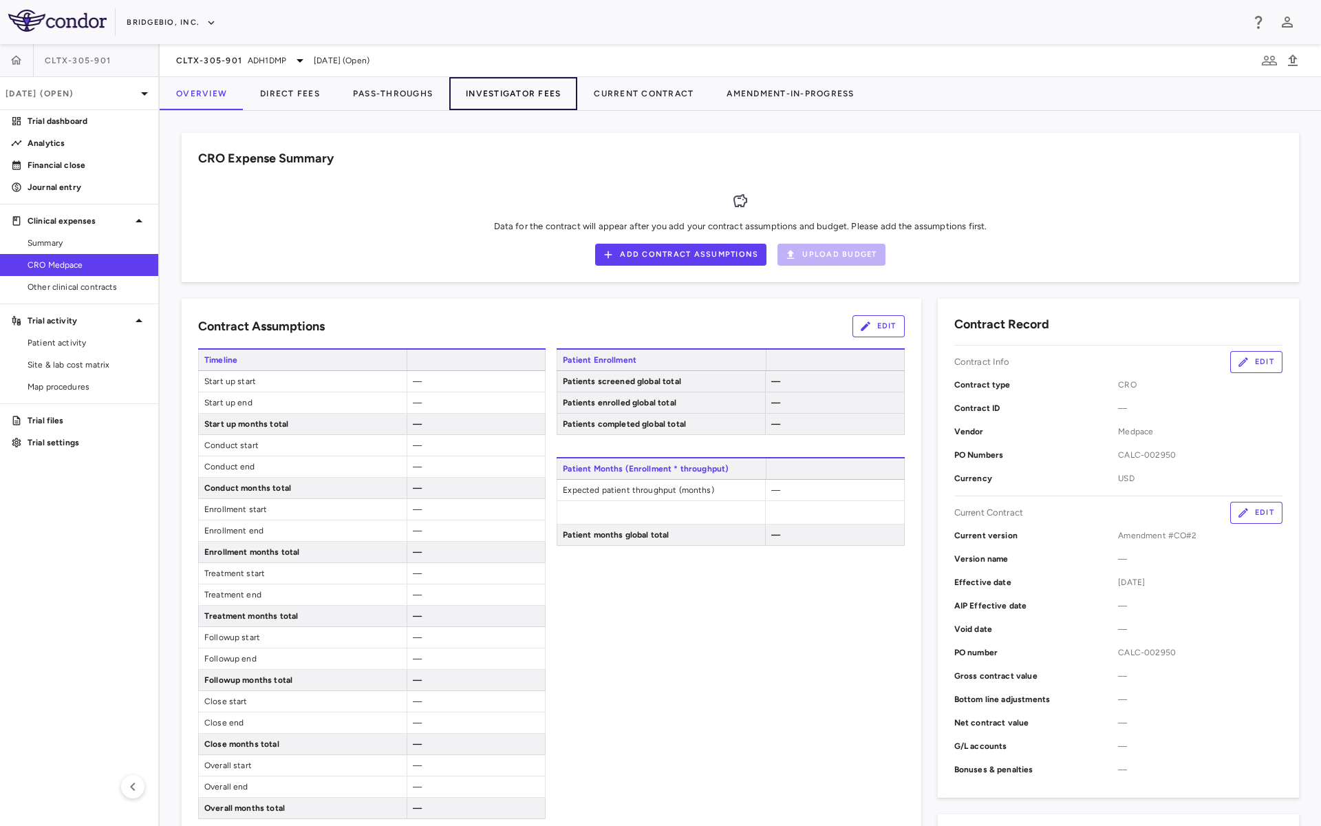
click at [543, 91] on button "Investigator Fees" at bounding box center [513, 93] width 128 height 33
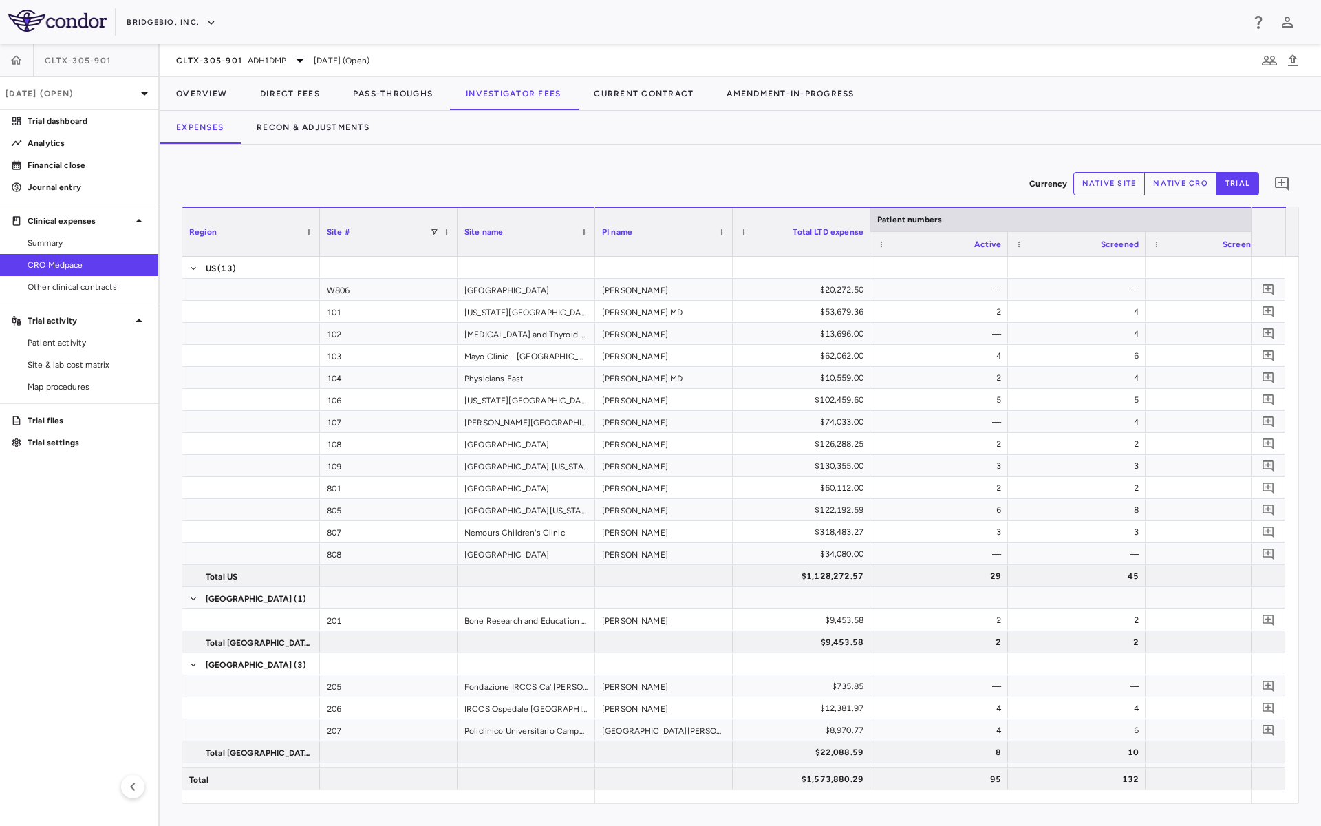
click at [1107, 186] on button "native site" at bounding box center [1110, 183] width 72 height 23
type button "site"
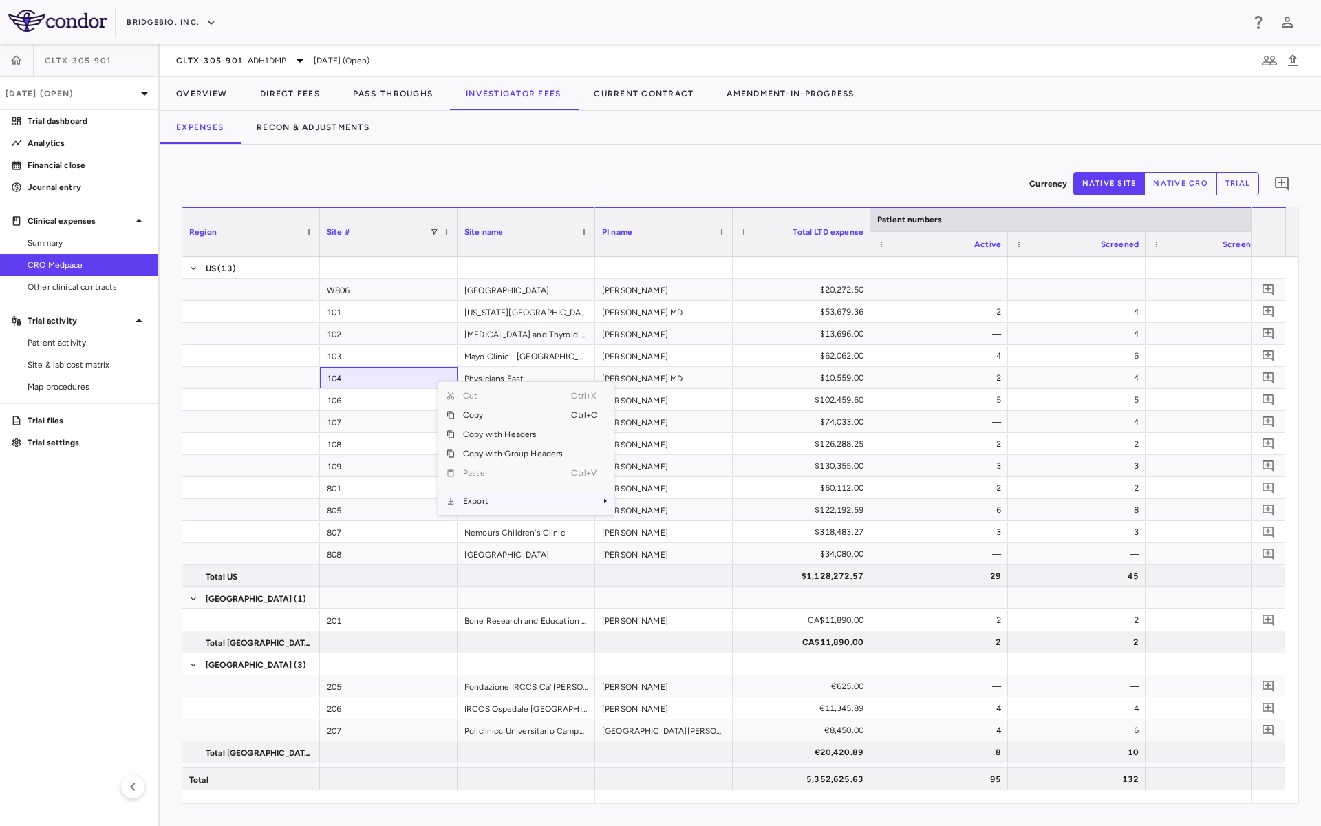
click at [495, 498] on span "Export" at bounding box center [513, 500] width 116 height 19
click at [652, 504] on span "CSV Export" at bounding box center [660, 505] width 65 height 19
click at [1246, 183] on button "trial" at bounding box center [1238, 183] width 43 height 23
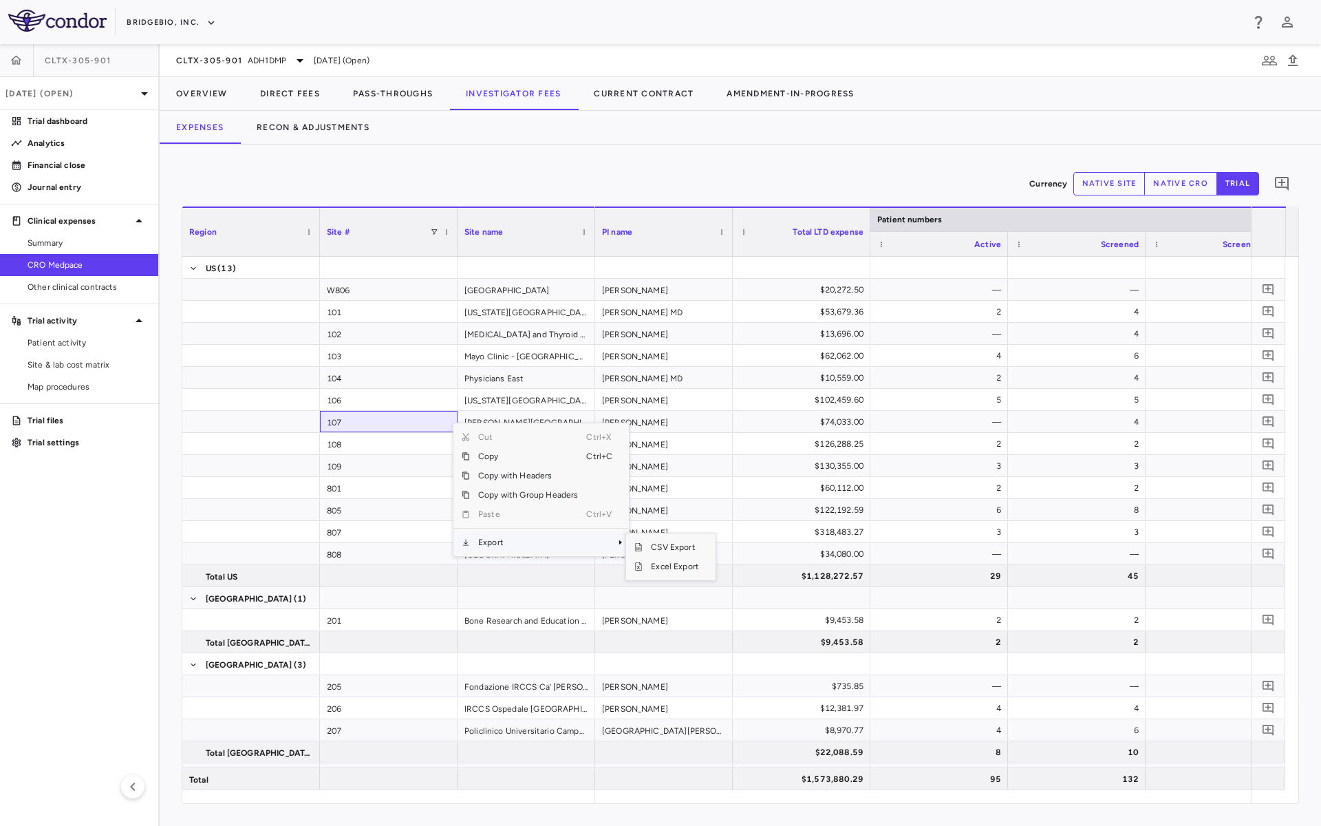
click at [503, 544] on span "Export" at bounding box center [528, 542] width 116 height 19
click at [641, 549] on span "SubMenu" at bounding box center [638, 547] width 8 height 8
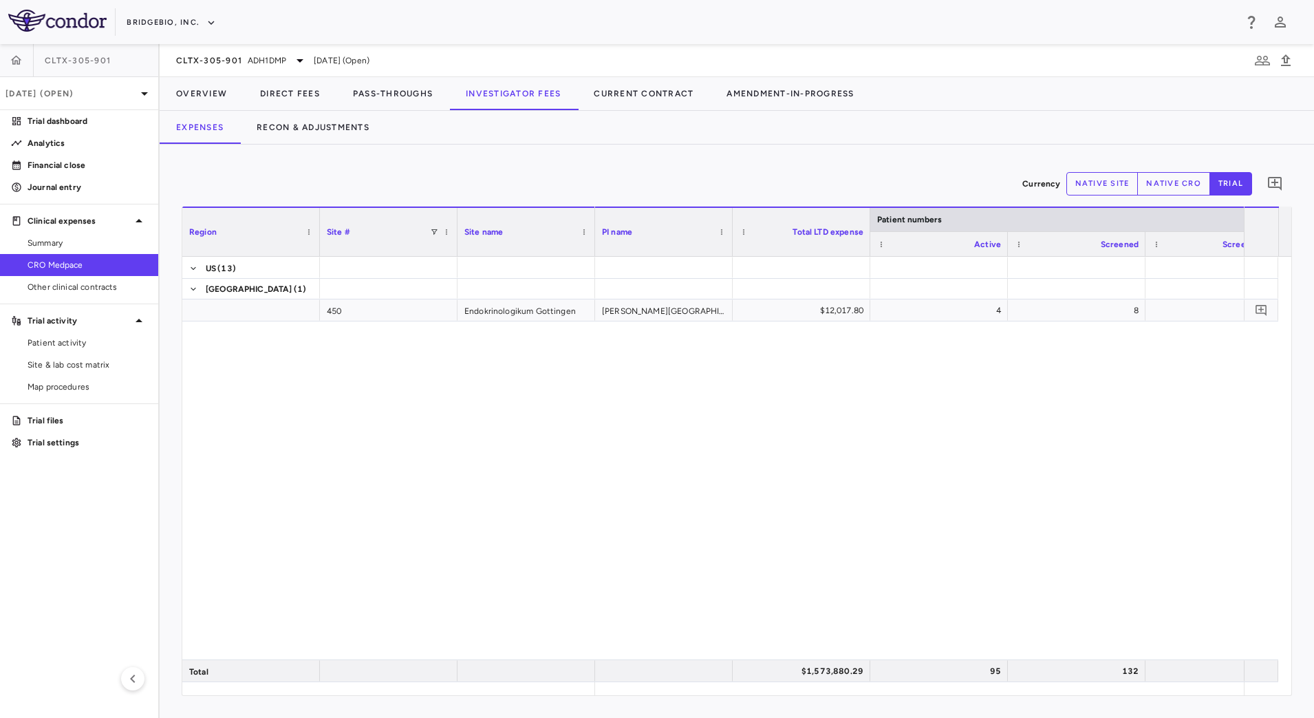
scroll to position [258, 0]
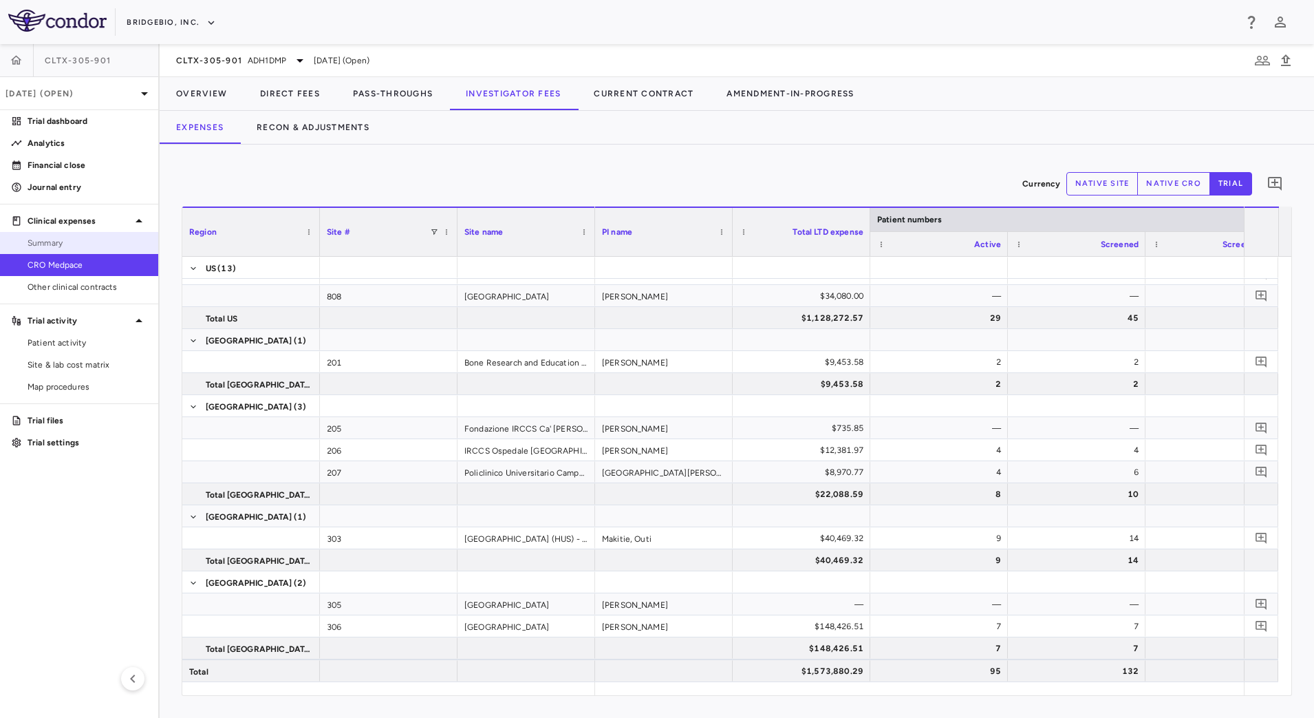
click at [91, 246] on span "Summary" at bounding box center [88, 243] width 120 height 12
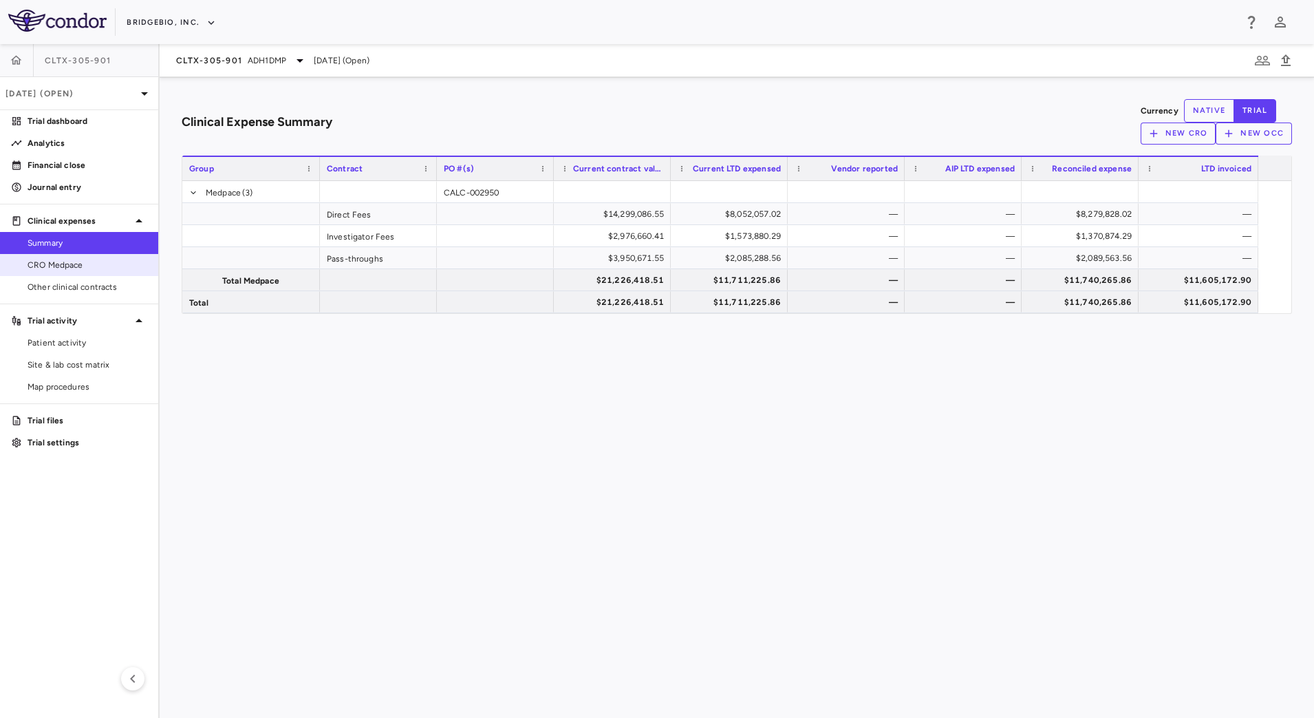
click at [85, 268] on span "CRO Medpace" at bounding box center [88, 265] width 120 height 12
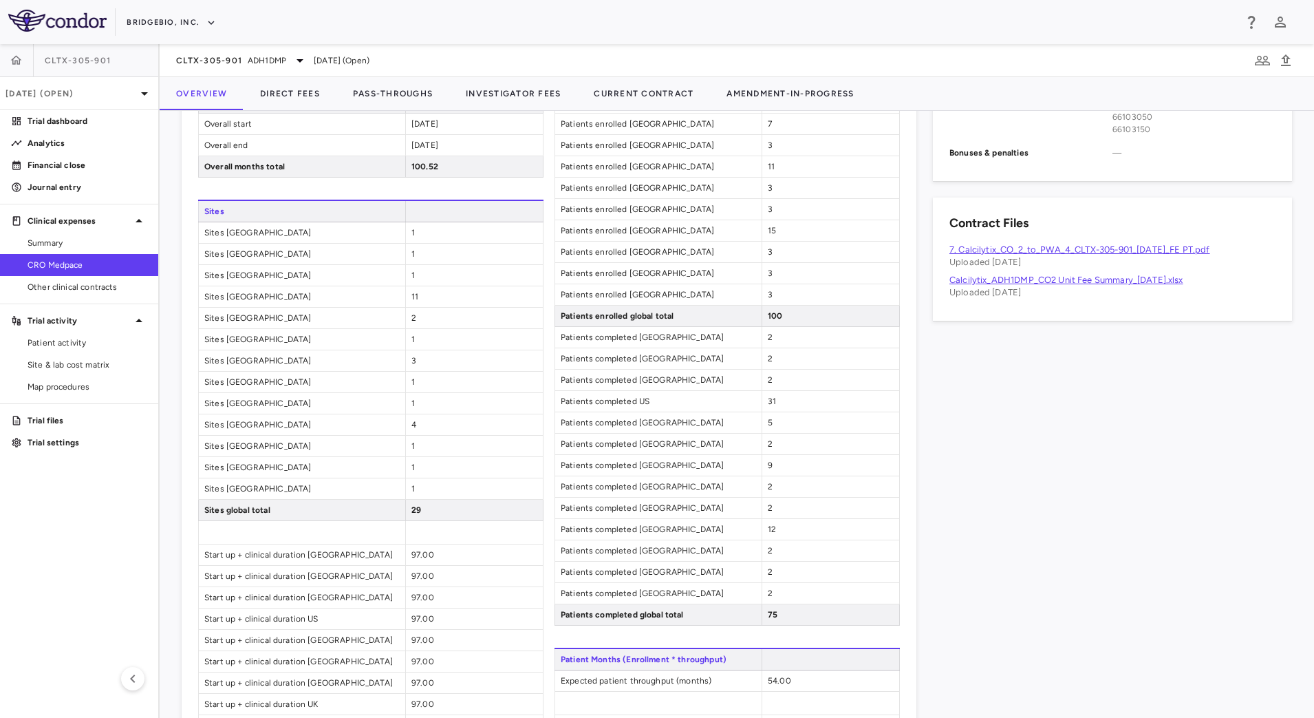
scroll to position [258, 0]
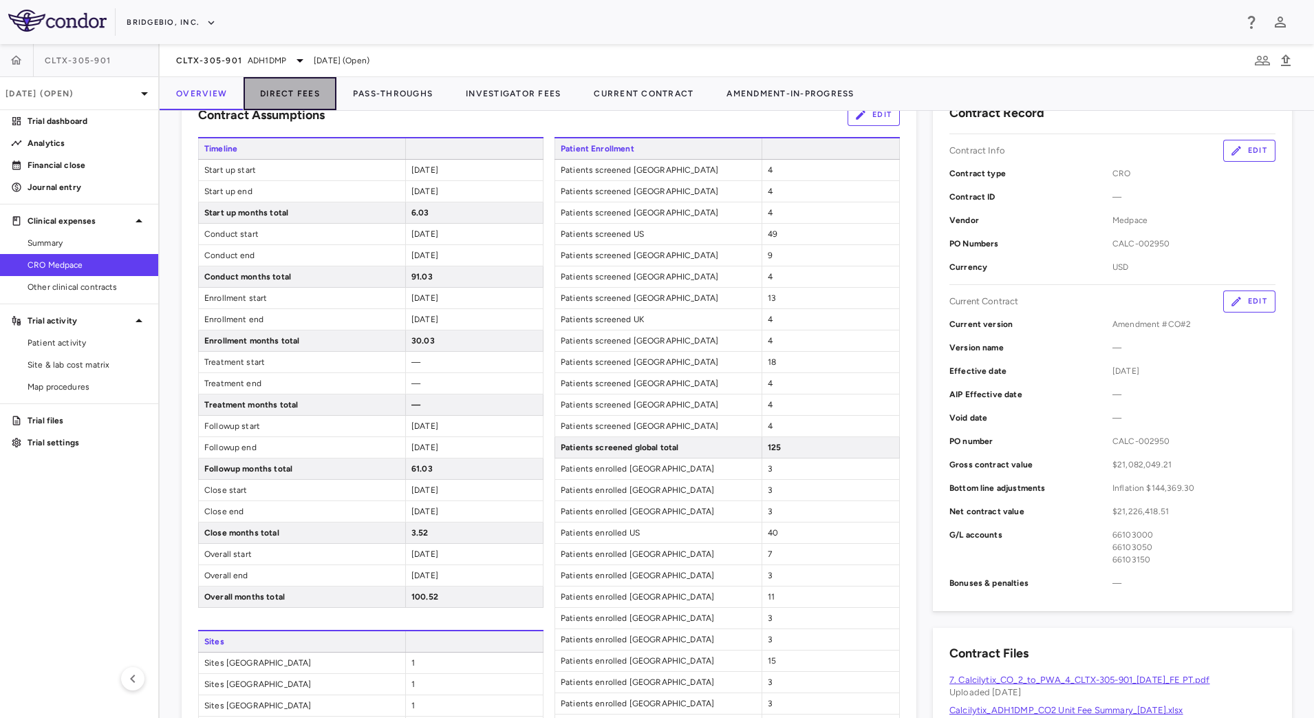
click at [312, 89] on button "Direct Fees" at bounding box center [290, 93] width 93 height 33
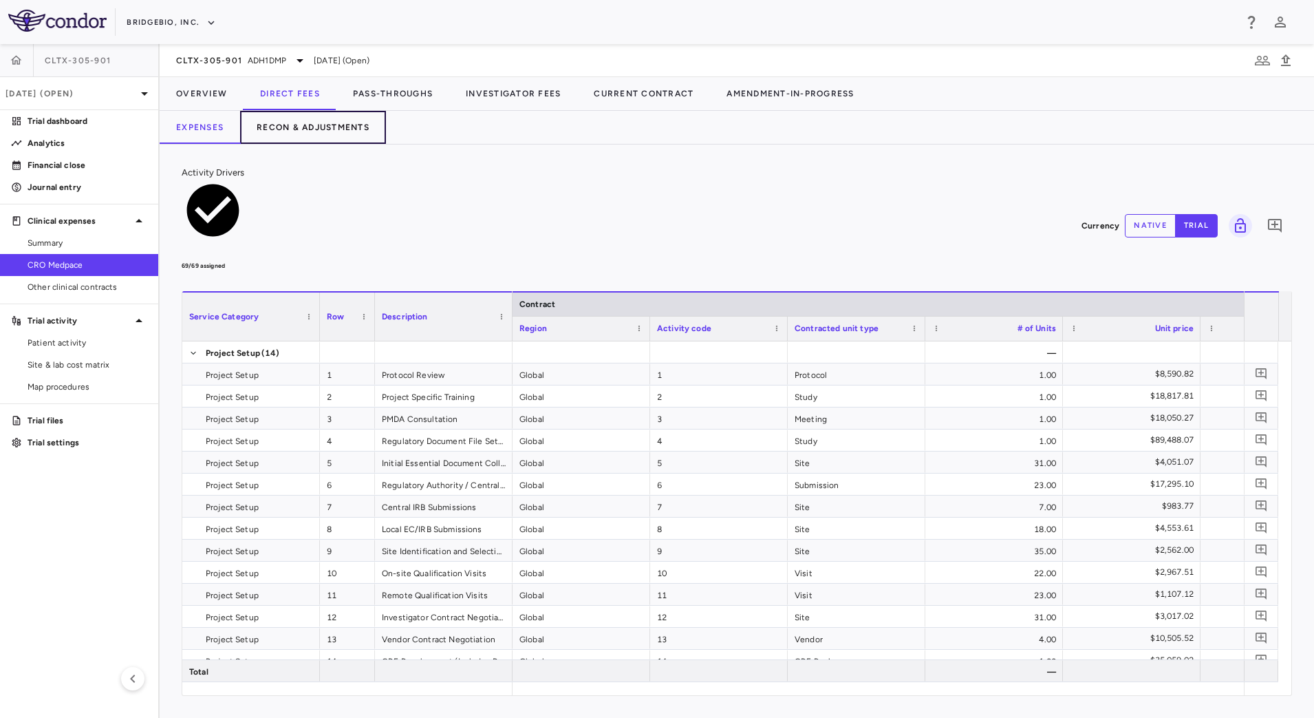
click at [341, 129] on button "Recon & Adjustments" at bounding box center [313, 127] width 146 height 33
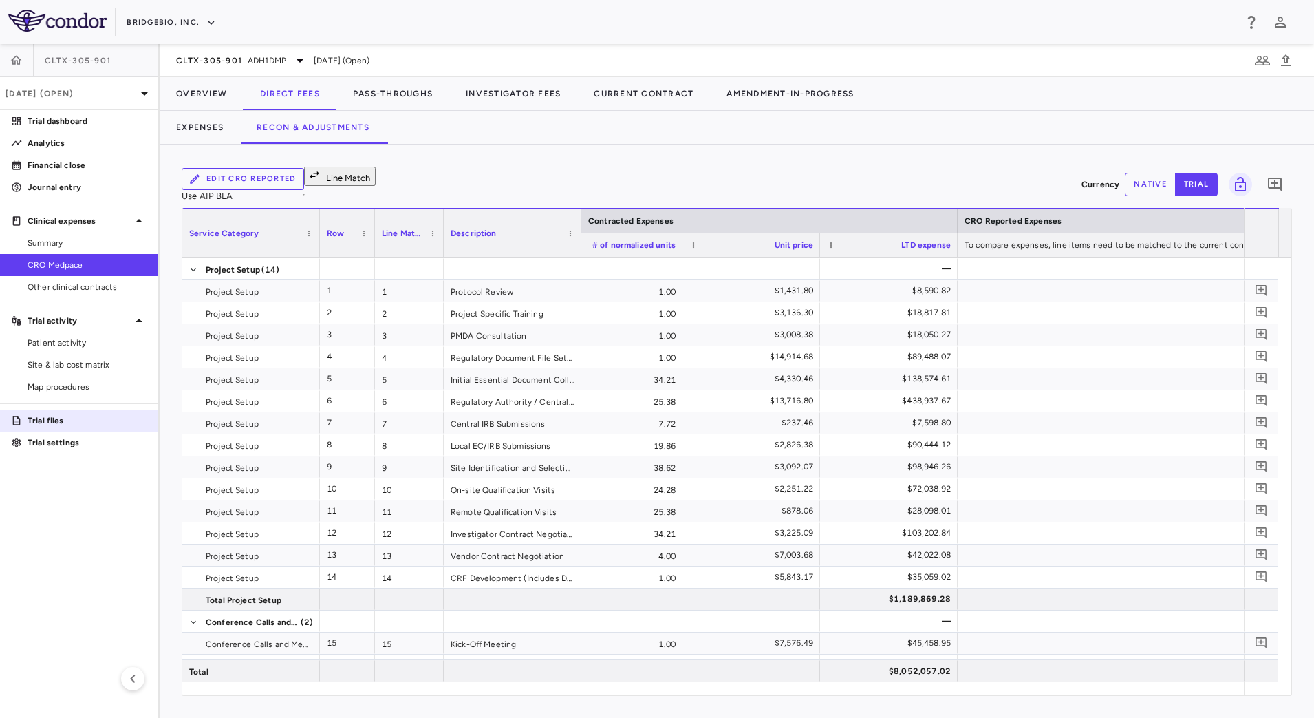
click at [28, 415] on p "Trial files" at bounding box center [88, 420] width 120 height 12
